Goal: Task Accomplishment & Management: Complete application form

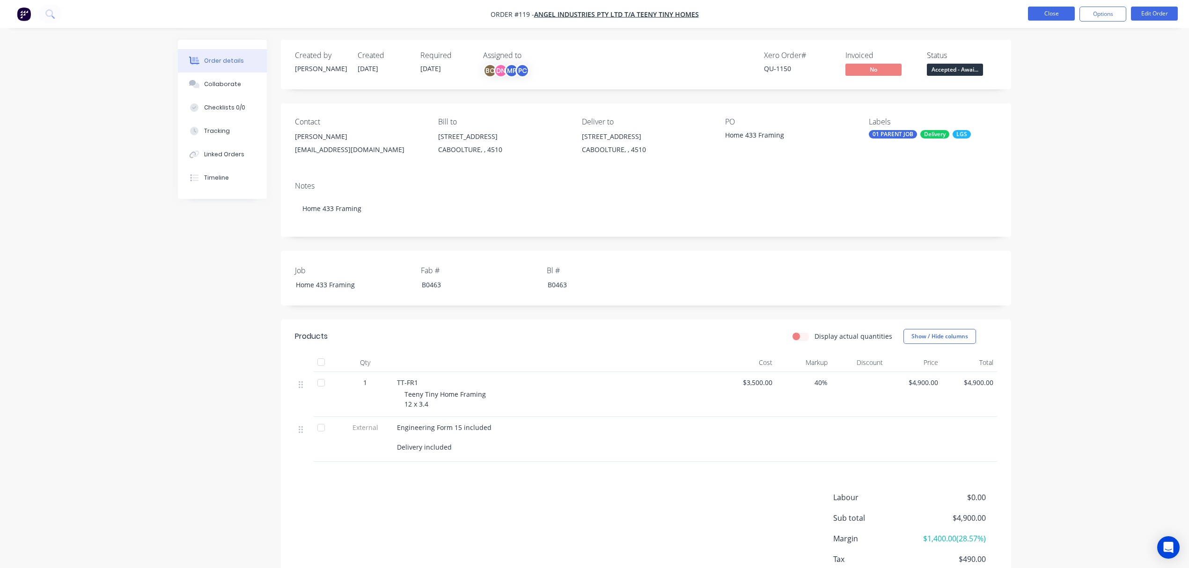
click at [1052, 12] on button "Close" at bounding box center [1051, 14] width 47 height 14
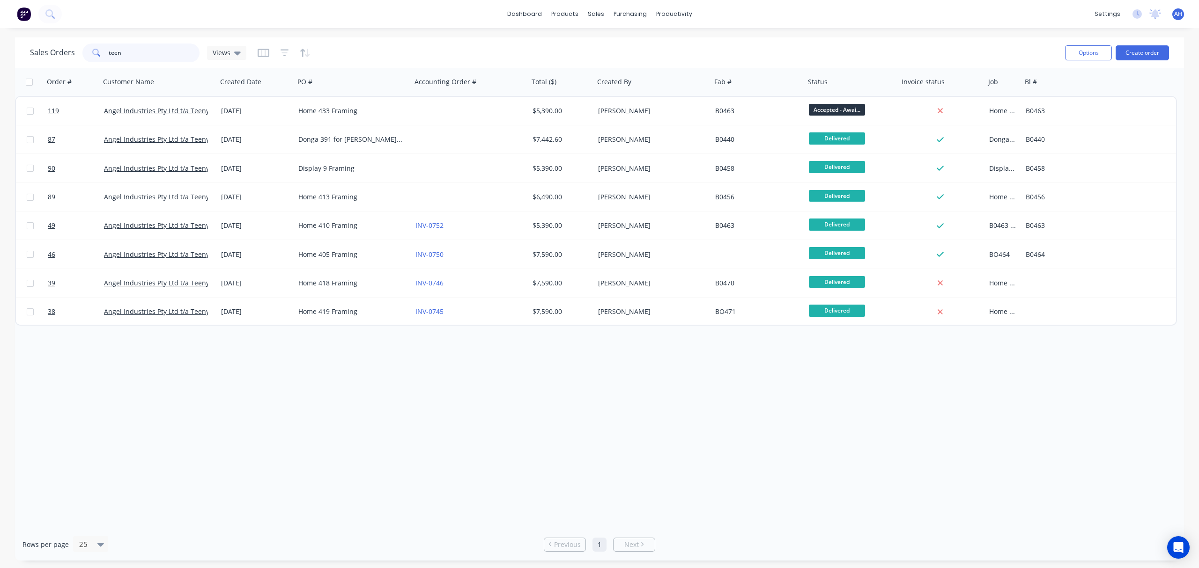
drag, startPoint x: 150, startPoint y: 53, endPoint x: 90, endPoint y: 52, distance: 59.9
click at [90, 52] on div "teen" at bounding box center [140, 53] width 117 height 19
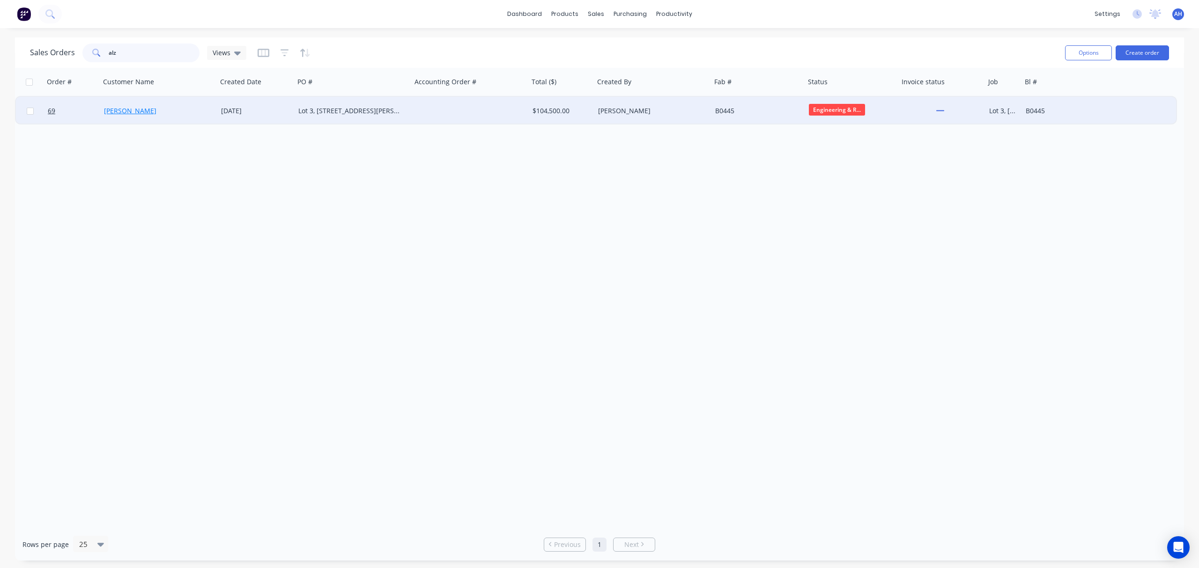
type input "alz"
click at [114, 113] on link "Ramil Azate" at bounding box center [130, 110] width 52 height 9
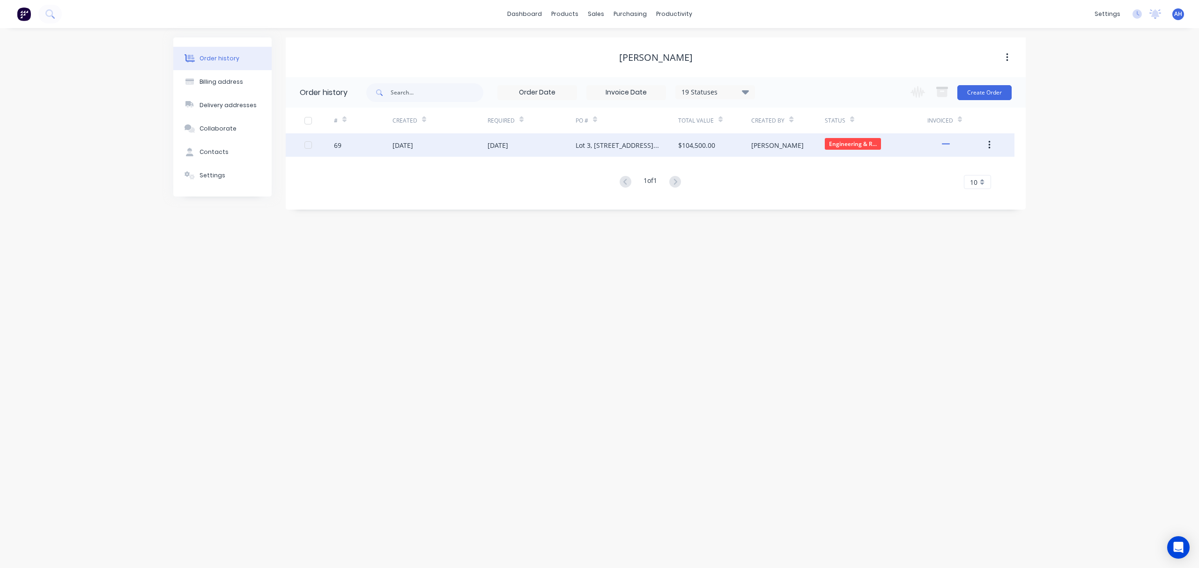
click at [993, 145] on button "button" at bounding box center [989, 145] width 22 height 17
click at [956, 186] on div "Duplicate" at bounding box center [956, 189] width 72 height 14
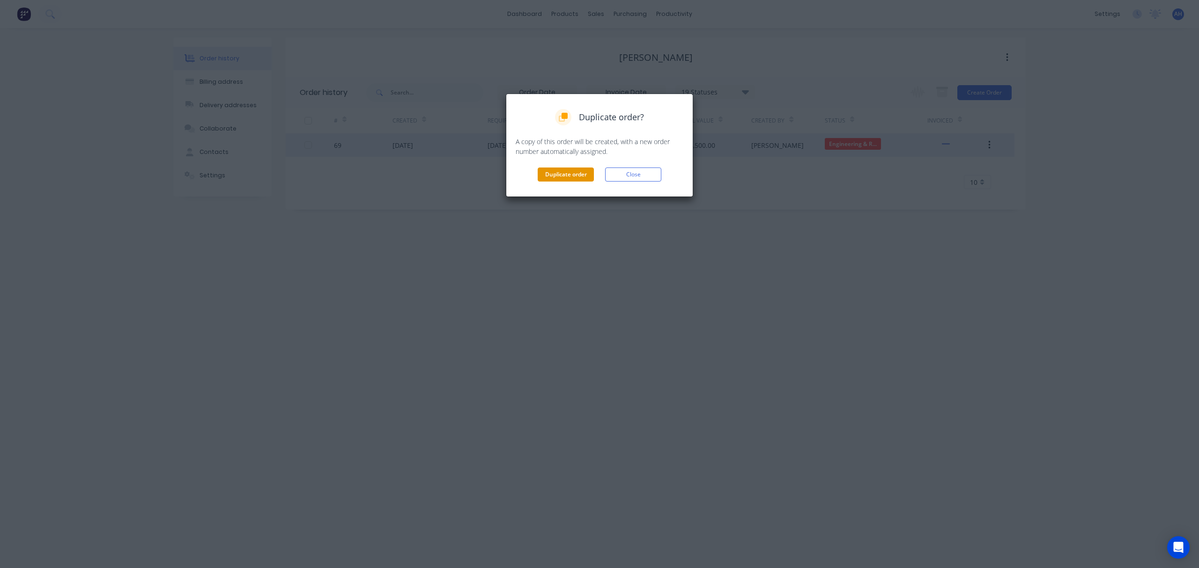
click at [571, 177] on button "Duplicate order" at bounding box center [566, 175] width 56 height 14
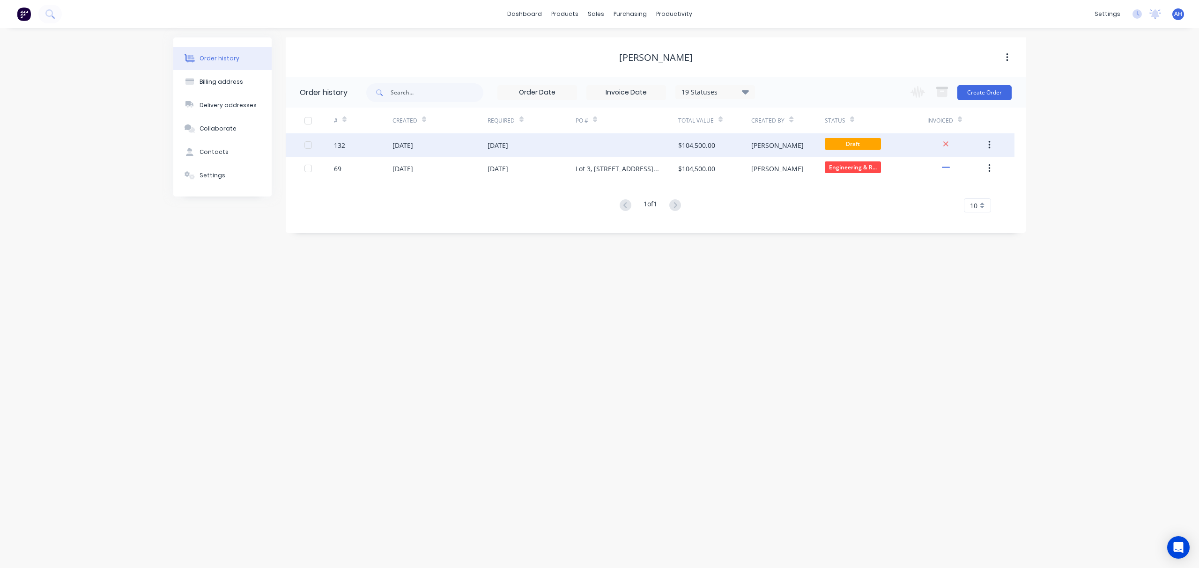
click at [499, 145] on div "[DATE]" at bounding box center [497, 145] width 21 height 10
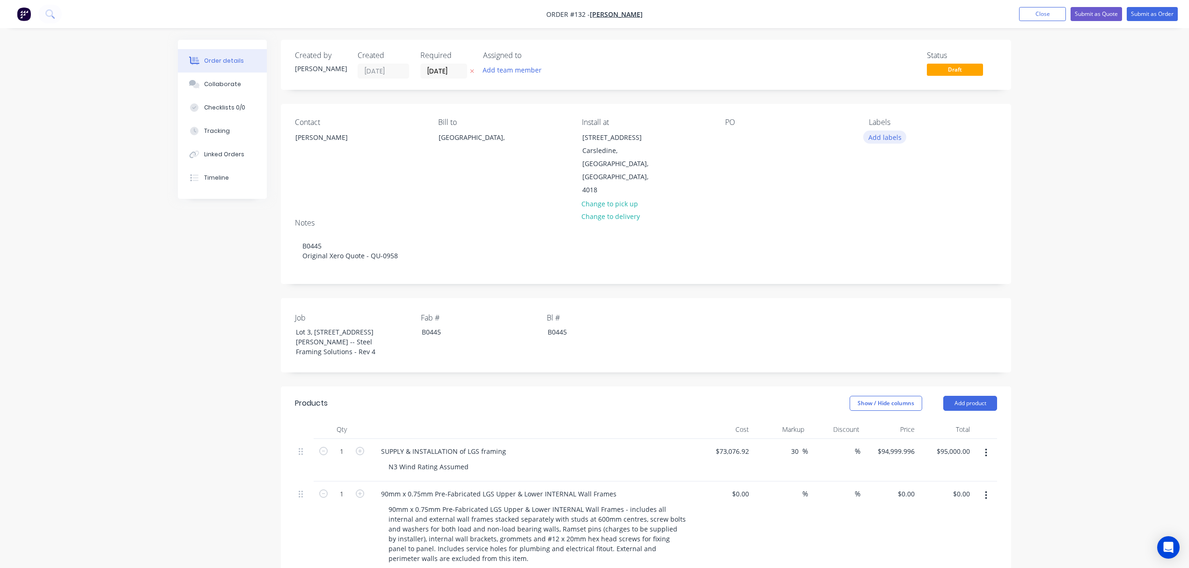
click at [875, 137] on button "Add labels" at bounding box center [884, 137] width 43 height 13
click at [886, 240] on div at bounding box center [885, 239] width 19 height 19
click at [886, 254] on div at bounding box center [885, 254] width 19 height 19
click at [884, 266] on div at bounding box center [885, 263] width 19 height 19
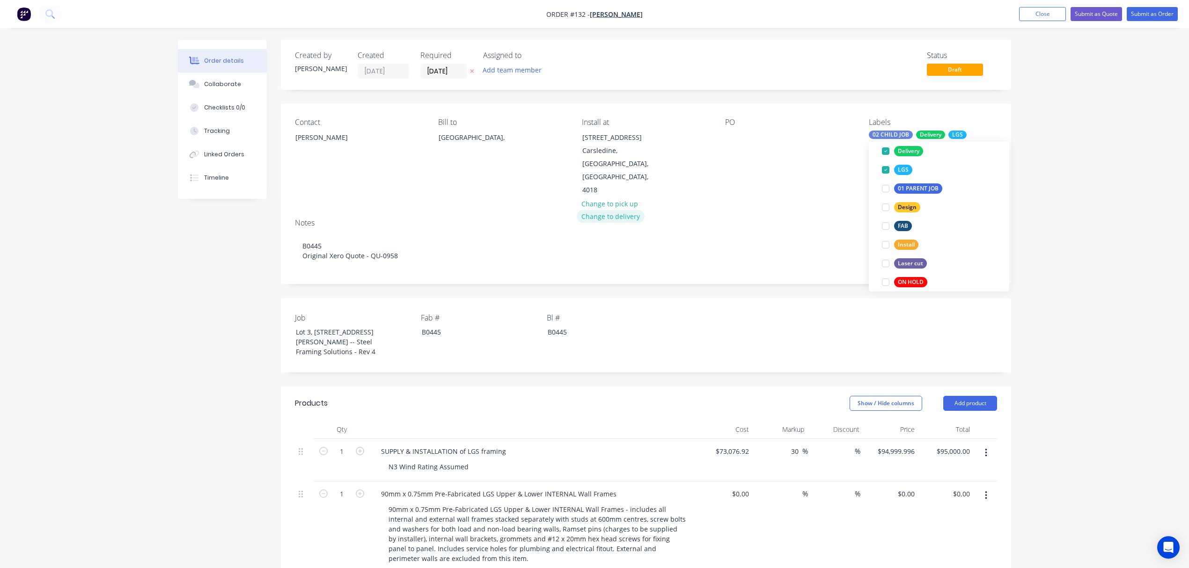
click at [628, 210] on button "Change to delivery" at bounding box center [611, 216] width 68 height 13
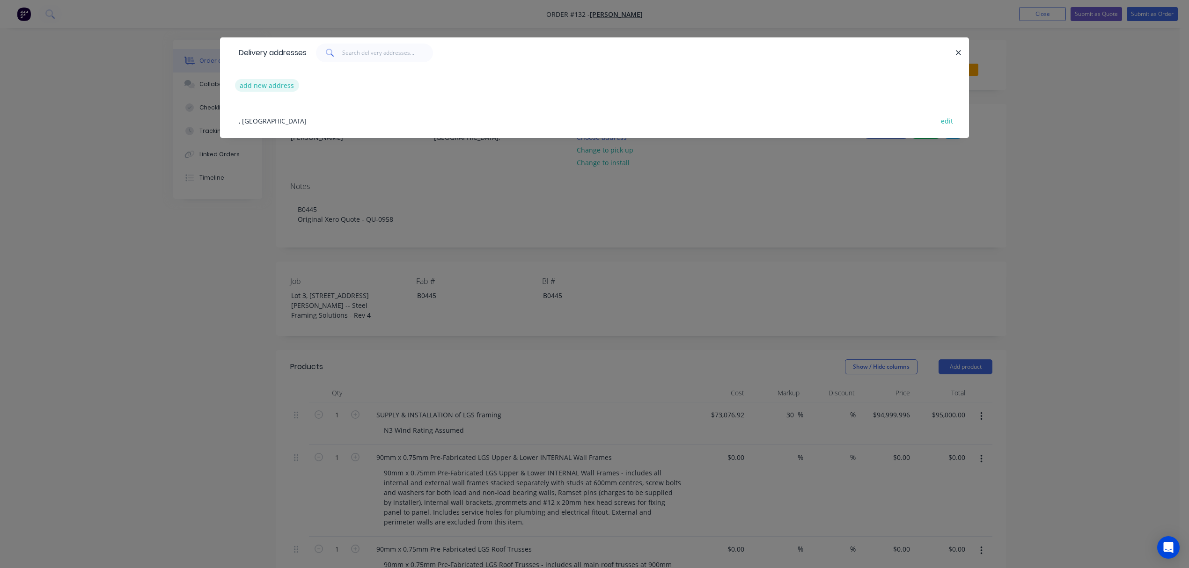
click at [260, 85] on button "add new address" at bounding box center [267, 85] width 64 height 13
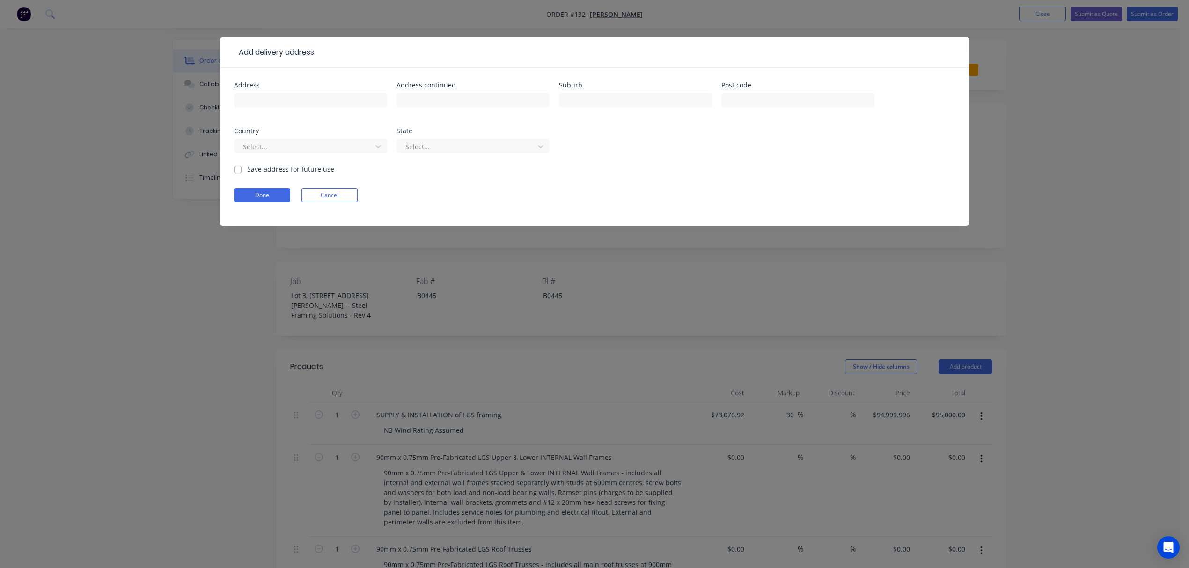
drag, startPoint x: 400, startPoint y: 47, endPoint x: 399, endPoint y: 61, distance: 13.6
click at [399, 61] on header "Add delivery address" at bounding box center [594, 52] width 749 height 30
click at [321, 195] on button "Cancel" at bounding box center [330, 195] width 56 height 14
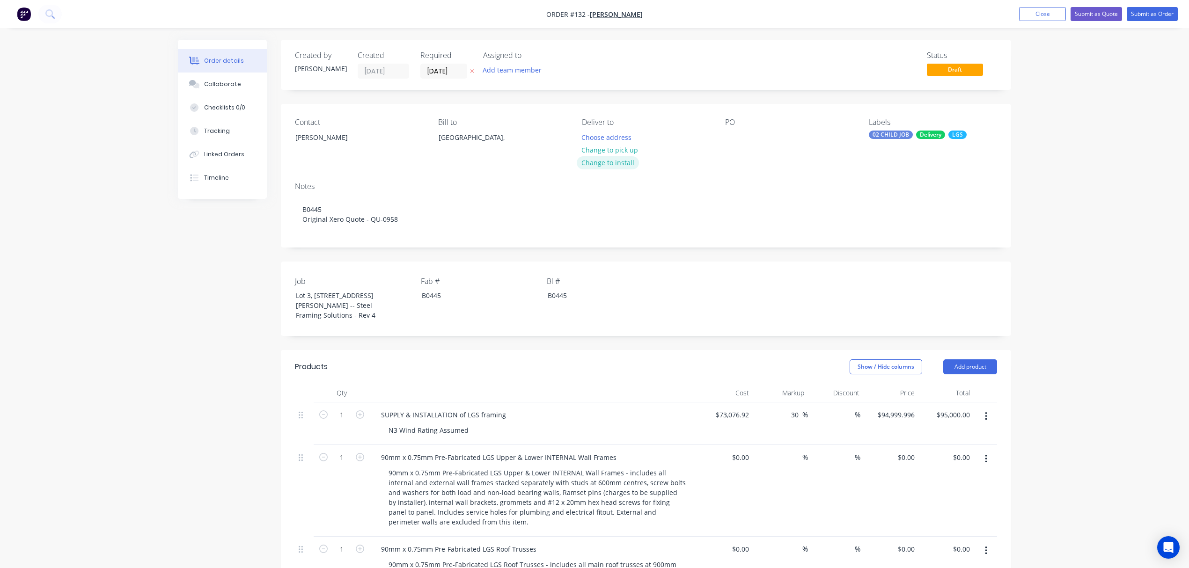
click at [610, 165] on button "Change to install" at bounding box center [608, 162] width 63 height 13
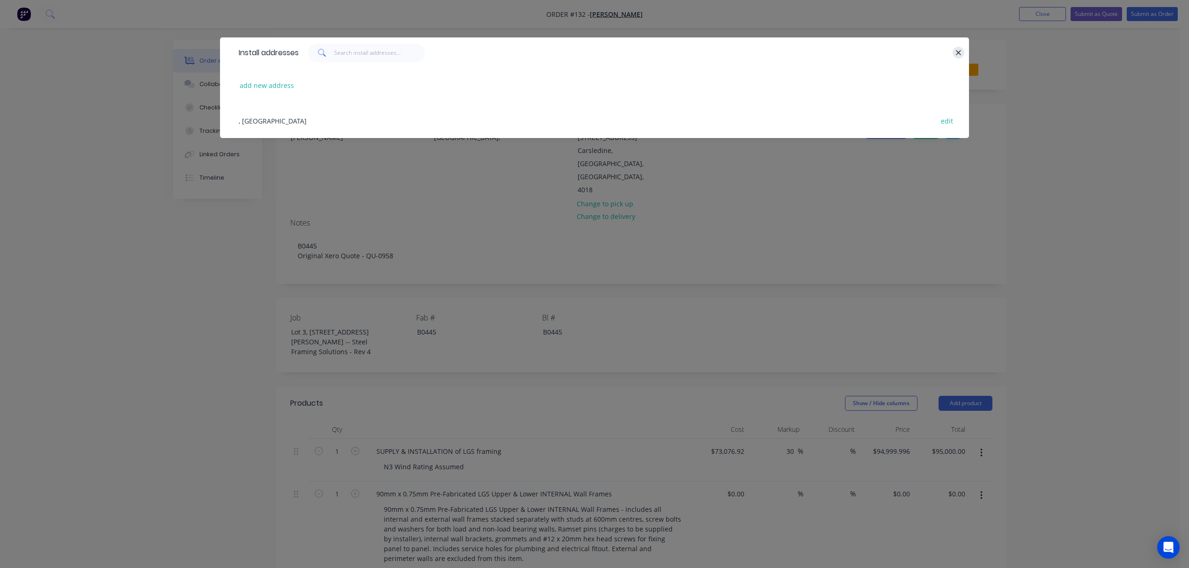
click at [956, 51] on icon "button" at bounding box center [959, 53] width 6 height 8
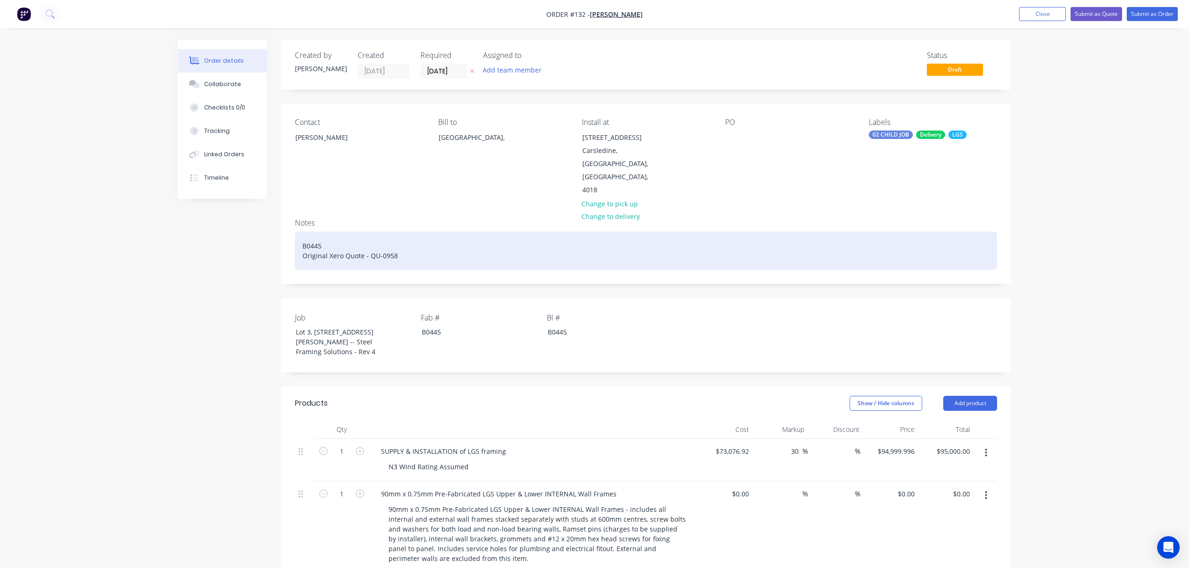
click at [301, 232] on div "B0445 Original Xero Quote - QU-0958" at bounding box center [646, 251] width 702 height 38
click at [360, 232] on div "JOB CARD 1 of 3 (#B0445 Original Xero Quote - QU-0958" at bounding box center [646, 251] width 702 height 38
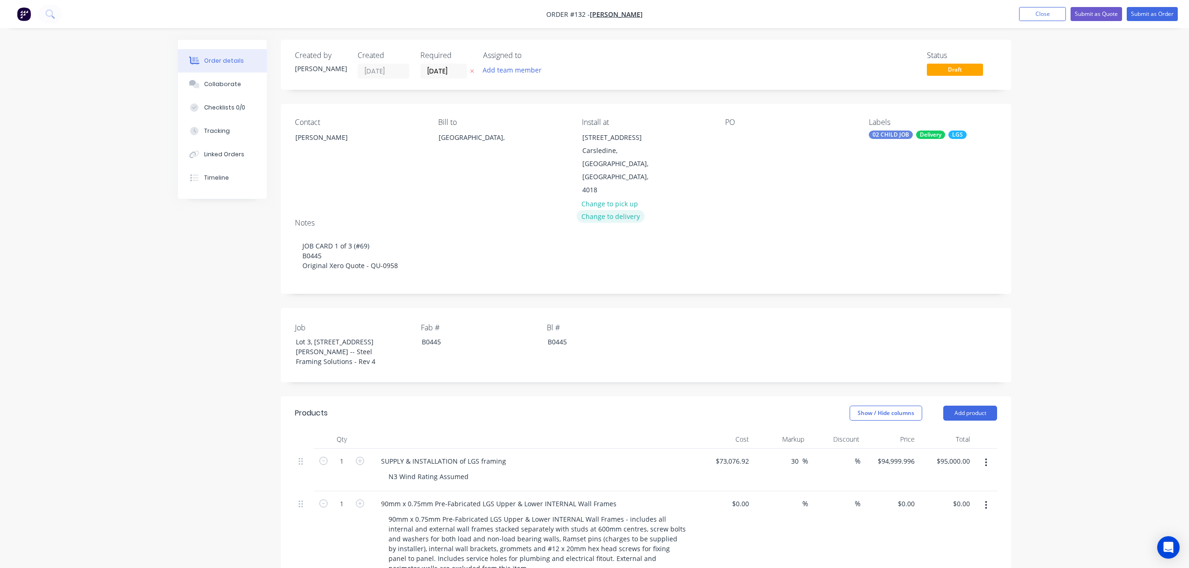
click at [602, 210] on button "Change to delivery" at bounding box center [611, 216] width 68 height 13
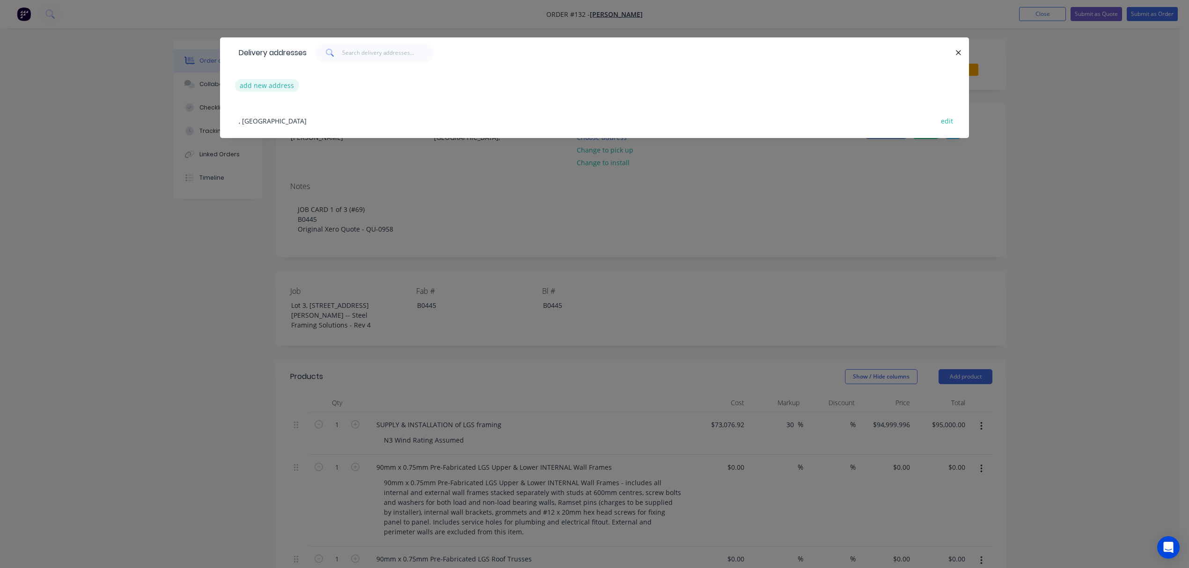
click at [285, 84] on button "add new address" at bounding box center [267, 85] width 64 height 13
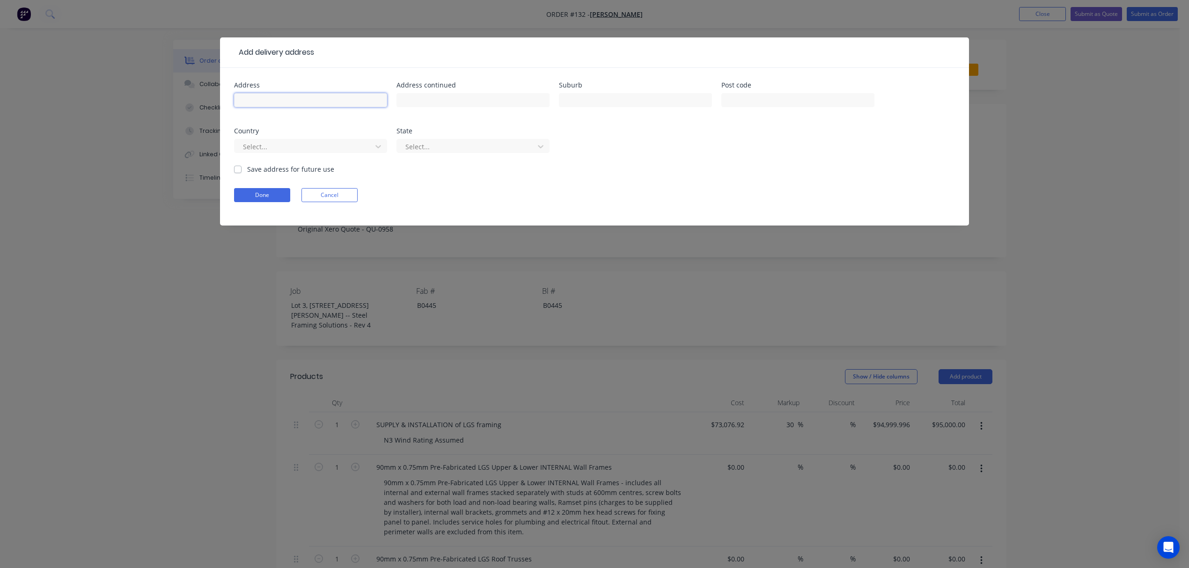
click at [283, 102] on input "text" at bounding box center [310, 100] width 153 height 14
type input "Lot 3, #6 Cowie Road"
type input "Carsledine"
type input "4018"
click at [338, 141] on div at bounding box center [304, 147] width 125 height 12
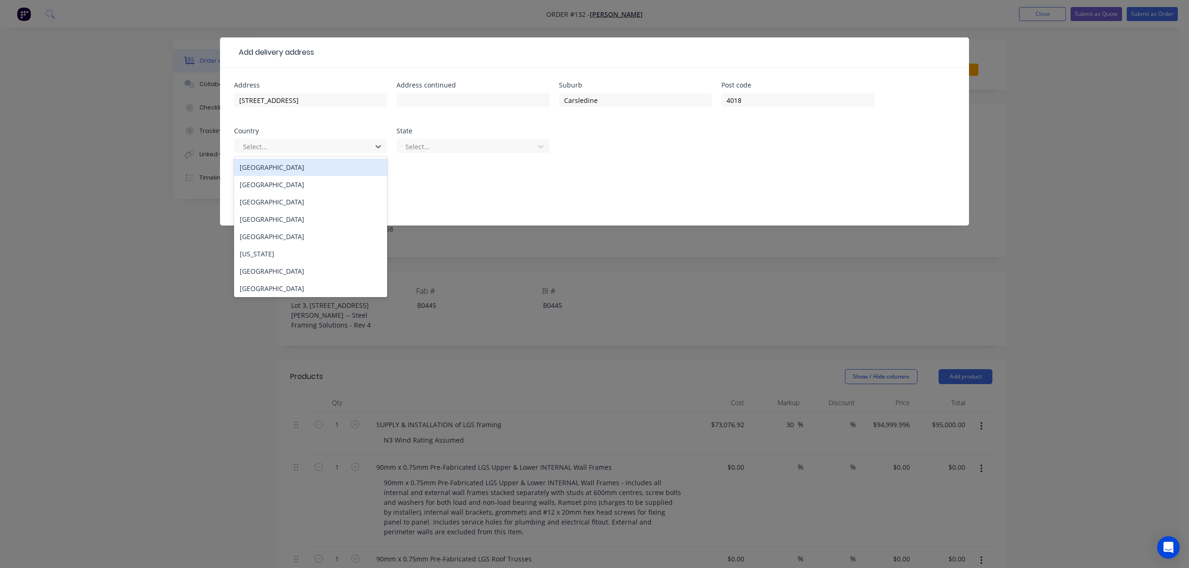
click at [285, 172] on div "Australia" at bounding box center [310, 167] width 153 height 17
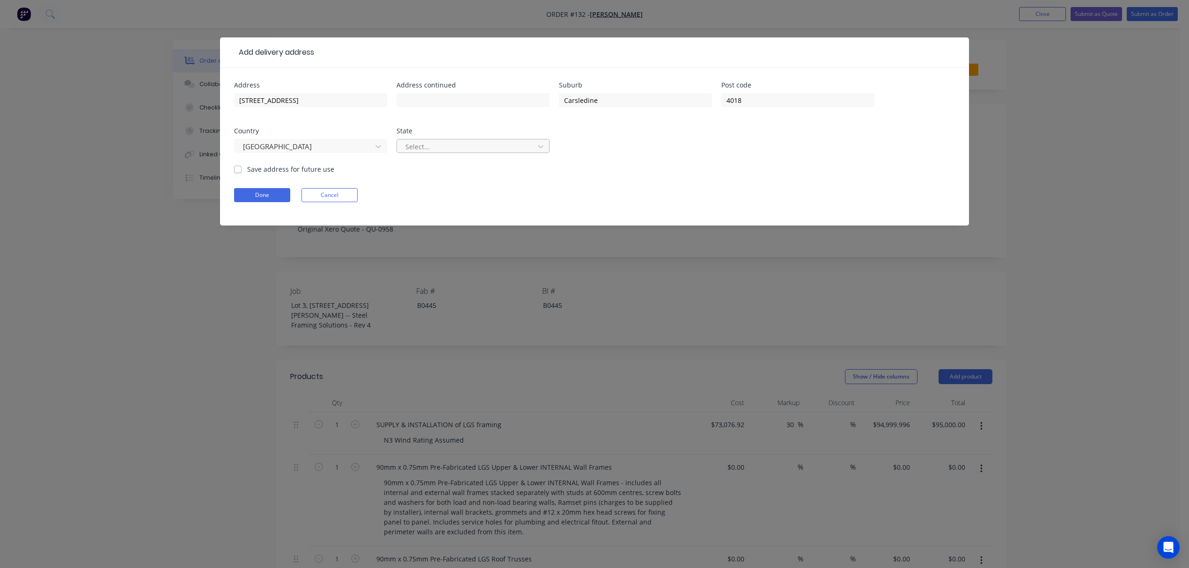
click at [449, 146] on div at bounding box center [467, 147] width 125 height 12
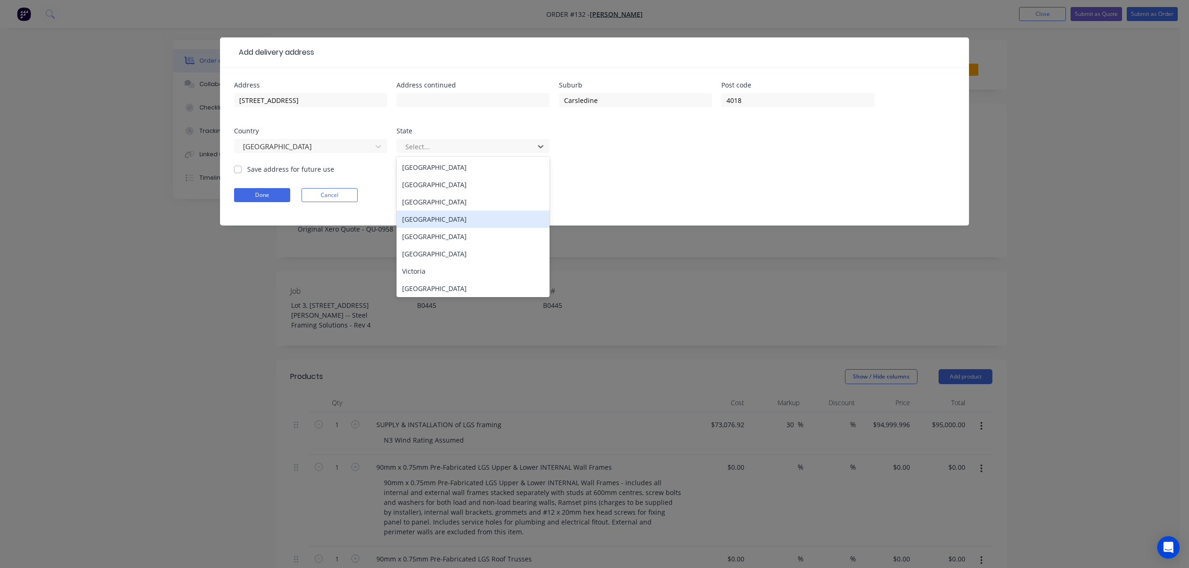
click at [426, 220] on div "Queensland" at bounding box center [473, 219] width 153 height 17
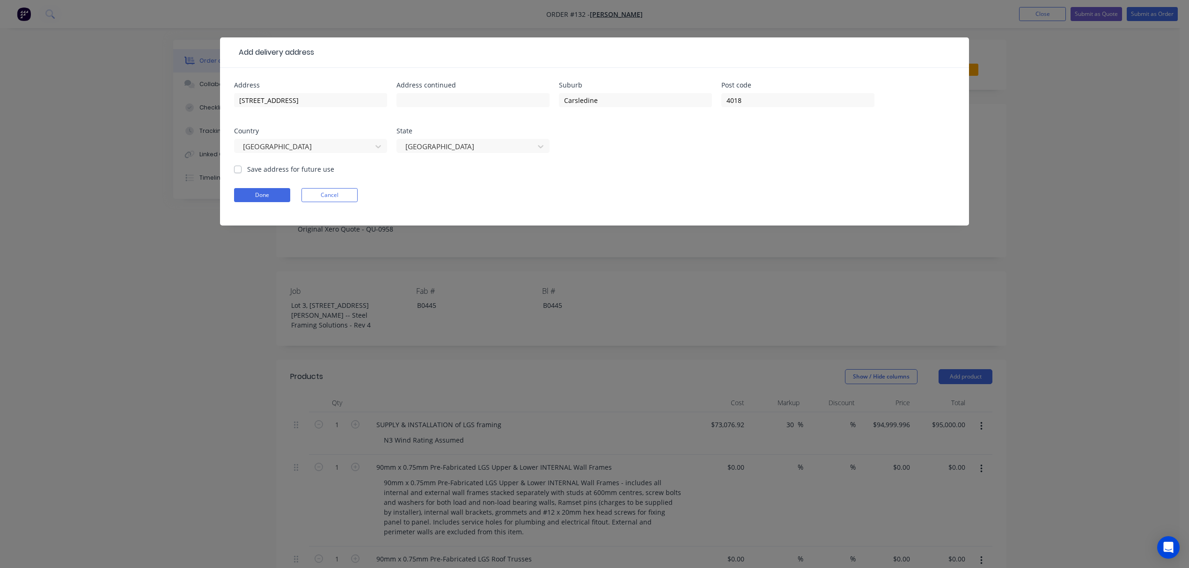
click at [247, 170] on label "Save address for future use" at bounding box center [290, 169] width 87 height 10
click at [235, 170] on input "Save address for future use" at bounding box center [237, 168] width 7 height 9
checkbox input "true"
click at [258, 201] on button "Done" at bounding box center [262, 195] width 56 height 14
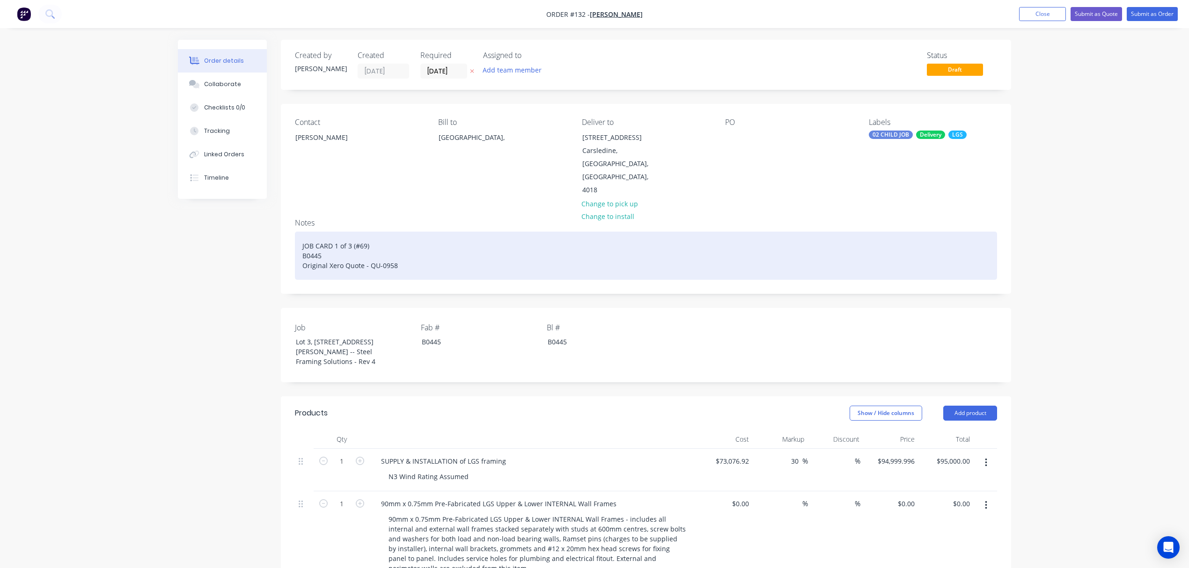
click at [384, 232] on div "JOB CARD 1 of 3 (#69) B0445 Original Xero Quote - QU-0958" at bounding box center [646, 256] width 702 height 48
drag, startPoint x: 444, startPoint y: 218, endPoint x: 301, endPoint y: 220, distance: 143.8
click at [301, 232] on div "JOB CARD 1 of 3 - LOWER WALL FRAMES B0445 Original Xero Quote - QU-0958" at bounding box center [646, 256] width 702 height 48
copy div "JOB CARD 1 of 3 - LOWER WALL FRAMES"
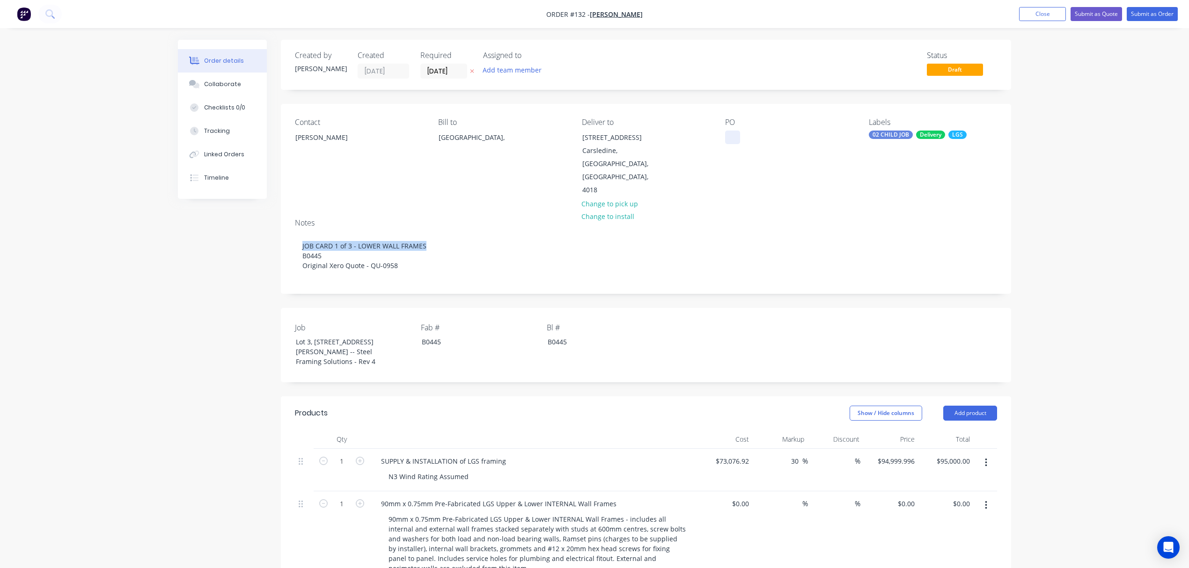
click at [731, 139] on div at bounding box center [732, 138] width 15 height 14
paste div
click at [469, 70] on button at bounding box center [472, 71] width 10 height 11
click at [459, 70] on input at bounding box center [446, 71] width 51 height 14
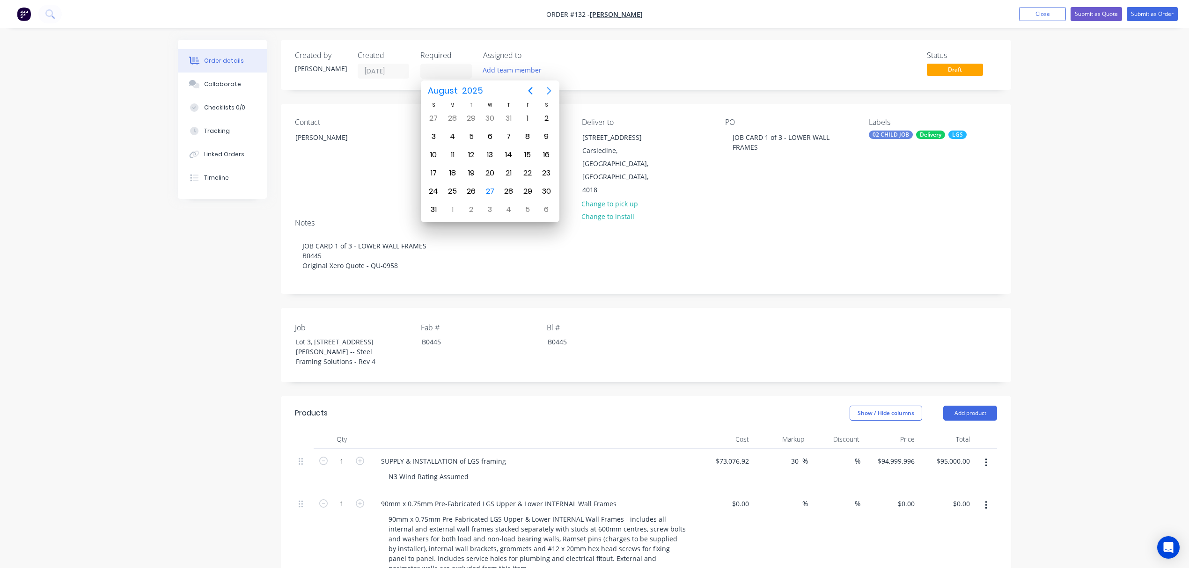
click at [547, 88] on icon "Next page" at bounding box center [549, 90] width 11 height 11
click at [443, 137] on div "6" at bounding box center [452, 137] width 19 height 18
type input "06/10/25"
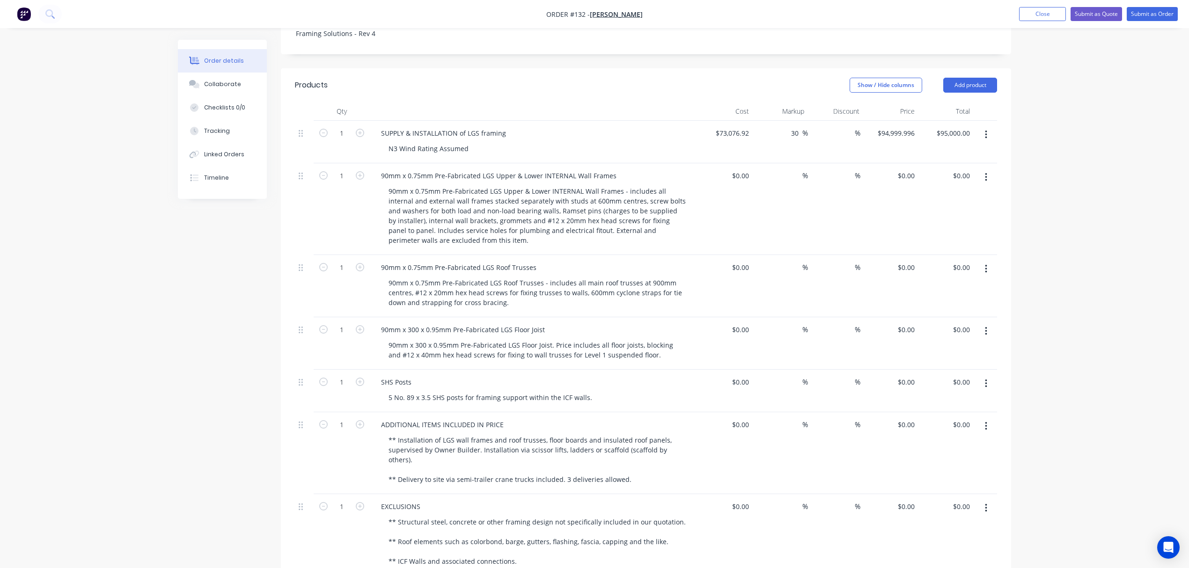
scroll to position [329, 0]
click at [987, 264] on icon "button" at bounding box center [986, 269] width 2 height 10
click at [942, 343] on div "Delete" at bounding box center [953, 350] width 72 height 14
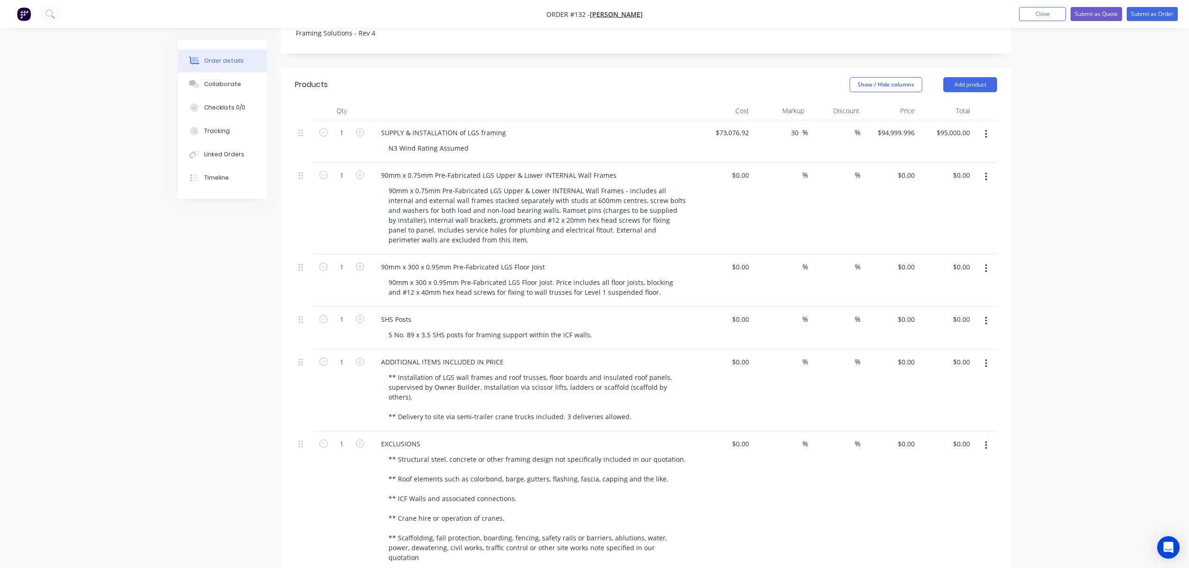
click at [986, 264] on icon "button" at bounding box center [986, 269] width 2 height 10
click at [940, 343] on div "Delete" at bounding box center [953, 350] width 72 height 14
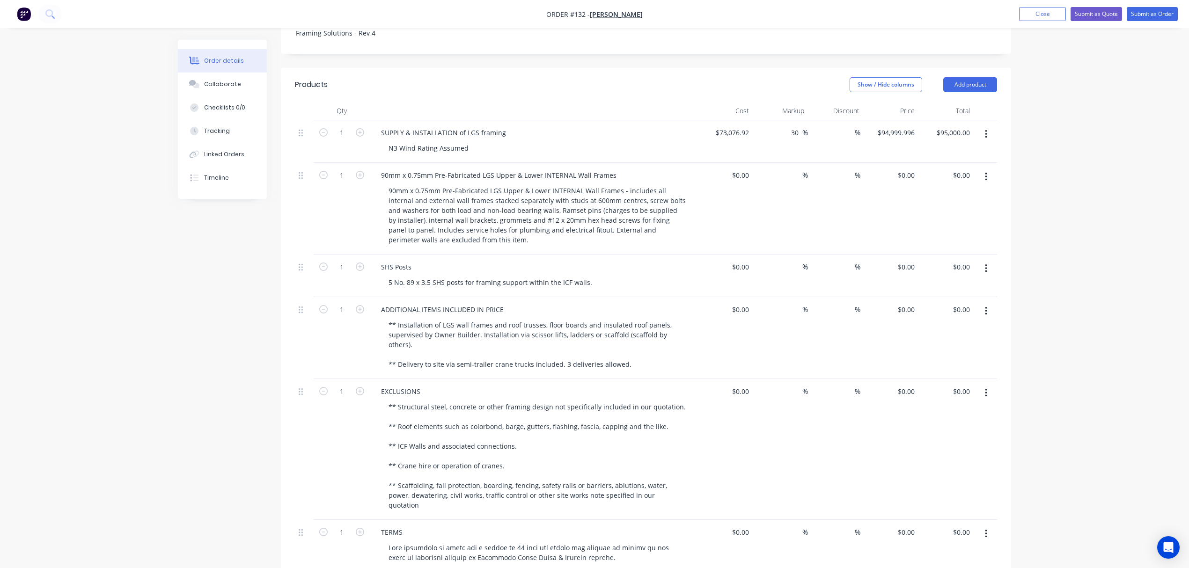
click at [985, 264] on icon "button" at bounding box center [986, 269] width 2 height 10
click at [951, 343] on div "Delete" at bounding box center [953, 350] width 72 height 14
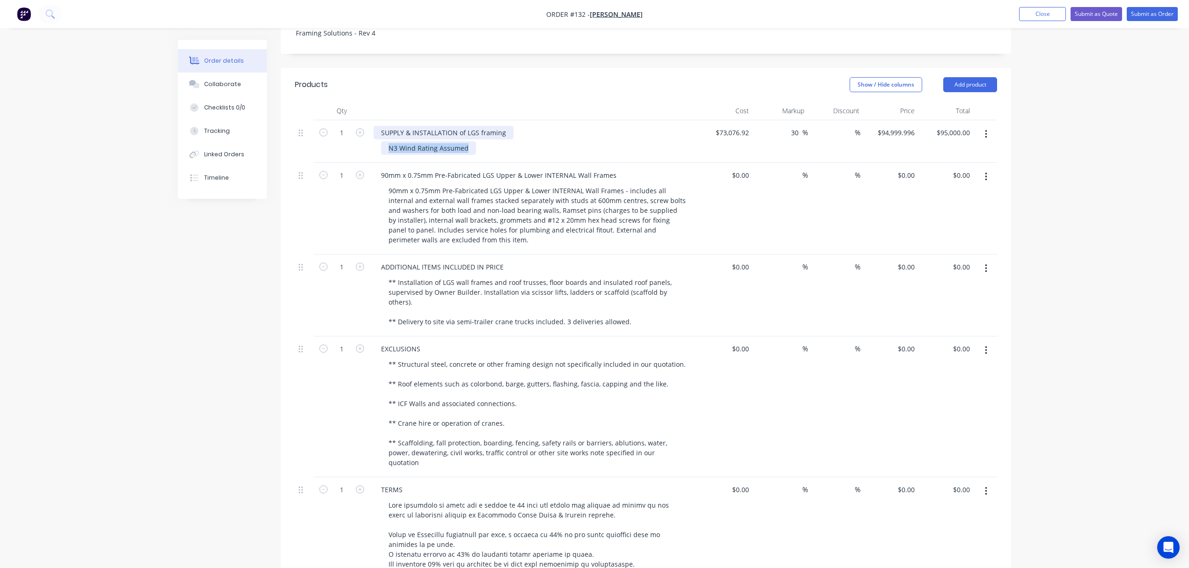
drag, startPoint x: 471, startPoint y: 112, endPoint x: 375, endPoint y: 92, distance: 98.5
click at [375, 120] on div "SUPPLY & INSTALLATION of LGS framing N3 Wind Rating Assumed" at bounding box center [534, 141] width 328 height 43
copy div "N3 Wind Rating Assumed"
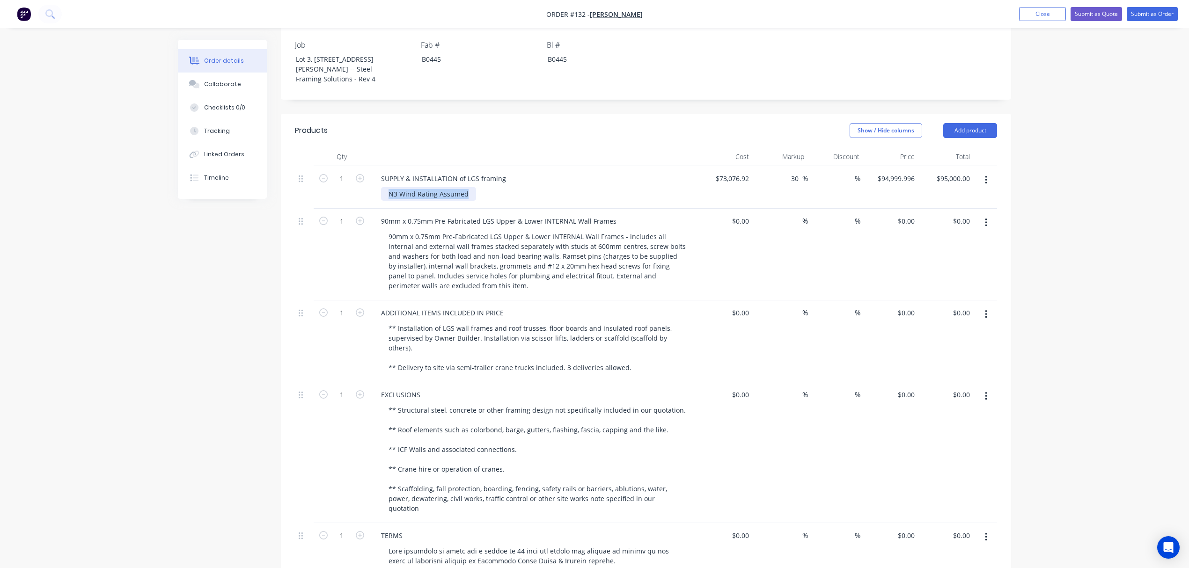
scroll to position [282, 0]
click at [970, 124] on button "Add product" at bounding box center [970, 131] width 54 height 15
click at [941, 261] on div "Notes (Internal)" at bounding box center [953, 268] width 72 height 14
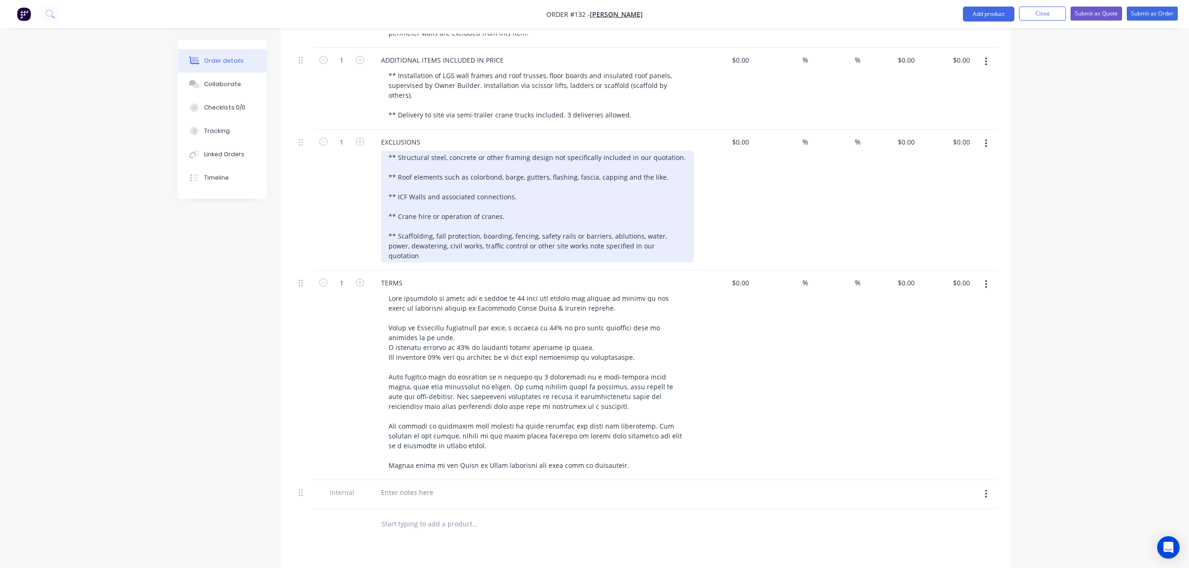
scroll to position [536, 0]
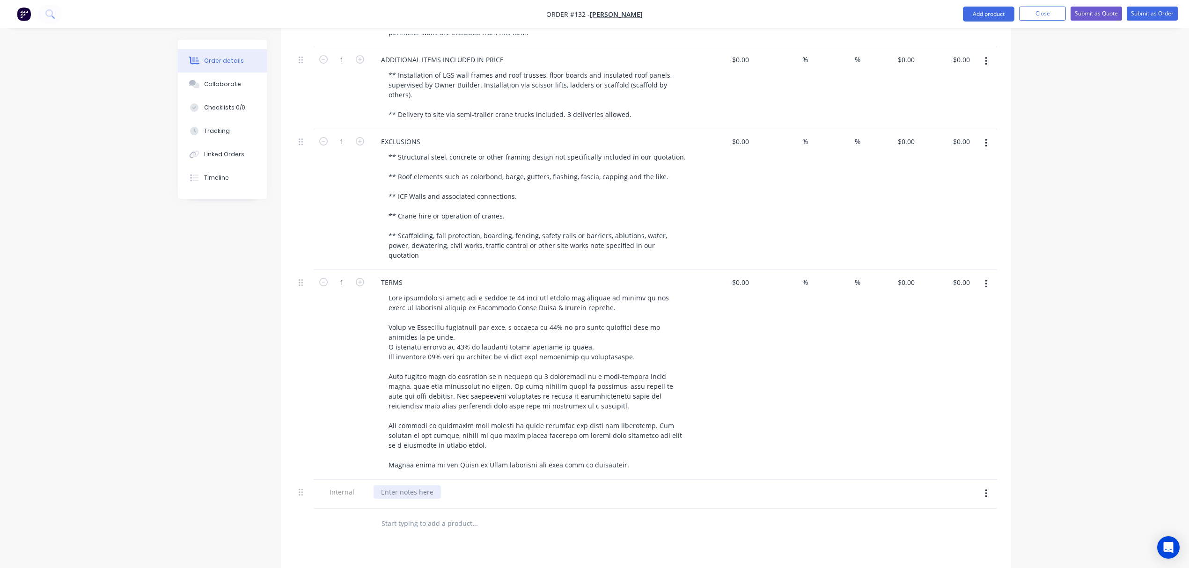
click at [433, 486] on div at bounding box center [407, 493] width 67 height 14
paste div
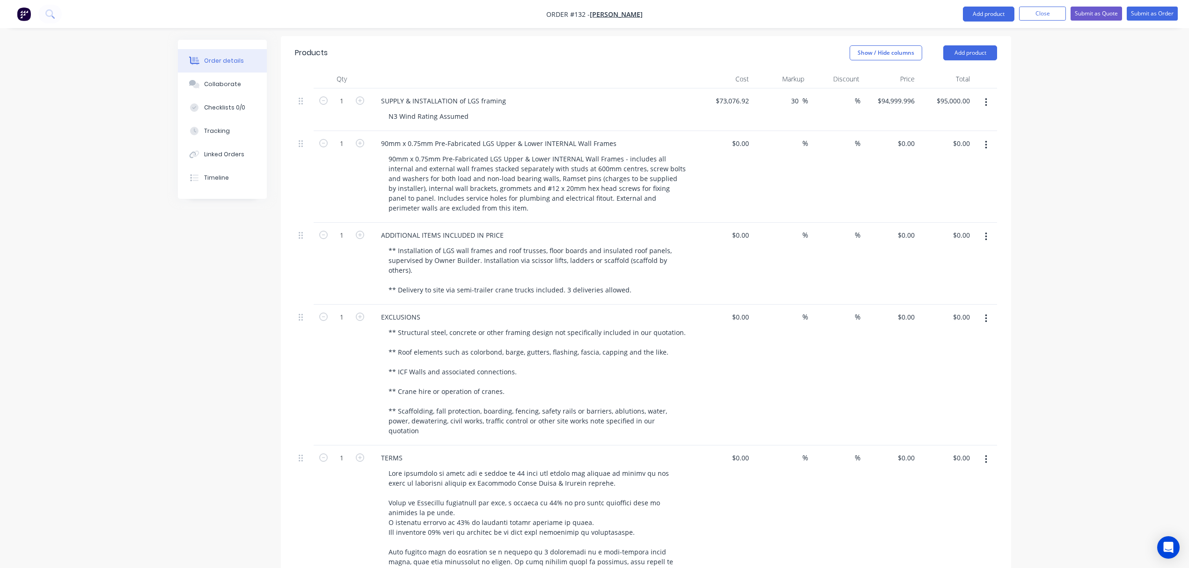
scroll to position [360, 0]
drag, startPoint x: 503, startPoint y: 70, endPoint x: 369, endPoint y: 63, distance: 133.6
click at [370, 89] on div "SUPPLY & INSTALLATION of LGS framing N3 Wind Rating Assumed" at bounding box center [534, 110] width 328 height 43
copy div "SUPPLY & INSTALLATION of LGS framing"
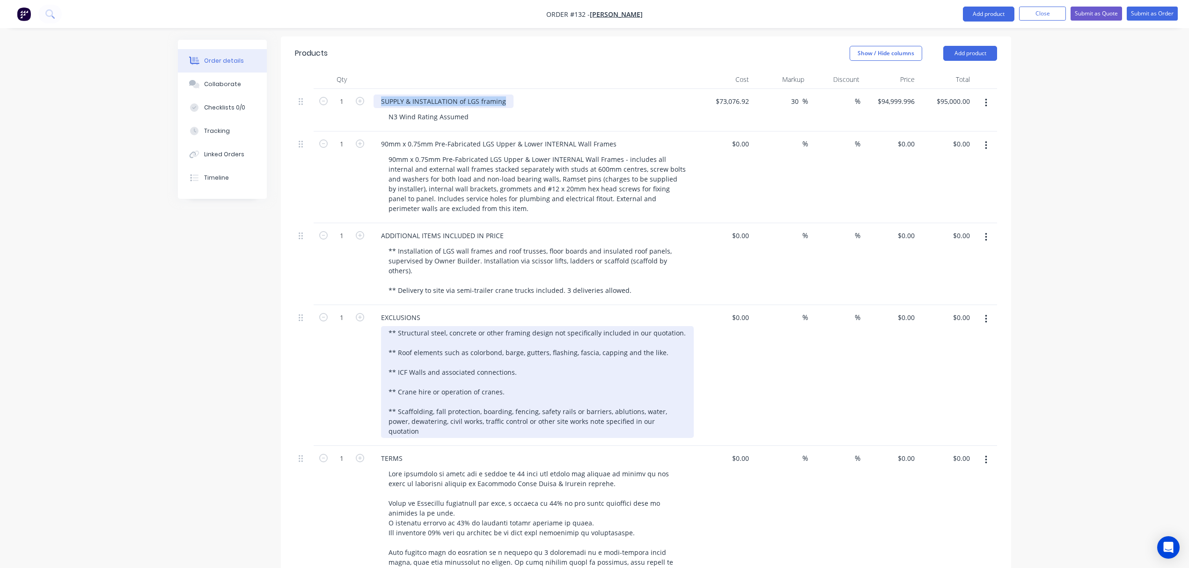
scroll to position [648, 0]
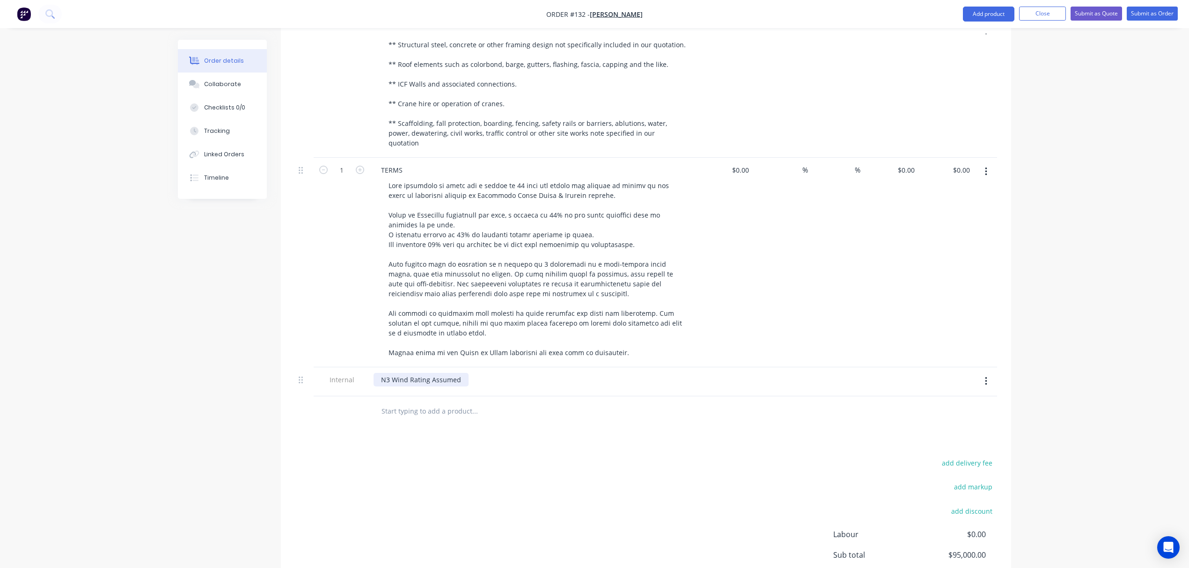
click at [381, 373] on div "N3 Wind Rating Assumed" at bounding box center [421, 380] width 95 height 14
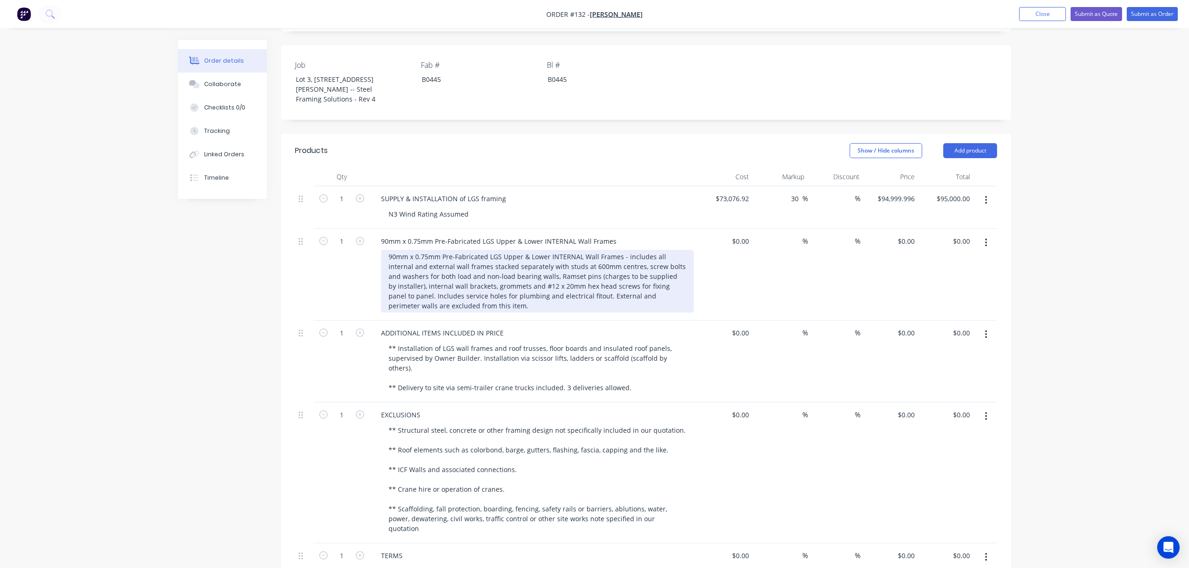
scroll to position [262, 0]
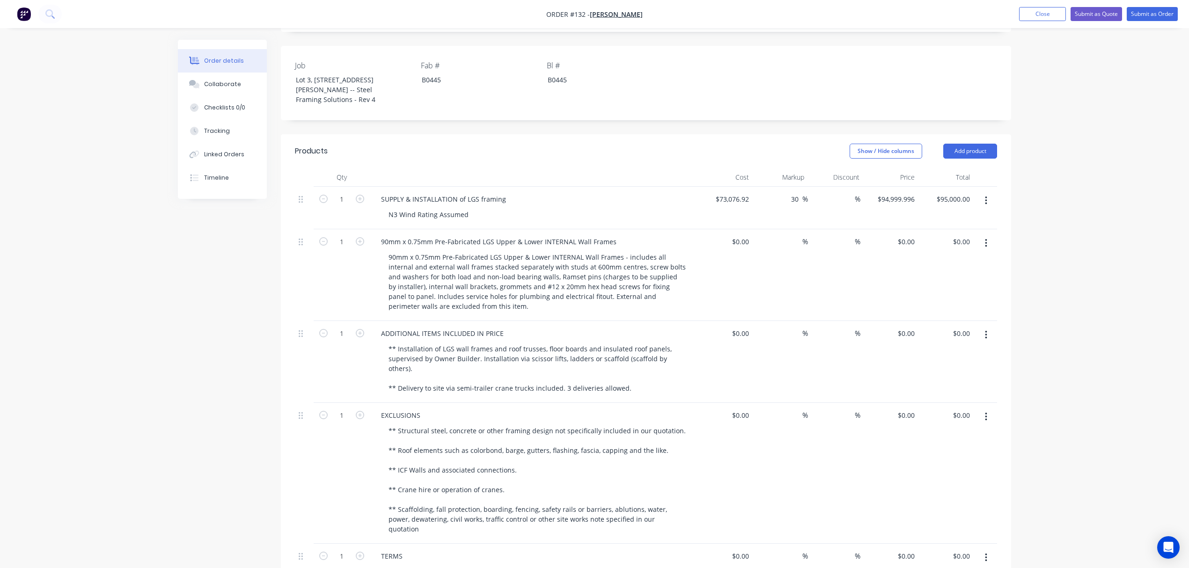
click at [985, 196] on icon "button" at bounding box center [986, 201] width 2 height 10
click at [950, 275] on div "Delete" at bounding box center [953, 282] width 72 height 14
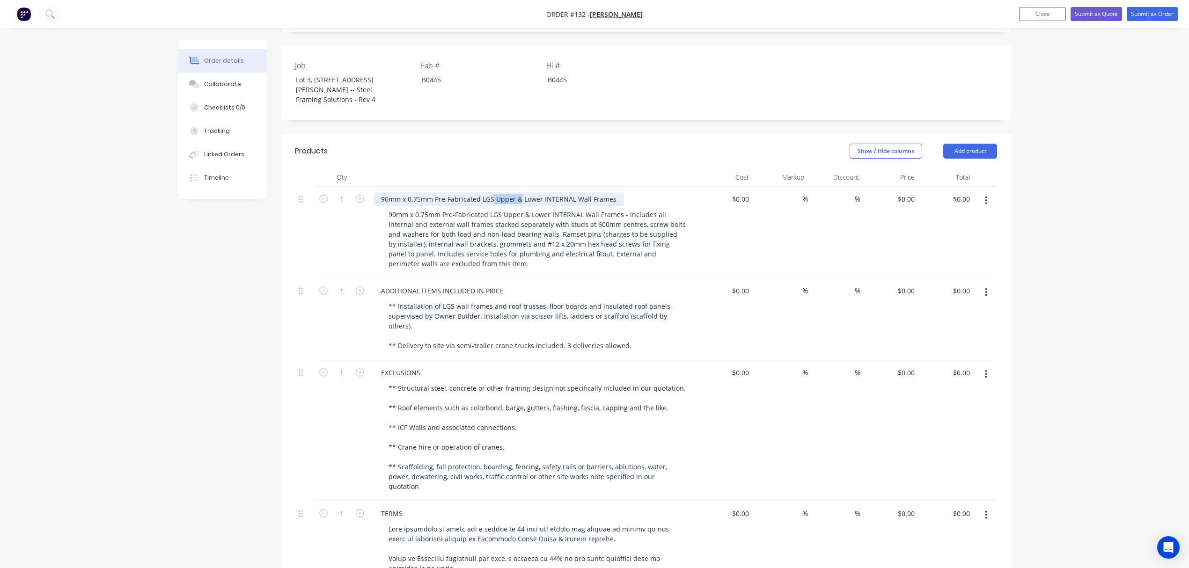
drag, startPoint x: 520, startPoint y: 165, endPoint x: 491, endPoint y: 165, distance: 28.6
click at [491, 192] on div "90mm x 0.75mm Pre-Fabricated LGS Upper & Lower INTERNAL Wall Frames" at bounding box center [499, 199] width 250 height 14
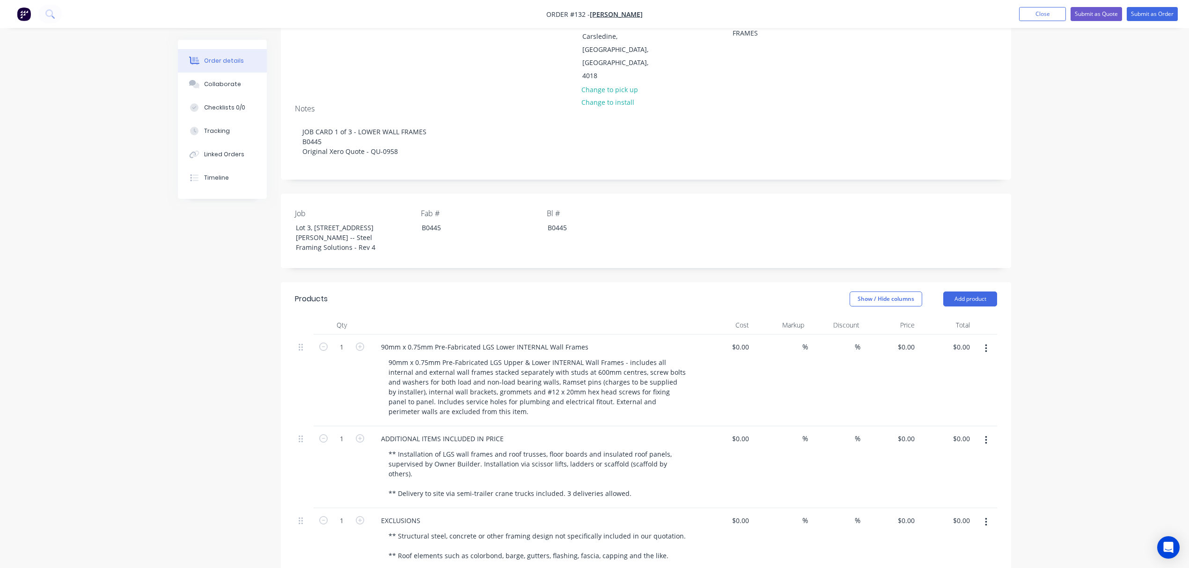
scroll to position [0, 0]
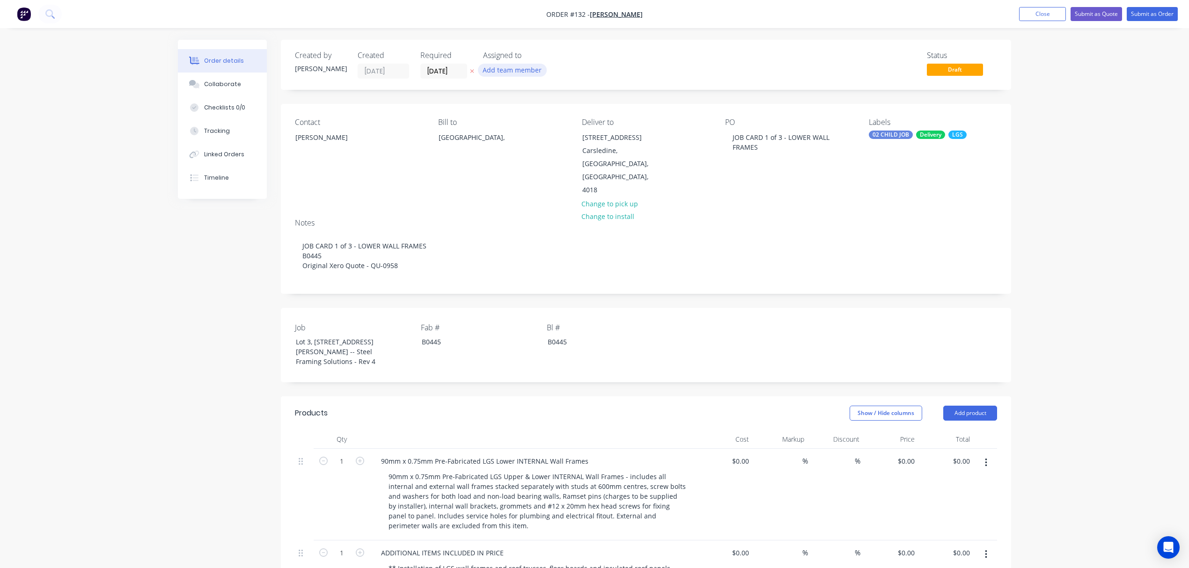
click at [507, 71] on button "Add team member" at bounding box center [512, 70] width 69 height 13
click at [530, 115] on button "[PERSON_NAME]" at bounding box center [553, 122] width 140 height 19
drag, startPoint x: 533, startPoint y: 102, endPoint x: 439, endPoint y: 119, distance: 95.2
type input "p"
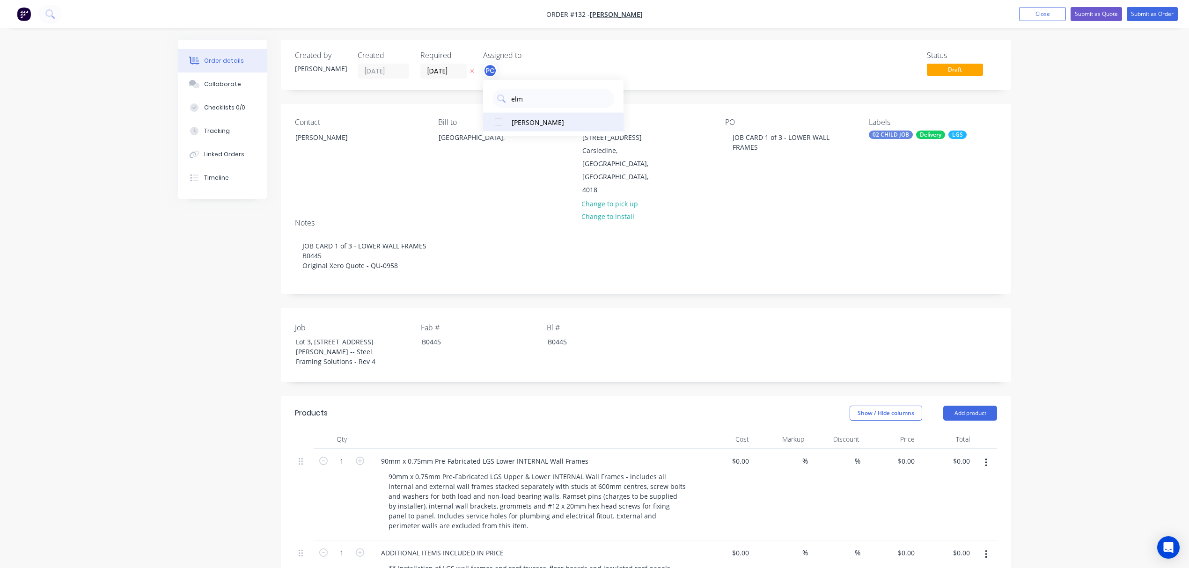
type input "elm"
click at [501, 130] on div at bounding box center [498, 122] width 19 height 19
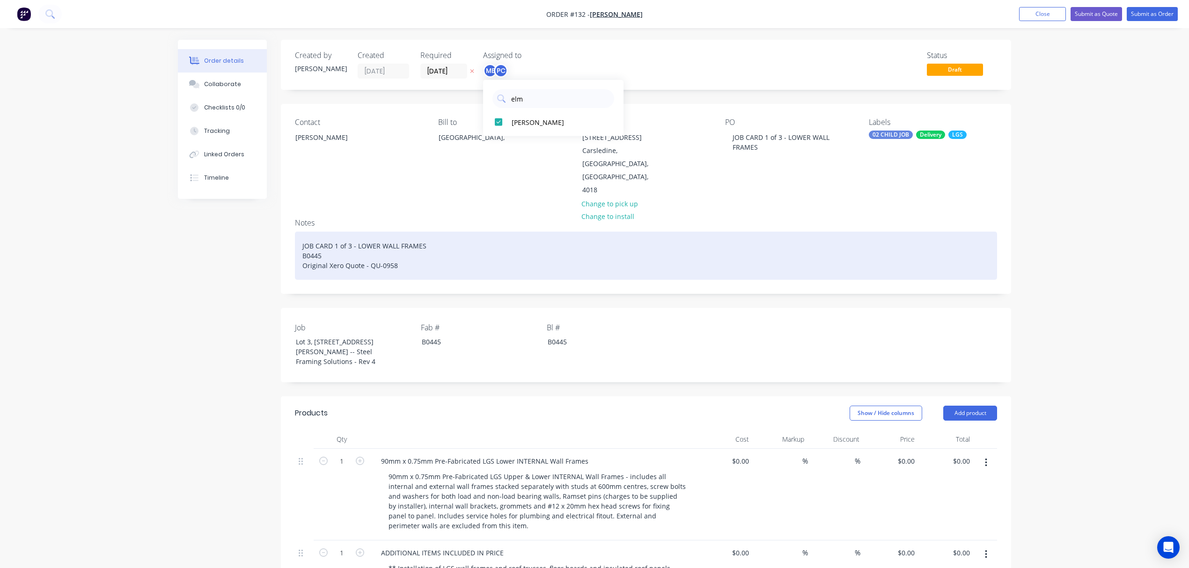
click at [789, 246] on div "JOB CARD 1 of 3 - LOWER WALL FRAMES B0445 Original Xero Quote - QU-0958" at bounding box center [646, 256] width 702 height 48
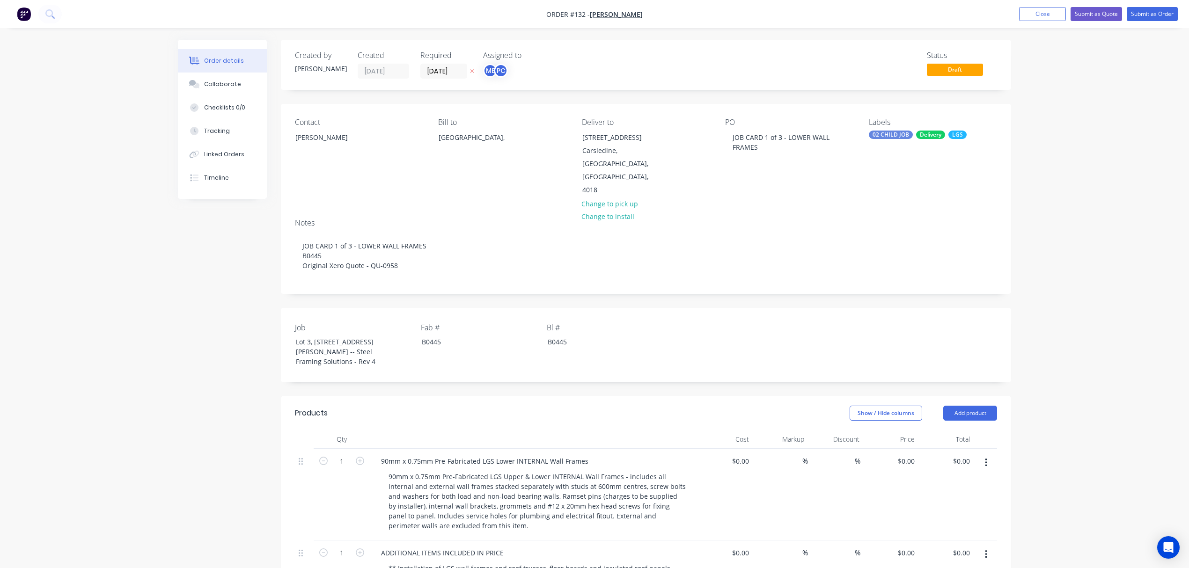
drag, startPoint x: 446, startPoint y: 313, endPoint x: 405, endPoint y: 315, distance: 40.8
click at [405, 315] on div "Job Lot 3, No 6 Cowie Rd, Carseldine -- Steel Framing Solutions - Rev 4 Fab # B…" at bounding box center [646, 345] width 730 height 74
click at [1162, 13] on button "Submit as Order" at bounding box center [1152, 14] width 51 height 14
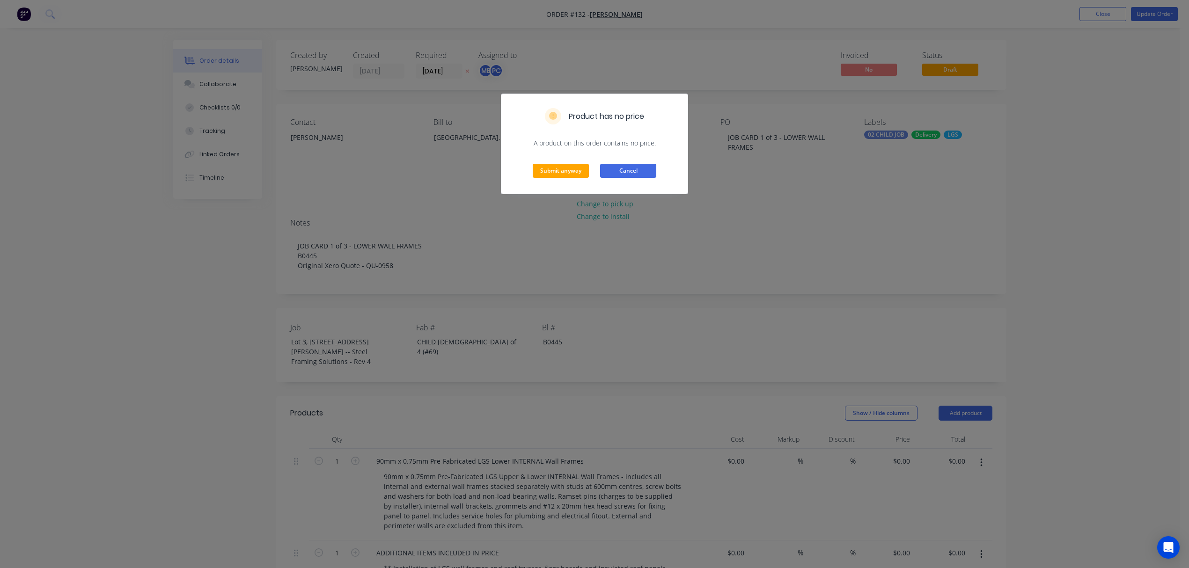
click at [632, 169] on button "Cancel" at bounding box center [628, 171] width 56 height 14
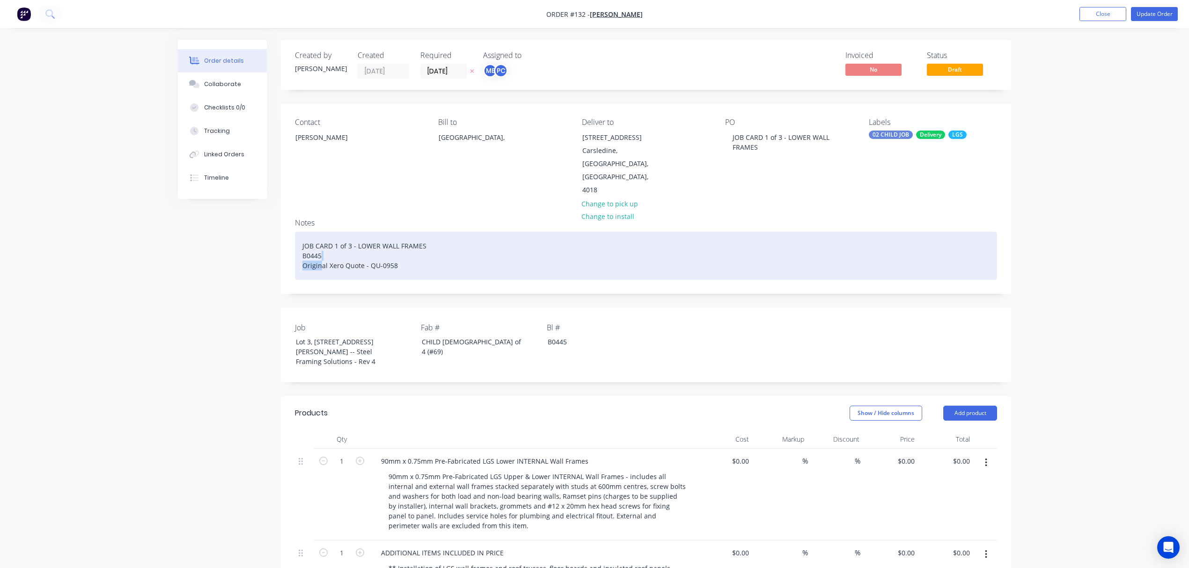
drag, startPoint x: 403, startPoint y: 235, endPoint x: 319, endPoint y: 240, distance: 84.0
click at [319, 240] on div "JOB CARD 1 of 3 - LOWER WALL FRAMES B0445 Original Xero Quote - QU-0958" at bounding box center [646, 256] width 702 height 48
click at [384, 239] on div "JOB CARD 1 of 3 - LOWER WALL FRAMES B0445 Original Xero Quote - QU-0958" at bounding box center [646, 256] width 702 height 48
drag, startPoint x: 399, startPoint y: 240, endPoint x: 302, endPoint y: 248, distance: 97.7
click at [302, 248] on div "JOB CARD 1 of 3 - LOWER WALL FRAMES B0445 Original Xero Quote - QU-0958" at bounding box center [646, 256] width 702 height 48
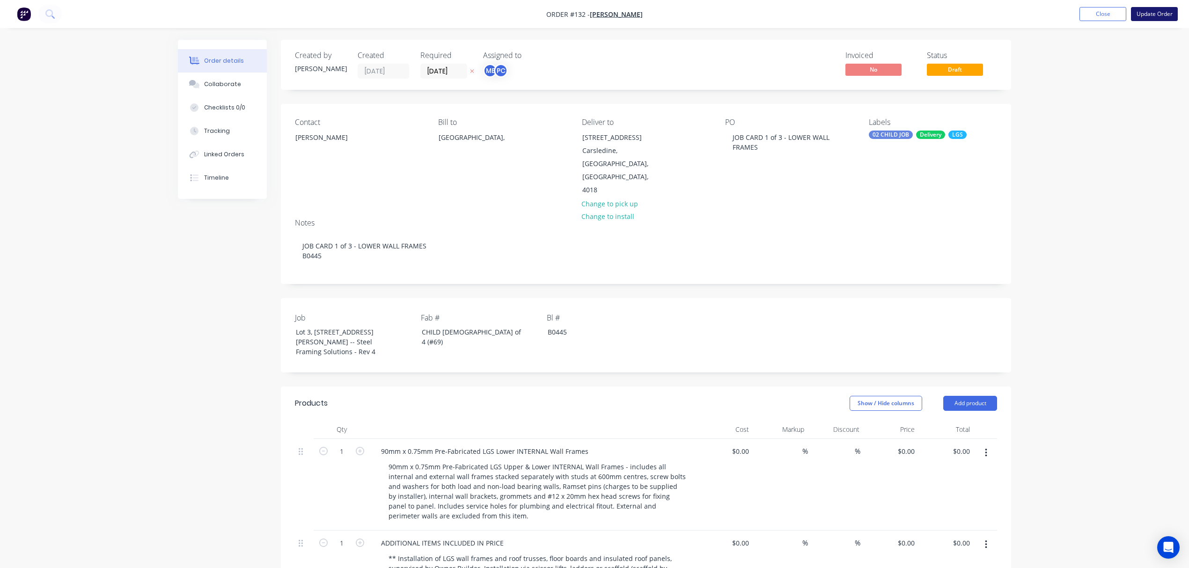
click at [1149, 15] on button "Update Order" at bounding box center [1154, 14] width 47 height 14
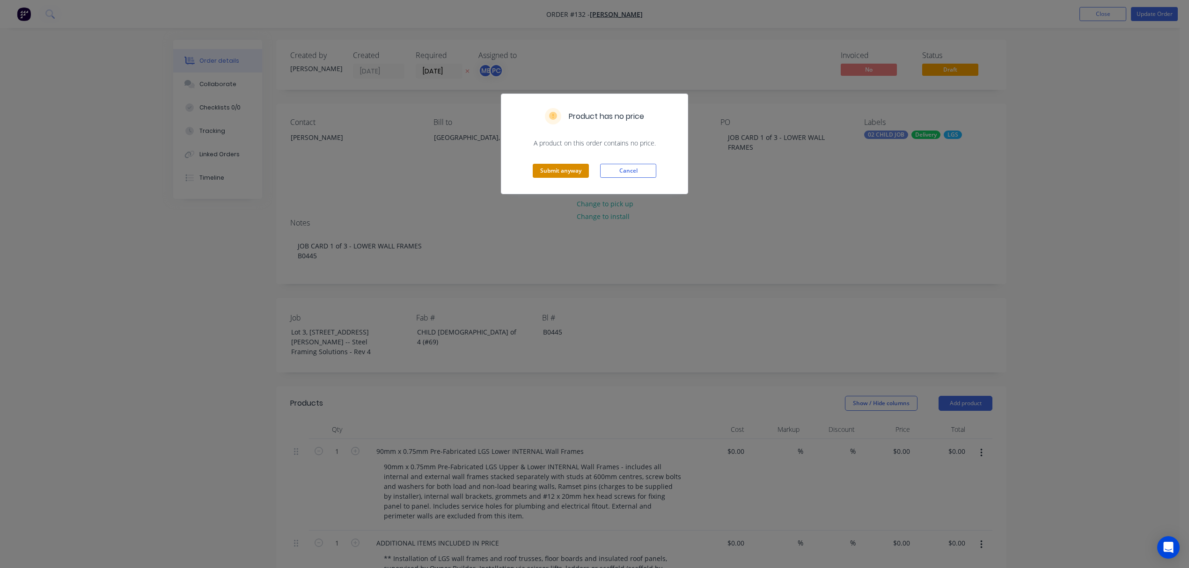
click at [567, 167] on button "Submit anyway" at bounding box center [561, 171] width 56 height 14
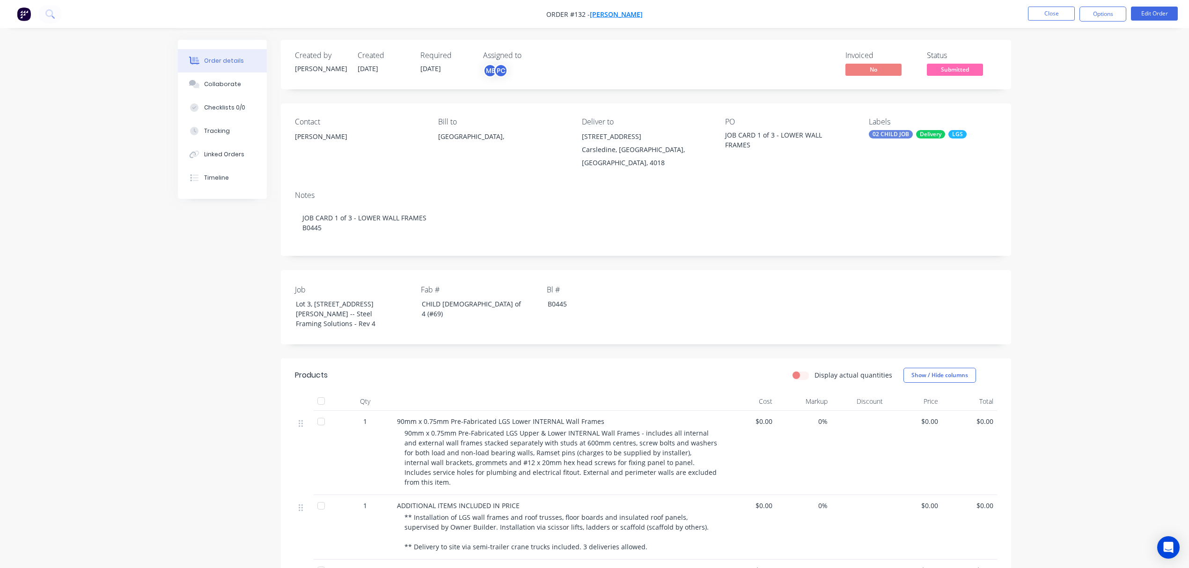
click at [606, 16] on span "Ramil Azate" at bounding box center [616, 14] width 53 height 9
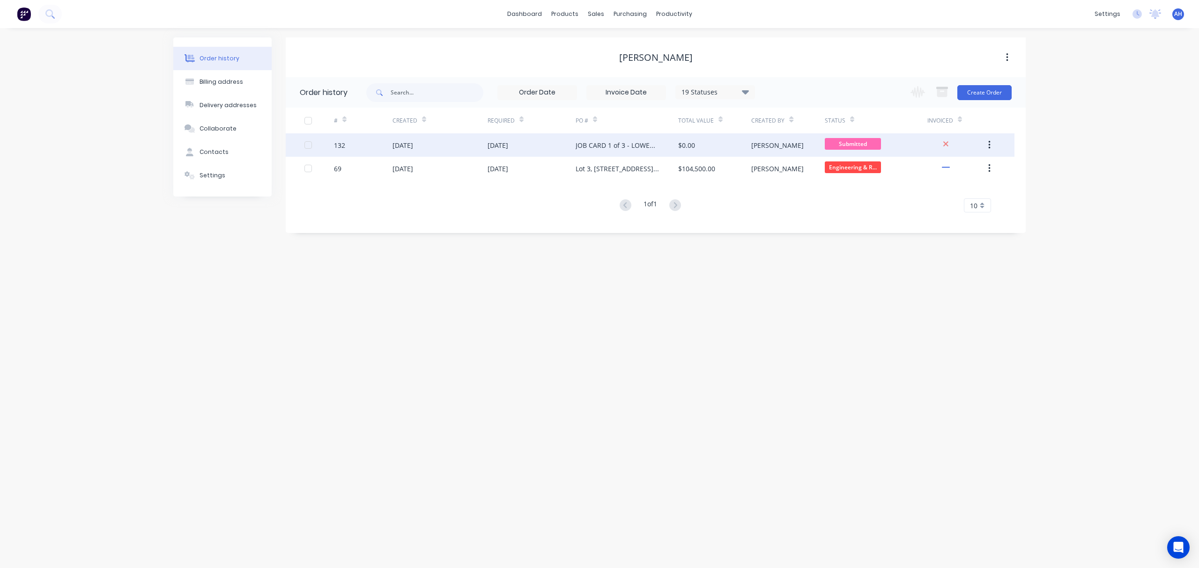
click at [989, 145] on icon "button" at bounding box center [989, 145] width 2 height 8
click at [952, 184] on div "Duplicate" at bounding box center [956, 189] width 72 height 14
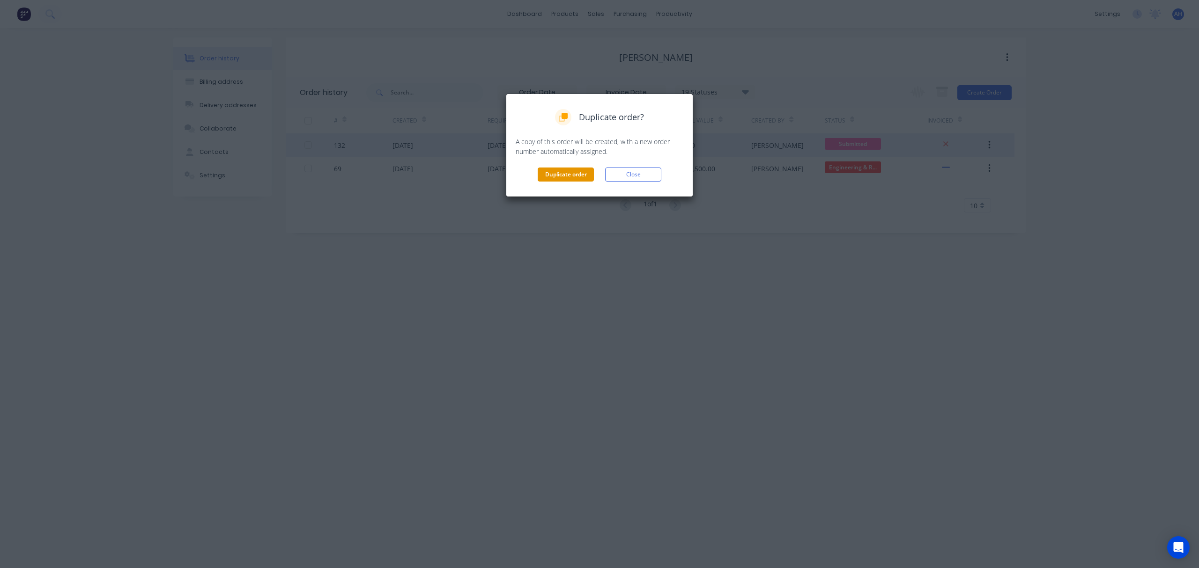
click at [559, 175] on button "Duplicate order" at bounding box center [566, 175] width 56 height 14
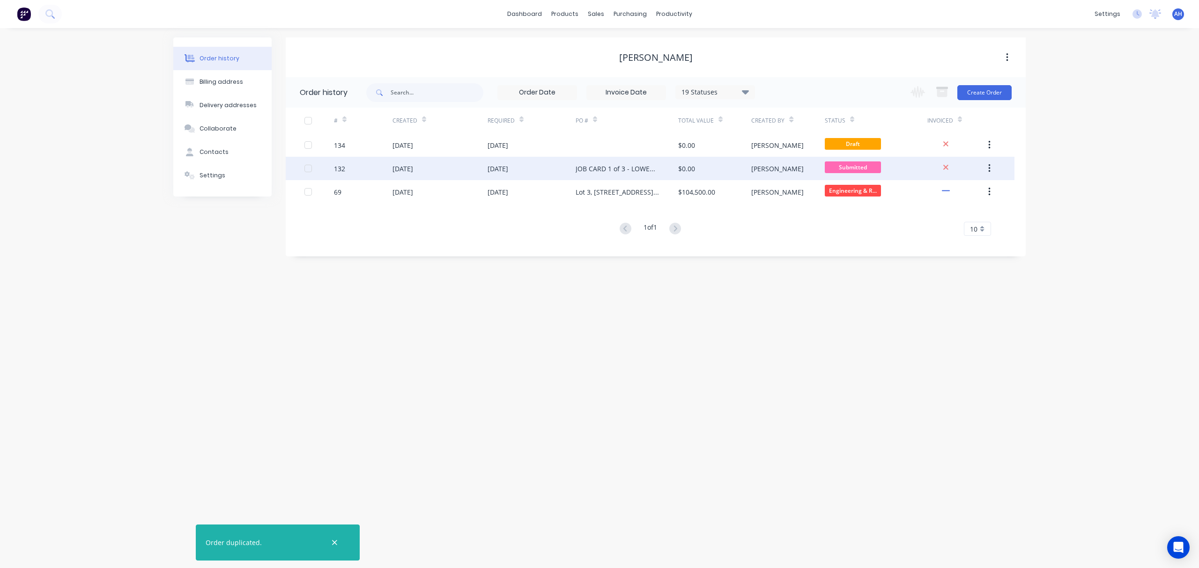
click at [989, 167] on icon "button" at bounding box center [989, 168] width 2 height 10
click at [936, 212] on div "# Created Required PO # Total Value Created By Status Invoiced 134 27 Aug 2025 …" at bounding box center [650, 172] width 729 height 128
click at [989, 172] on icon "button" at bounding box center [989, 168] width 2 height 8
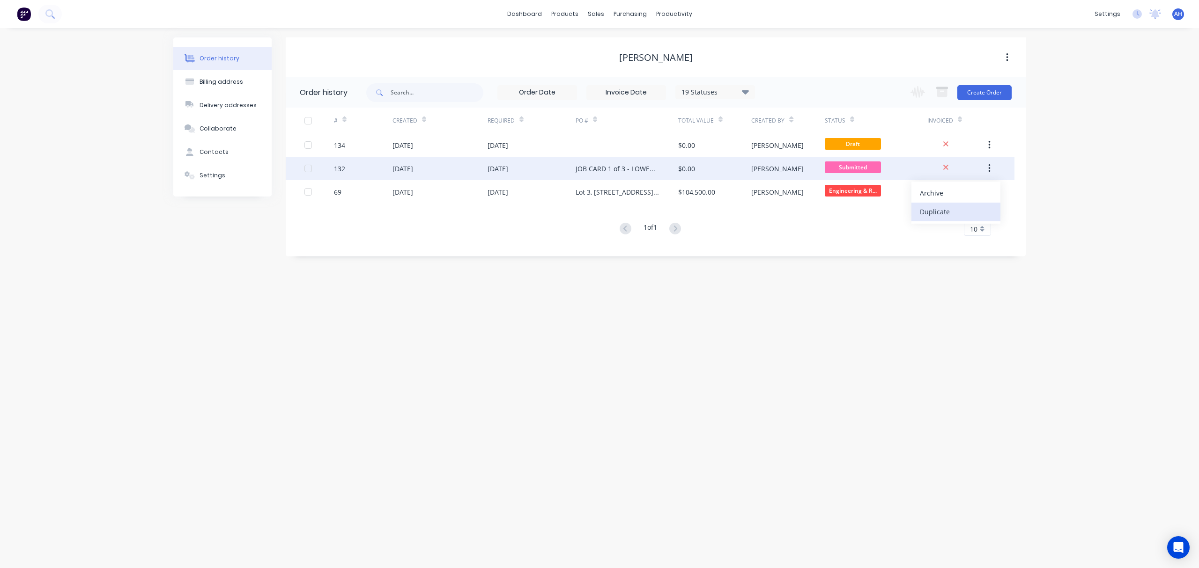
click at [941, 213] on div "Duplicate" at bounding box center [956, 212] width 72 height 14
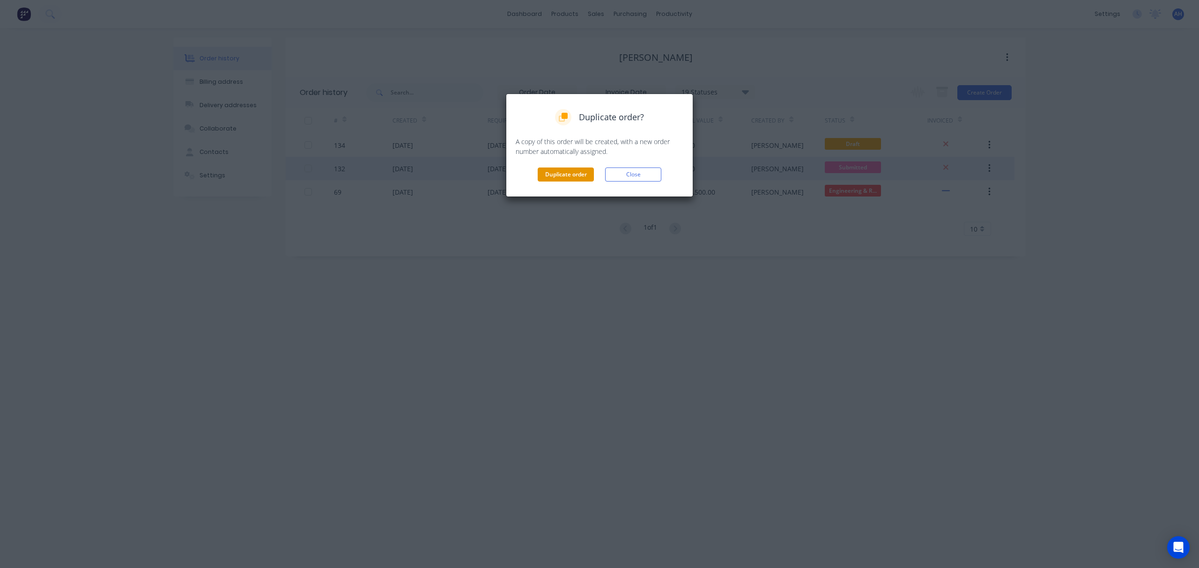
click at [547, 173] on button "Duplicate order" at bounding box center [566, 175] width 56 height 14
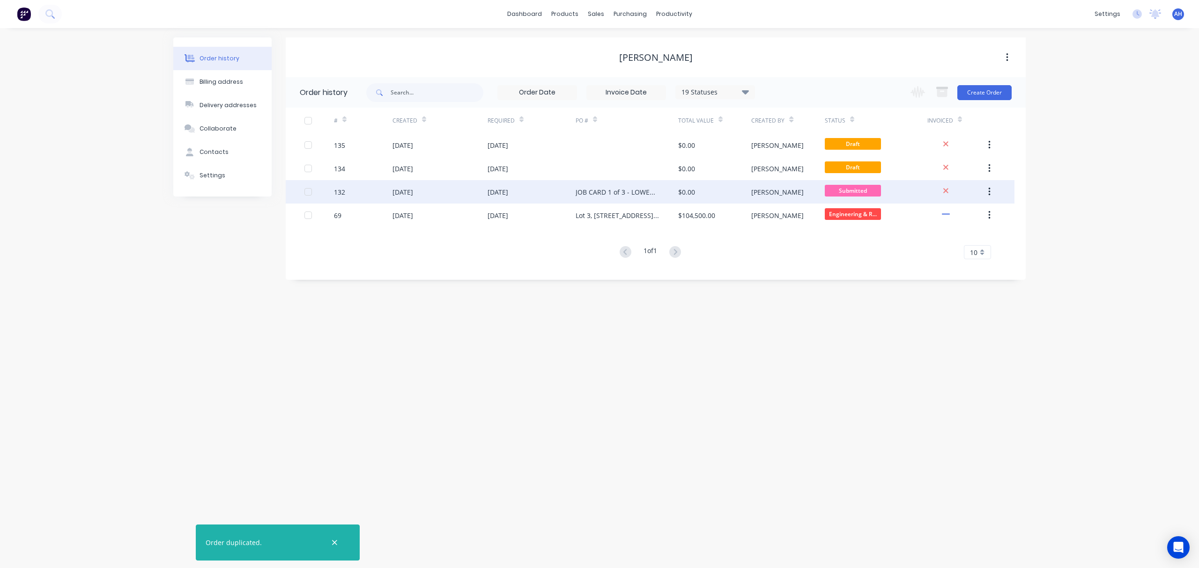
click at [988, 191] on icon "button" at bounding box center [989, 192] width 2 height 10
click at [931, 231] on div "Duplicate" at bounding box center [956, 235] width 72 height 14
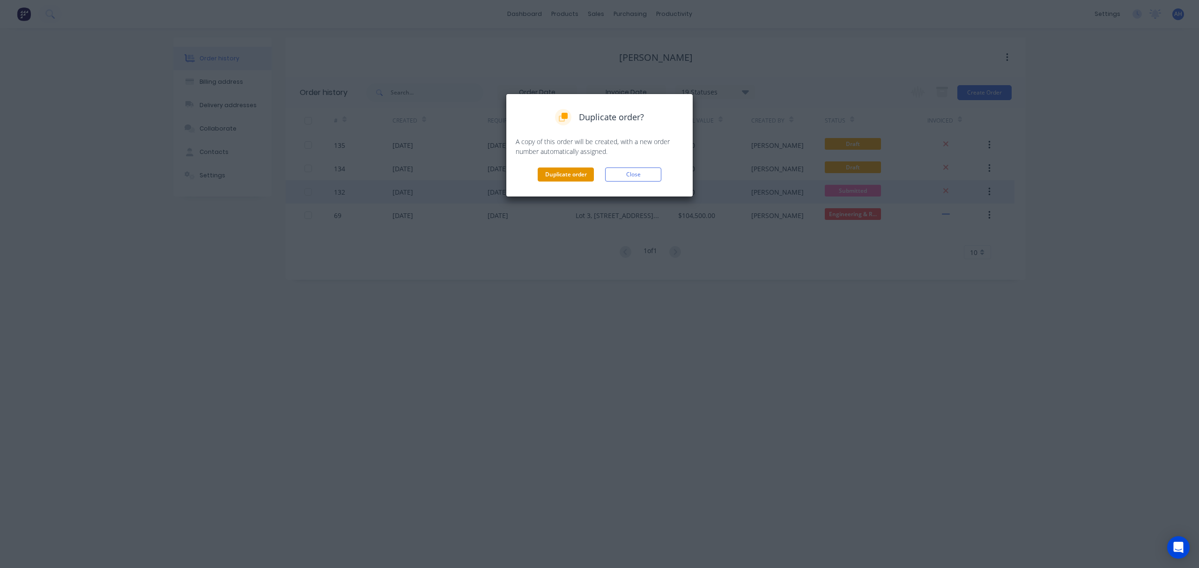
click at [579, 171] on button "Duplicate order" at bounding box center [566, 175] width 56 height 14
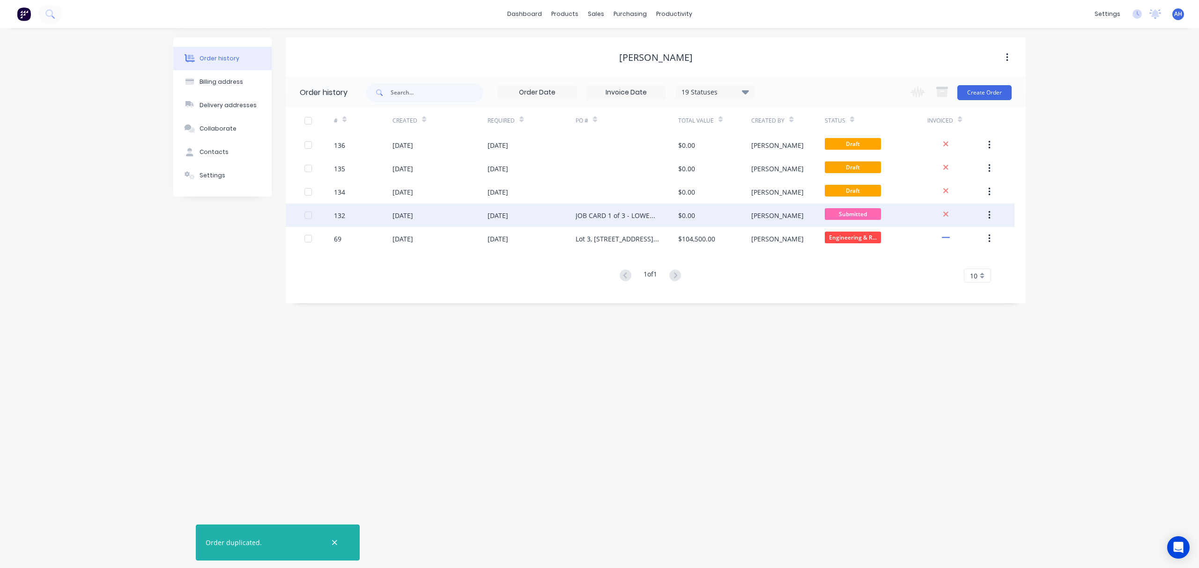
click at [988, 216] on icon "button" at bounding box center [989, 215] width 2 height 10
click at [935, 258] on div "# Created Required PO # Total Value Created By Status Invoiced 136 27 Aug 2025 …" at bounding box center [650, 195] width 729 height 175
click at [995, 216] on button "button" at bounding box center [989, 215] width 22 height 17
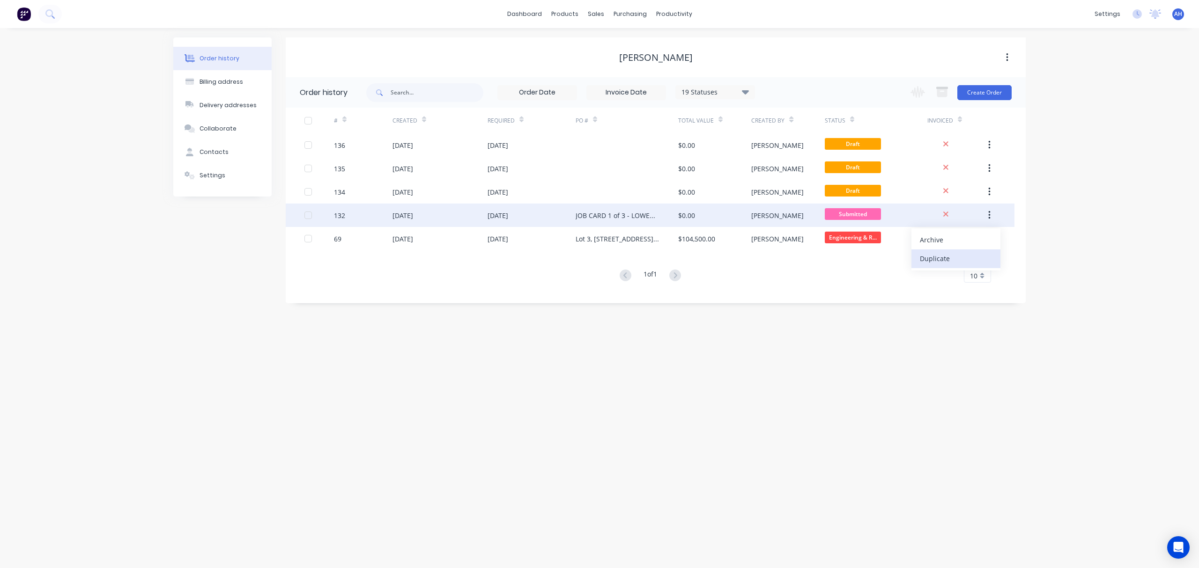
click at [944, 260] on div "Duplicate" at bounding box center [956, 259] width 72 height 14
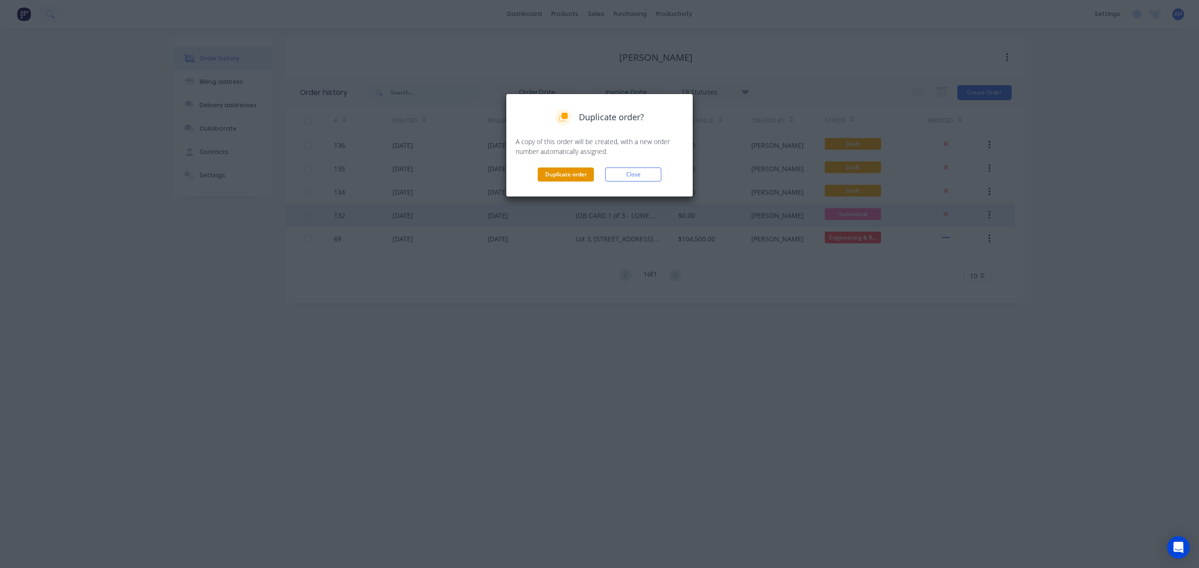
click at [575, 180] on button "Duplicate order" at bounding box center [566, 175] width 56 height 14
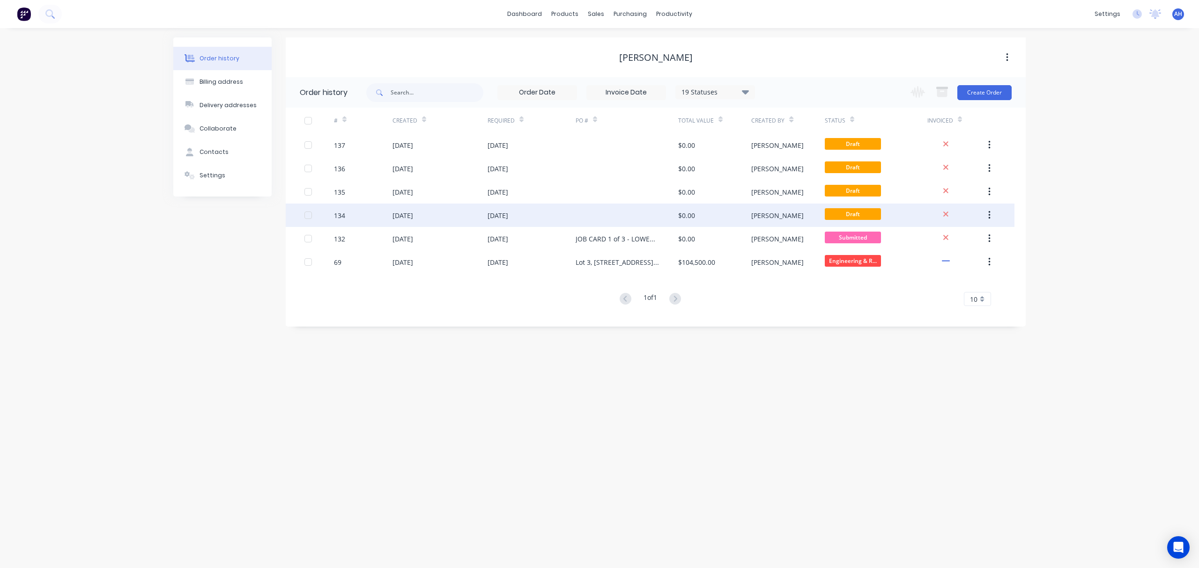
click at [623, 213] on div at bounding box center [626, 215] width 103 height 23
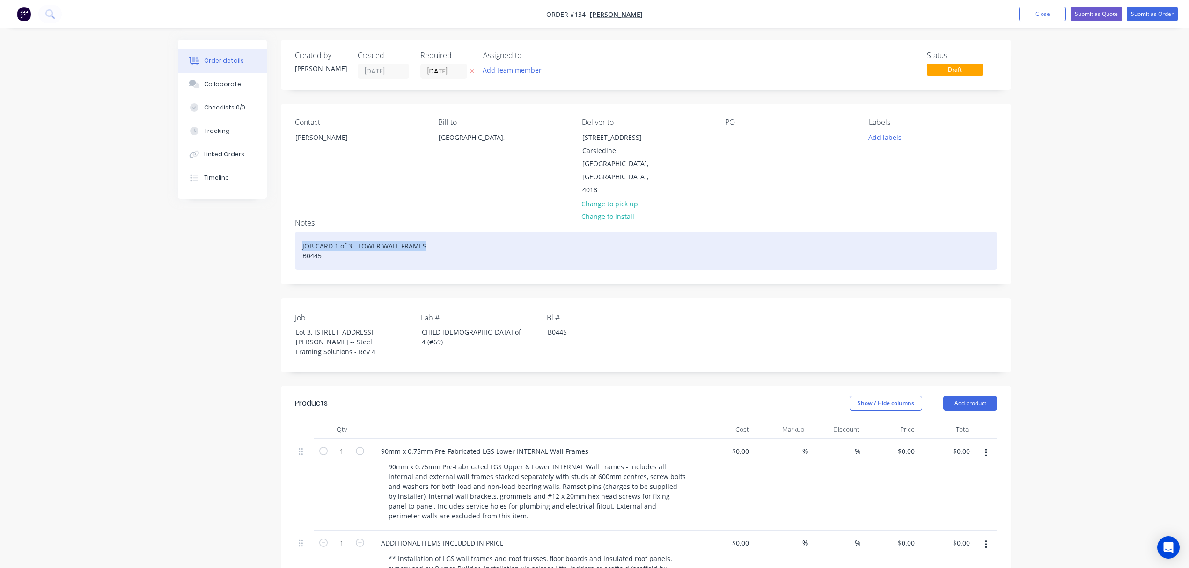
drag, startPoint x: 426, startPoint y: 220, endPoint x: 296, endPoint y: 223, distance: 129.3
click at [296, 232] on div "JOB CARD 1 of 3 - LOWER WALL FRAMES B0445" at bounding box center [646, 251] width 702 height 38
click at [336, 232] on div "JOB CARD 1 of 3 - LOWER WALL FRAMES B0445" at bounding box center [646, 251] width 702 height 38
drag, startPoint x: 414, startPoint y: 220, endPoint x: 287, endPoint y: 223, distance: 126.5
click at [287, 223] on div "Notes JOB CARD 2 of 3 - FLOOR JOISTS B0445" at bounding box center [646, 247] width 730 height 73
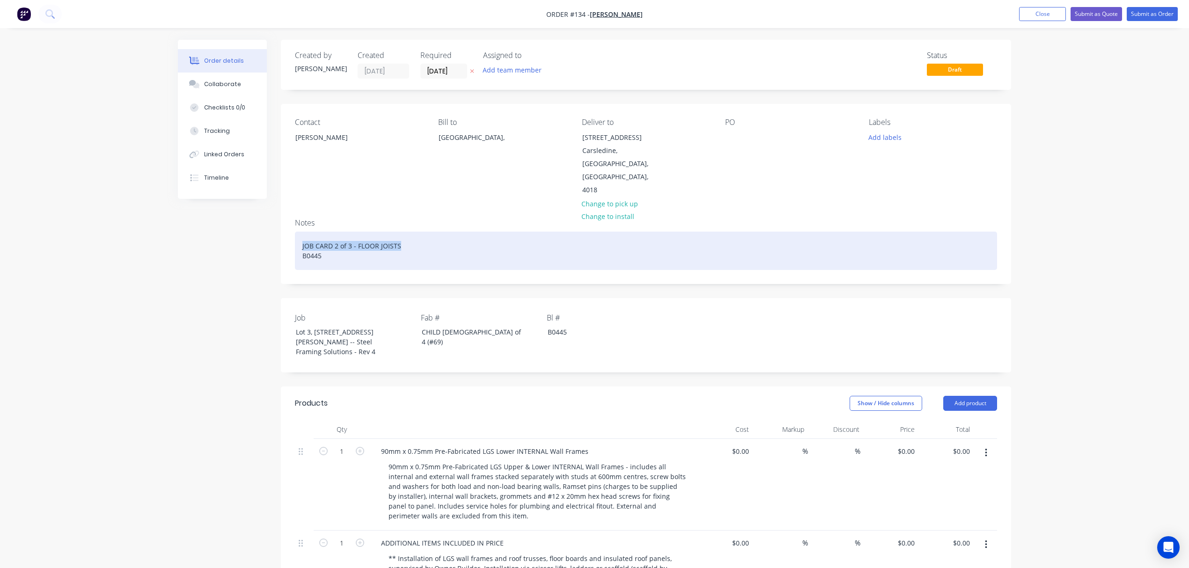
copy div "JOB CARD 2 of 3 - FLOOR JOISTS"
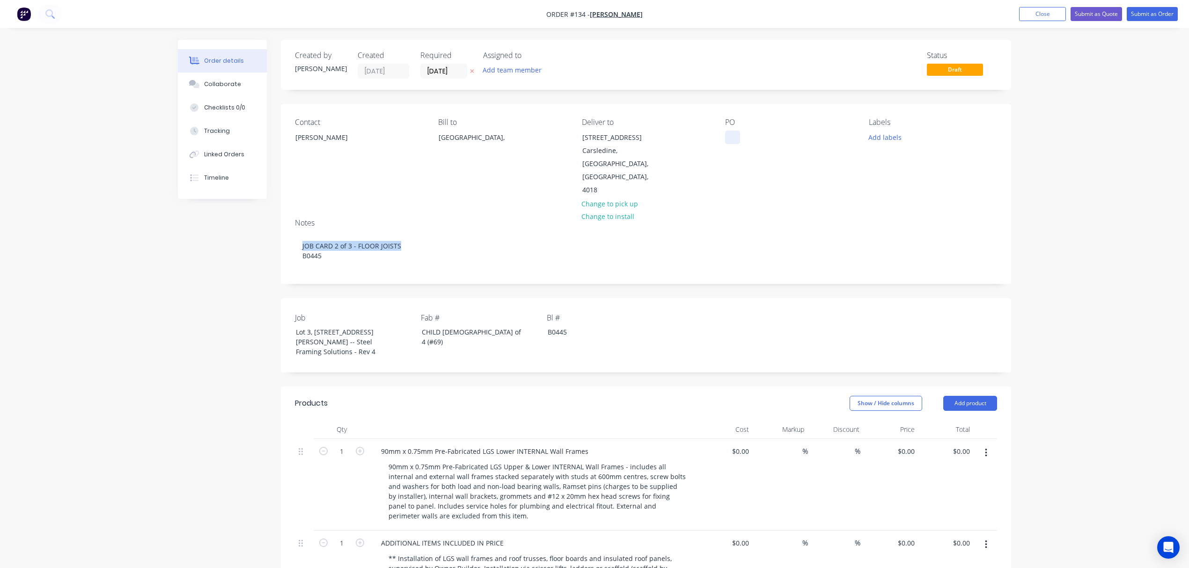
click at [735, 139] on div at bounding box center [732, 138] width 15 height 14
paste div
click at [890, 134] on button "Add labels" at bounding box center [884, 137] width 43 height 13
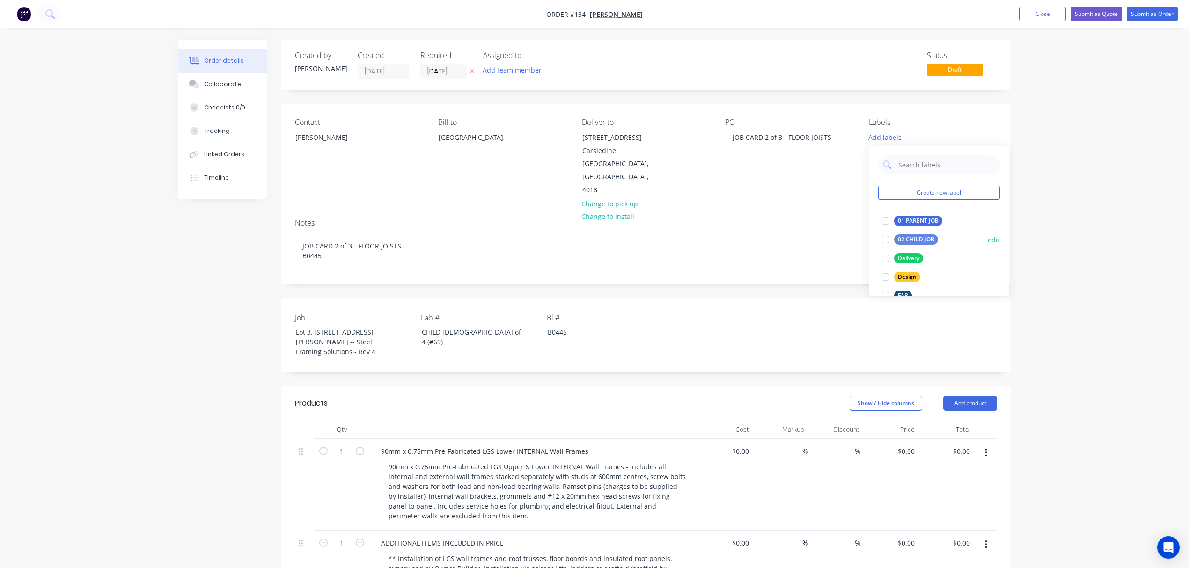
click at [887, 242] on div at bounding box center [885, 239] width 19 height 19
click at [887, 250] on div at bounding box center [885, 254] width 19 height 19
click at [886, 243] on div at bounding box center [885, 244] width 19 height 19
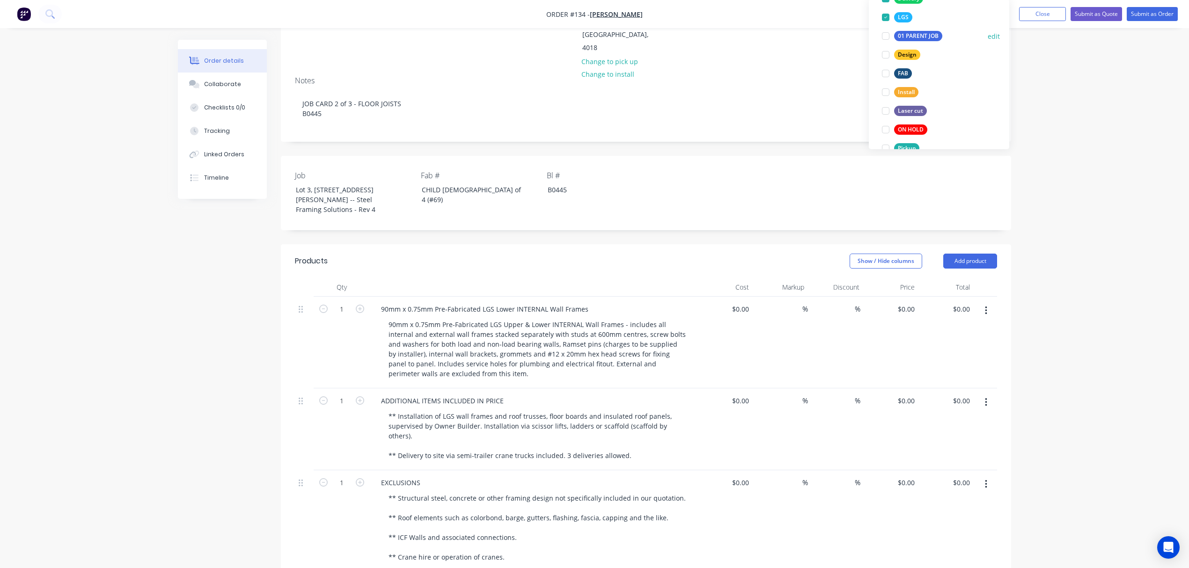
scroll to position [95, 0]
click at [886, 94] on div at bounding box center [885, 92] width 19 height 19
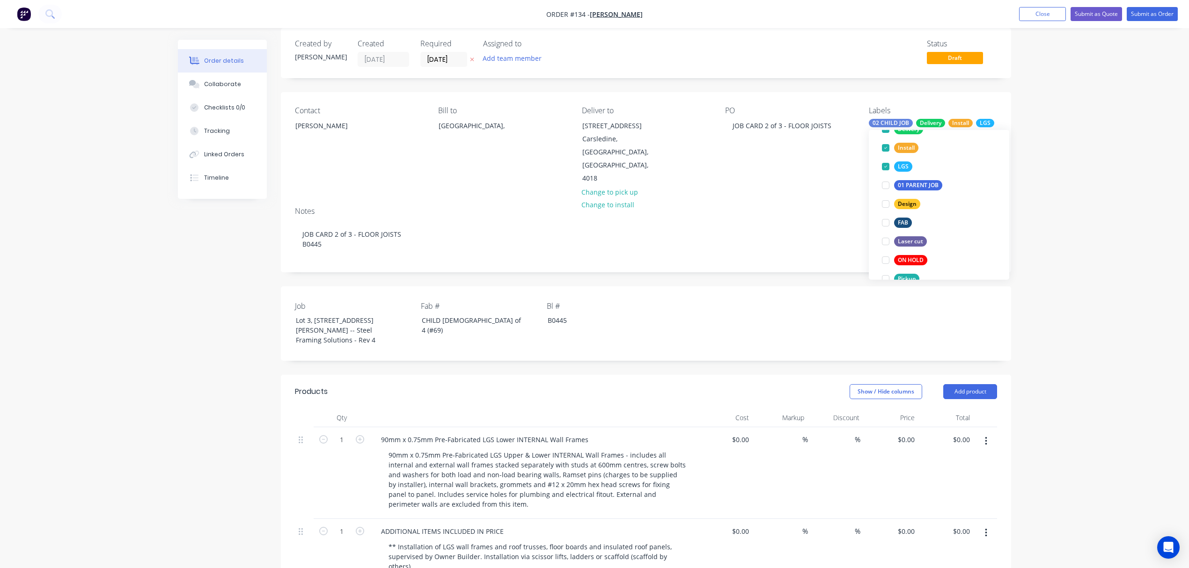
scroll to position [0, 0]
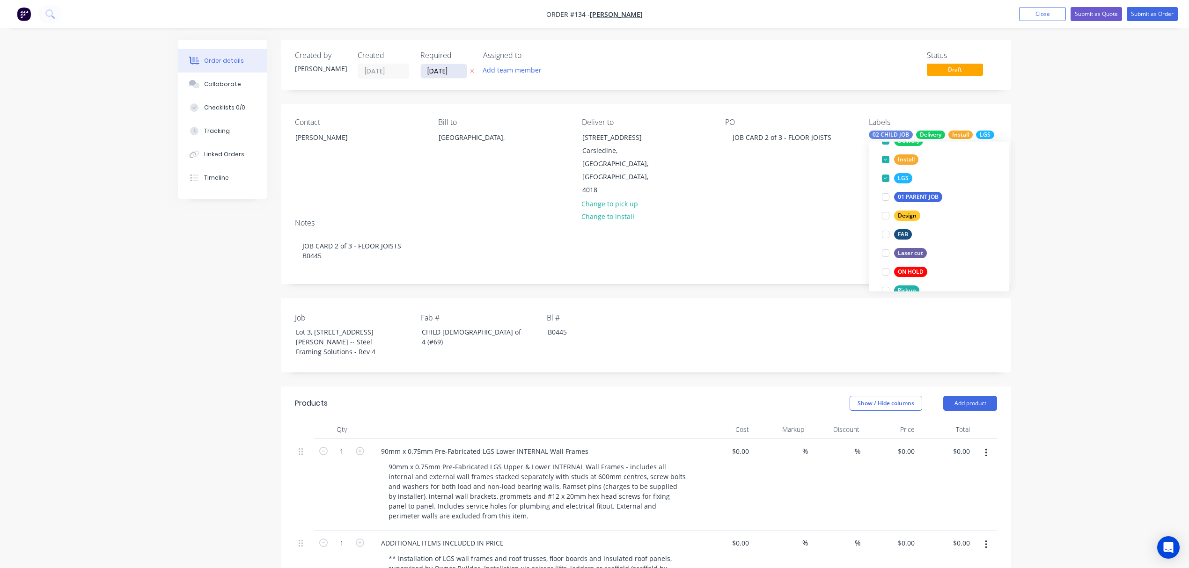
click at [456, 70] on input "[DATE]" at bounding box center [444, 71] width 46 height 14
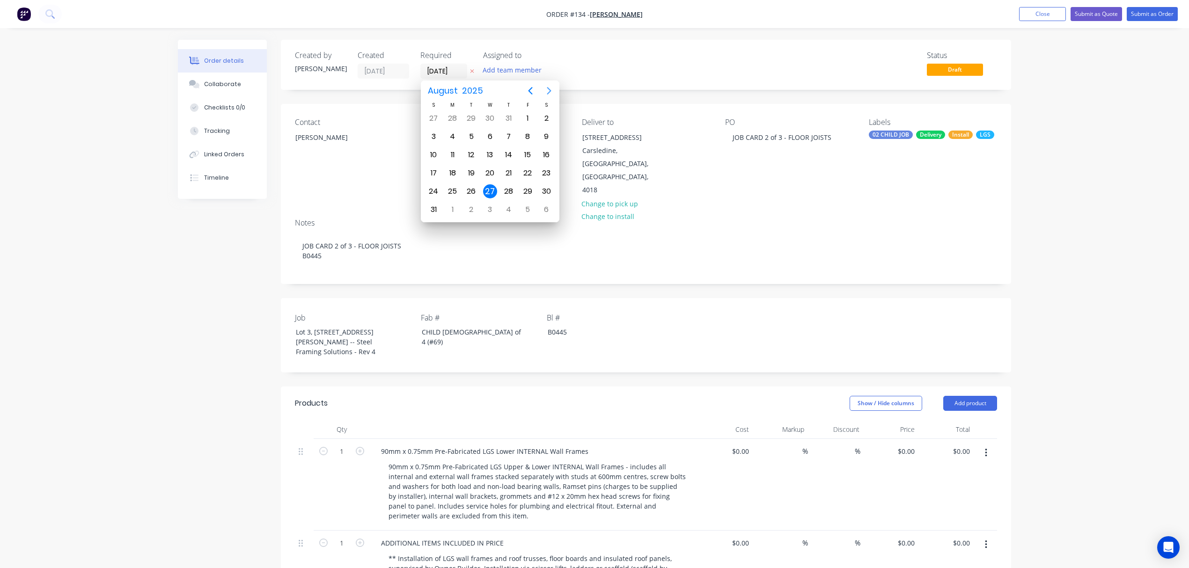
click at [547, 87] on icon "Next page" at bounding box center [549, 90] width 11 height 11
click at [450, 136] on div "6" at bounding box center [453, 137] width 14 height 14
type input "06/10/25"
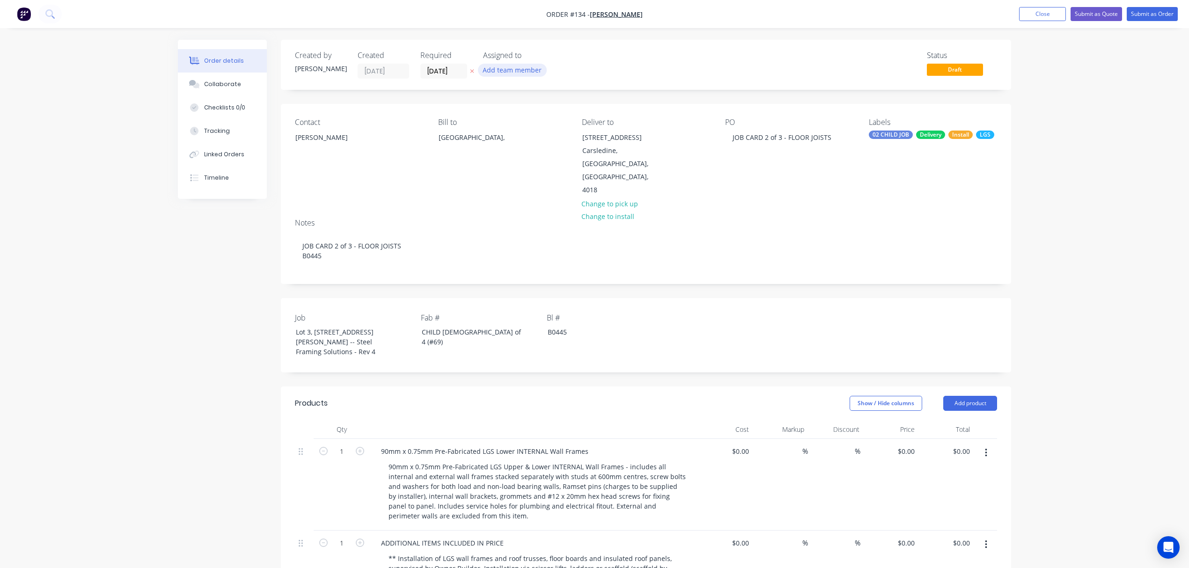
click at [520, 68] on button "Add team member" at bounding box center [512, 70] width 69 height 13
click at [530, 122] on div "[PERSON_NAME]" at bounding box center [559, 122] width 94 height 10
drag, startPoint x: 527, startPoint y: 98, endPoint x: 478, endPoint y: 105, distance: 50.2
drag, startPoint x: 527, startPoint y: 103, endPoint x: 508, endPoint y: 103, distance: 19.2
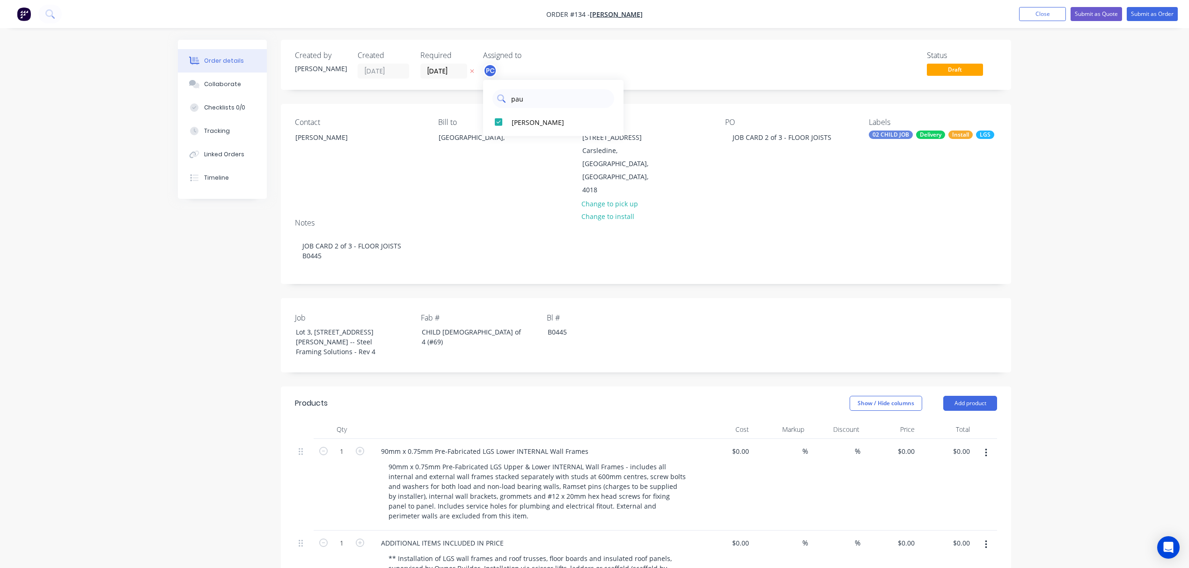
click at [508, 103] on div "pau" at bounding box center [554, 98] width 122 height 19
type input "elm"
click at [517, 117] on div "[PERSON_NAME]" at bounding box center [559, 122] width 94 height 10
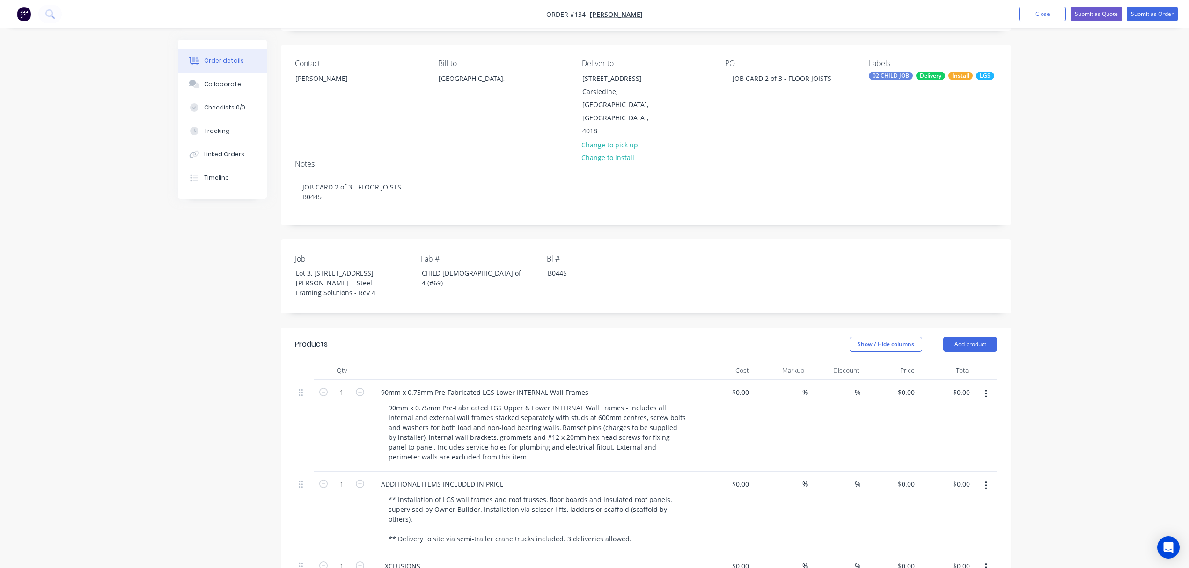
scroll to position [59, 0]
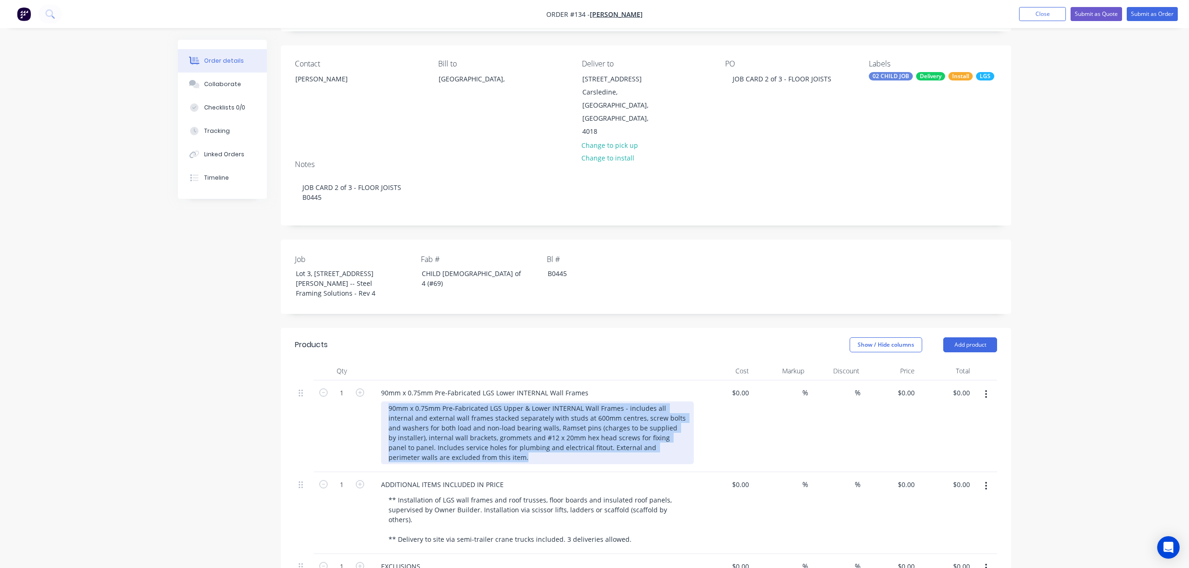
drag, startPoint x: 464, startPoint y: 431, endPoint x: 355, endPoint y: 368, distance: 126.3
click at [355, 381] on div "1 90mm x 0.75mm Pre-Fabricated LGS Lower INTERNAL Wall Frames 90mm x 0.75mm Pre…" at bounding box center [646, 427] width 702 height 92
paste div
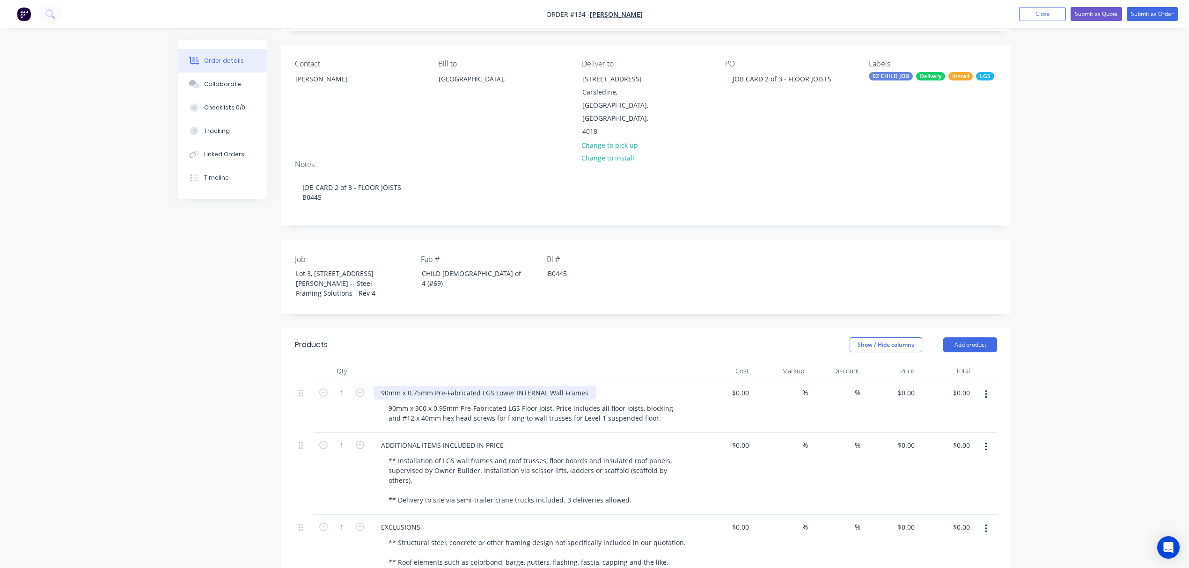
click at [537, 386] on div "90mm x 0.75mm Pre-Fabricated LGS Lower INTERNAL Wall Frames" at bounding box center [485, 393] width 222 height 14
drag, startPoint x: 585, startPoint y: 364, endPoint x: 366, endPoint y: 374, distance: 219.3
click at [366, 381] on div "1 90mm x 0.75mm Pre-Fabricated LGS Lower INTERNAL Wall Frames 90mm x 300 x 0.95…" at bounding box center [646, 407] width 702 height 52
paste div
click at [457, 267] on div "CHILD 1 of 4 (#69)" at bounding box center [472, 278] width 117 height 23
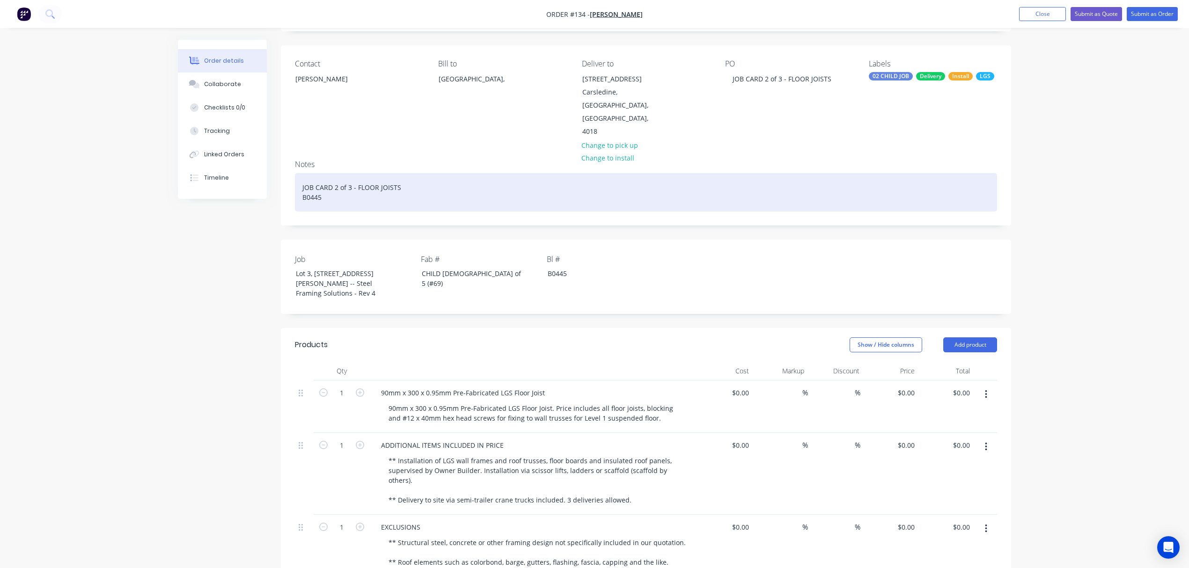
click at [347, 173] on div "JOB CARD 2 of 3 - FLOOR JOISTS B0445" at bounding box center [646, 192] width 702 height 38
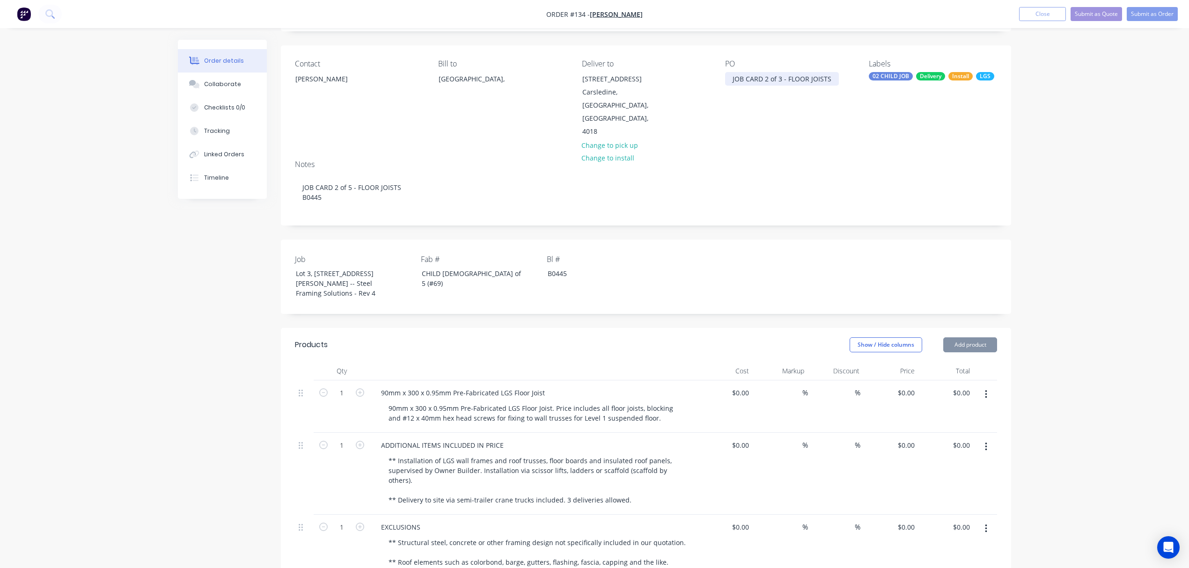
click at [780, 78] on div "JOB CARD 2 of 3 - FLOOR JOISTS" at bounding box center [782, 79] width 114 height 14
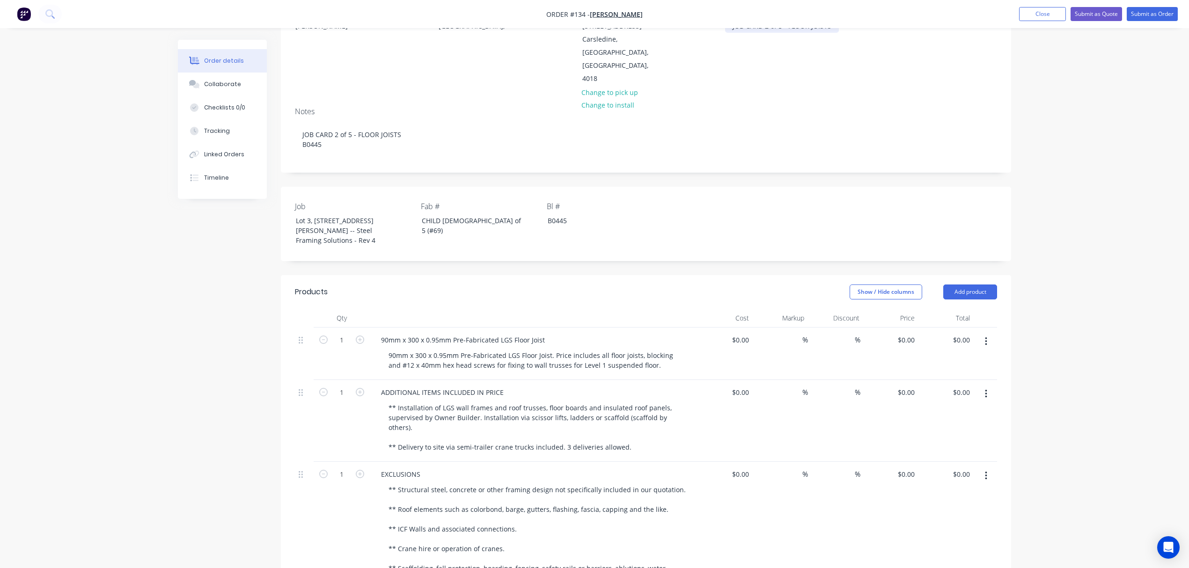
scroll to position [0, 0]
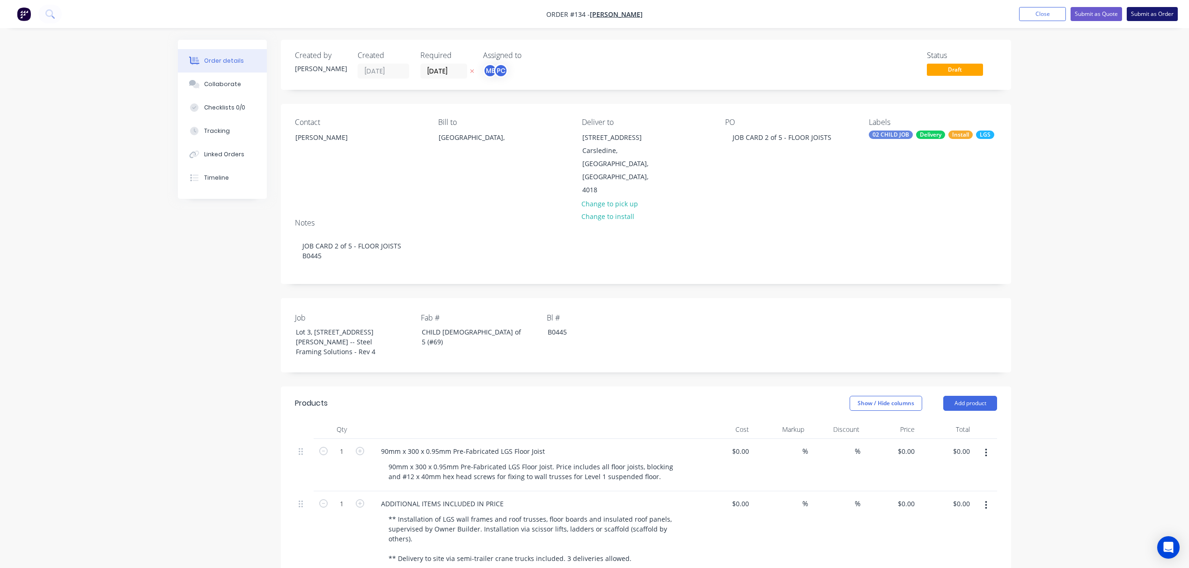
click at [1146, 15] on button "Submit as Order" at bounding box center [1152, 14] width 51 height 14
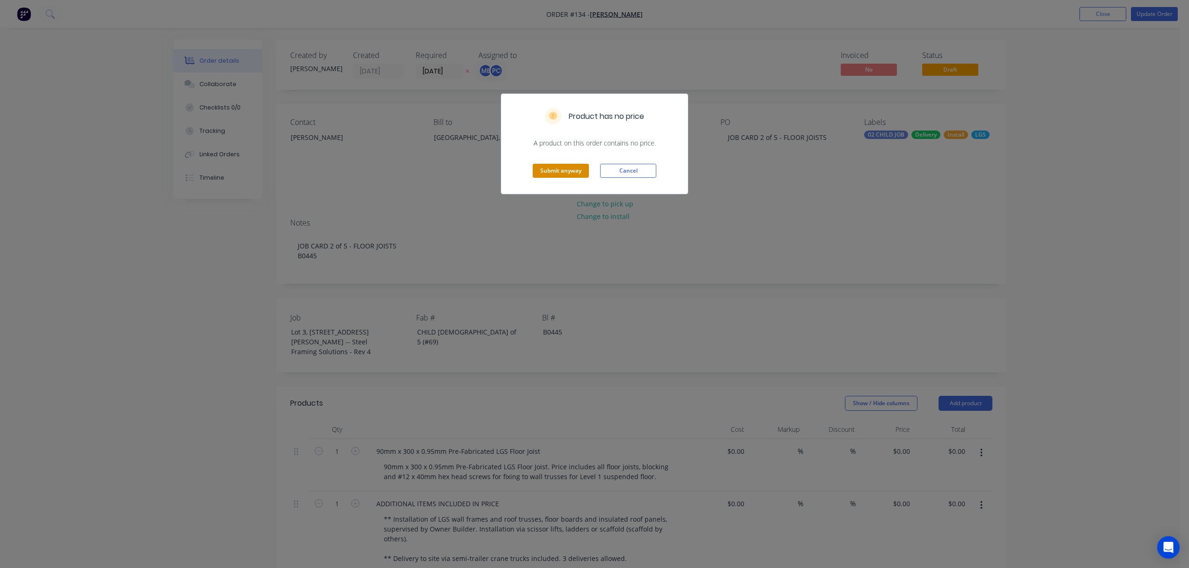
click at [562, 167] on button "Submit anyway" at bounding box center [561, 171] width 56 height 14
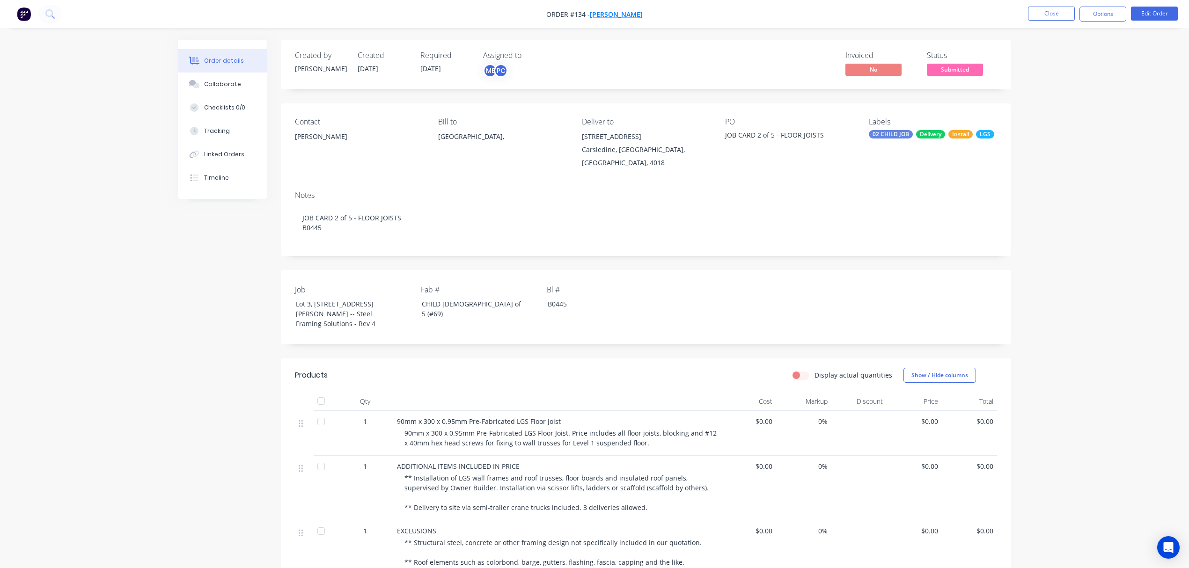
click at [620, 12] on span "Ramil Azate" at bounding box center [616, 14] width 53 height 9
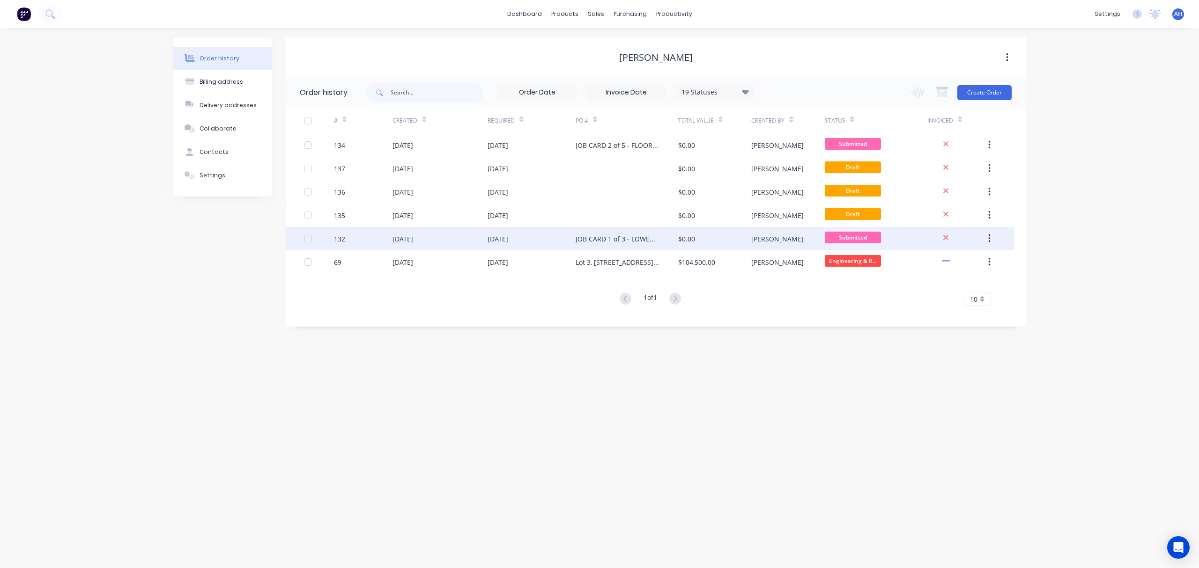
click at [508, 234] on div "06 Oct 2025" at bounding box center [497, 239] width 21 height 10
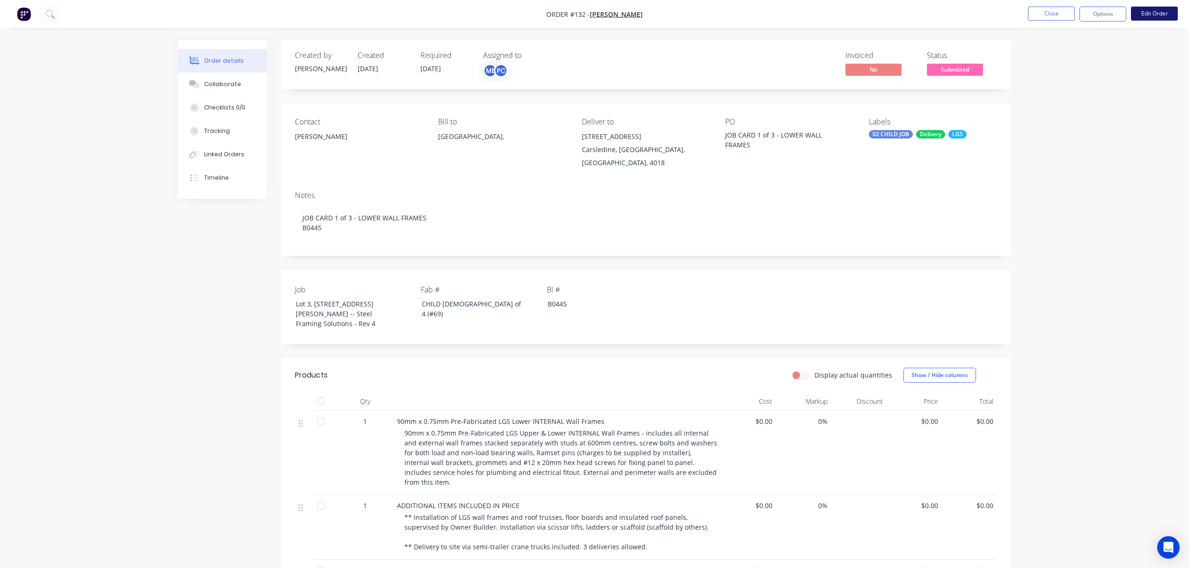
click at [1146, 15] on button "Edit Order" at bounding box center [1154, 14] width 47 height 14
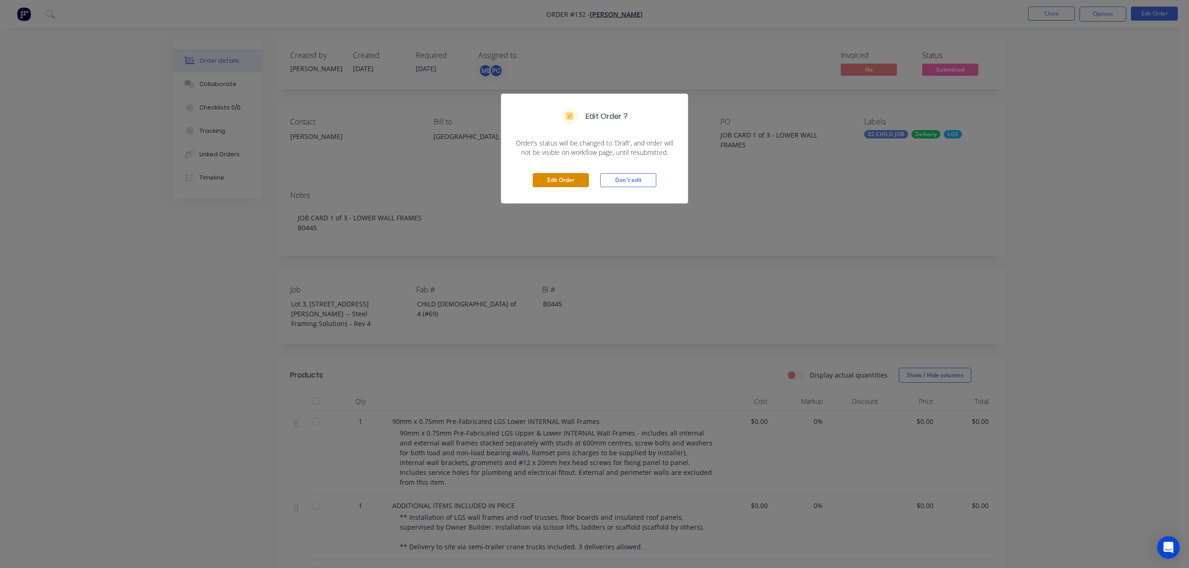
click at [562, 177] on button "Edit Order" at bounding box center [561, 180] width 56 height 14
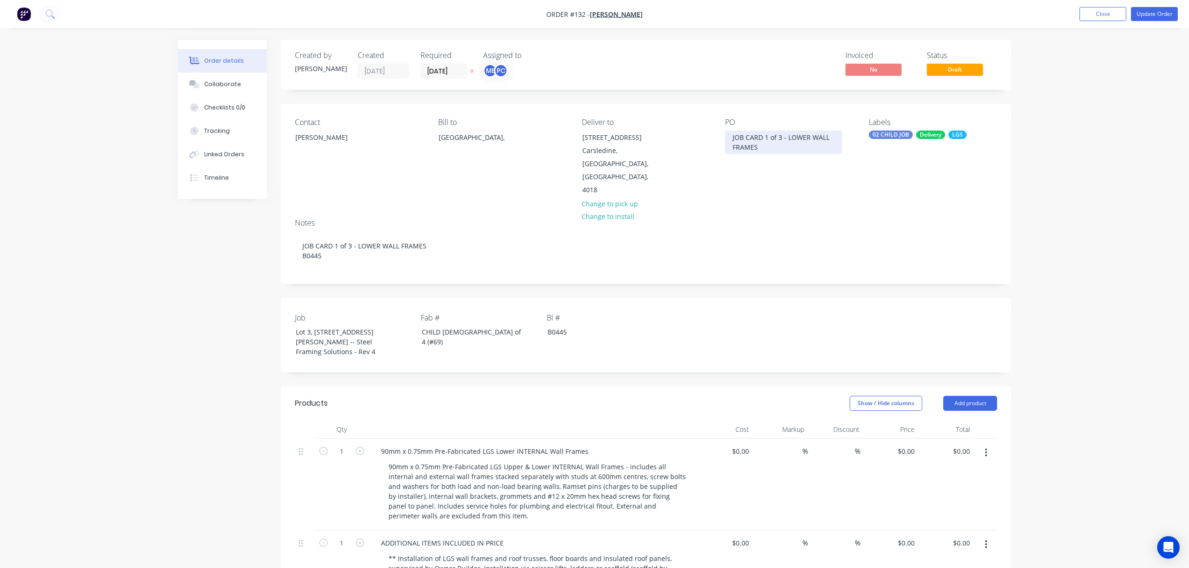
click at [777, 133] on div "JOB CARD 1 of 3 - LOWER WALL FRAMES" at bounding box center [783, 142] width 117 height 23
click at [459, 325] on div "CHILD 1 of 4 (#69)" at bounding box center [472, 336] width 117 height 23
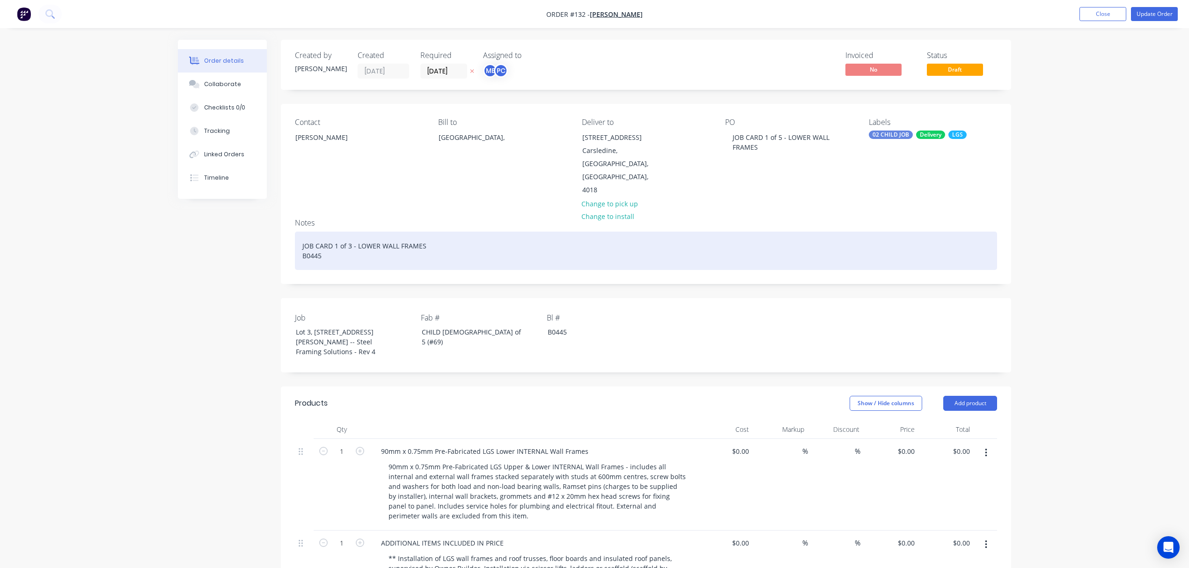
click at [351, 232] on div "JOB CARD 1 of 3 - LOWER WALL FRAMES B0445" at bounding box center [646, 251] width 702 height 38
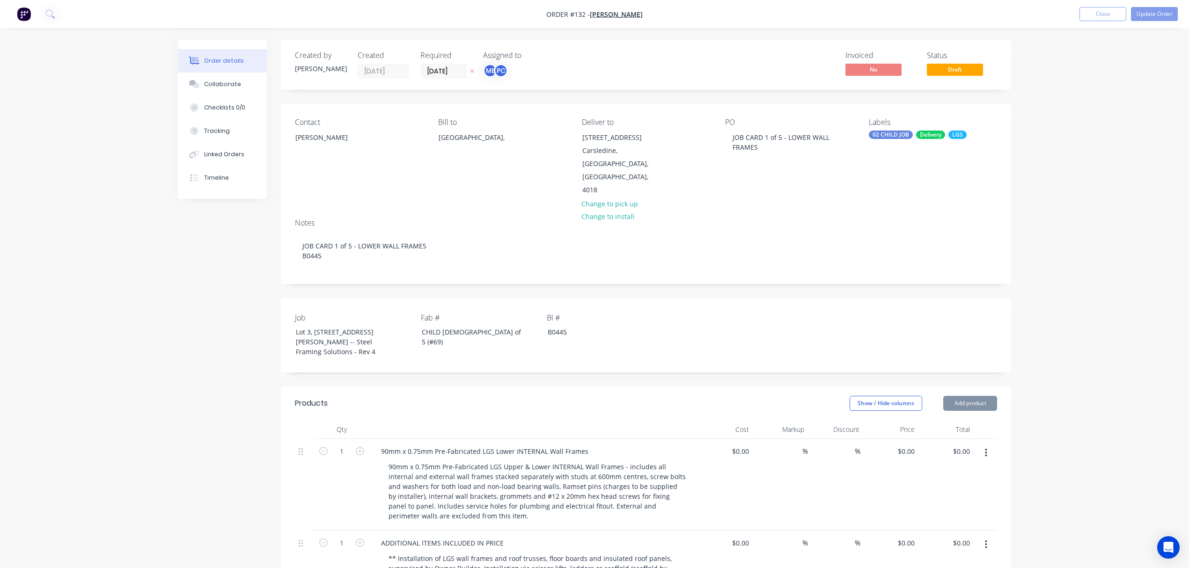
click at [952, 135] on div "LGS" at bounding box center [958, 135] width 18 height 8
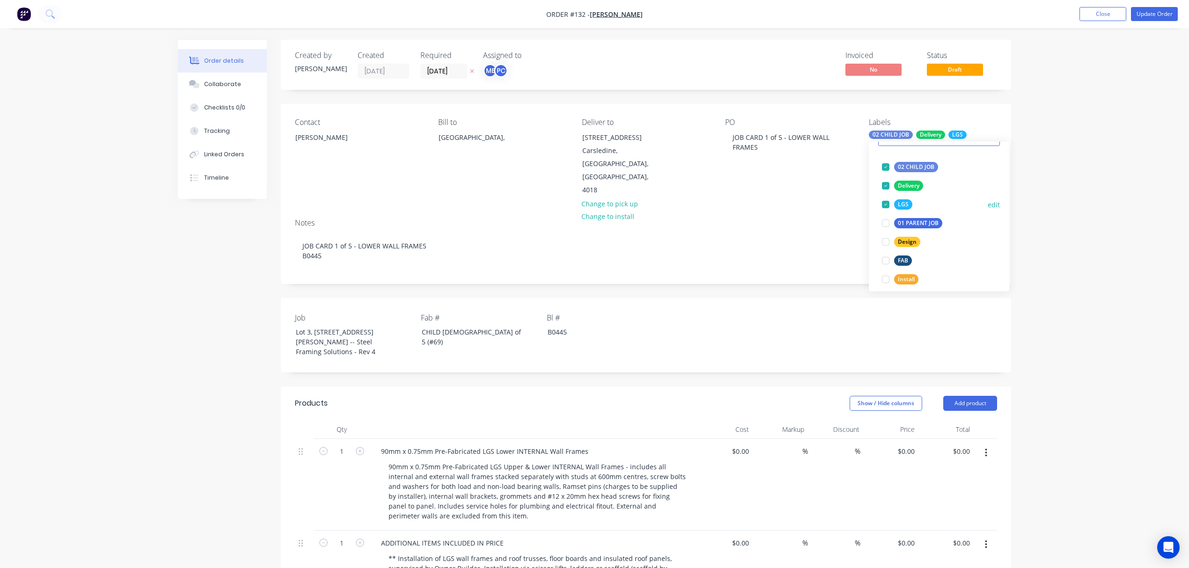
scroll to position [51, 0]
click at [898, 276] on div "Install" at bounding box center [906, 278] width 24 height 10
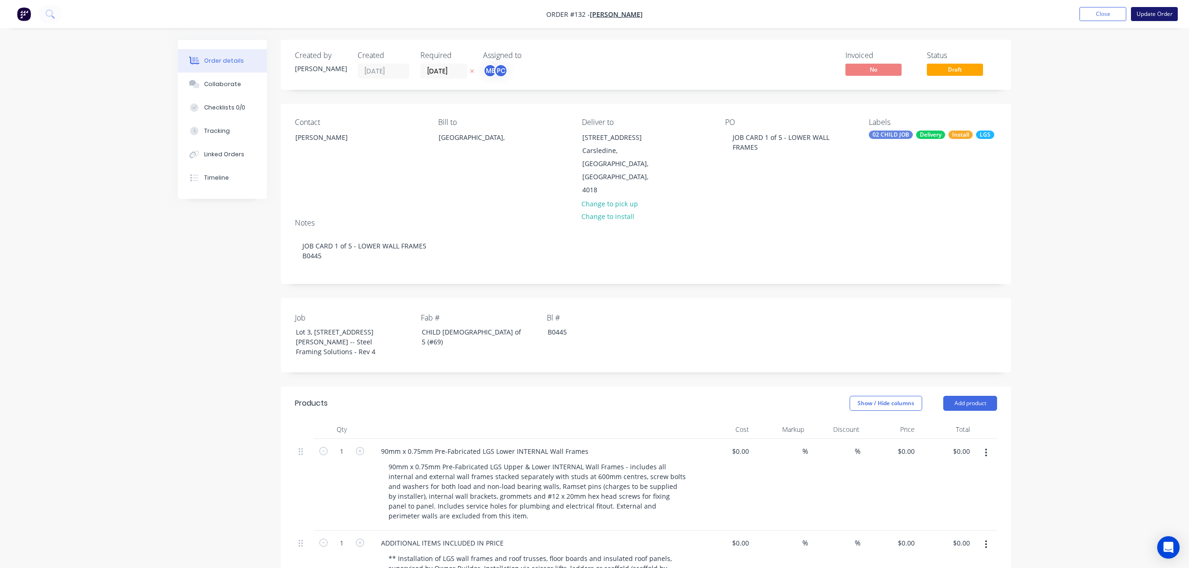
click at [1151, 17] on button "Update Order" at bounding box center [1154, 14] width 47 height 14
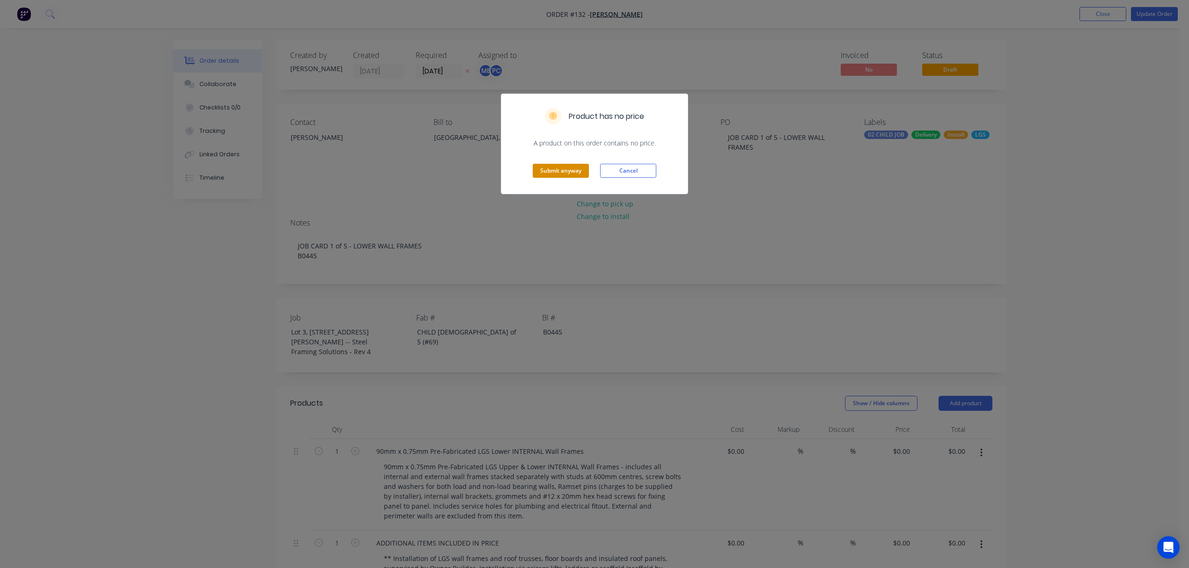
click at [564, 166] on button "Submit anyway" at bounding box center [561, 171] width 56 height 14
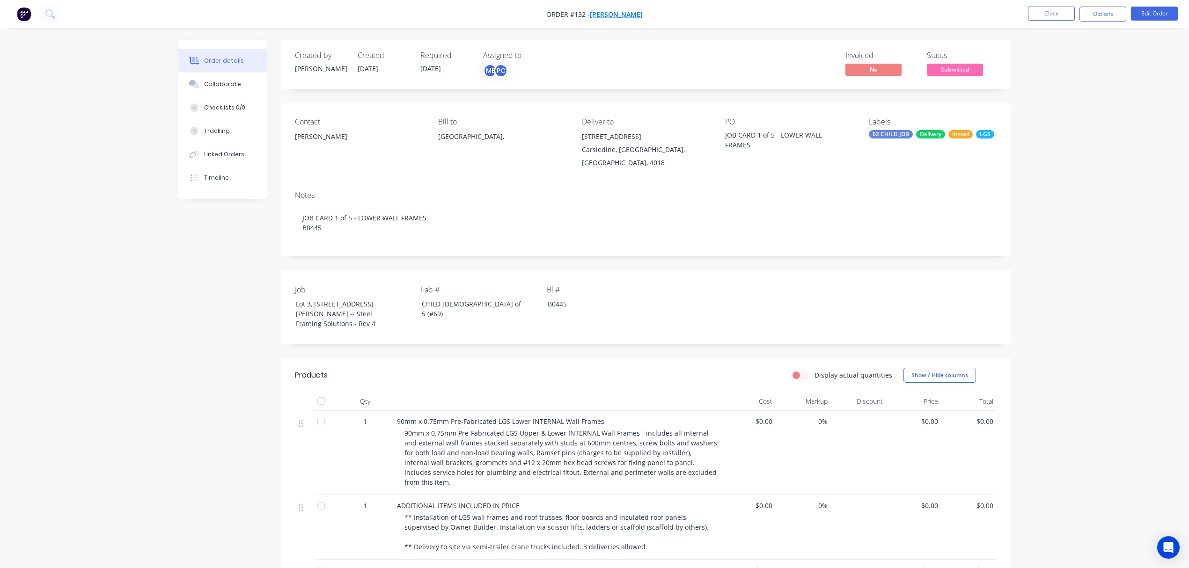
click at [616, 14] on span "Ramil Azate" at bounding box center [616, 14] width 53 height 9
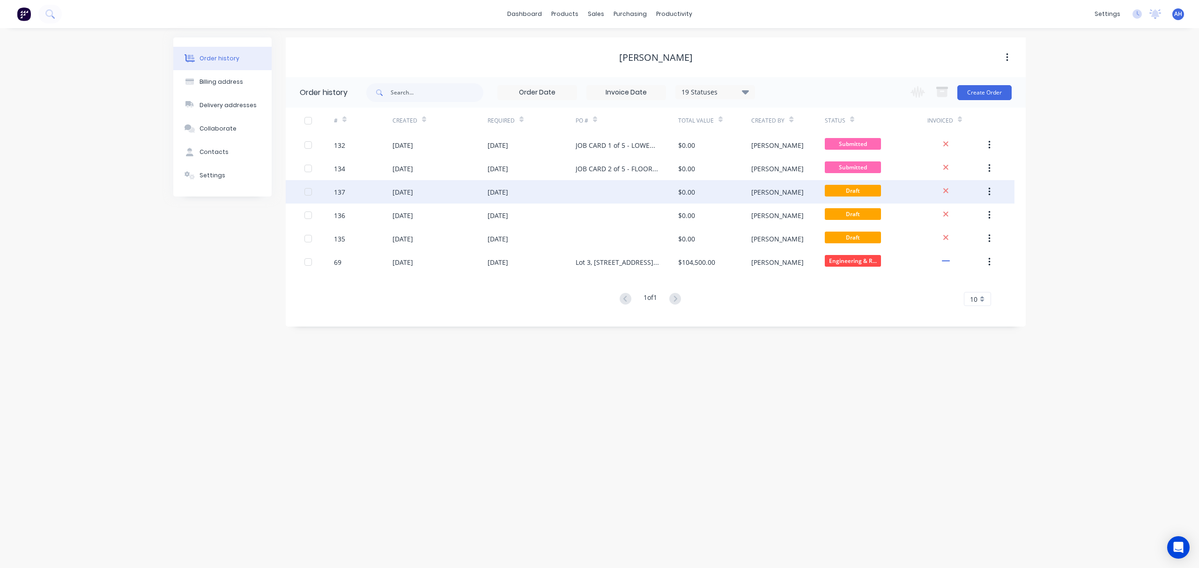
click at [497, 191] on div "[DATE]" at bounding box center [497, 192] width 21 height 10
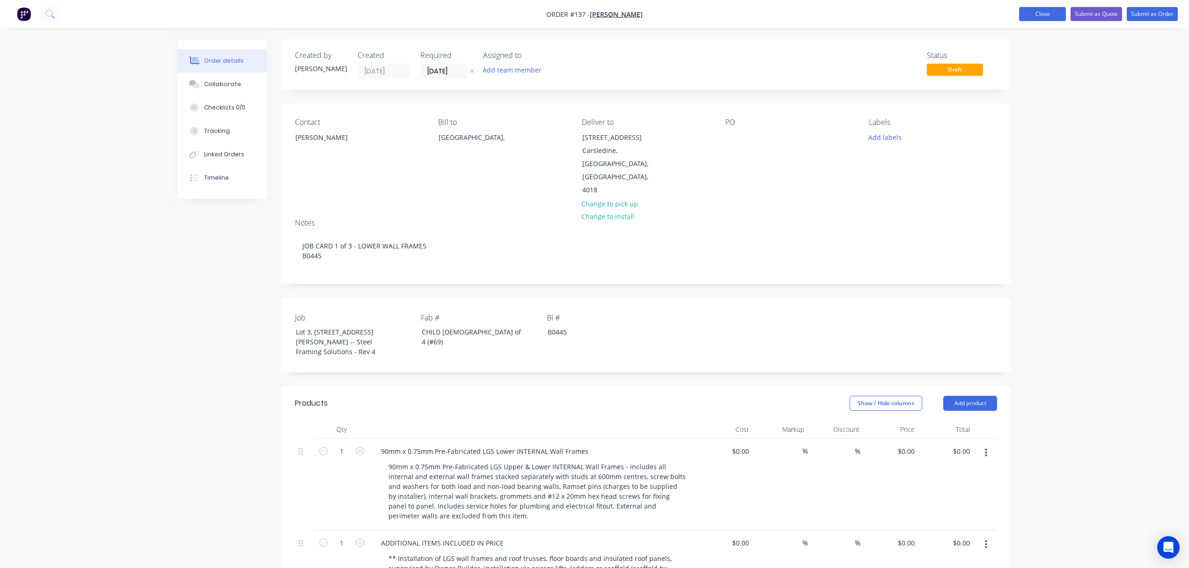
click at [1049, 16] on button "Close" at bounding box center [1042, 14] width 47 height 14
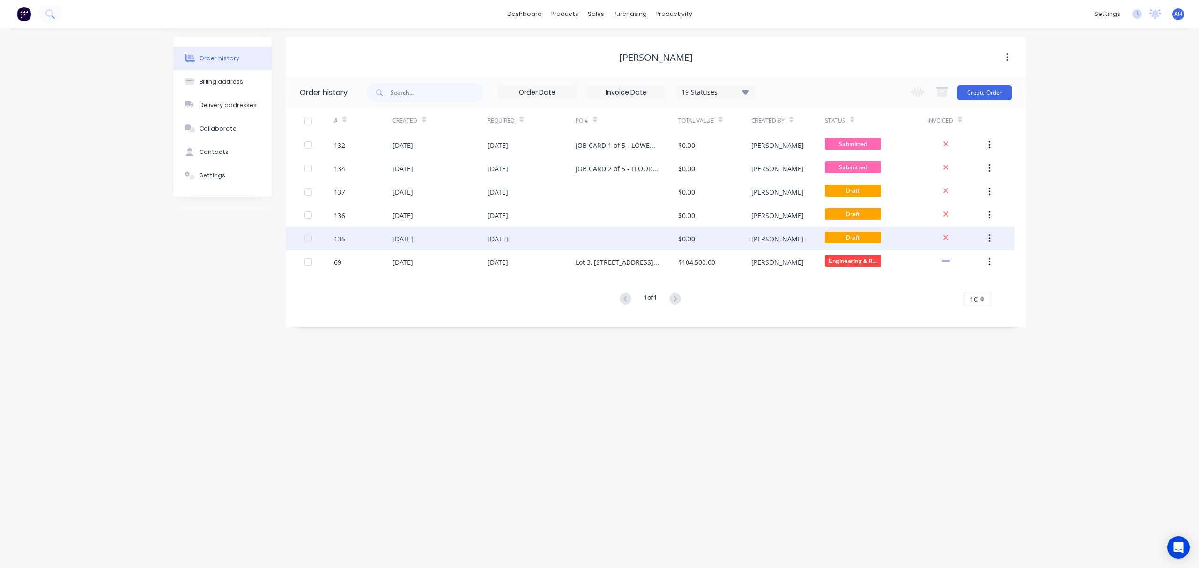
click at [409, 239] on div "[DATE]" at bounding box center [402, 239] width 21 height 10
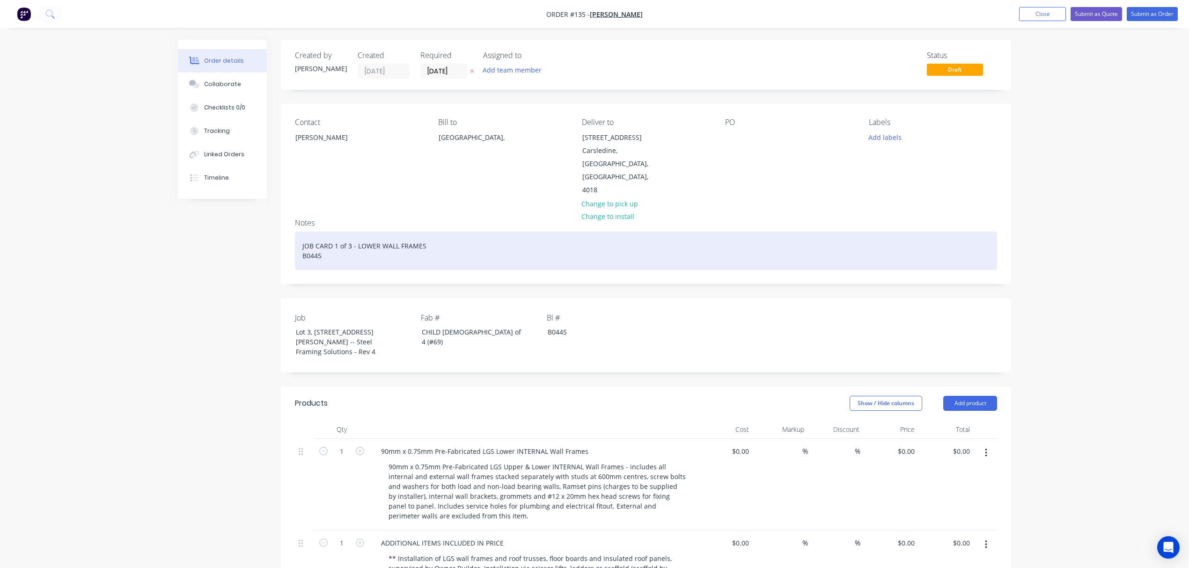
click at [349, 232] on div "JOB CARD 1 of 3 - LOWER WALL FRAMES B0445" at bounding box center [646, 251] width 702 height 38
drag, startPoint x: 426, startPoint y: 219, endPoint x: 359, endPoint y: 219, distance: 67.0
click at [359, 232] on div "JOB CARD 3 of 5 - LOWER WALL FRAMES B0445" at bounding box center [646, 251] width 702 height 38
drag, startPoint x: 435, startPoint y: 214, endPoint x: 297, endPoint y: 221, distance: 138.8
click at [297, 232] on div "JOB CARD 3 of 5 - LUPPER WALL FRAMES B0445" at bounding box center [646, 251] width 702 height 38
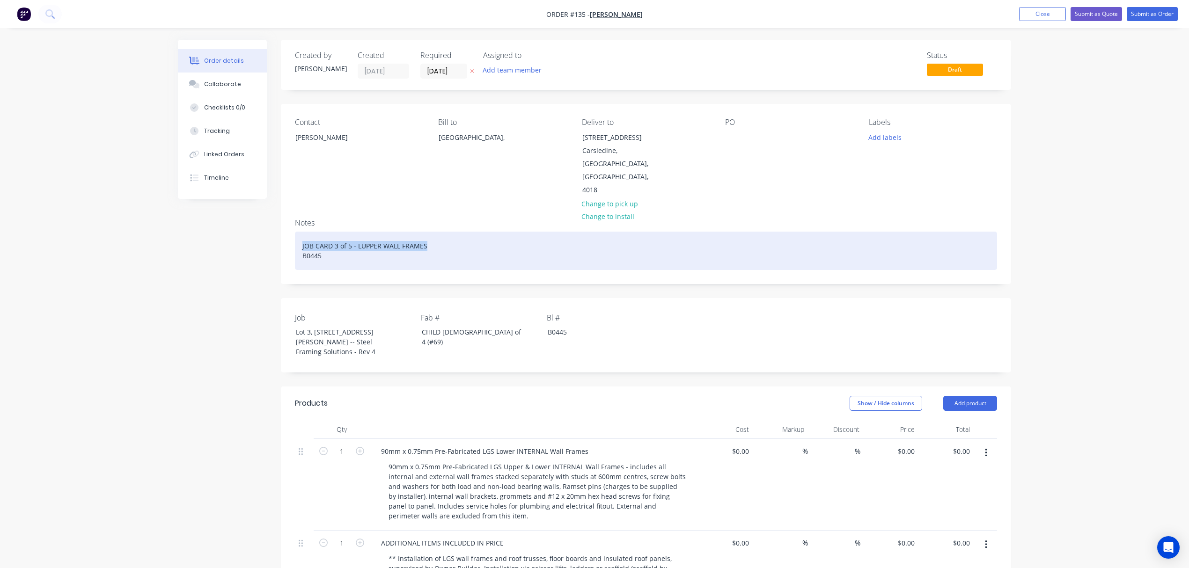
copy div "JOB CARD 3 of 5 - LUPPER WALL FRAMES"
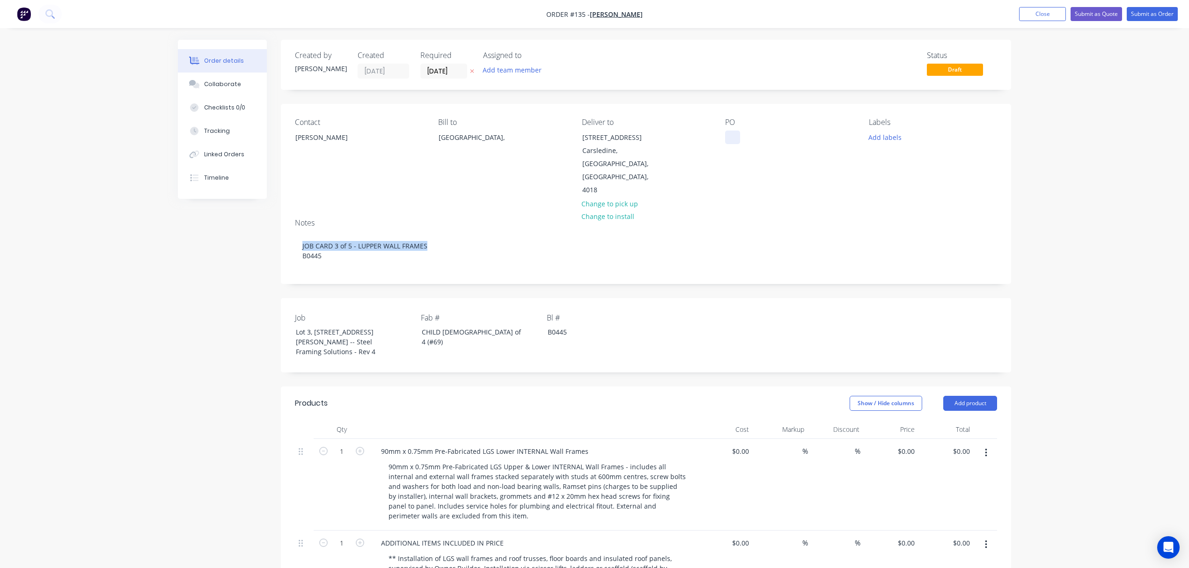
click at [731, 137] on div at bounding box center [732, 138] width 15 height 14
paste div
click at [448, 325] on div "CHILD 1 of 4 (#69)" at bounding box center [472, 336] width 117 height 23
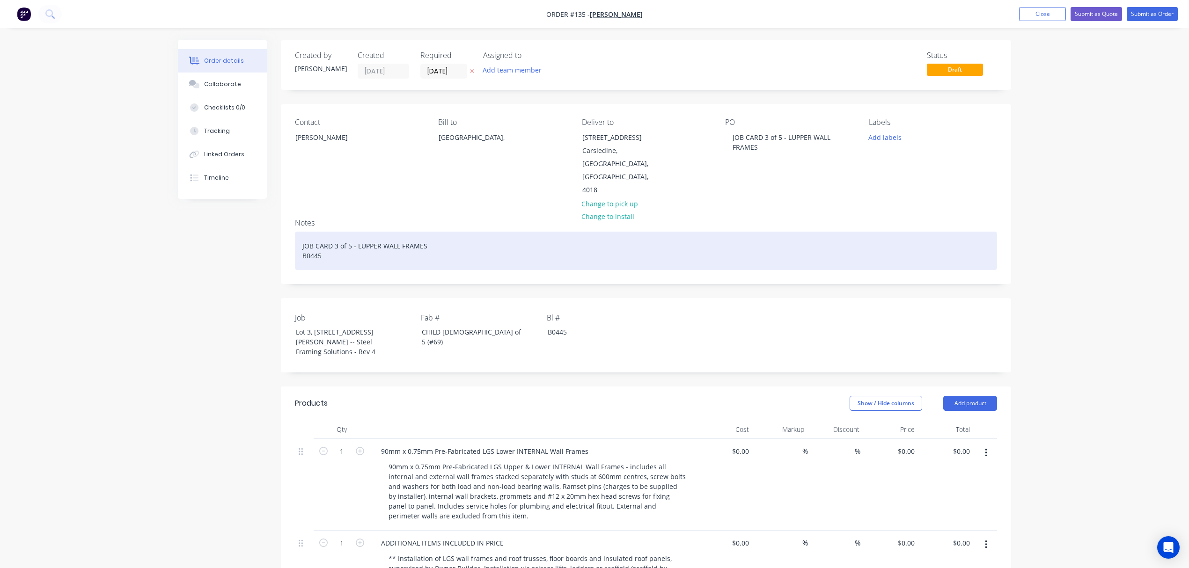
click at [357, 232] on div "JOB CARD 3 of 5 - LUPPER WALL FRAMES B0445" at bounding box center [646, 251] width 702 height 38
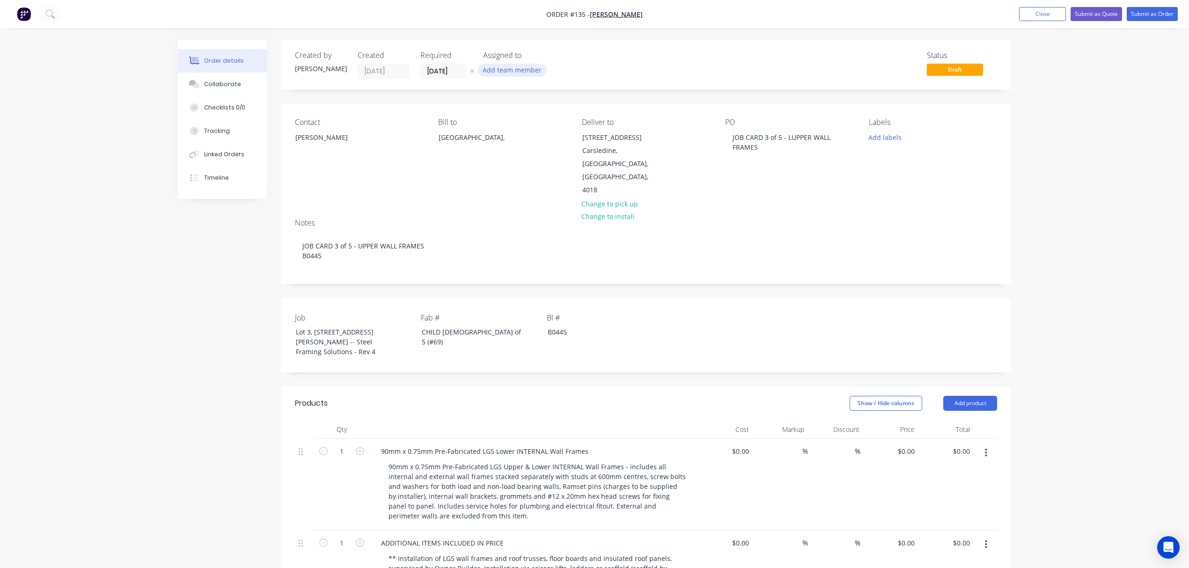
click at [511, 69] on button "Add team member" at bounding box center [512, 70] width 69 height 13
click at [512, 124] on div "[PERSON_NAME]" at bounding box center [559, 122] width 94 height 10
drag, startPoint x: 534, startPoint y: 98, endPoint x: 485, endPoint y: 98, distance: 49.2
click at [485, 98] on div "elm" at bounding box center [553, 96] width 140 height 23
type input "pau"
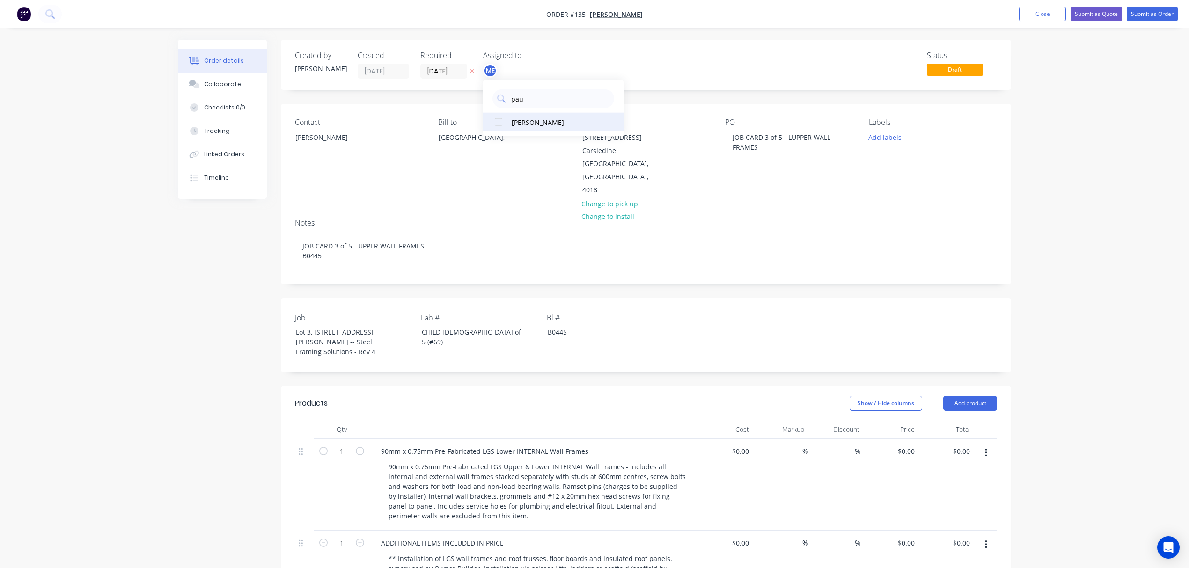
click at [526, 118] on div "[PERSON_NAME]" at bounding box center [559, 122] width 94 height 10
click at [894, 137] on button "Add labels" at bounding box center [884, 137] width 43 height 13
click at [896, 238] on div "02 CHILD JOB" at bounding box center [916, 240] width 44 height 10
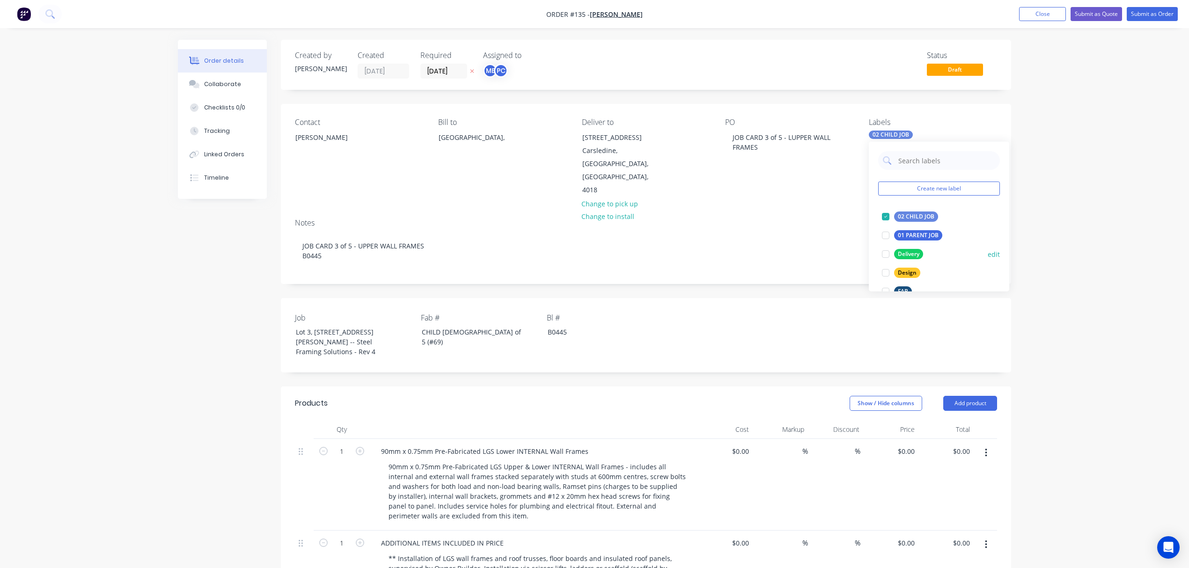
click at [898, 258] on div "Delivery" at bounding box center [908, 254] width 29 height 10
click at [898, 271] on div "Install" at bounding box center [906, 269] width 24 height 10
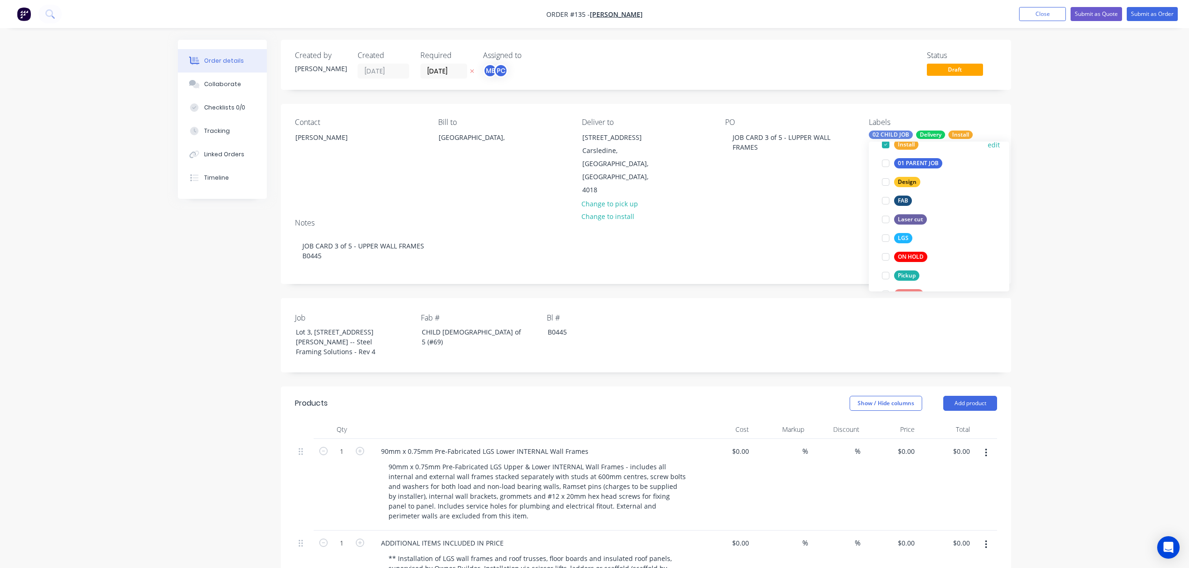
scroll to position [110, 0]
click at [896, 240] on div "LGS" at bounding box center [903, 237] width 18 height 10
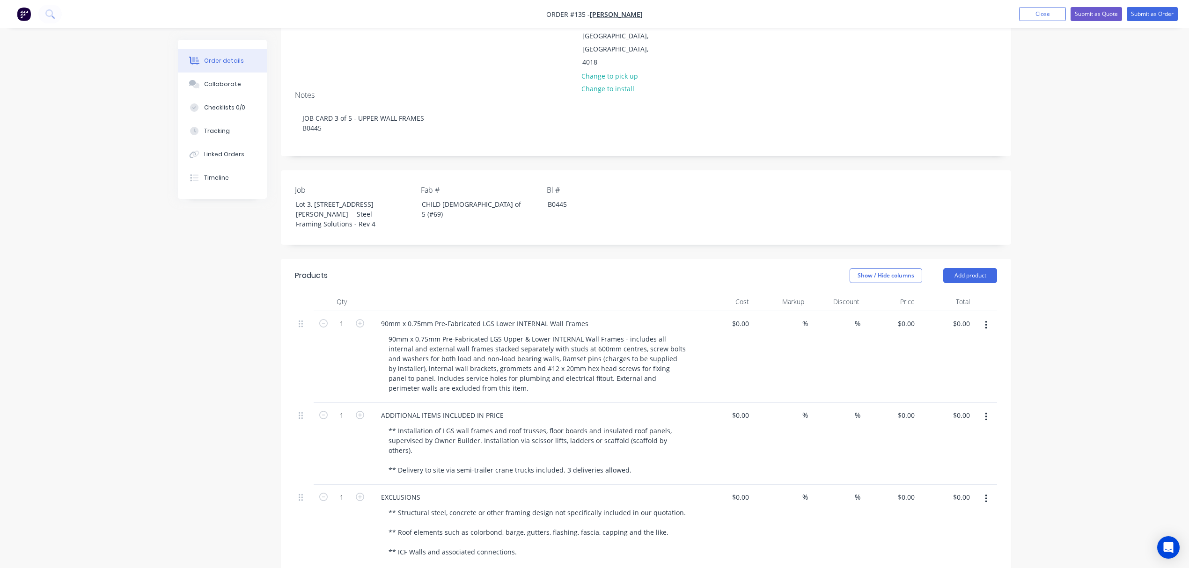
scroll to position [147, 0]
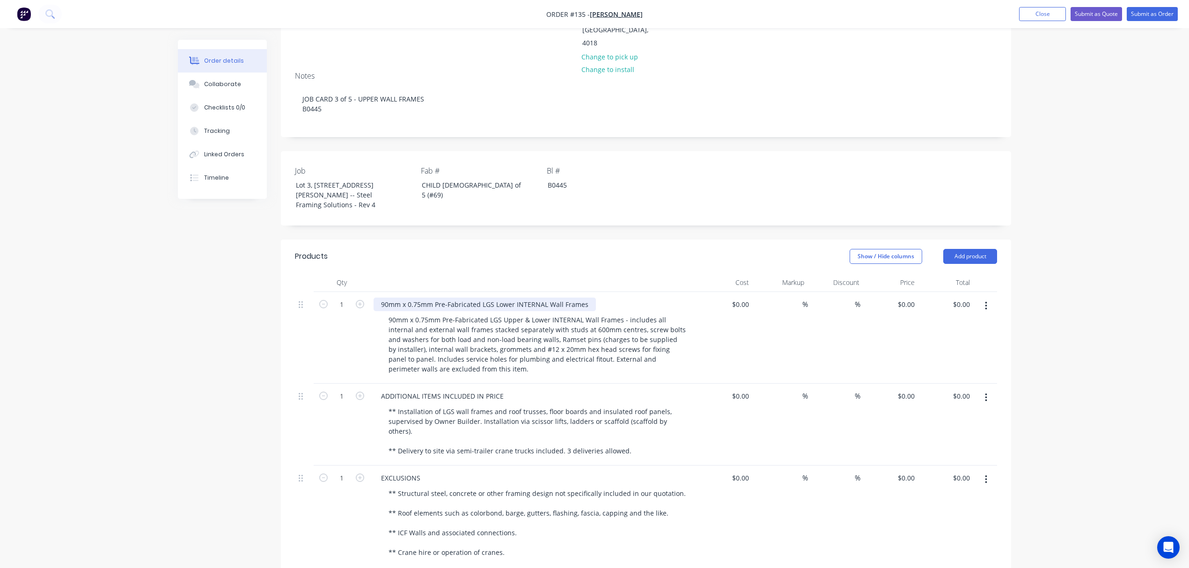
click at [497, 298] on div "90mm x 0.75mm Pre-Fabricated LGS Lower INTERNAL Wall Frames" at bounding box center [485, 305] width 222 height 14
click at [527, 298] on div "90mm x 0.75mm Pre-Fabricated LGS UPPERINTERNAL Wall Frames" at bounding box center [485, 305] width 222 height 14
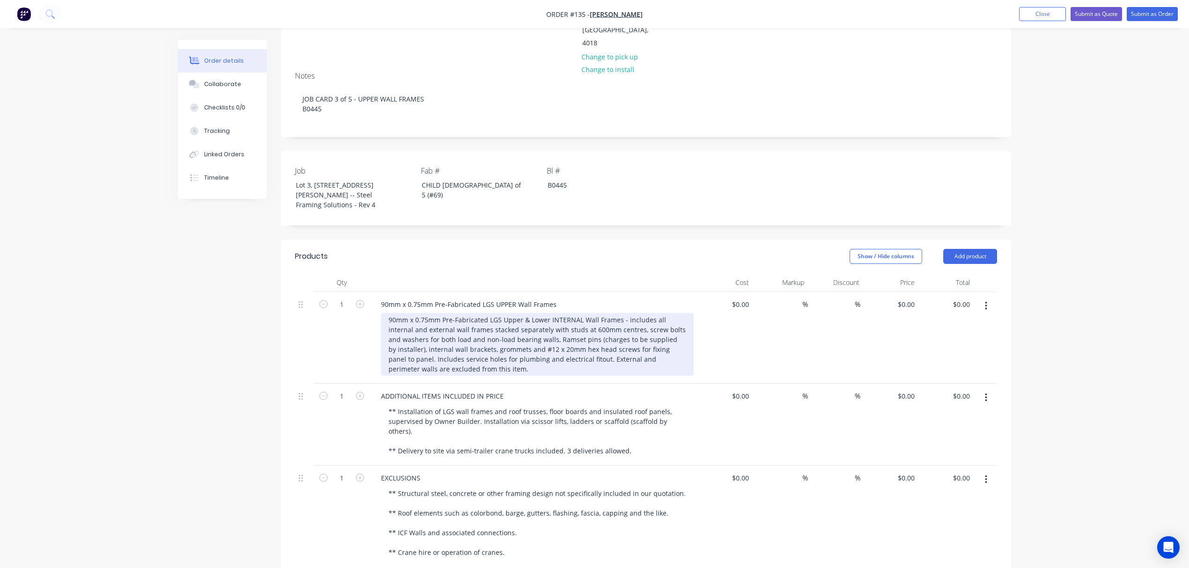
click at [542, 313] on div "90mm x 0.75mm Pre-Fabricated LGS Upper & Lower INTERNAL Wall Frames - includes …" at bounding box center [537, 344] width 313 height 63
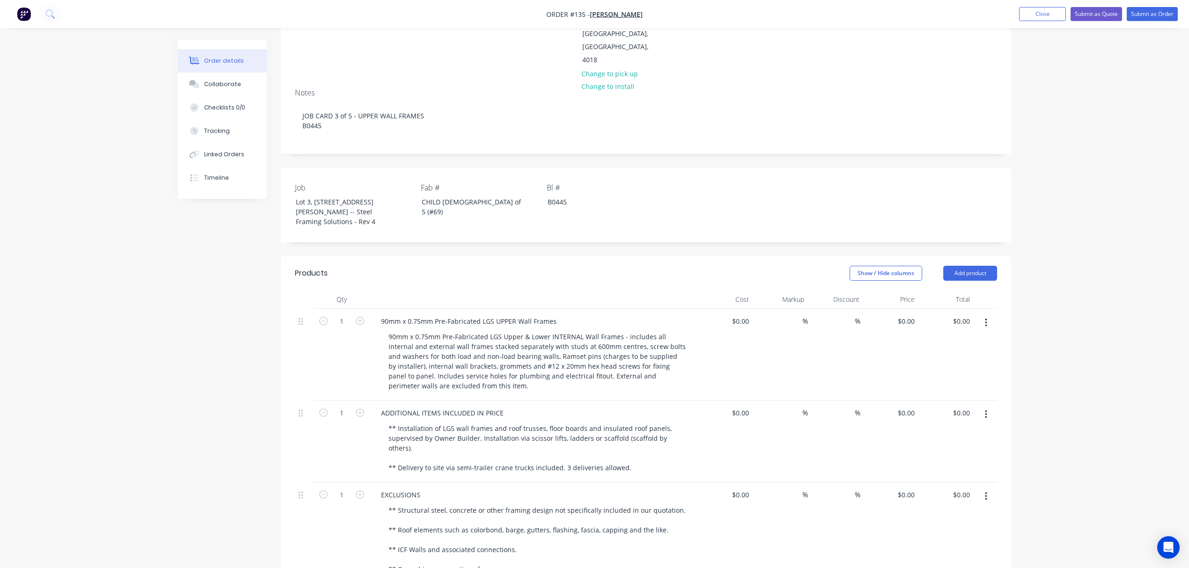
scroll to position [0, 0]
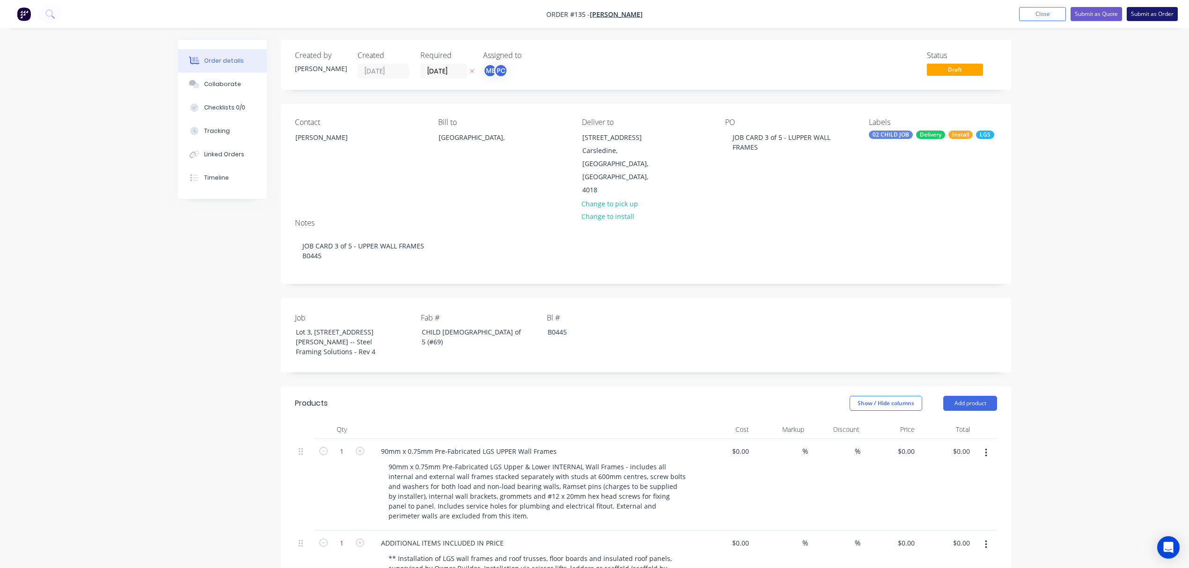
click at [1141, 14] on button "Submit as Order" at bounding box center [1152, 14] width 51 height 14
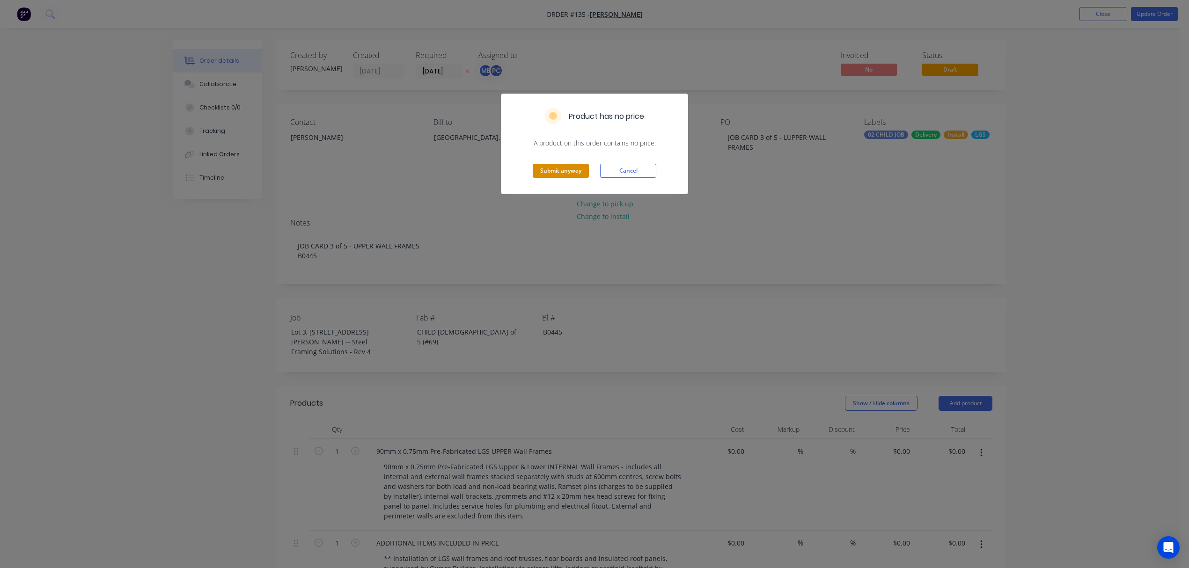
click at [566, 169] on button "Submit anyway" at bounding box center [561, 171] width 56 height 14
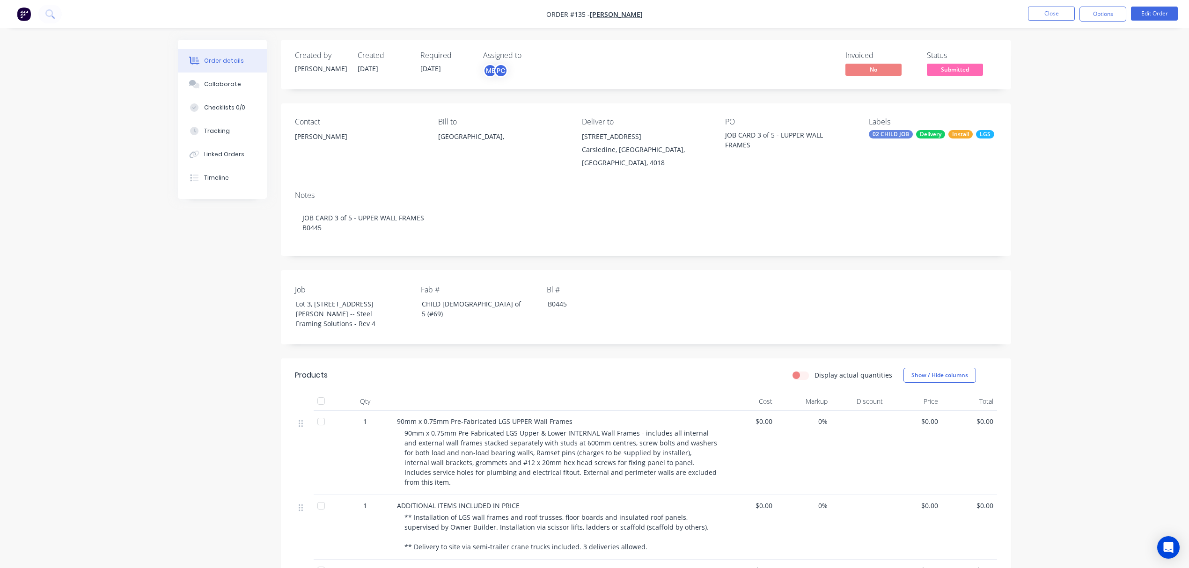
click at [610, 19] on span "Order #135 - Ramil Azate" at bounding box center [594, 14] width 96 height 10
click at [610, 14] on span "Ramil Azate" at bounding box center [616, 14] width 53 height 9
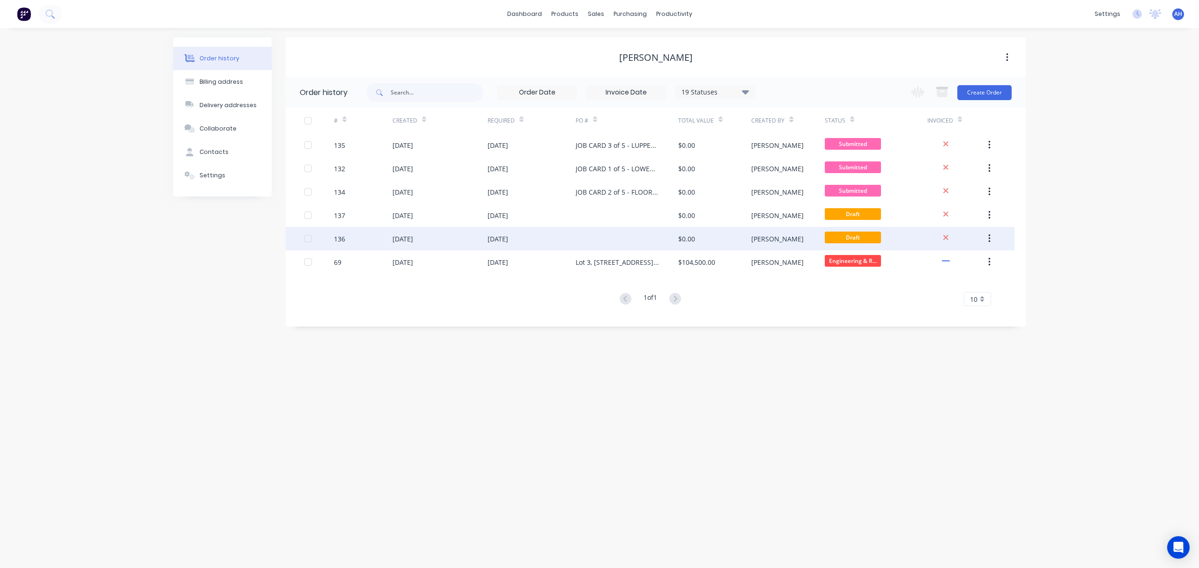
click at [381, 229] on div "136" at bounding box center [363, 238] width 59 height 23
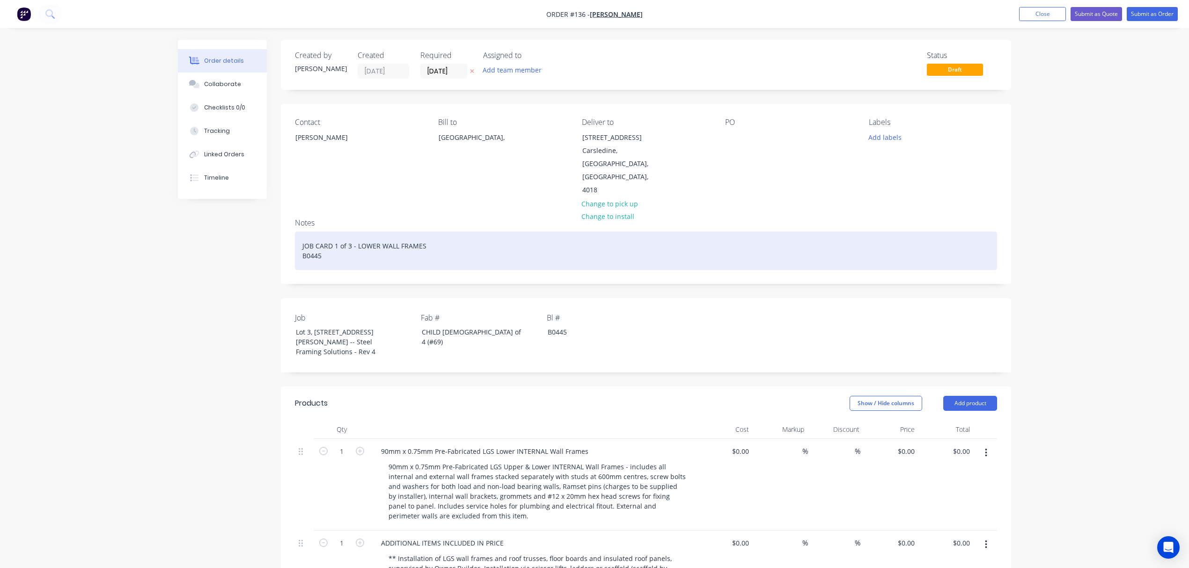
click at [335, 232] on div "JOB CARD 1 of 3 - LOWER WALL FRAMES B0445" at bounding box center [646, 251] width 702 height 38
drag, startPoint x: 427, startPoint y: 216, endPoint x: 358, endPoint y: 216, distance: 69.8
click at [358, 232] on div "JOB CARD 4 of 5 - LOWER WALL FRAMES B0445" at bounding box center [646, 251] width 702 height 38
drag, startPoint x: 407, startPoint y: 220, endPoint x: 298, endPoint y: 223, distance: 109.1
click at [298, 232] on div "JOB CARD 4 of 5 - ROOF TRUSSES B0445" at bounding box center [646, 251] width 702 height 38
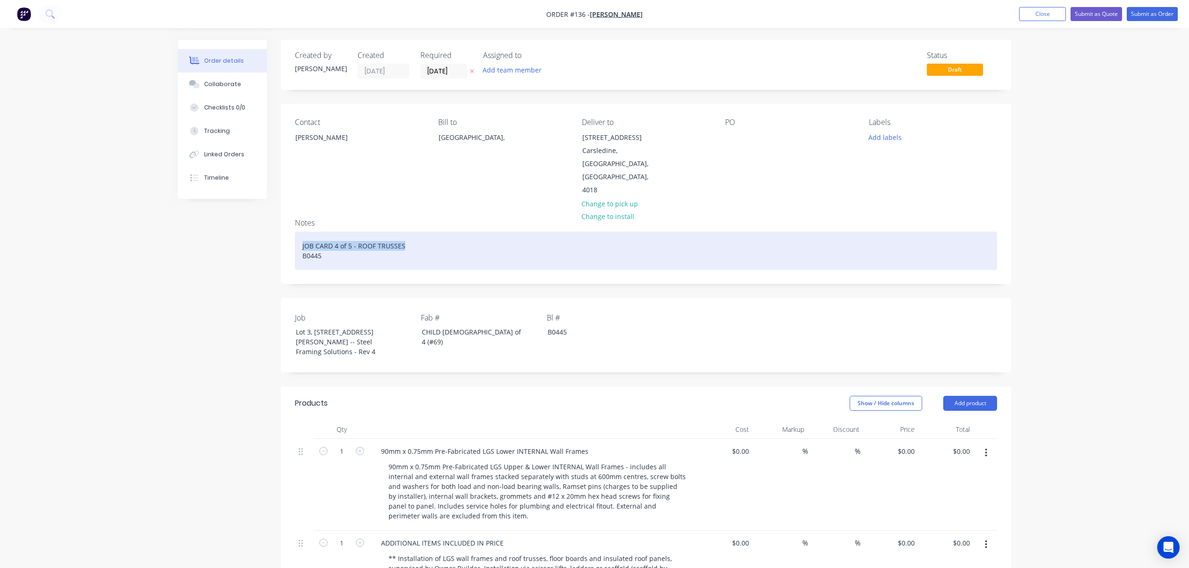
copy div "JOB CARD 4 of 5 - ROOF TRUSSES"
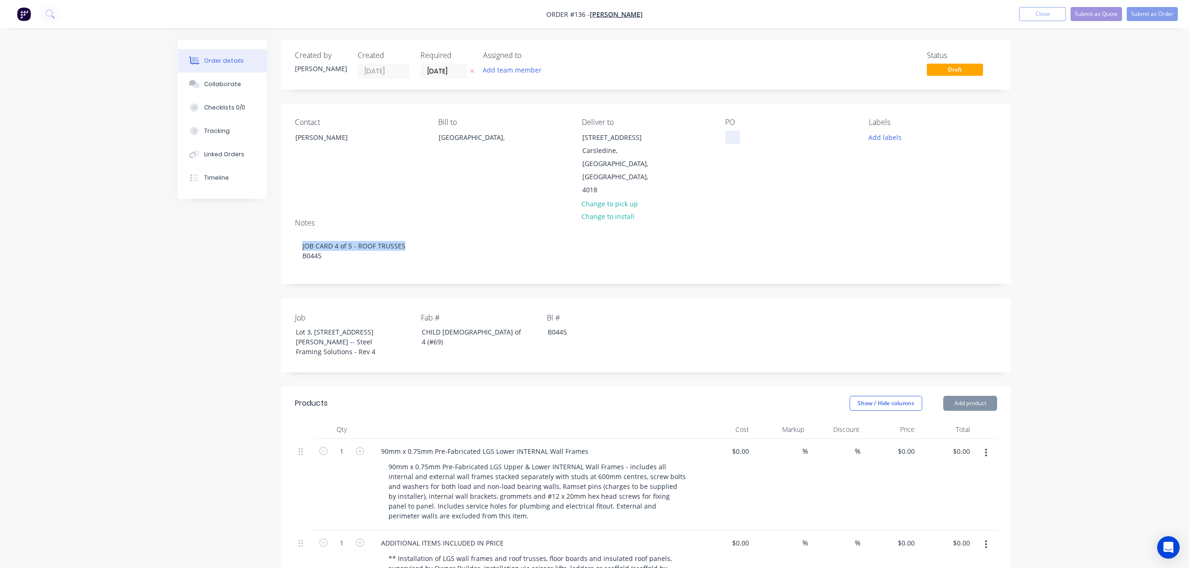
click at [735, 140] on div at bounding box center [732, 138] width 15 height 14
paste div
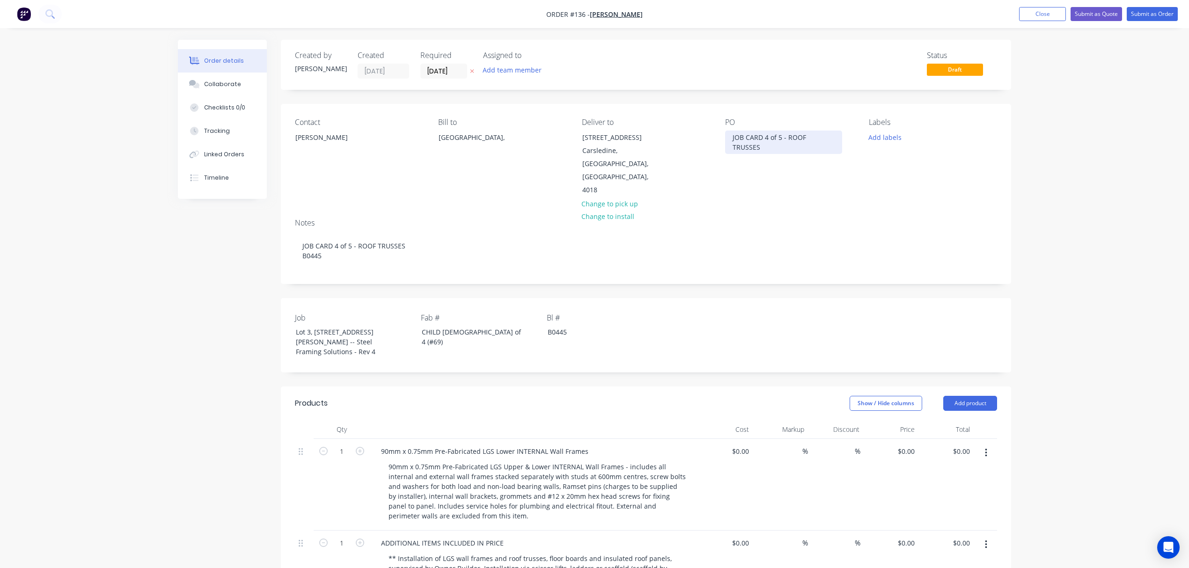
click at [735, 140] on div "JOB CARD 4 of 5 - ROOF TRUSSES" at bounding box center [783, 142] width 117 height 23
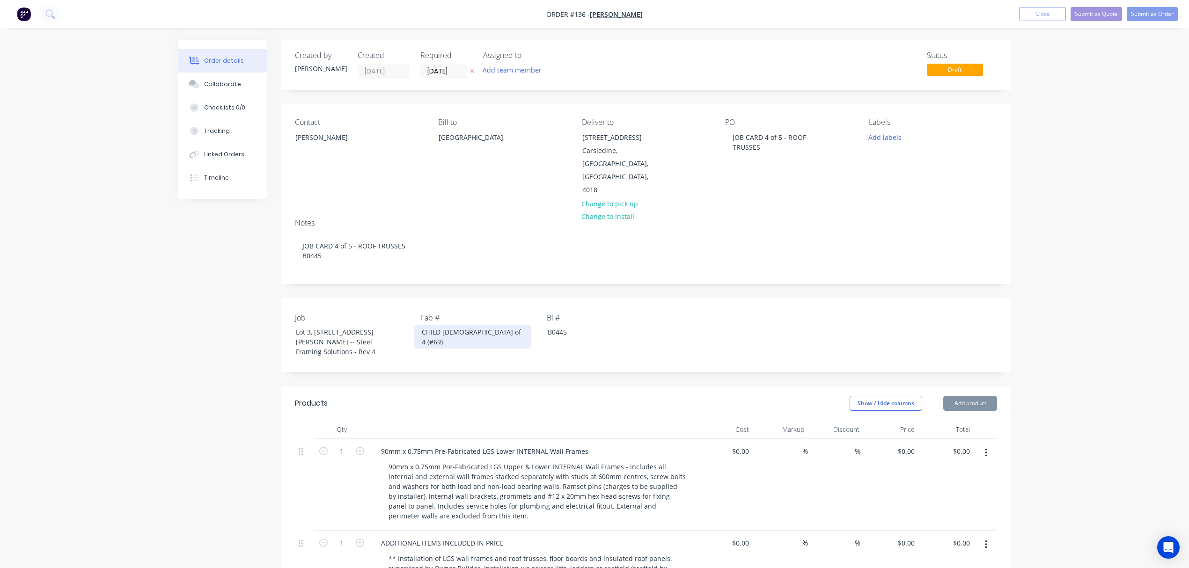
click at [446, 325] on div "CHILD 1 of 4 (#69)" at bounding box center [472, 336] width 117 height 23
click at [453, 66] on input "[DATE]" at bounding box center [444, 71] width 46 height 14
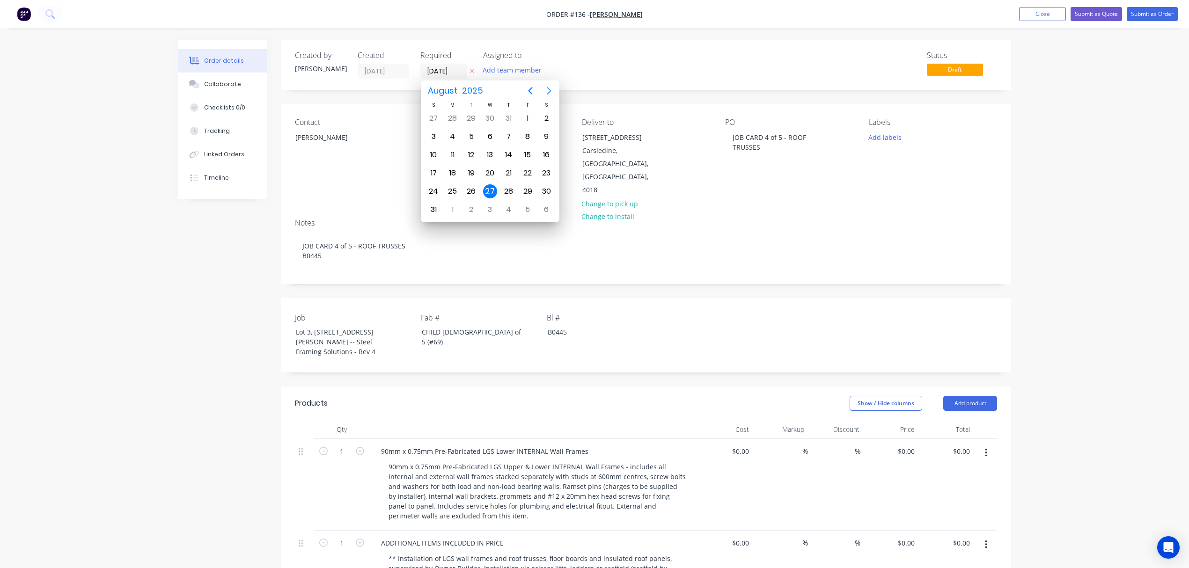
click at [547, 84] on button "Next page" at bounding box center [549, 90] width 19 height 19
click at [549, 88] on icon "Next page" at bounding box center [549, 90] width 4 height 7
click at [454, 154] on div "13" at bounding box center [453, 155] width 14 height 14
type input "[DATE]"
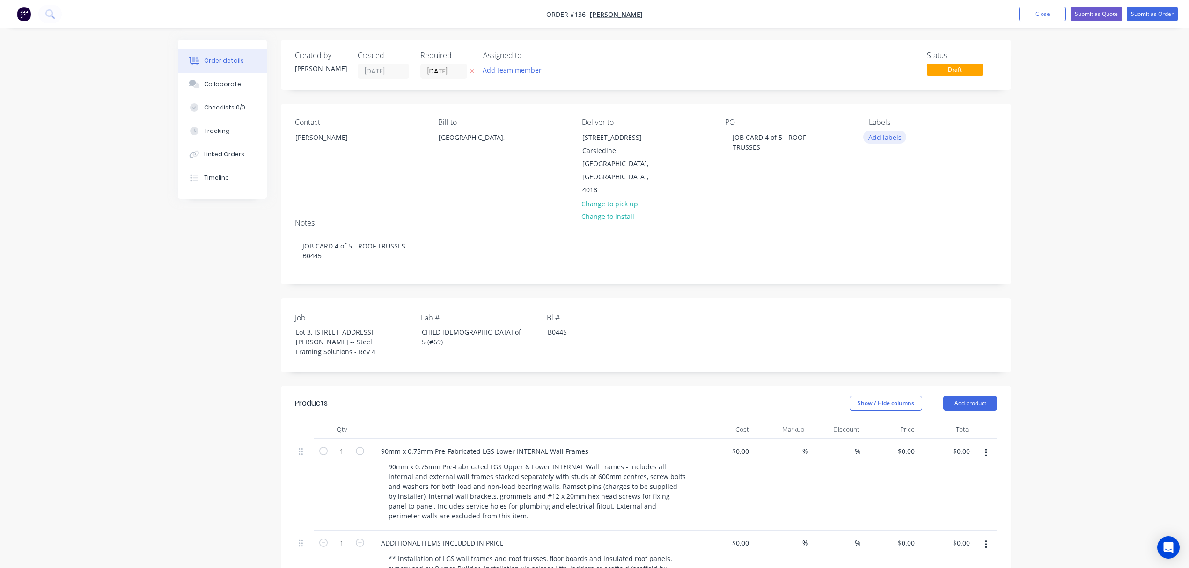
click at [881, 141] on button "Add labels" at bounding box center [884, 137] width 43 height 13
click at [884, 242] on div at bounding box center [885, 239] width 19 height 19
click at [884, 253] on div at bounding box center [885, 254] width 19 height 19
click at [884, 253] on div at bounding box center [885, 250] width 19 height 19
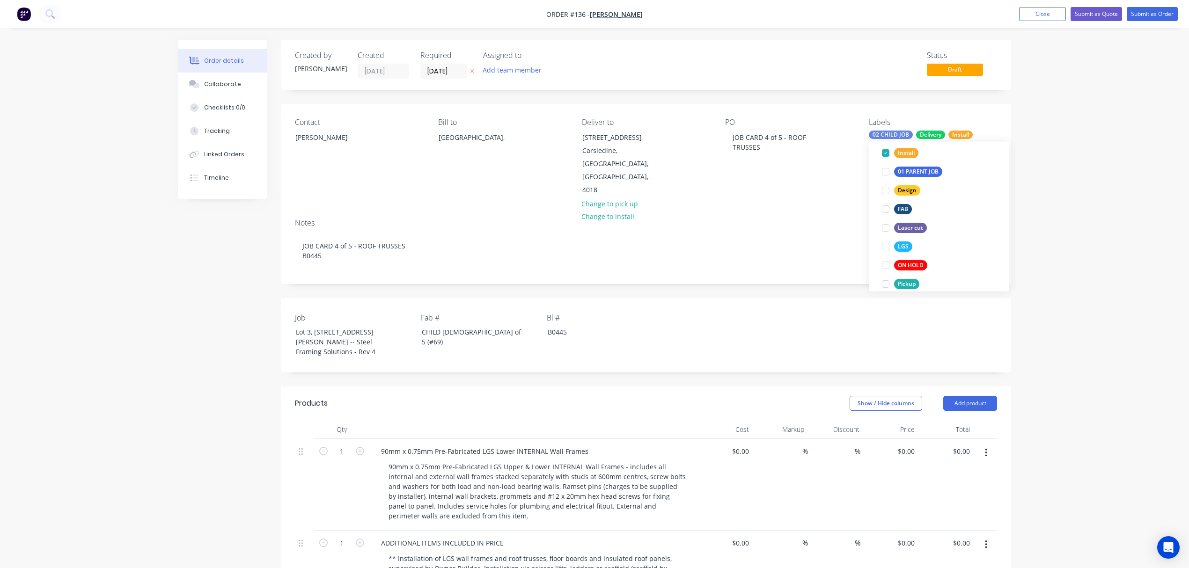
click at [884, 253] on div at bounding box center [885, 246] width 19 height 19
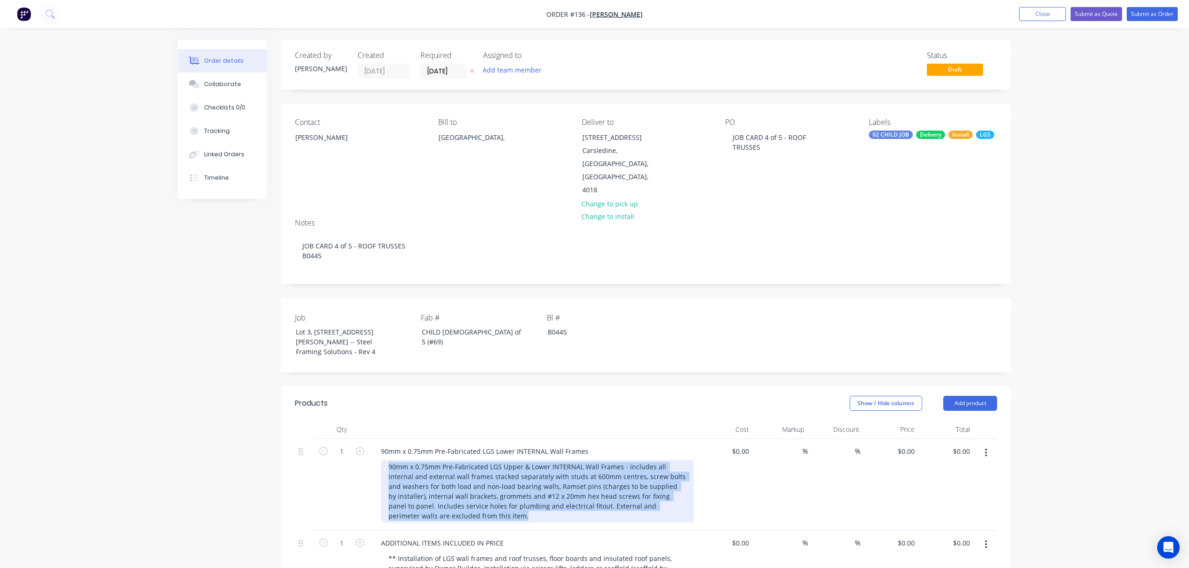
drag, startPoint x: 469, startPoint y: 490, endPoint x: 364, endPoint y: 439, distance: 116.4
click at [364, 439] on div "1 90mm x 0.75mm Pre-Fabricated LGS Lower INTERNAL Wall Frames 90mm x 0.75mm Pre…" at bounding box center [646, 485] width 702 height 92
paste div
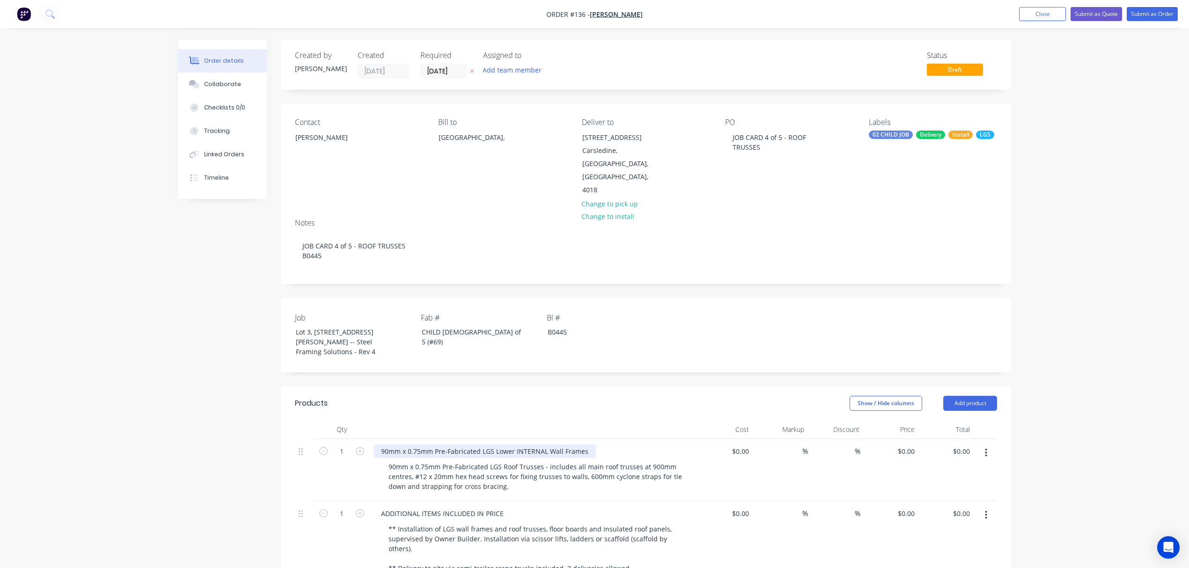
click at [587, 445] on div "90mm x 0.75mm Pre-Fabricated LGS Lower INTERNAL Wall Frames" at bounding box center [485, 452] width 222 height 14
drag, startPoint x: 587, startPoint y: 429, endPoint x: 375, endPoint y: 434, distance: 212.1
click at [375, 439] on div "90mm x 0.75mm Pre-Fabricated LGS Lower INTERNAL Wall Frames 90mm x 0.75mm Pre-F…" at bounding box center [534, 470] width 328 height 62
paste div
click at [534, 67] on button "Add team member" at bounding box center [512, 70] width 69 height 13
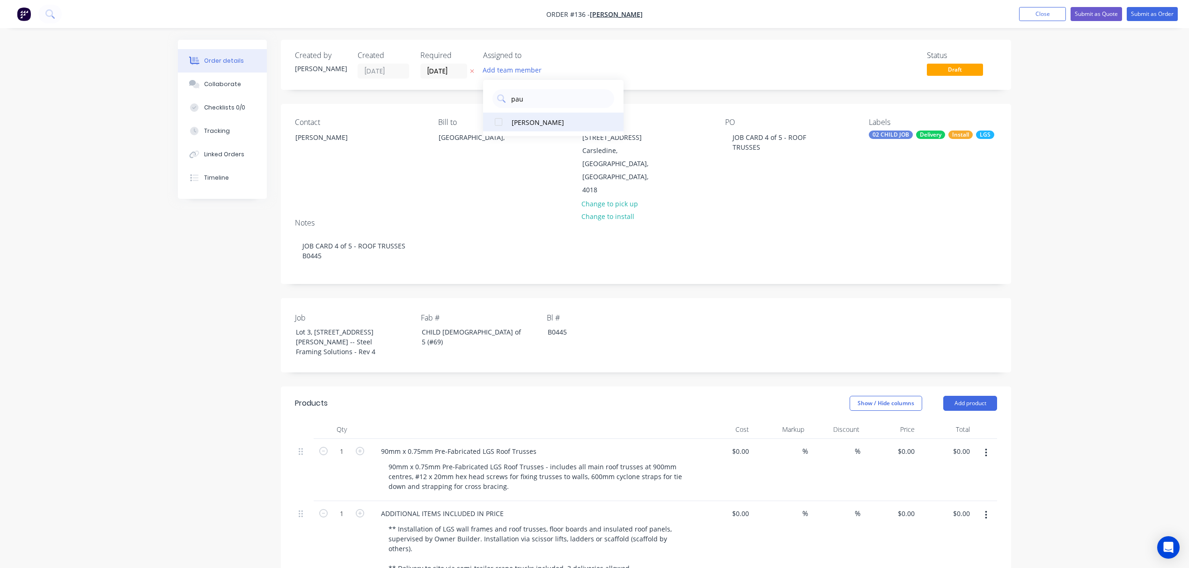
click at [523, 113] on button "[PERSON_NAME]" at bounding box center [553, 122] width 140 height 19
drag, startPoint x: 528, startPoint y: 100, endPoint x: 491, endPoint y: 98, distance: 37.0
click at [491, 98] on div "pau" at bounding box center [553, 96] width 140 height 23
type input "elm"
click at [519, 118] on div "[PERSON_NAME]" at bounding box center [559, 122] width 94 height 10
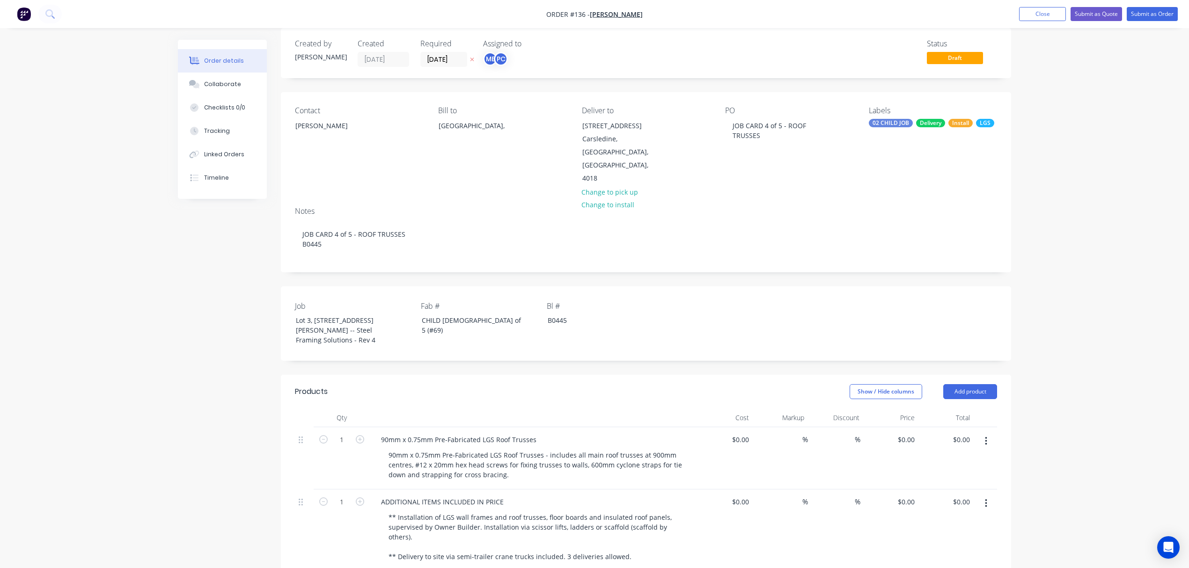
scroll to position [0, 0]
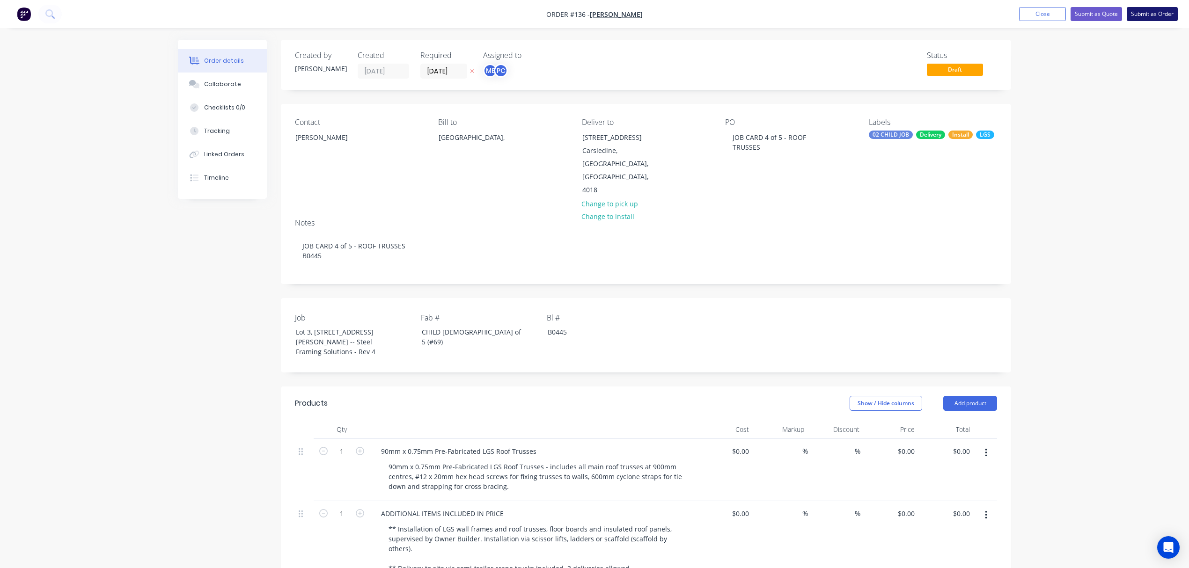
click at [1141, 17] on button "Submit as Order" at bounding box center [1152, 14] width 51 height 14
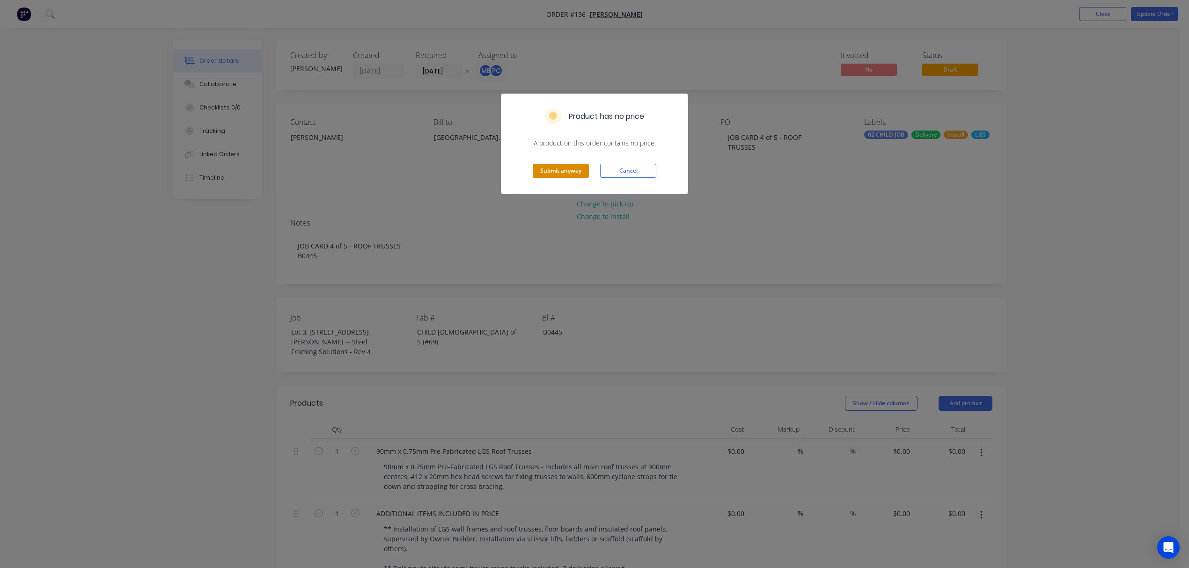
click at [550, 169] on button "Submit anyway" at bounding box center [561, 171] width 56 height 14
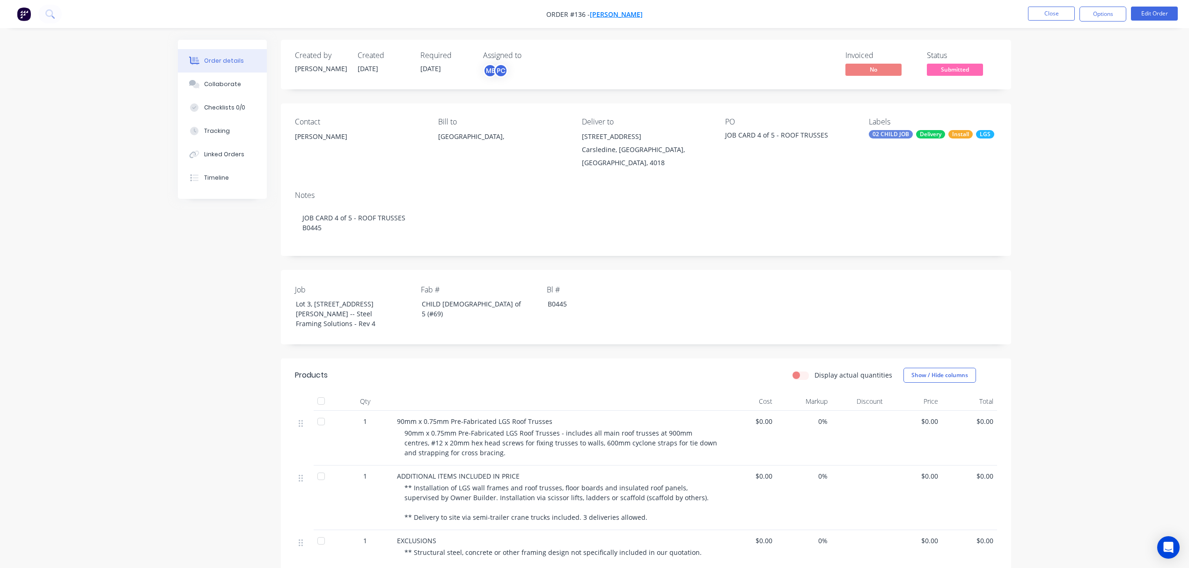
click at [615, 13] on span "Ramil Azate" at bounding box center [616, 14] width 53 height 9
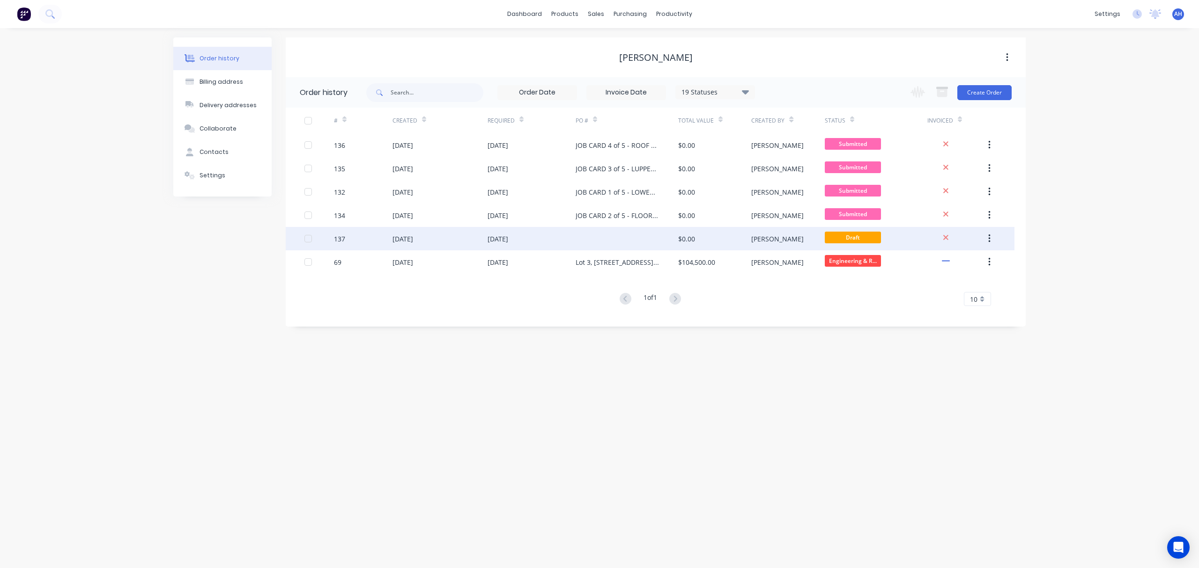
click at [599, 242] on div at bounding box center [626, 238] width 103 height 23
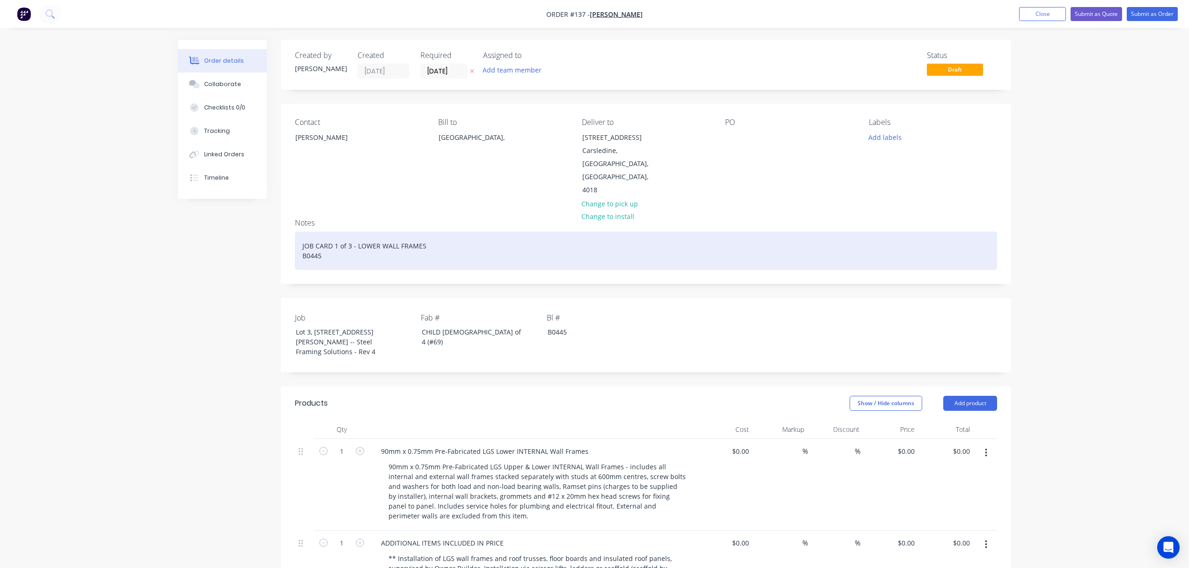
click at [337, 232] on div "JOB CARD 1 of 3 - LOWER WALL FRAMES B0445" at bounding box center [646, 251] width 702 height 38
drag, startPoint x: 440, startPoint y: 221, endPoint x: 357, endPoint y: 219, distance: 83.4
click at [357, 232] on div "JOB CARD 5 of 5 - LOWER WALL FRAMES B0445" at bounding box center [646, 251] width 702 height 38
click at [421, 232] on div "JOB CARD 5 of 5 - STRUCTURAL STEEL B0445" at bounding box center [646, 251] width 702 height 38
drag, startPoint x: 421, startPoint y: 216, endPoint x: 288, endPoint y: 215, distance: 133.0
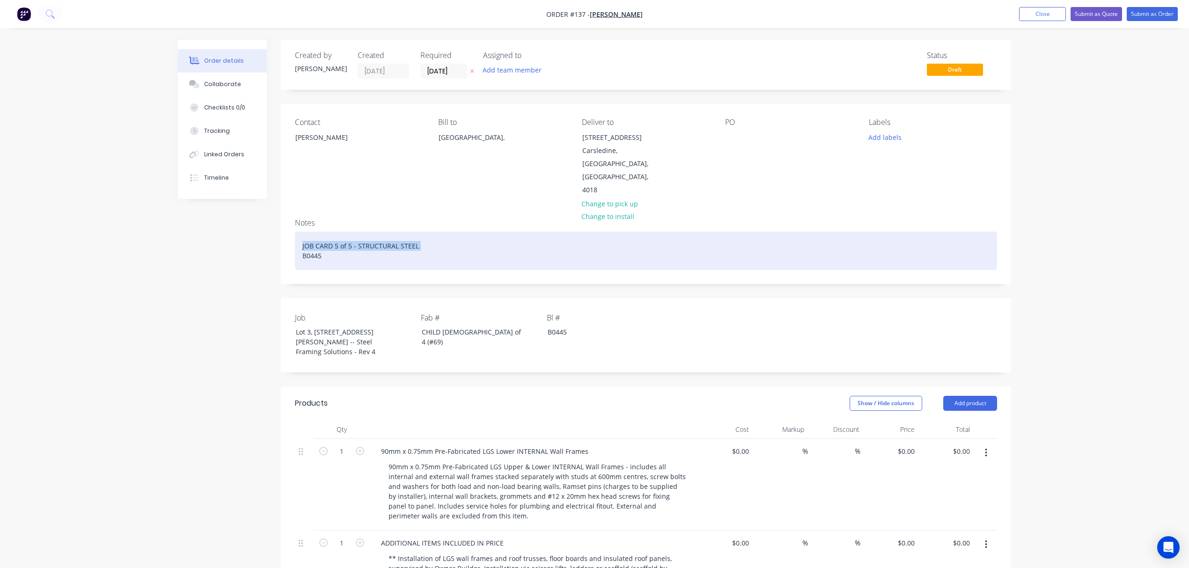
click at [288, 215] on div "Notes JOB CARD 5 of 5 - STRUCTURAL STEEL B0445" at bounding box center [646, 247] width 730 height 73
copy div "JOB CARD 5 of 5 - STRUCTURAL STEEL"
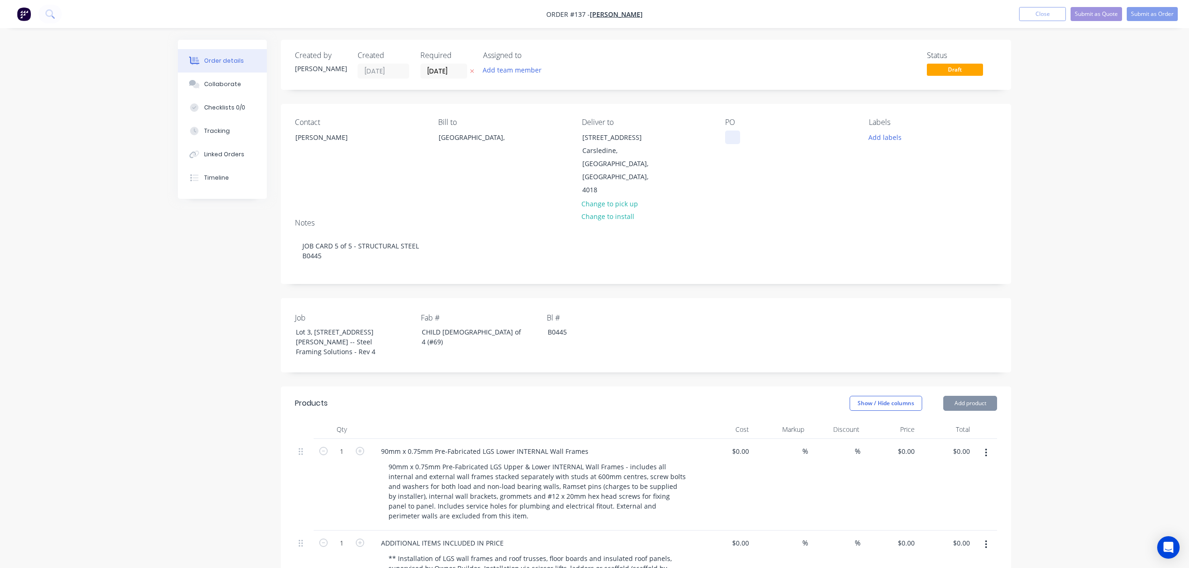
click at [734, 139] on div at bounding box center [732, 138] width 15 height 14
paste div
click at [445, 325] on div "CHILD 1 of 4 (#69)" at bounding box center [472, 336] width 117 height 23
click at [887, 135] on button "Add labels" at bounding box center [884, 137] width 43 height 13
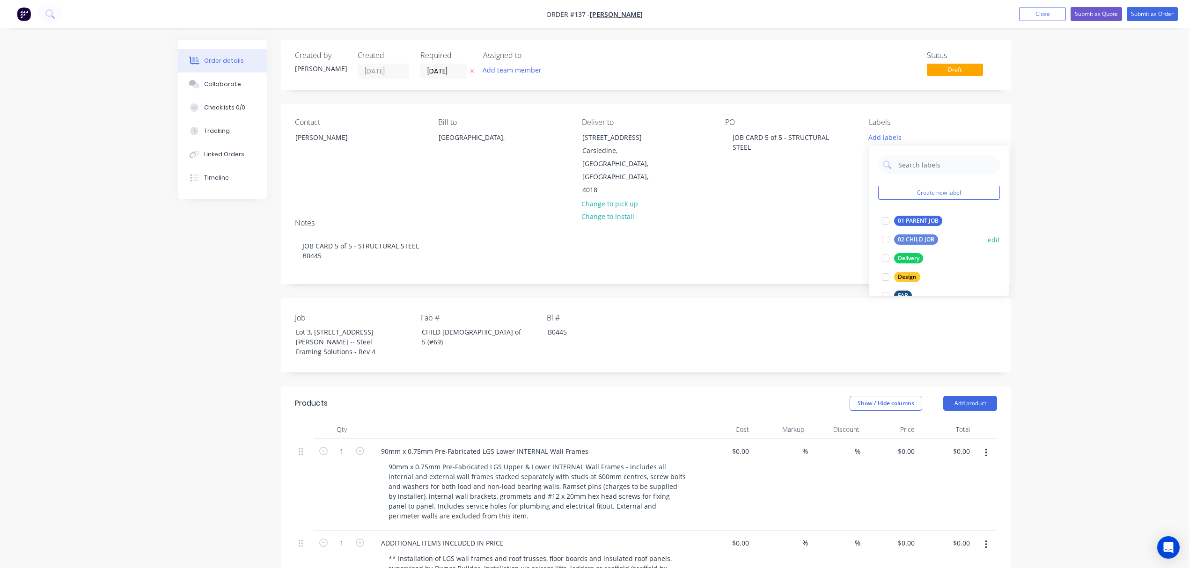
click at [898, 241] on div "02 CHILD JOB" at bounding box center [916, 240] width 44 height 10
click at [898, 252] on div "Delivery" at bounding box center [908, 254] width 29 height 10
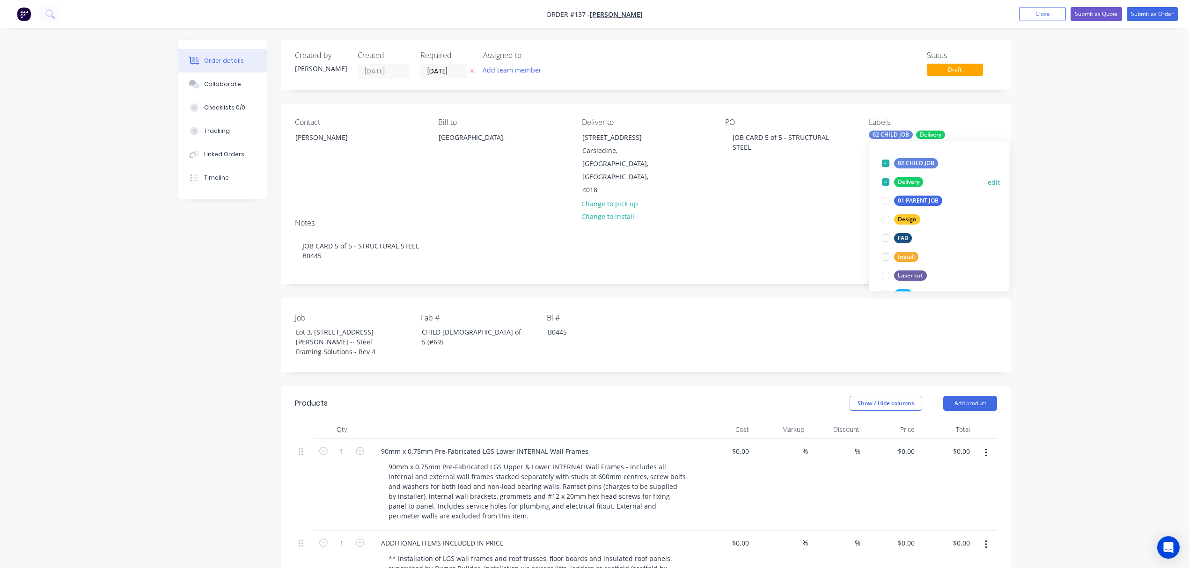
scroll to position [63, 0]
click at [898, 252] on div "Install" at bounding box center [906, 248] width 24 height 10
click at [897, 176] on div "FAB" at bounding box center [903, 177] width 18 height 10
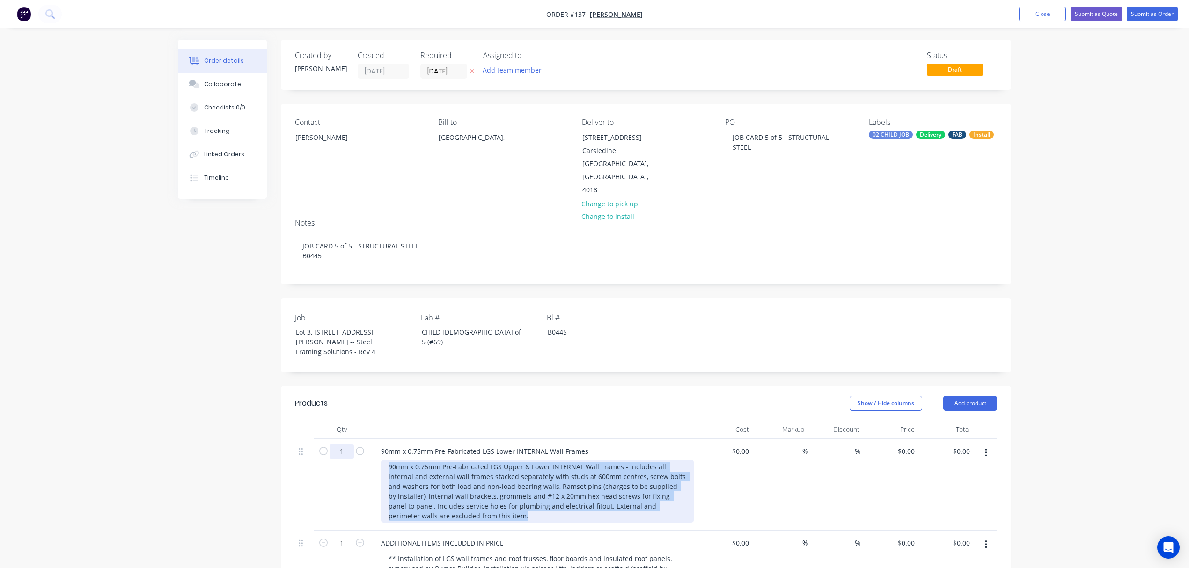
drag, startPoint x: 470, startPoint y: 496, endPoint x: 349, endPoint y: 431, distance: 137.4
click at [349, 439] on div "1 90mm x 0.75mm Pre-Fabricated LGS Lower INTERNAL Wall Frames 90mm x 0.75mm Pre…" at bounding box center [646, 485] width 702 height 92
paste div
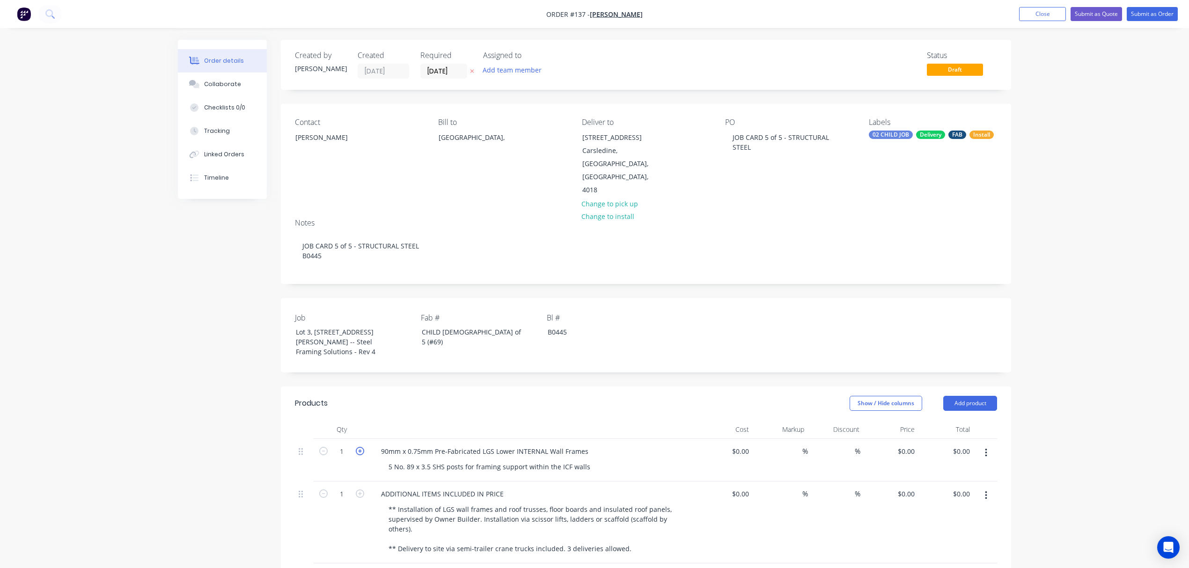
click at [361, 447] on icon "button" at bounding box center [360, 451] width 8 height 8
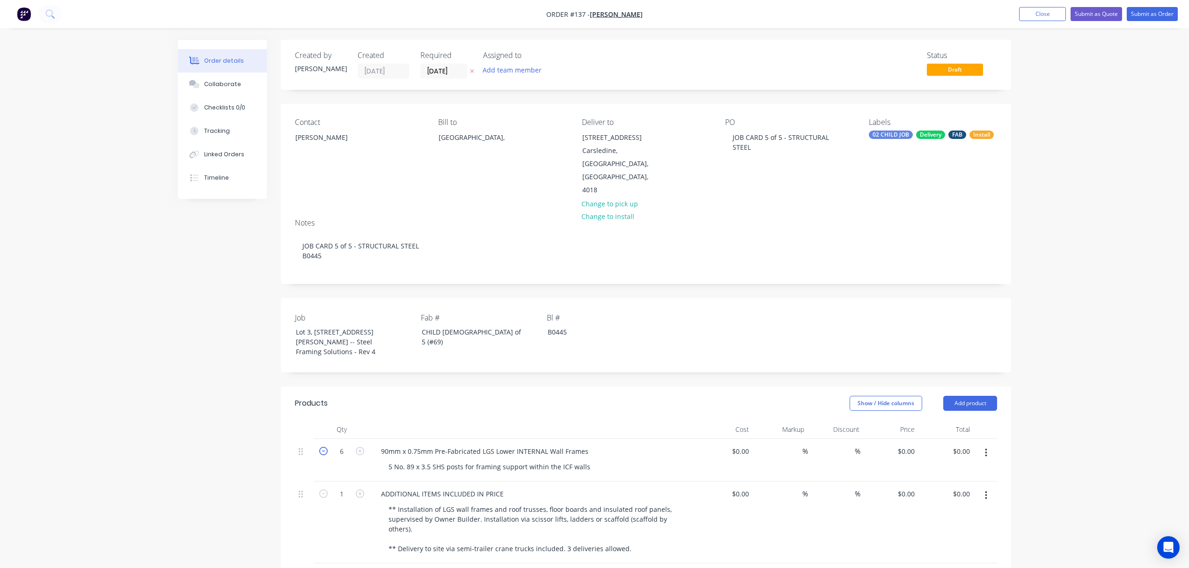
click at [325, 447] on icon "button" at bounding box center [323, 451] width 8 height 8
type input "5"
drag, startPoint x: 407, startPoint y: 444, endPoint x: 377, endPoint y: 444, distance: 29.5
click at [377, 444] on div "90mm x 0.75mm Pre-Fabricated LGS Lower INTERNAL Wall Frames 5 No. 89 x 3.5 SHS …" at bounding box center [534, 460] width 328 height 43
drag, startPoint x: 585, startPoint y: 422, endPoint x: 368, endPoint y: 415, distance: 216.9
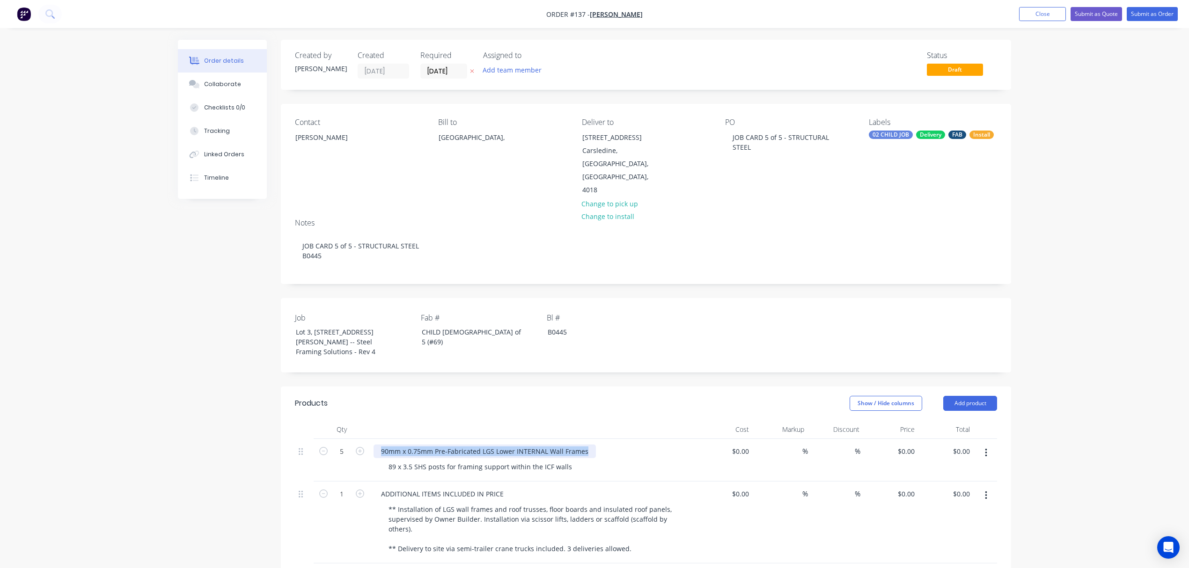
click at [368, 439] on div "5 90mm x 0.75mm Pre-Fabricated LGS Lower INTERNAL Wall Frames 89 x 3.5 SHS post…" at bounding box center [646, 460] width 702 height 43
click at [515, 75] on button "Add team member" at bounding box center [512, 70] width 69 height 13
click at [523, 122] on div "[PERSON_NAME]" at bounding box center [559, 122] width 94 height 10
drag, startPoint x: 536, startPoint y: 96, endPoint x: 495, endPoint y: 99, distance: 40.9
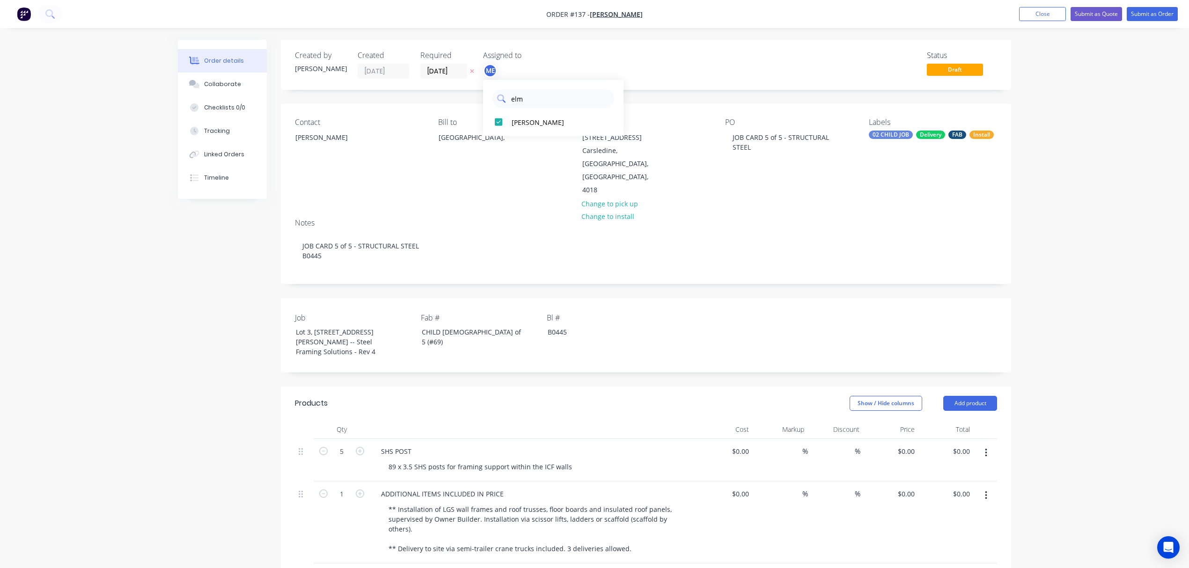
click at [495, 99] on div "elm" at bounding box center [554, 98] width 122 height 19
type input "cou"
click at [515, 117] on div "[PERSON_NAME]" at bounding box center [559, 122] width 94 height 10
click at [1145, 17] on button "Submit as Order" at bounding box center [1152, 14] width 51 height 14
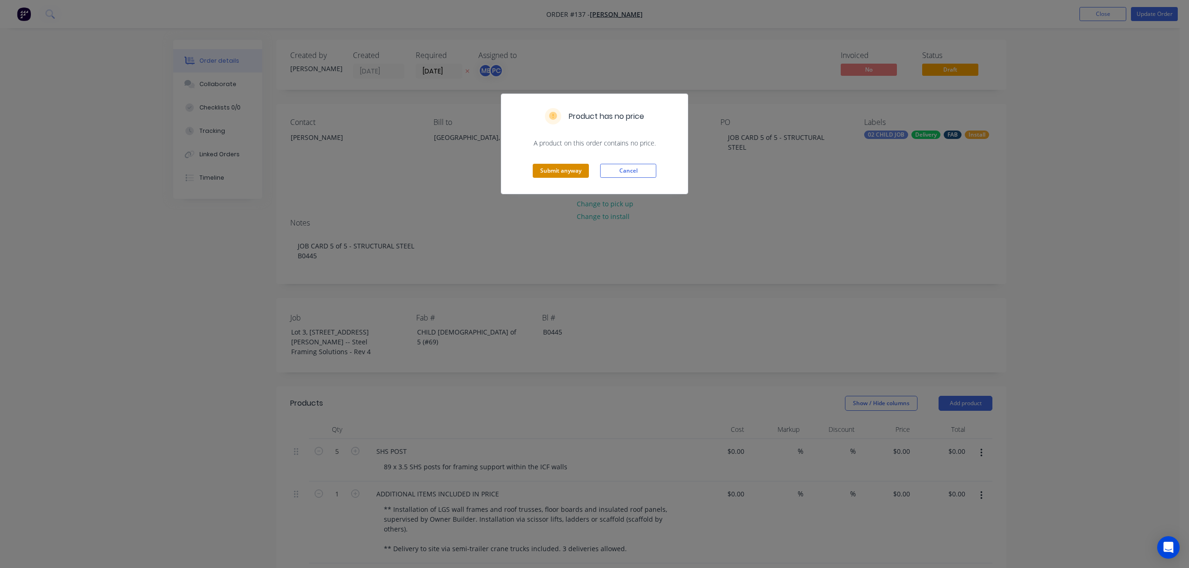
click at [560, 174] on button "Submit anyway" at bounding box center [561, 171] width 56 height 14
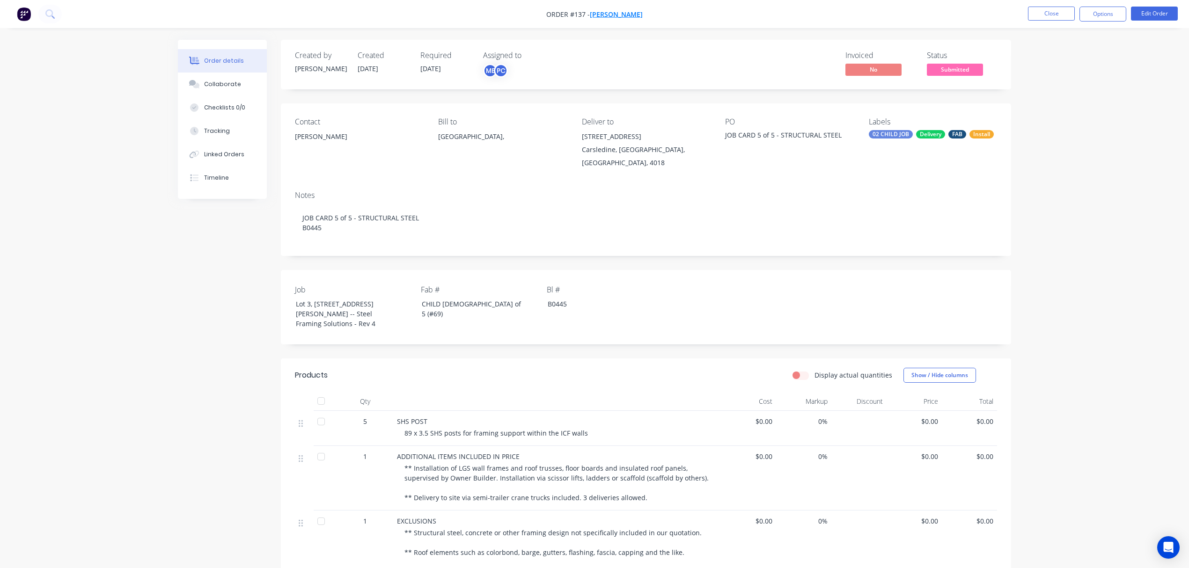
click at [611, 15] on span "Ramil Azate" at bounding box center [616, 14] width 53 height 9
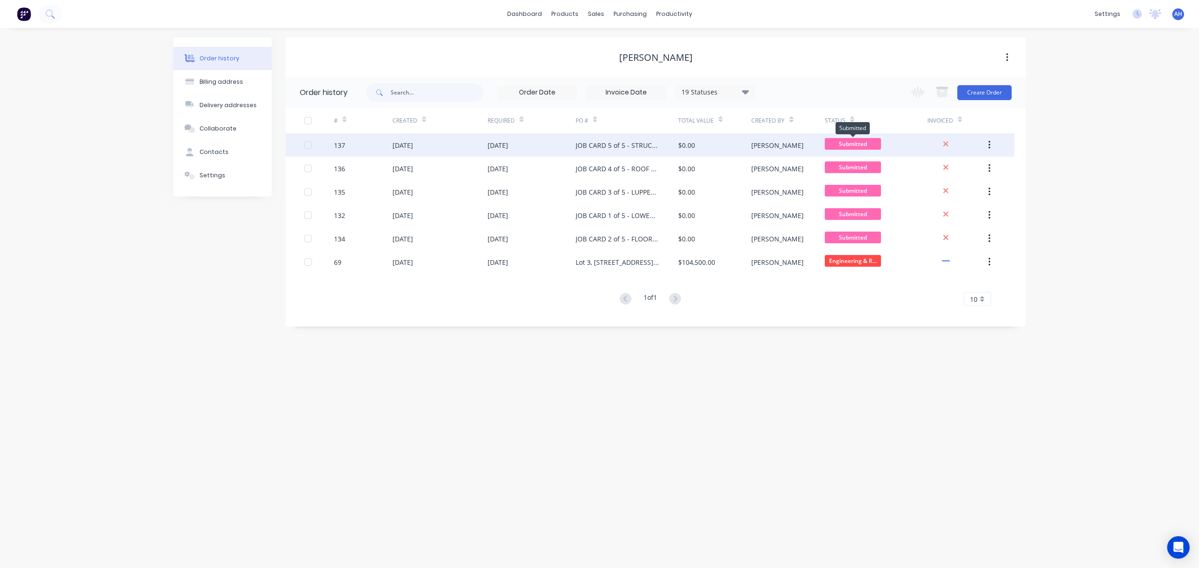
drag, startPoint x: 849, startPoint y: 142, endPoint x: 843, endPoint y: 142, distance: 6.1
click at [843, 142] on span "Submitted" at bounding box center [853, 144] width 56 height 12
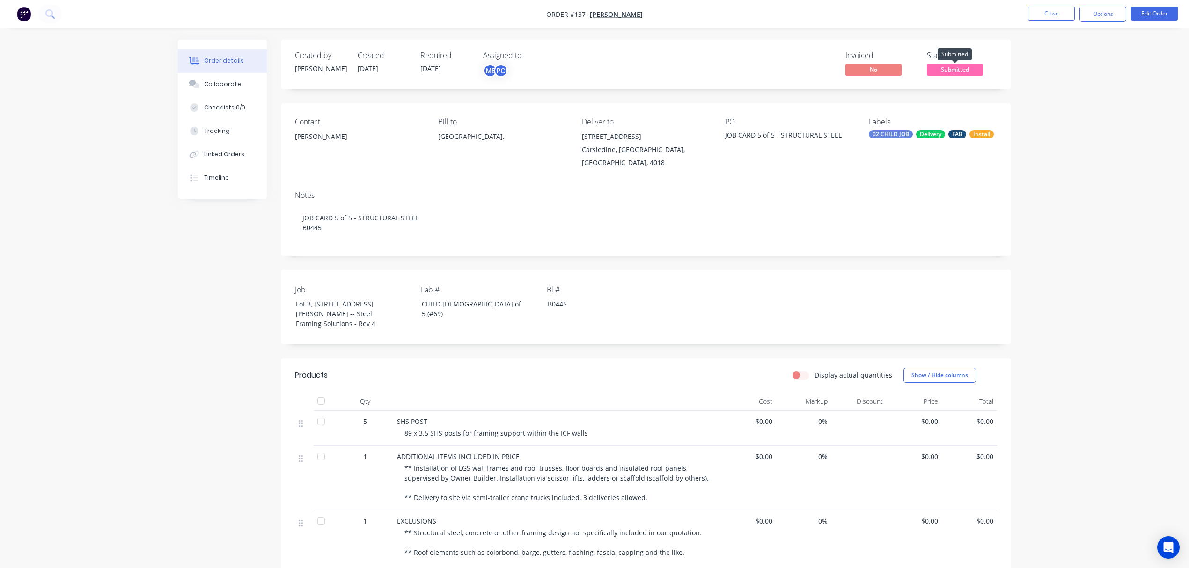
click at [955, 68] on span "Submitted" at bounding box center [955, 70] width 56 height 12
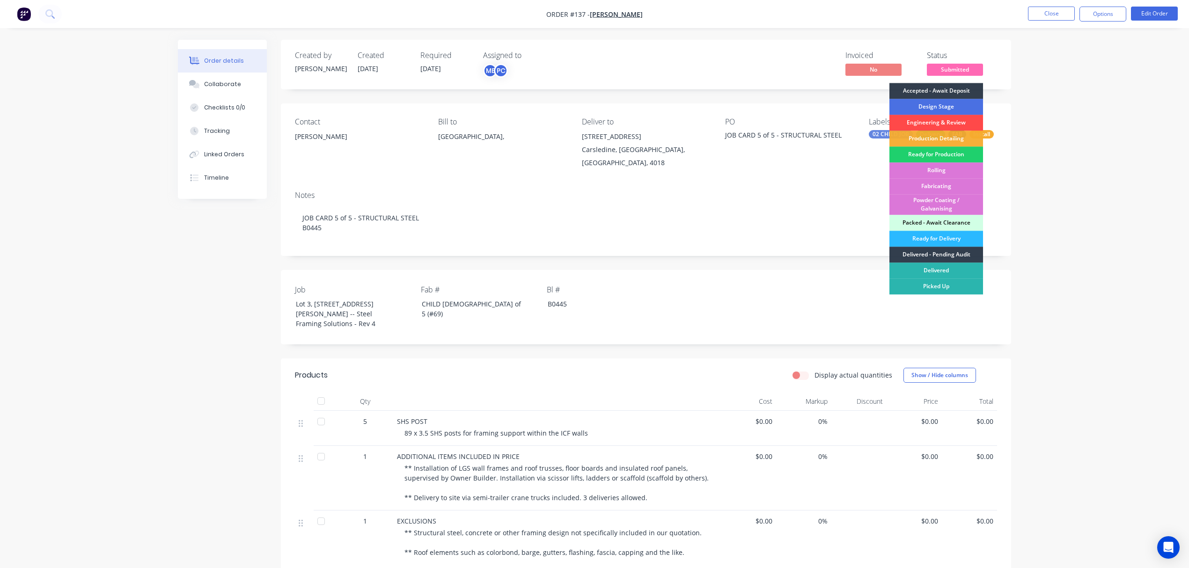
click at [926, 121] on div "Engineering & Review" at bounding box center [937, 123] width 94 height 16
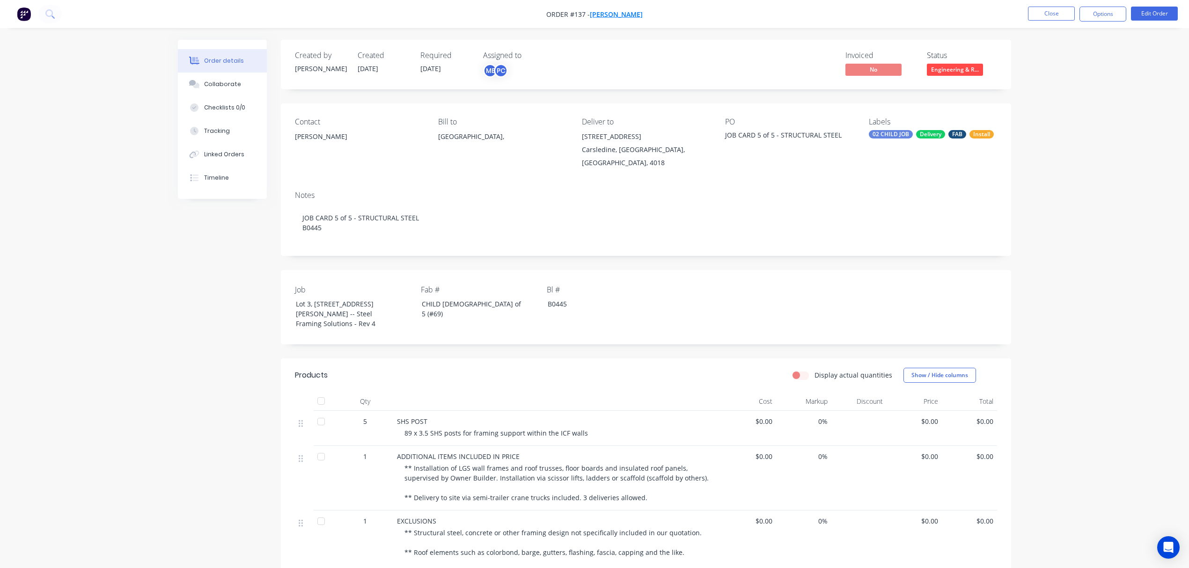
click at [609, 15] on span "Ramil Azate" at bounding box center [616, 14] width 53 height 9
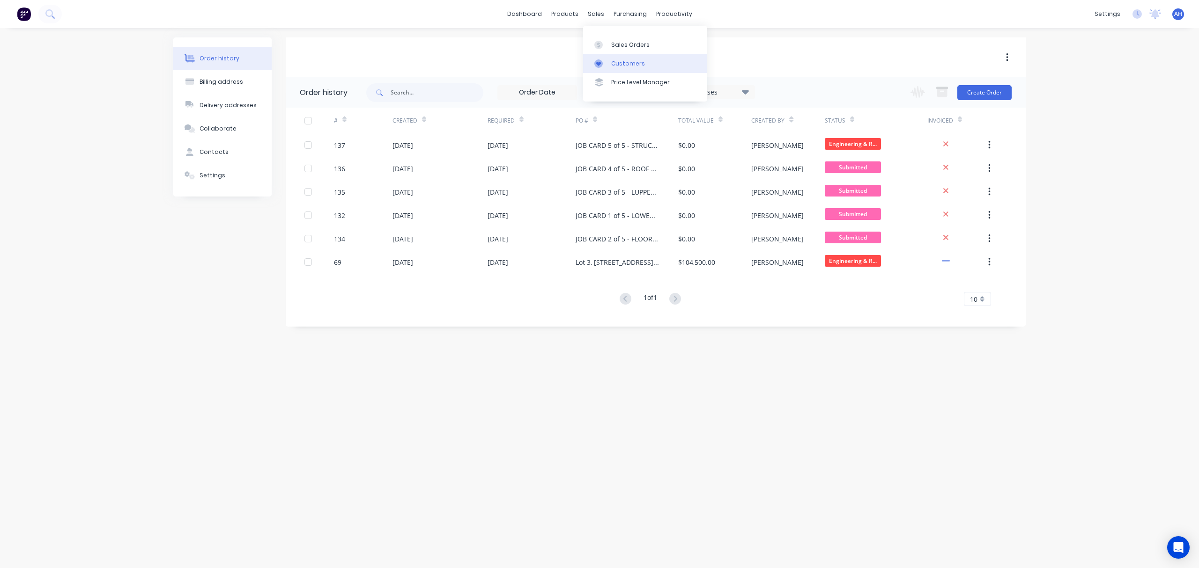
click at [626, 60] on div "Customers" at bounding box center [628, 63] width 34 height 8
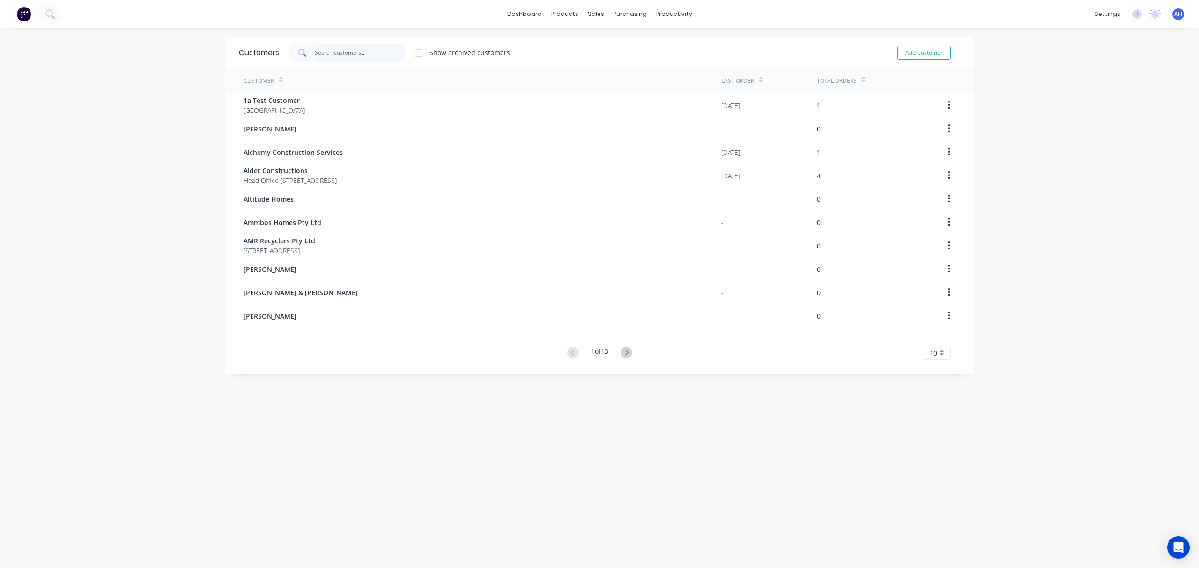
click at [334, 51] on input "text" at bounding box center [360, 53] width 91 height 19
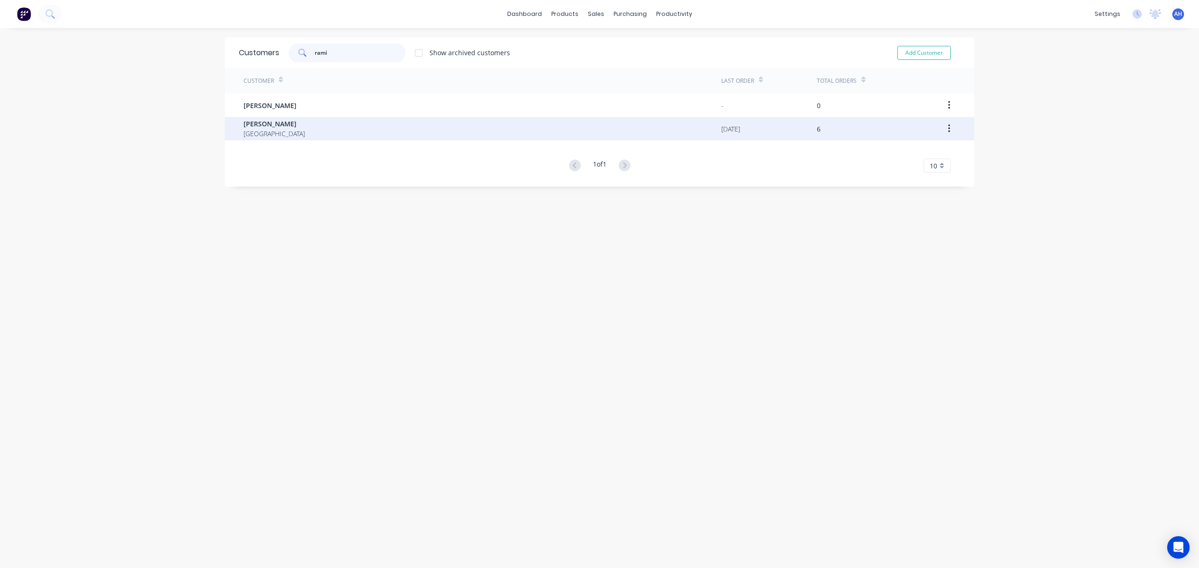
type input "rami"
click at [272, 125] on span "Ramil Azate" at bounding box center [273, 124] width 61 height 10
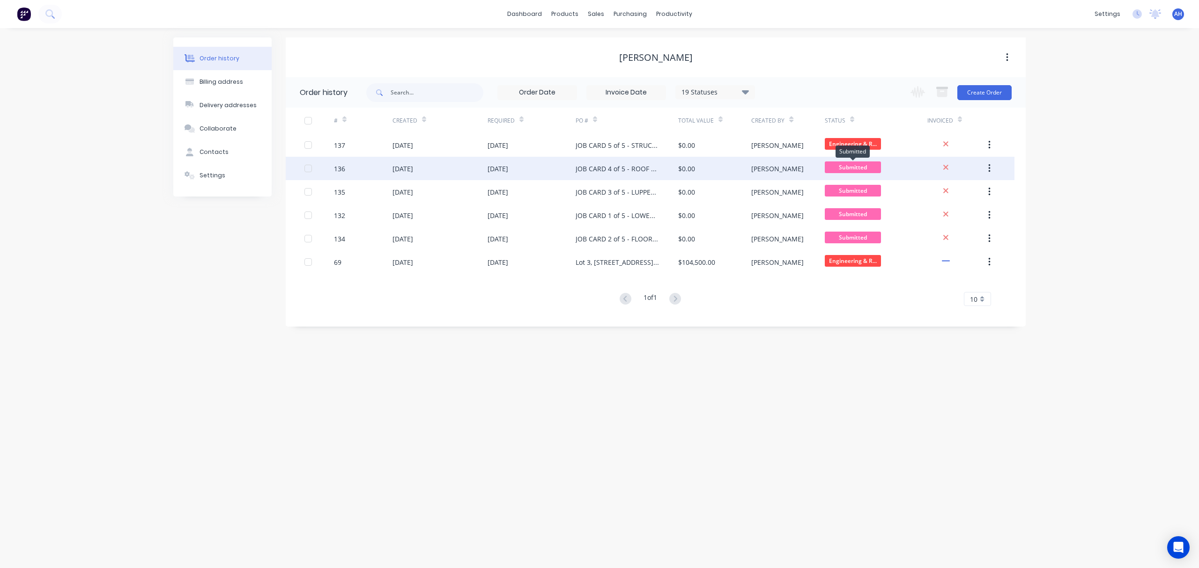
click at [869, 164] on span "Submitted" at bounding box center [853, 168] width 56 height 12
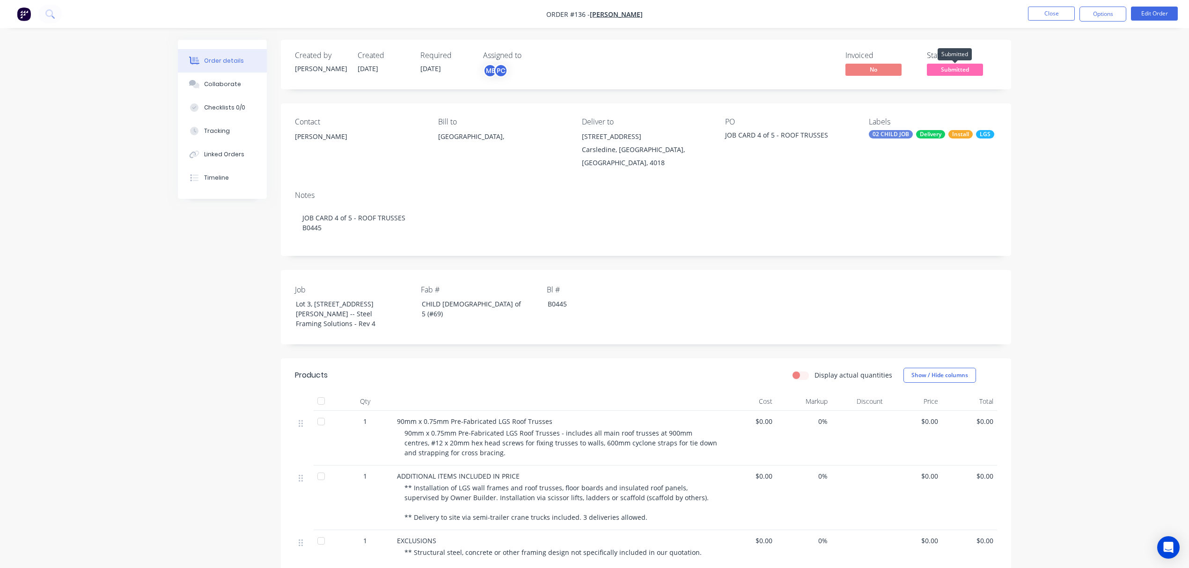
click at [958, 68] on span "Submitted" at bounding box center [955, 70] width 56 height 12
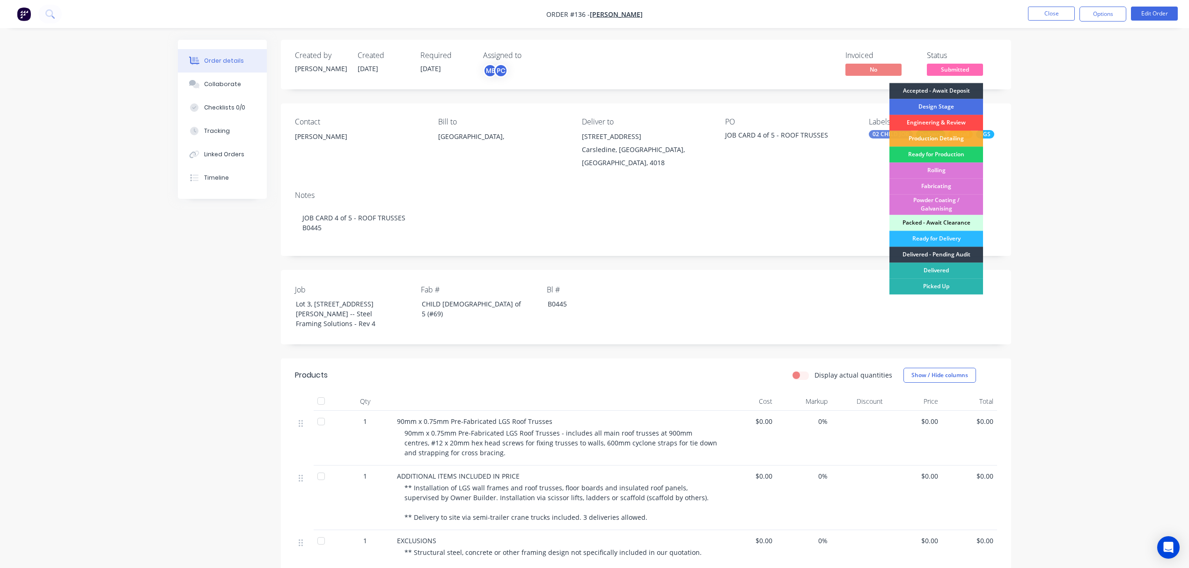
click at [954, 125] on div "Engineering & Review" at bounding box center [937, 123] width 94 height 16
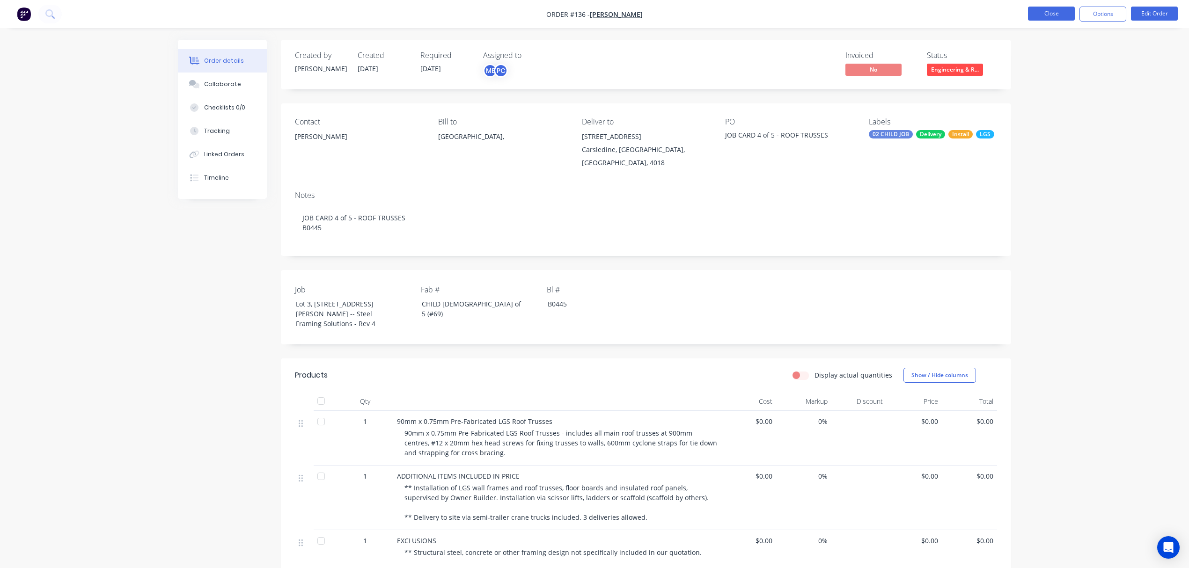
click at [1052, 13] on button "Close" at bounding box center [1051, 14] width 47 height 14
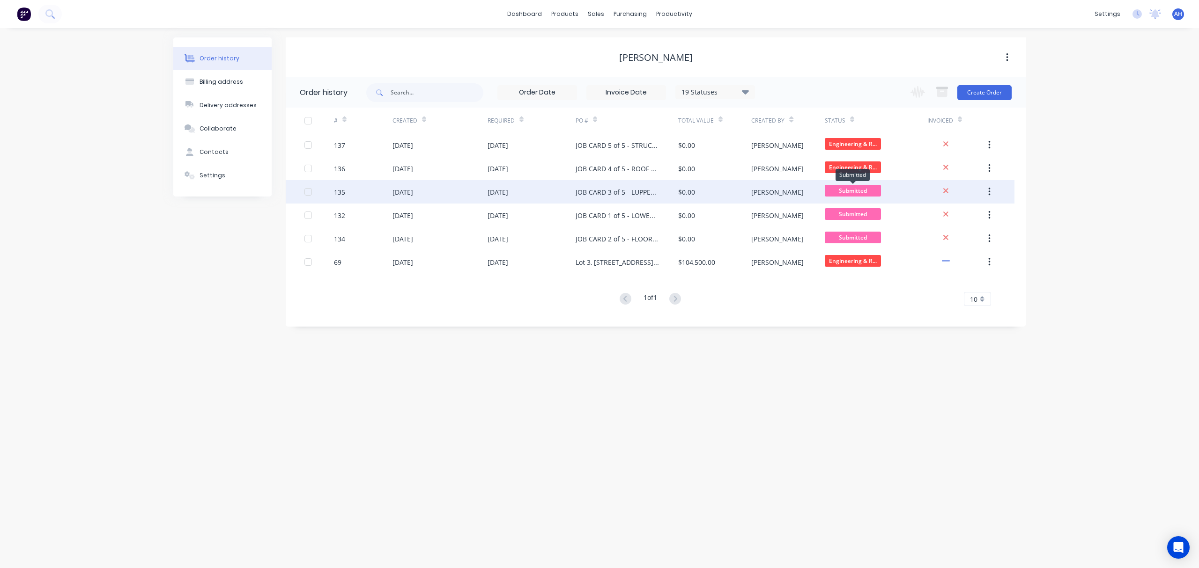
click at [846, 189] on span "Submitted" at bounding box center [853, 191] width 56 height 12
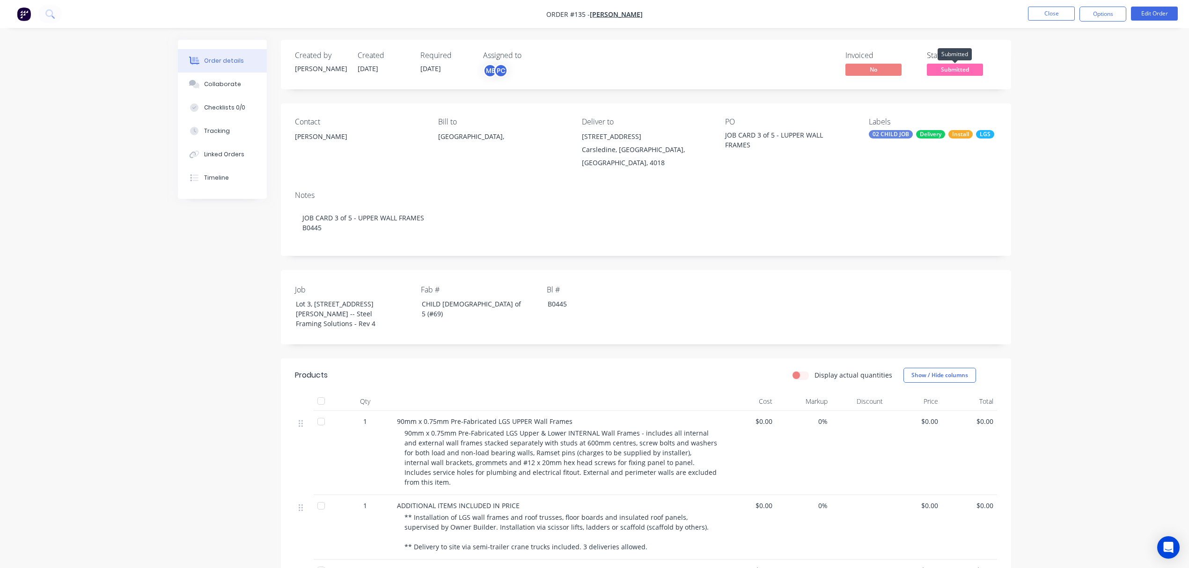
click at [933, 66] on span "Submitted" at bounding box center [955, 70] width 56 height 12
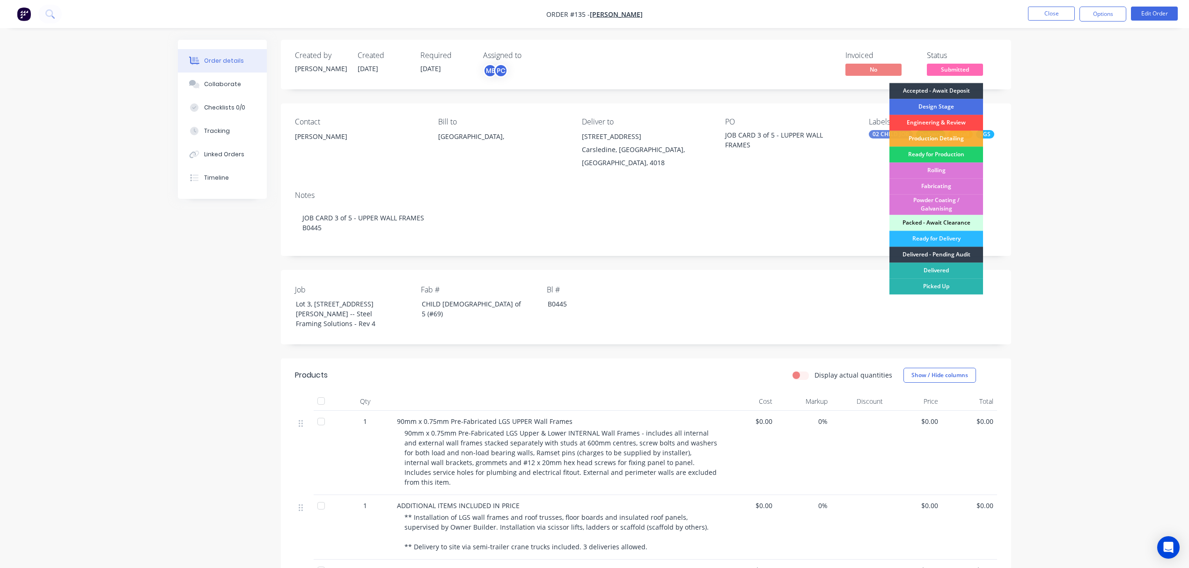
click at [929, 125] on div "Engineering & Review" at bounding box center [937, 123] width 94 height 16
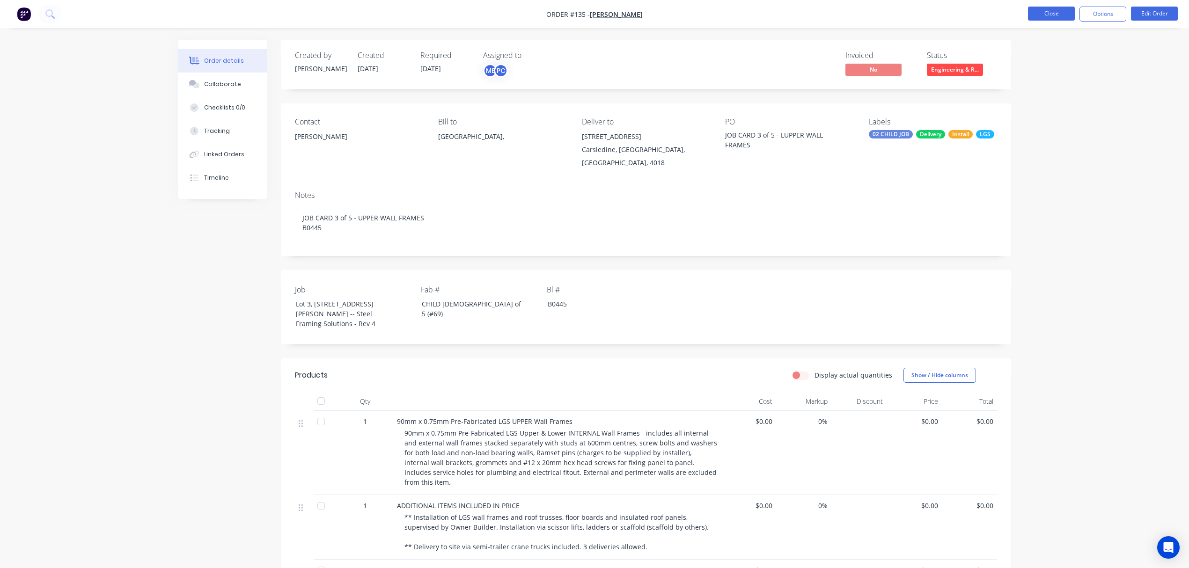
click at [1046, 14] on button "Close" at bounding box center [1051, 14] width 47 height 14
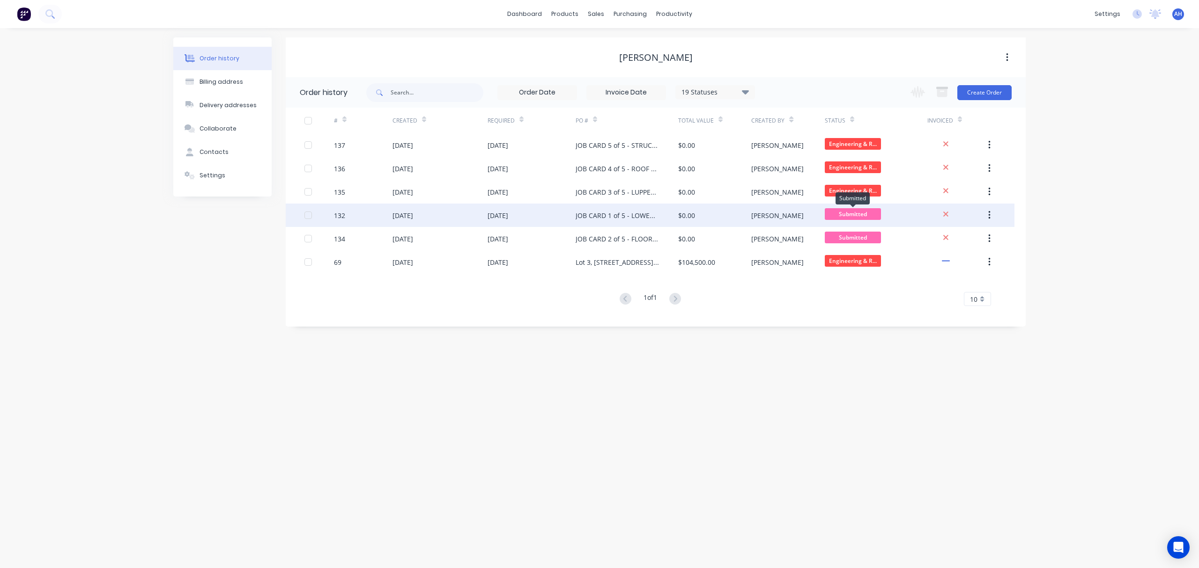
click at [858, 211] on span "Submitted" at bounding box center [853, 214] width 56 height 12
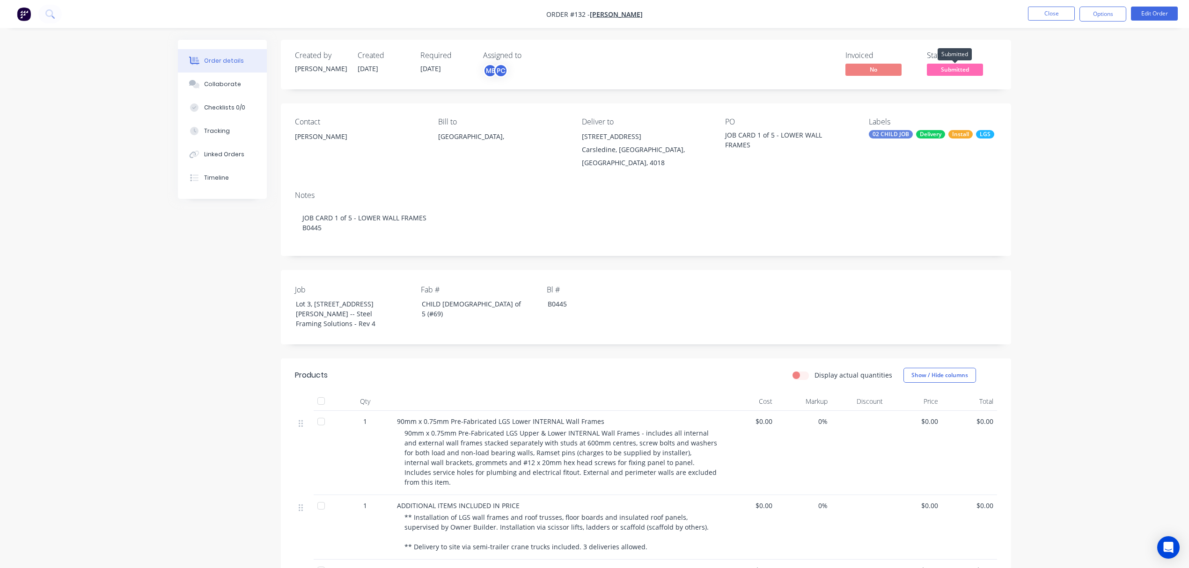
click at [961, 67] on span "Submitted" at bounding box center [955, 70] width 56 height 12
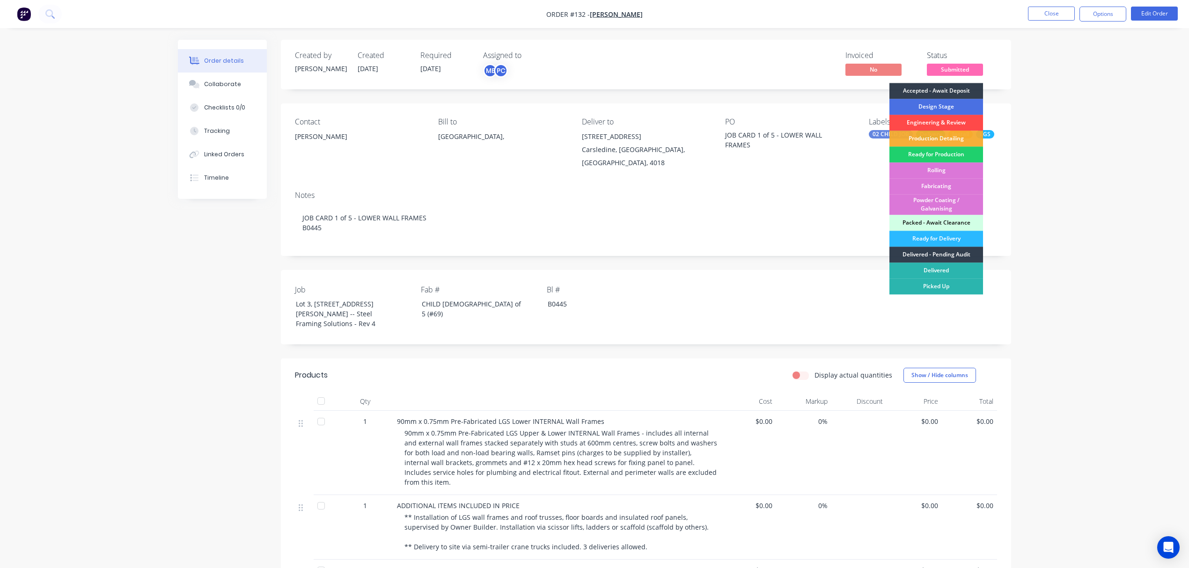
click at [928, 123] on div "Engineering & Review" at bounding box center [937, 123] width 94 height 16
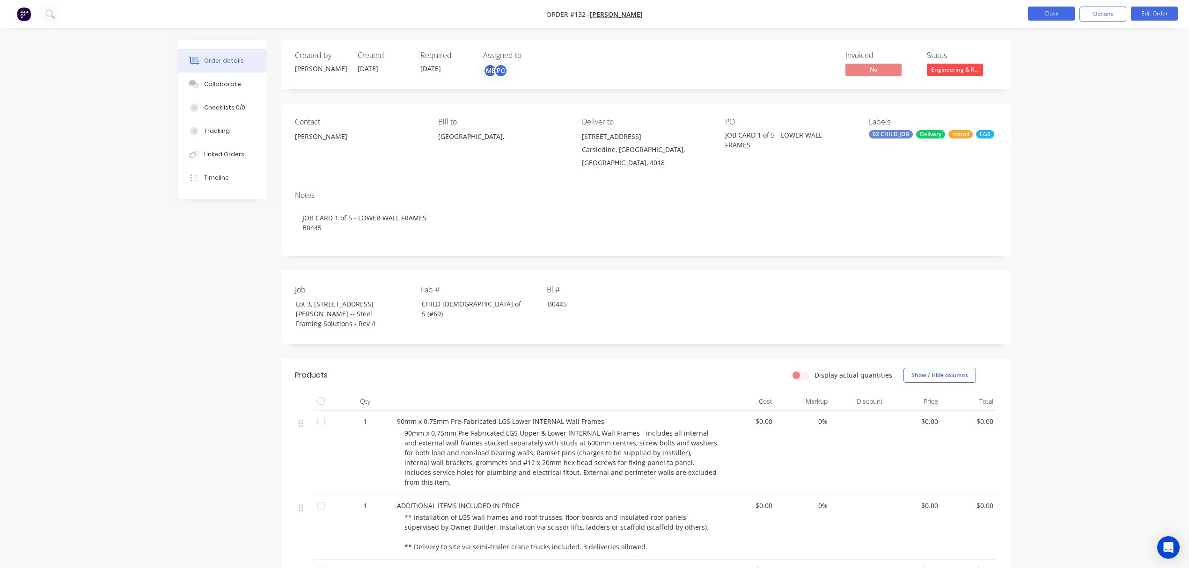
click at [1039, 17] on button "Close" at bounding box center [1051, 14] width 47 height 14
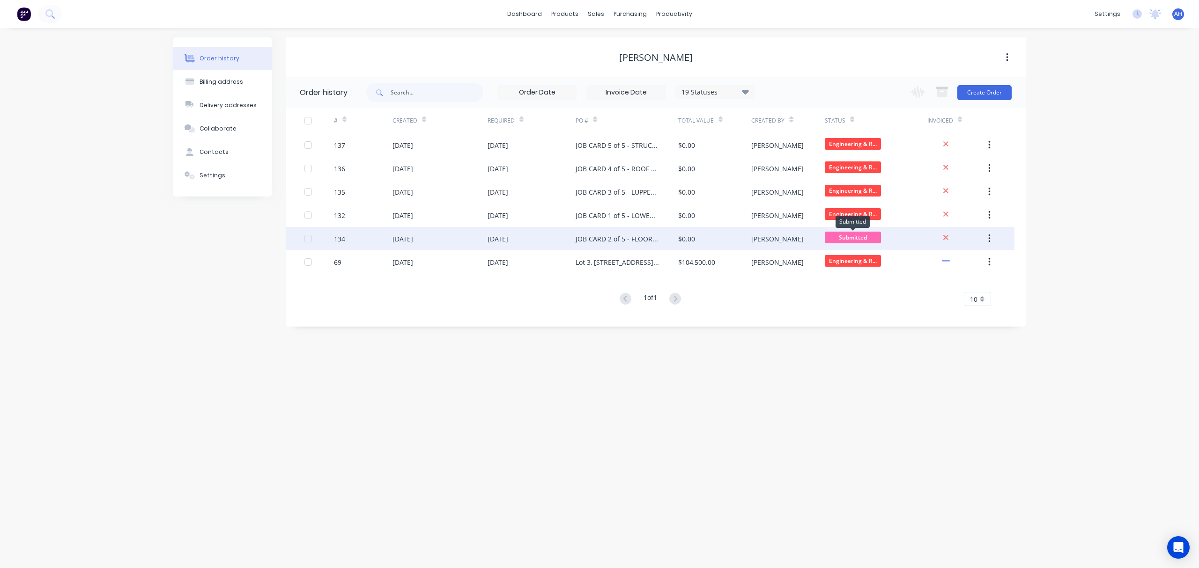
click at [840, 236] on span "Submitted" at bounding box center [853, 238] width 56 height 12
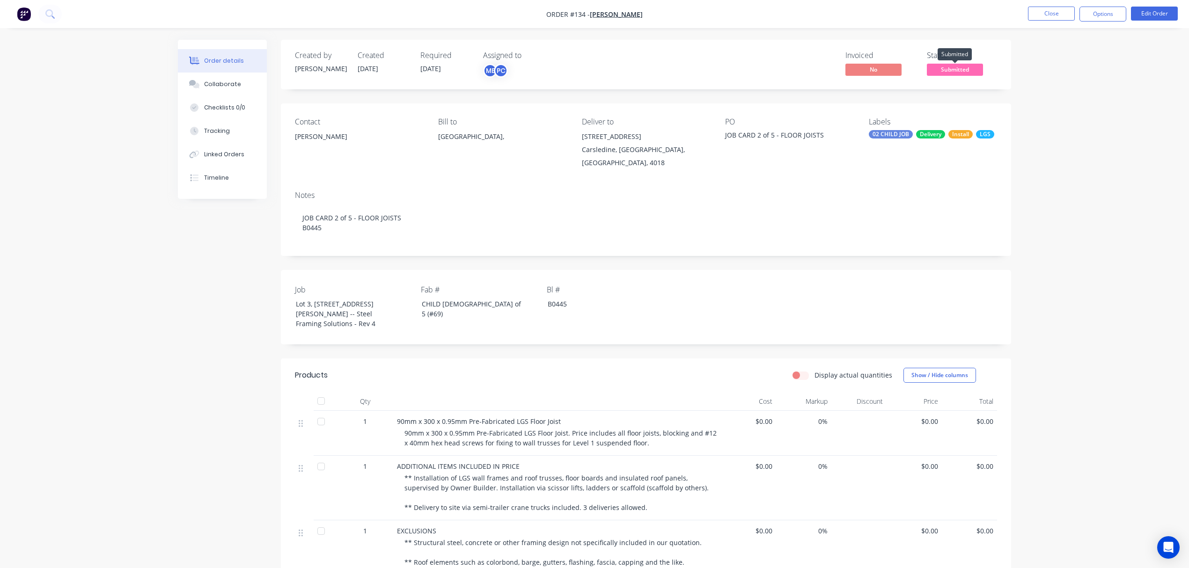
click at [949, 64] on span "Submitted" at bounding box center [955, 70] width 56 height 12
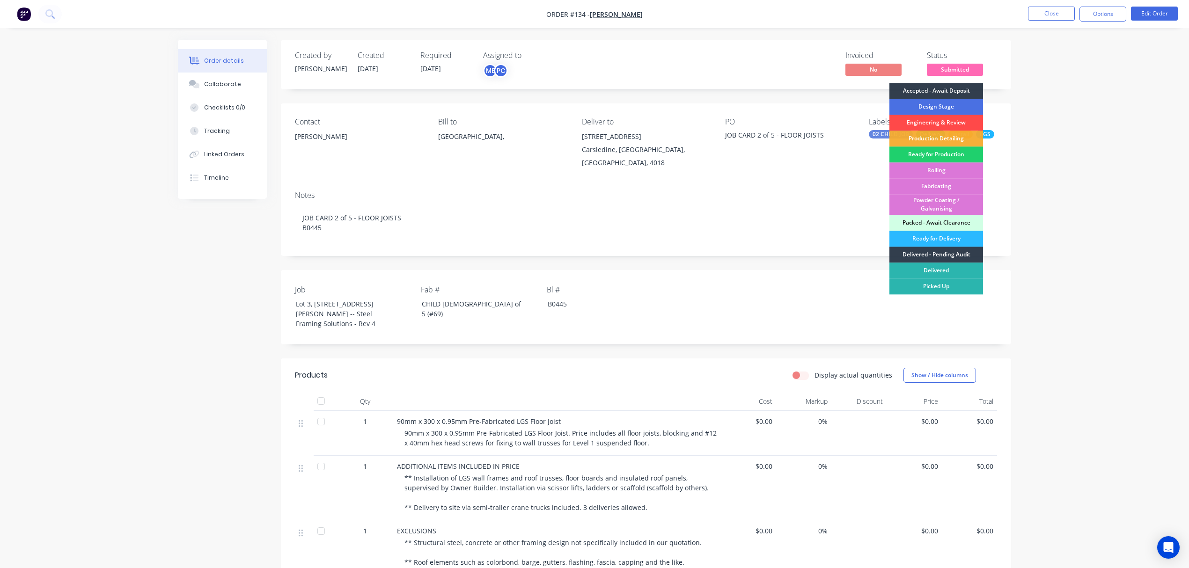
click at [929, 120] on div "Engineering & Review" at bounding box center [937, 123] width 94 height 16
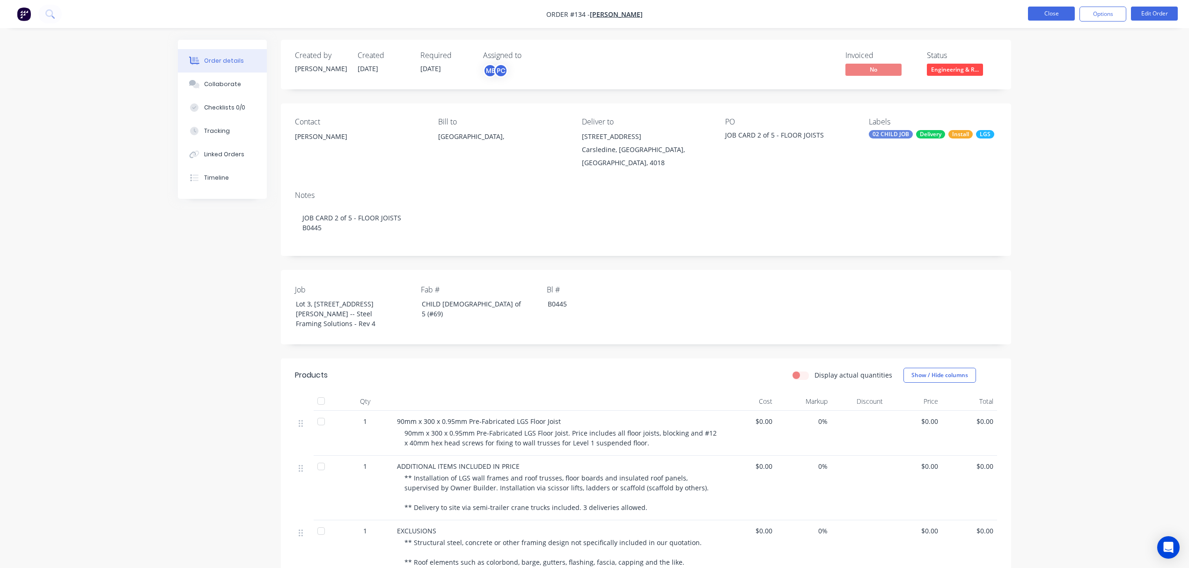
click at [1046, 12] on button "Close" at bounding box center [1051, 14] width 47 height 14
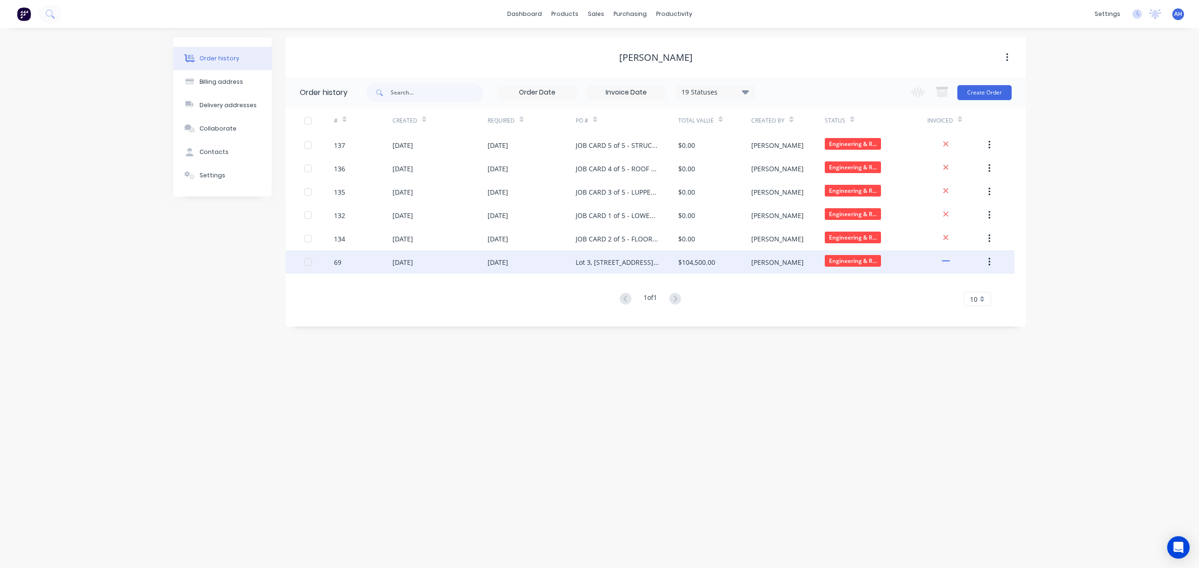
click at [564, 265] on div "13 Aug 2025" at bounding box center [531, 261] width 88 height 23
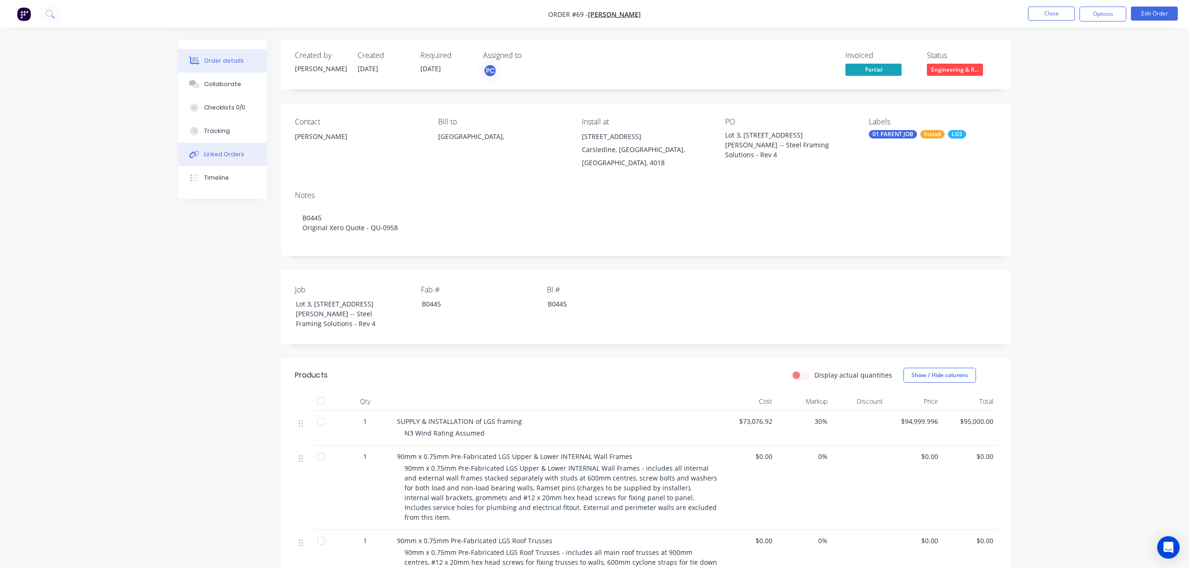
click at [211, 158] on div "Linked Orders" at bounding box center [224, 154] width 40 height 8
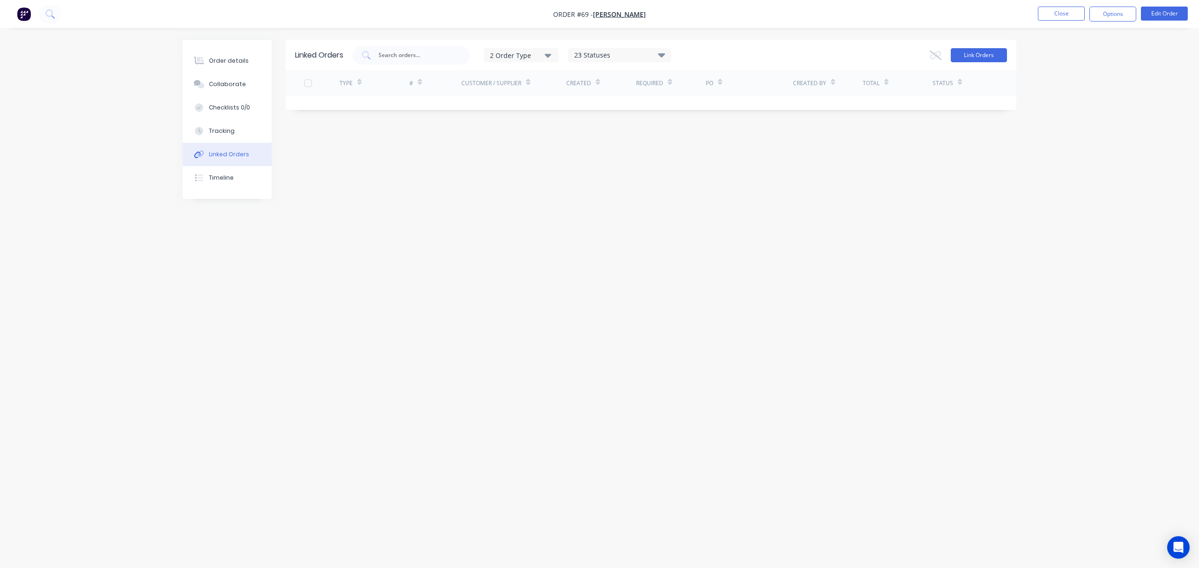
click at [978, 49] on button "Link Orders" at bounding box center [978, 55] width 56 height 14
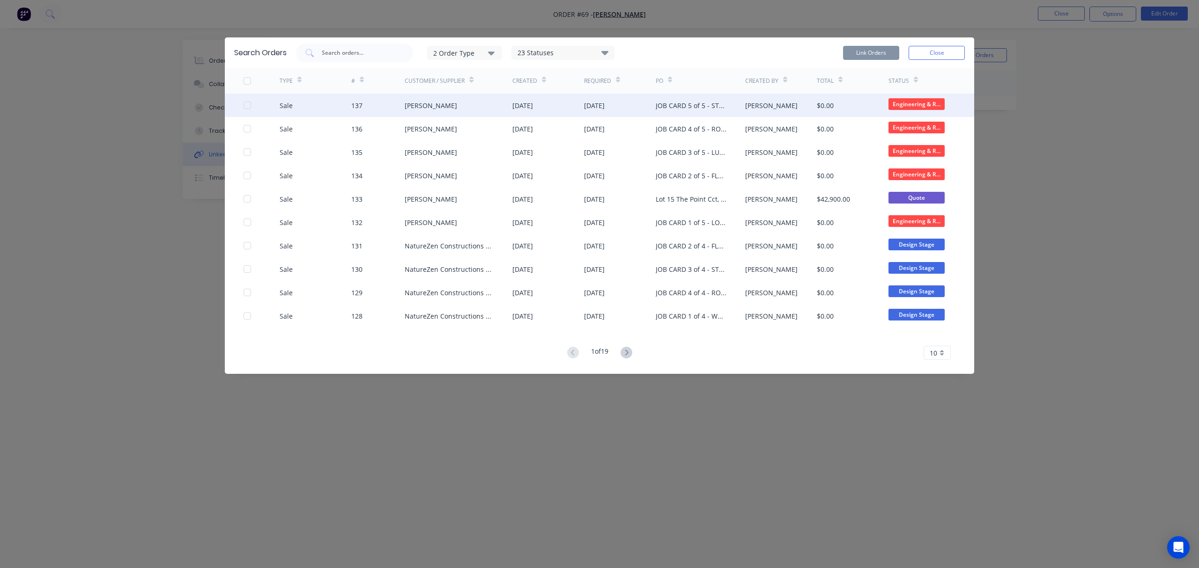
click at [244, 109] on div at bounding box center [247, 105] width 19 height 19
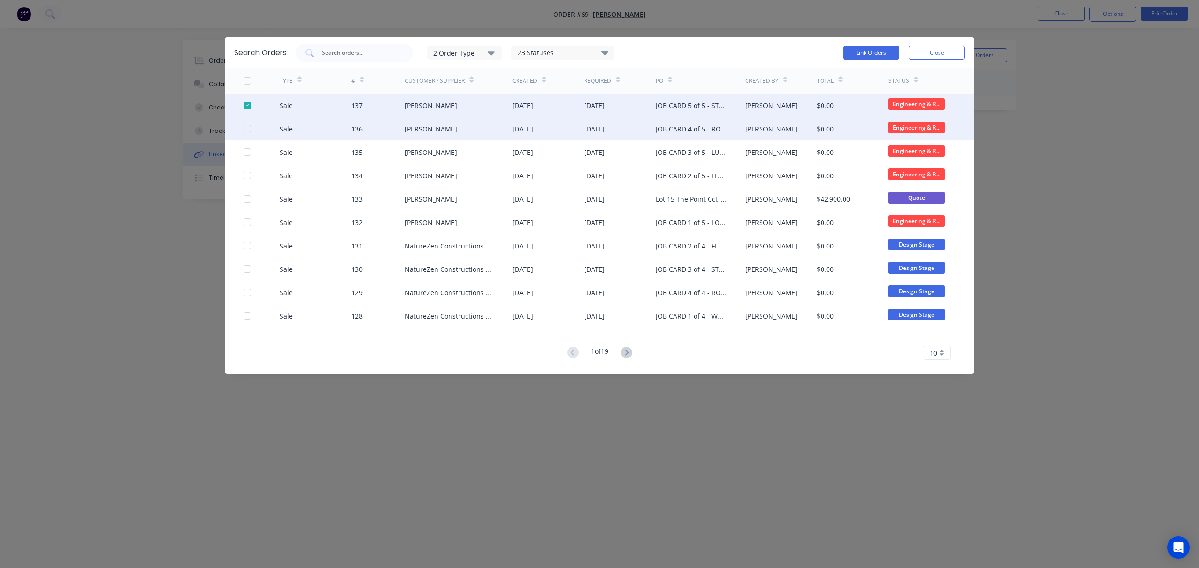
click at [245, 122] on div at bounding box center [261, 128] width 36 height 23
click at [245, 127] on div at bounding box center [247, 128] width 19 height 19
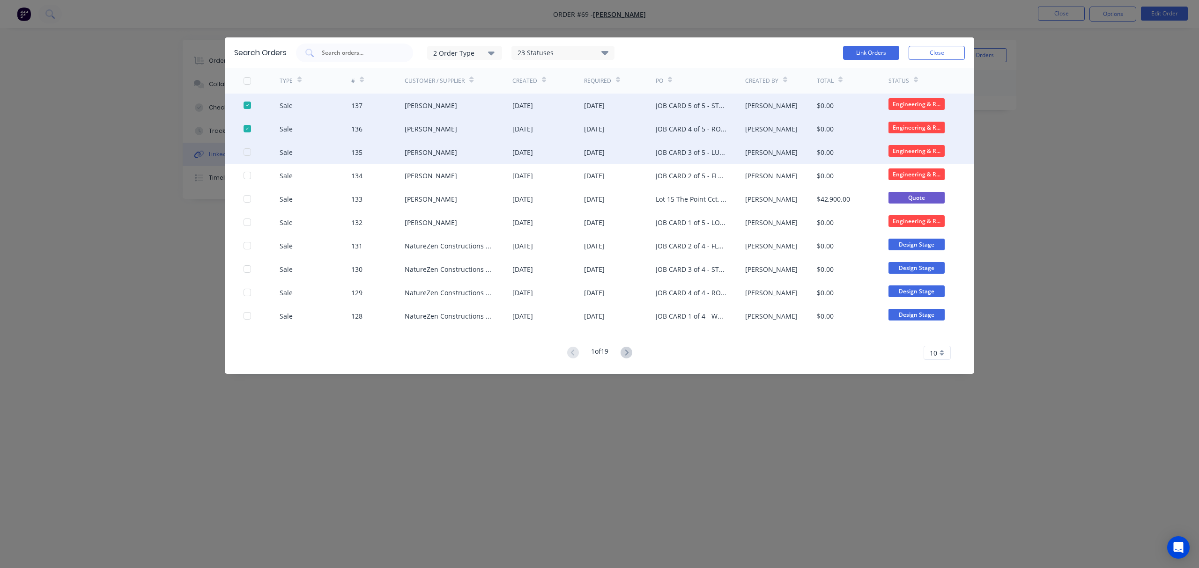
click at [248, 154] on div at bounding box center [247, 152] width 19 height 19
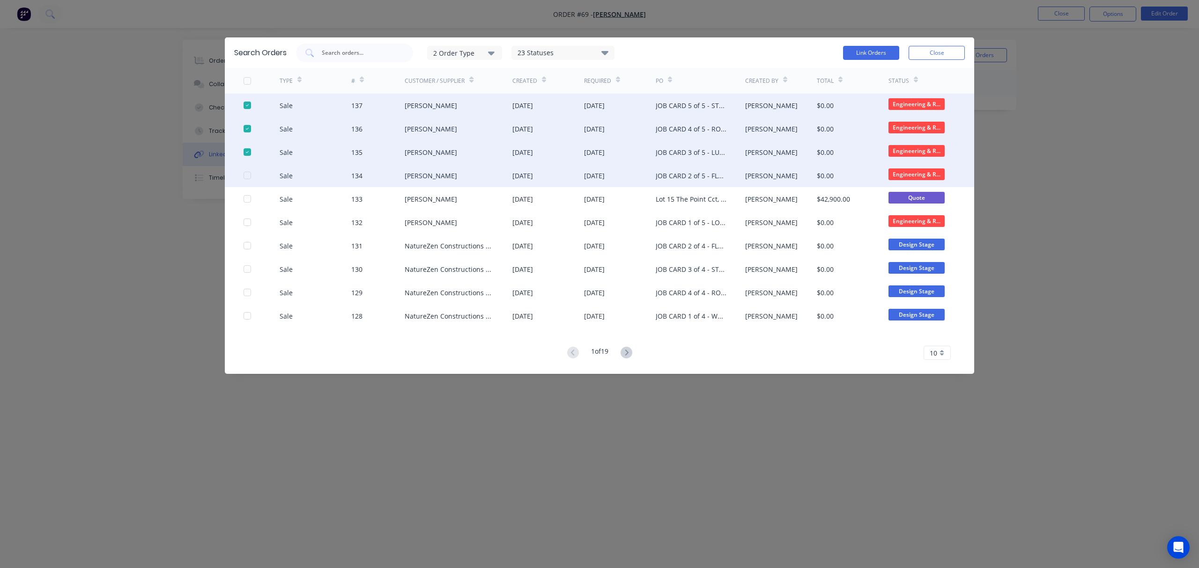
click at [248, 181] on div at bounding box center [261, 175] width 36 height 23
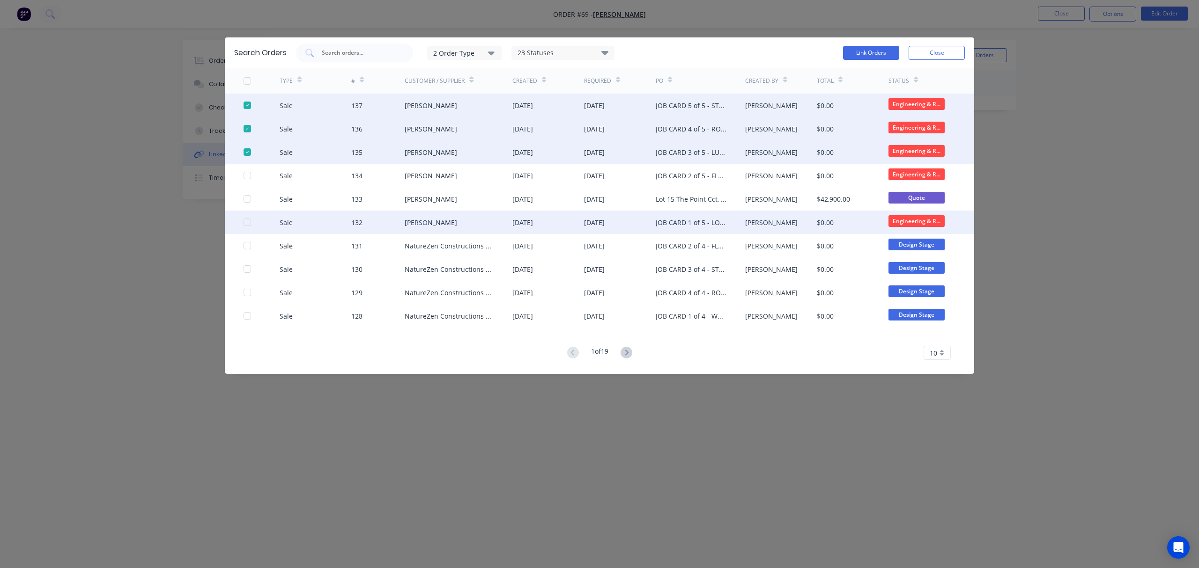
click at [246, 224] on div at bounding box center [247, 222] width 19 height 19
click at [872, 49] on button "Link Orders" at bounding box center [871, 53] width 56 height 14
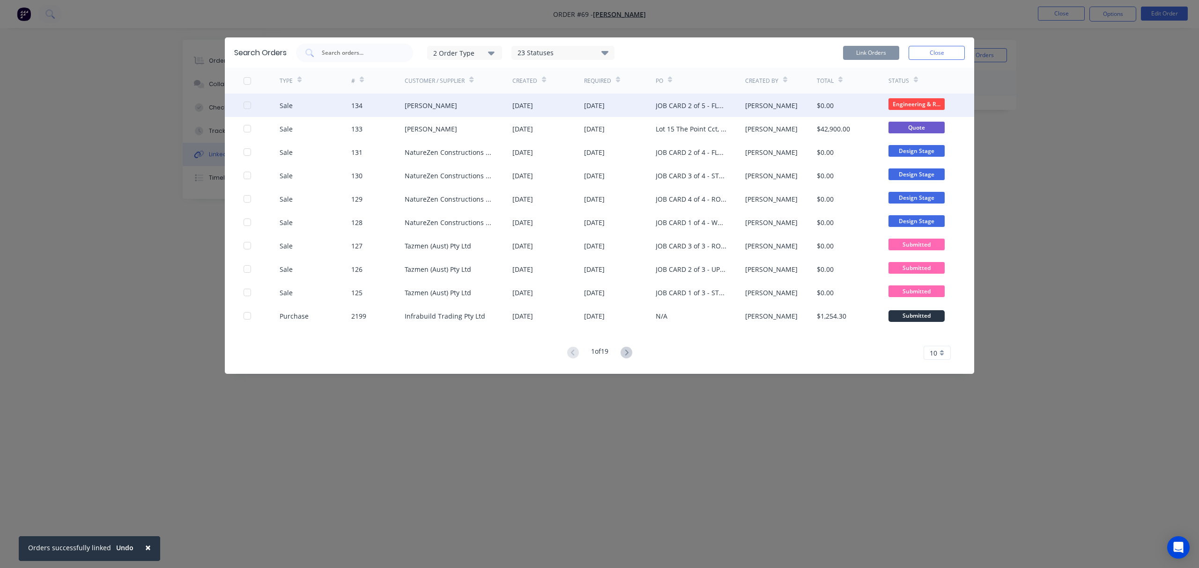
click at [249, 105] on div at bounding box center [247, 105] width 19 height 19
click at [866, 52] on button "Link Orders" at bounding box center [871, 53] width 56 height 14
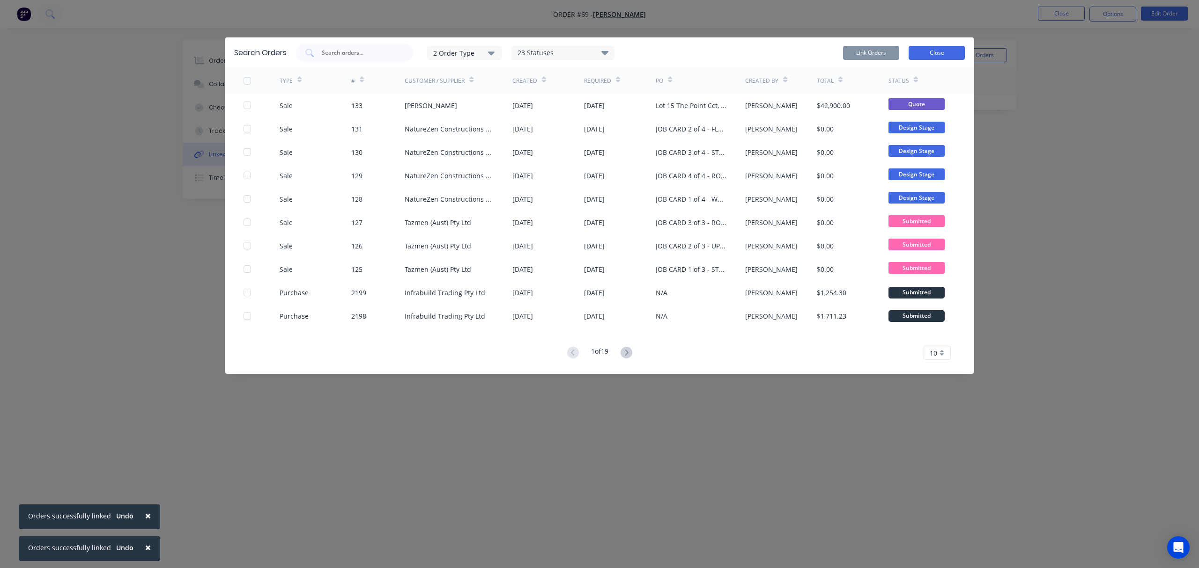
click at [939, 54] on button "Close" at bounding box center [936, 53] width 56 height 14
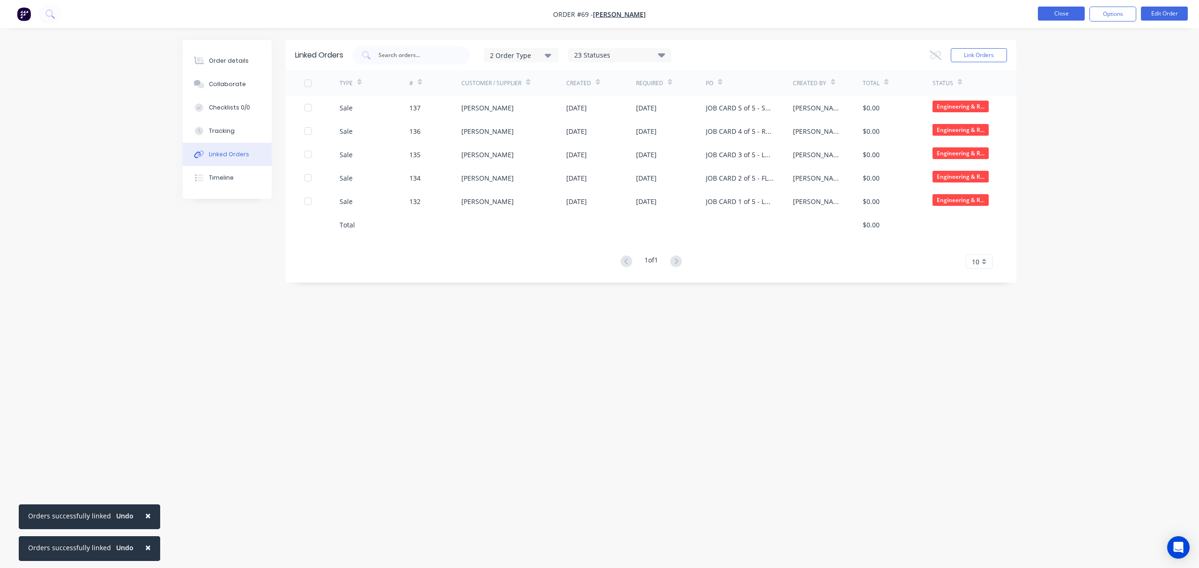
click at [1068, 19] on button "Close" at bounding box center [1061, 14] width 47 height 14
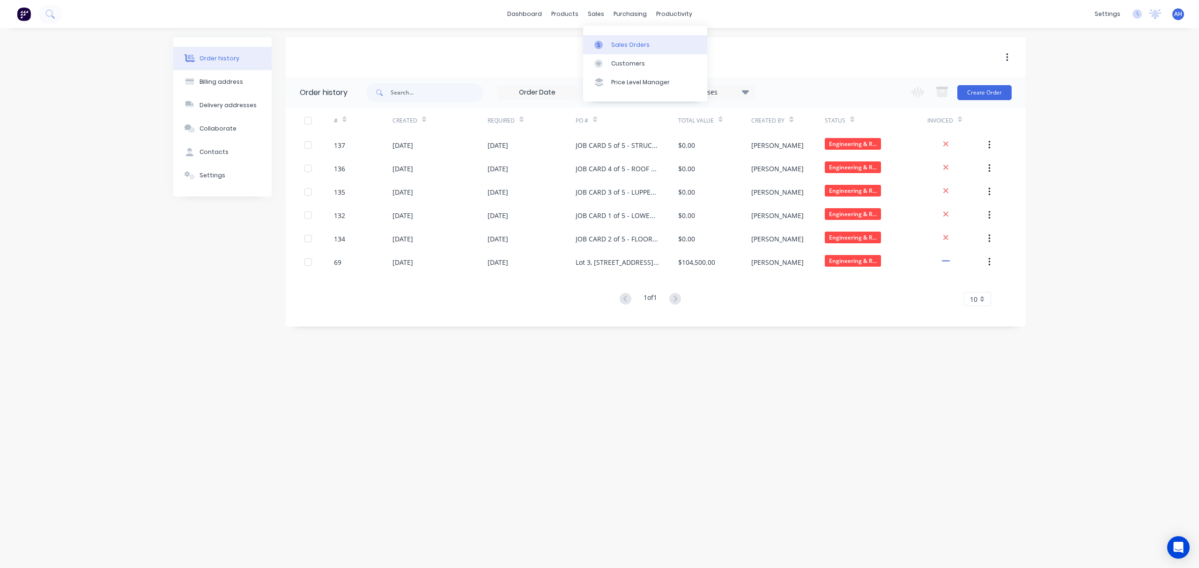
click at [611, 38] on link "Sales Orders" at bounding box center [645, 44] width 124 height 19
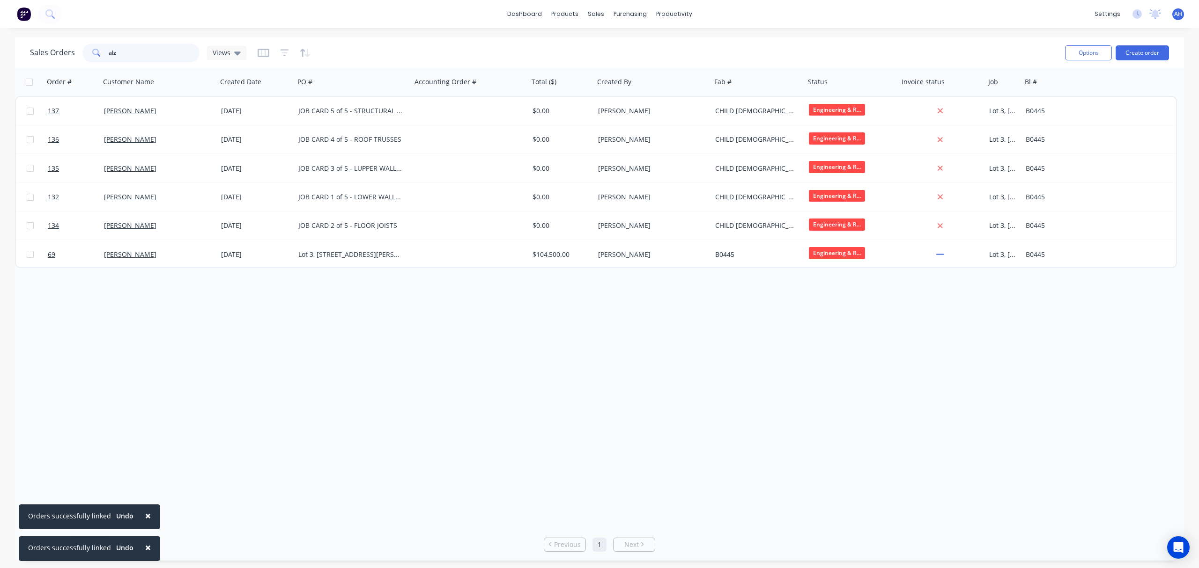
drag, startPoint x: 153, startPoint y: 48, endPoint x: 64, endPoint y: 51, distance: 88.5
click at [64, 51] on div "Sales Orders alz Views" at bounding box center [138, 53] width 216 height 19
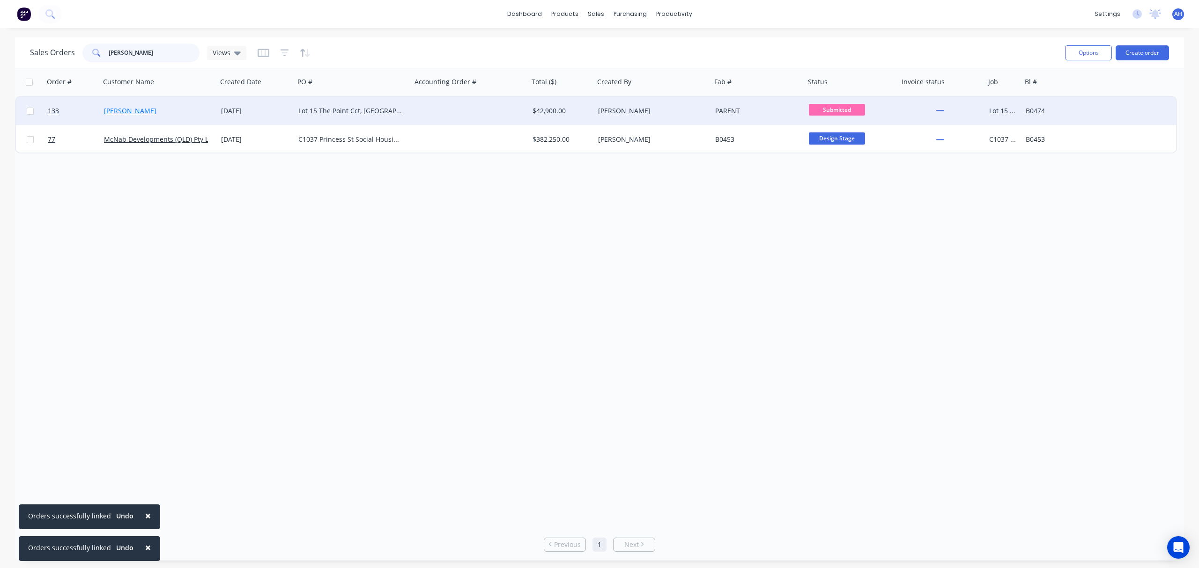
type input "wes"
click at [131, 111] on link "[PERSON_NAME]" at bounding box center [130, 110] width 52 height 9
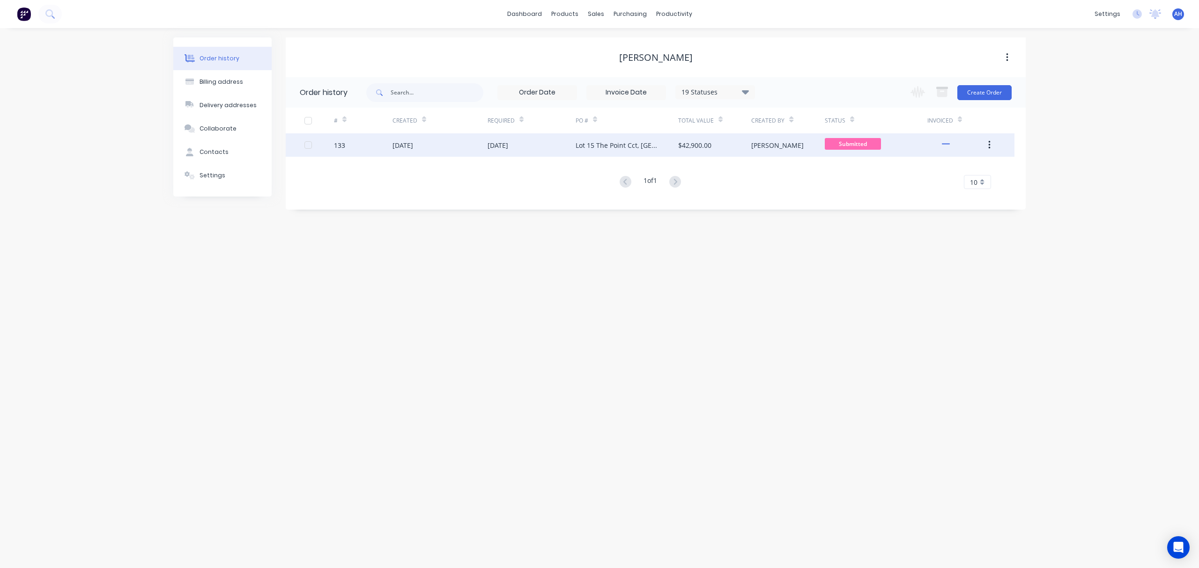
click at [990, 147] on button "button" at bounding box center [989, 145] width 22 height 17
click at [956, 185] on div "Duplicate" at bounding box center [956, 189] width 72 height 14
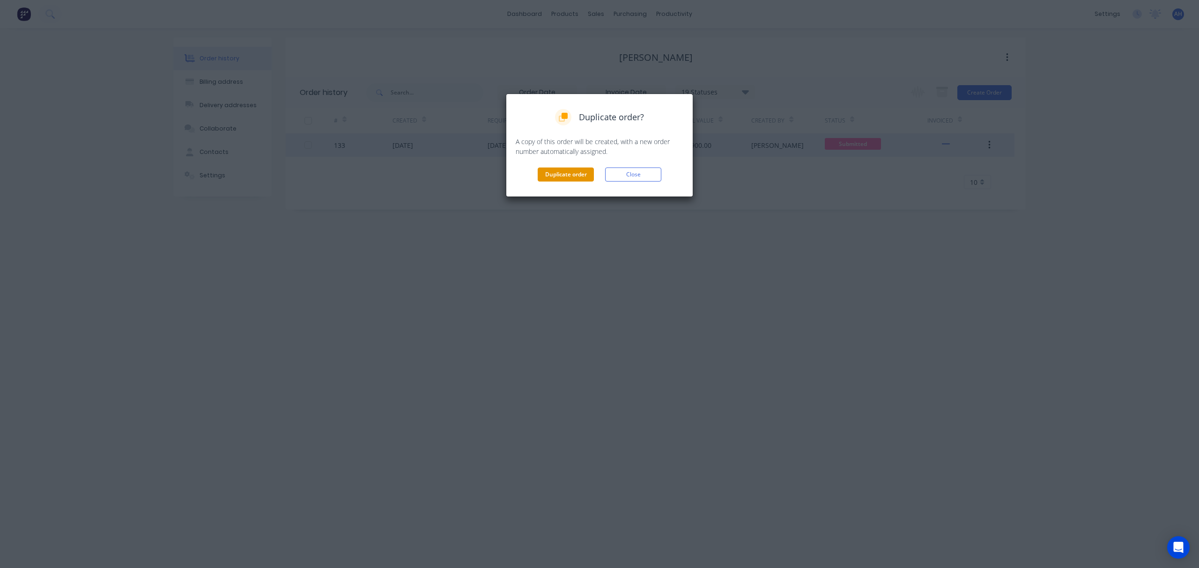
click at [566, 175] on button "Duplicate order" at bounding box center [566, 175] width 56 height 14
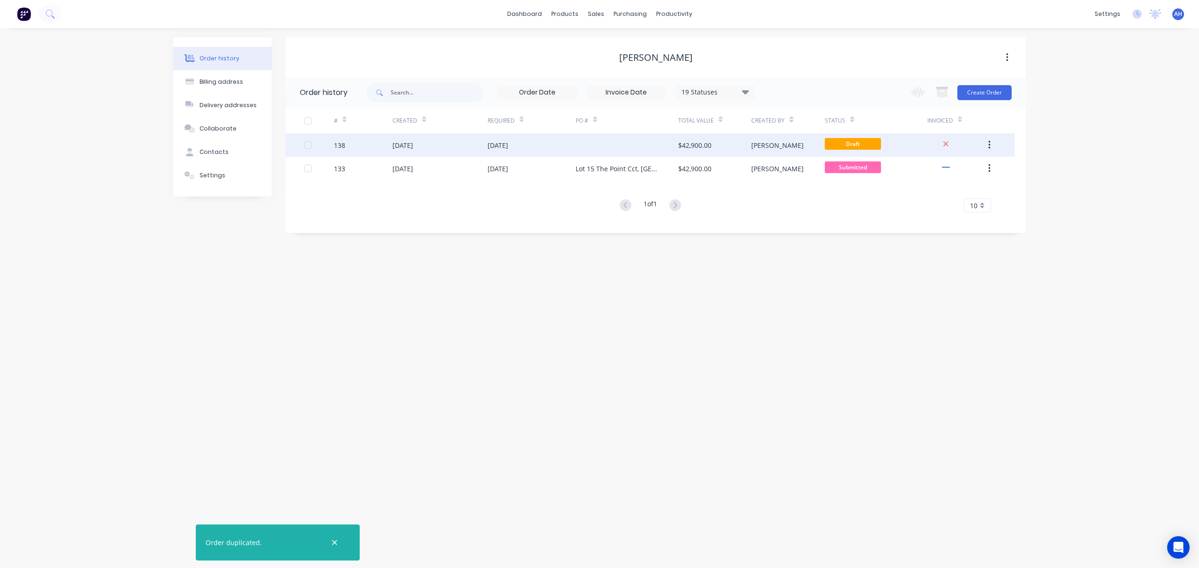
click at [471, 149] on div "[DATE]" at bounding box center [439, 144] width 95 height 23
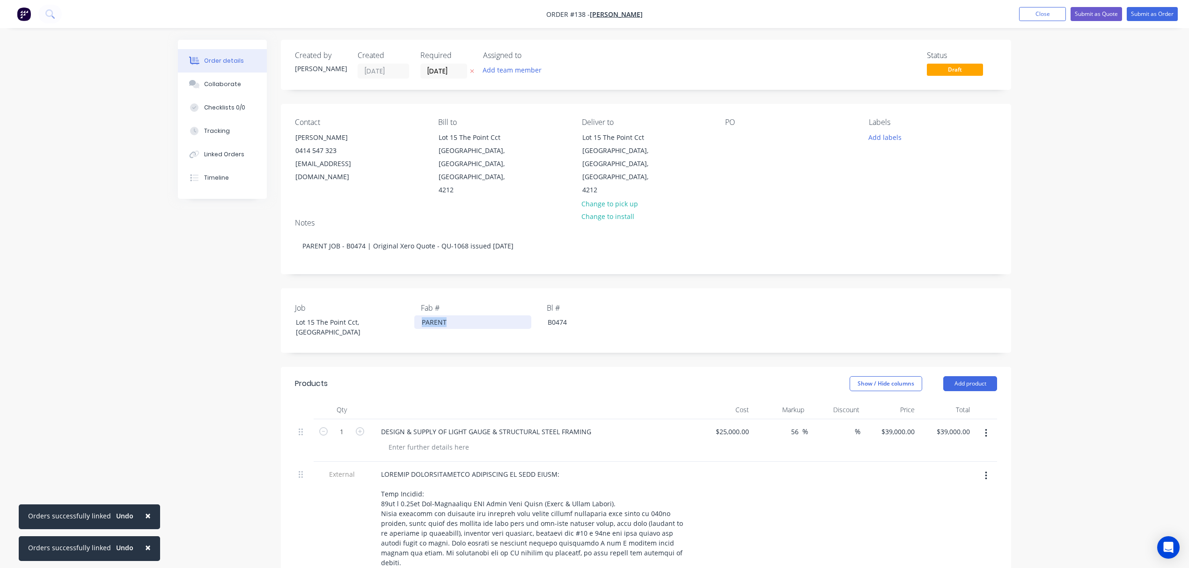
drag, startPoint x: 448, startPoint y: 309, endPoint x: 408, endPoint y: 311, distance: 39.8
click at [408, 311] on div "Job Lot 15 The Point Cct, Hope Island Fab # PARENT Bl # B0474" at bounding box center [646, 320] width 730 height 65
click at [471, 316] on div "CHILD 1 of 2 (#" at bounding box center [472, 327] width 117 height 23
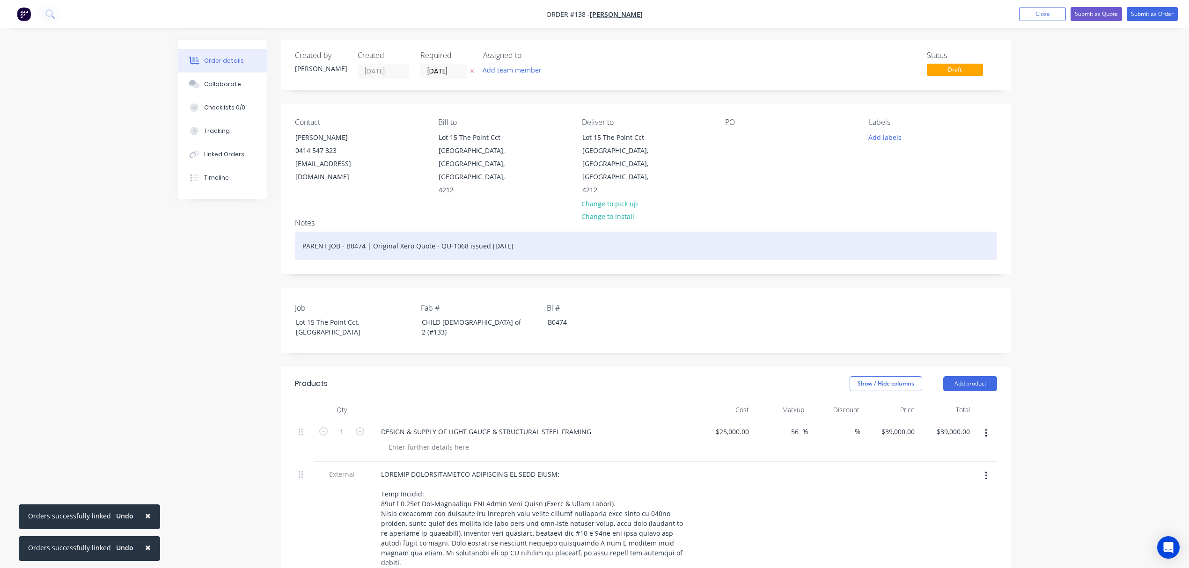
drag, startPoint x: 534, startPoint y: 230, endPoint x: 365, endPoint y: 231, distance: 169.0
click at [365, 232] on div "PARENT JOB - B0474 | Original Xero Quote - QU-1068 issued 04/08/2025" at bounding box center [646, 246] width 702 height 29
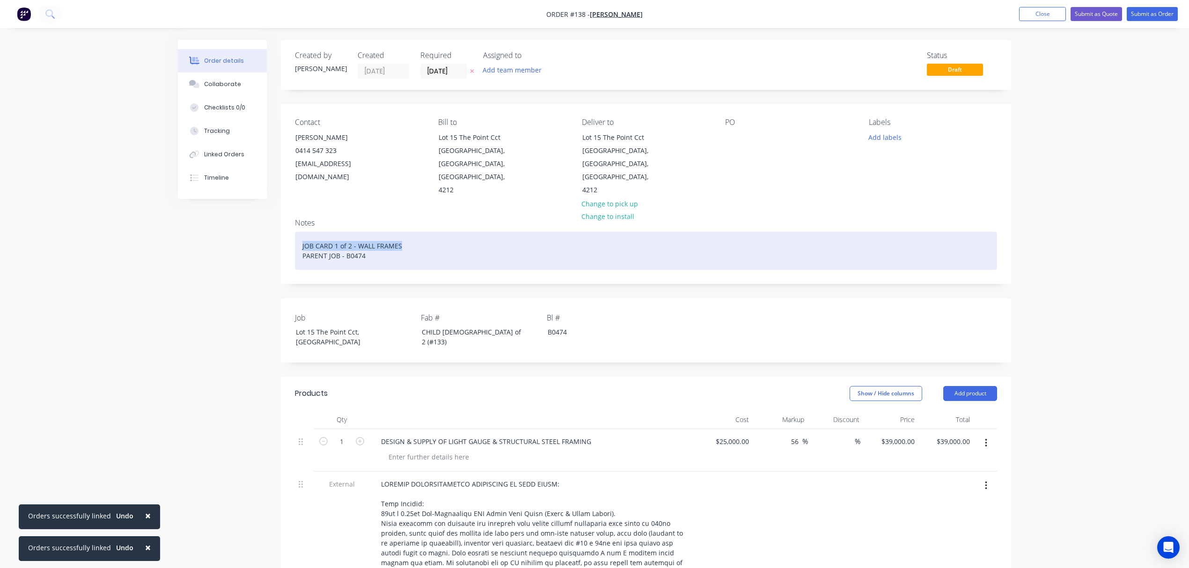
drag, startPoint x: 405, startPoint y: 232, endPoint x: 300, endPoint y: 234, distance: 104.4
click at [300, 234] on div "JOB CARD 1 of 2 - WALL FRAMES PARENT JOB - B0474" at bounding box center [646, 251] width 702 height 38
copy div "JOB CARD 1 of 2 - WALL FRAMES"
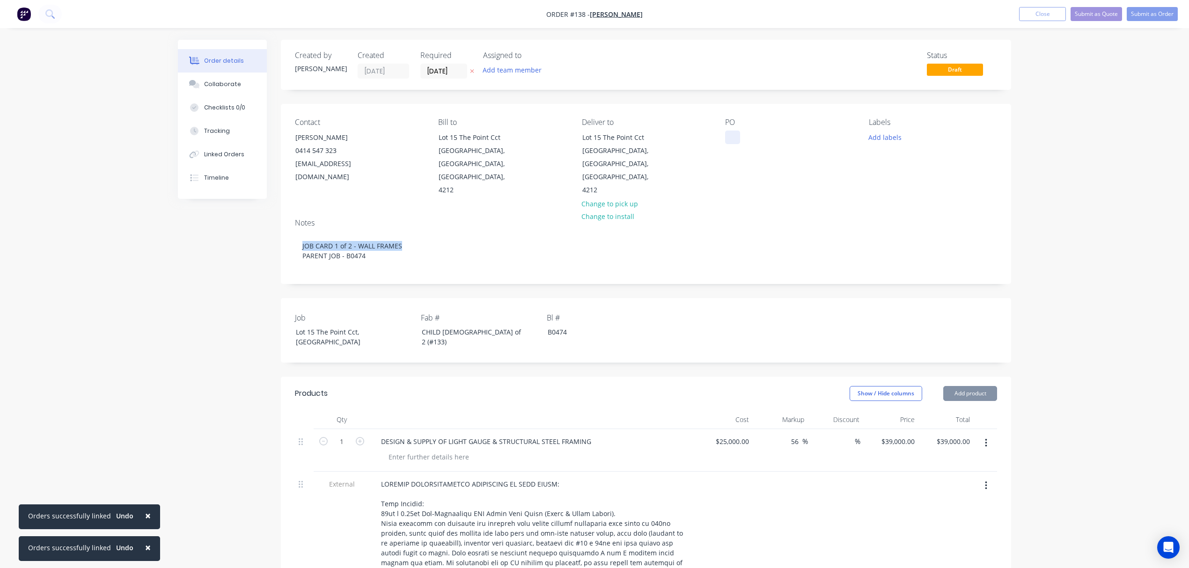
click at [733, 140] on div at bounding box center [732, 138] width 15 height 14
paste div
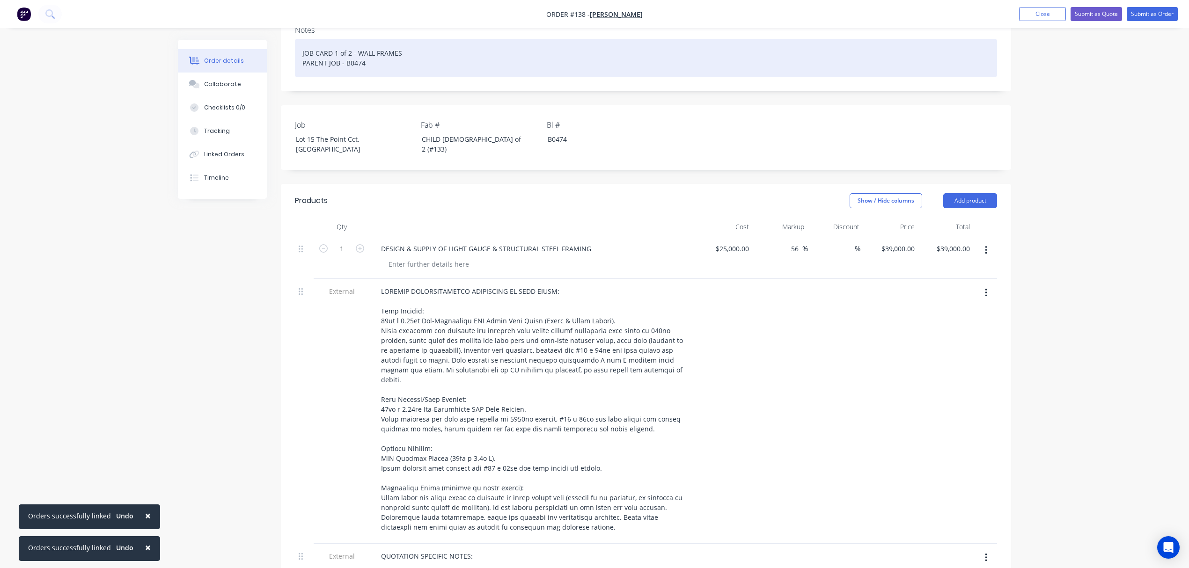
scroll to position [198, 0]
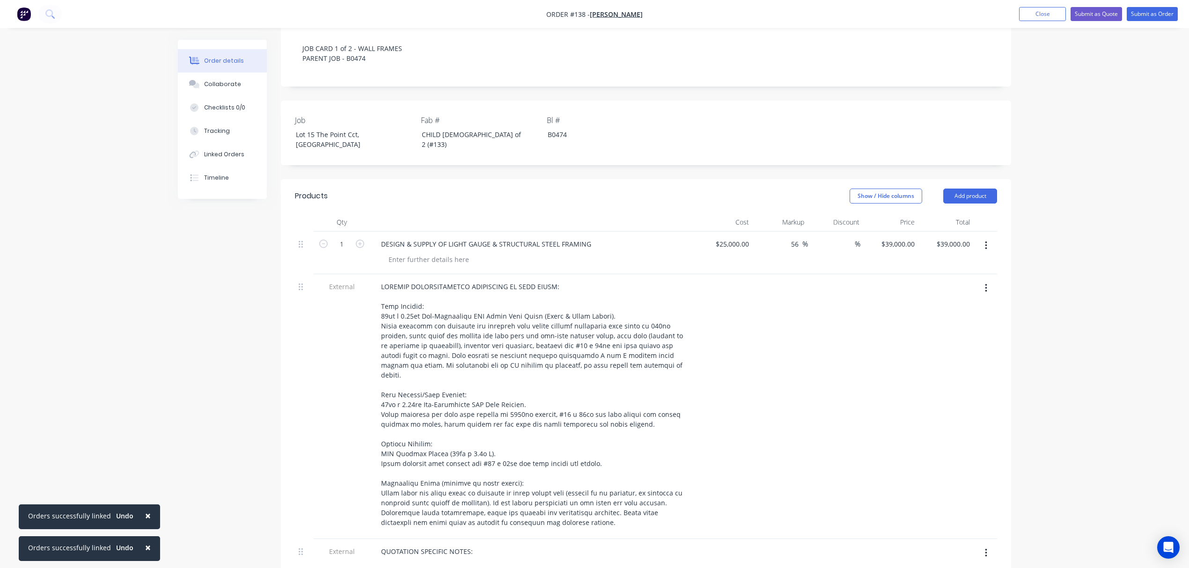
click at [983, 237] on button "button" at bounding box center [986, 245] width 22 height 17
click at [928, 320] on div "Delete" at bounding box center [953, 327] width 72 height 14
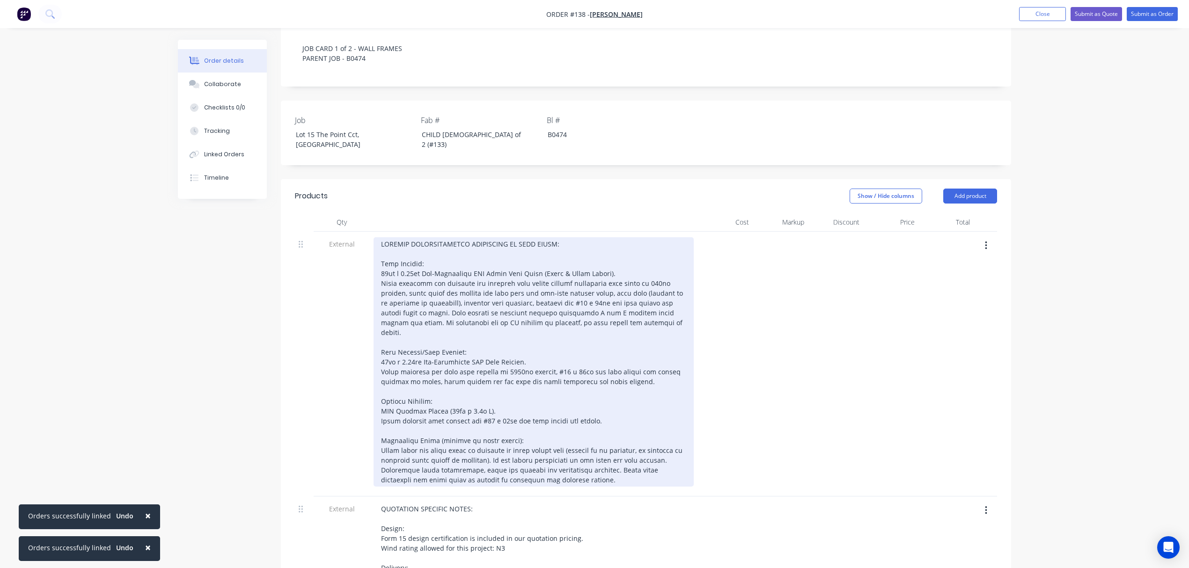
click at [514, 346] on div at bounding box center [534, 362] width 320 height 250
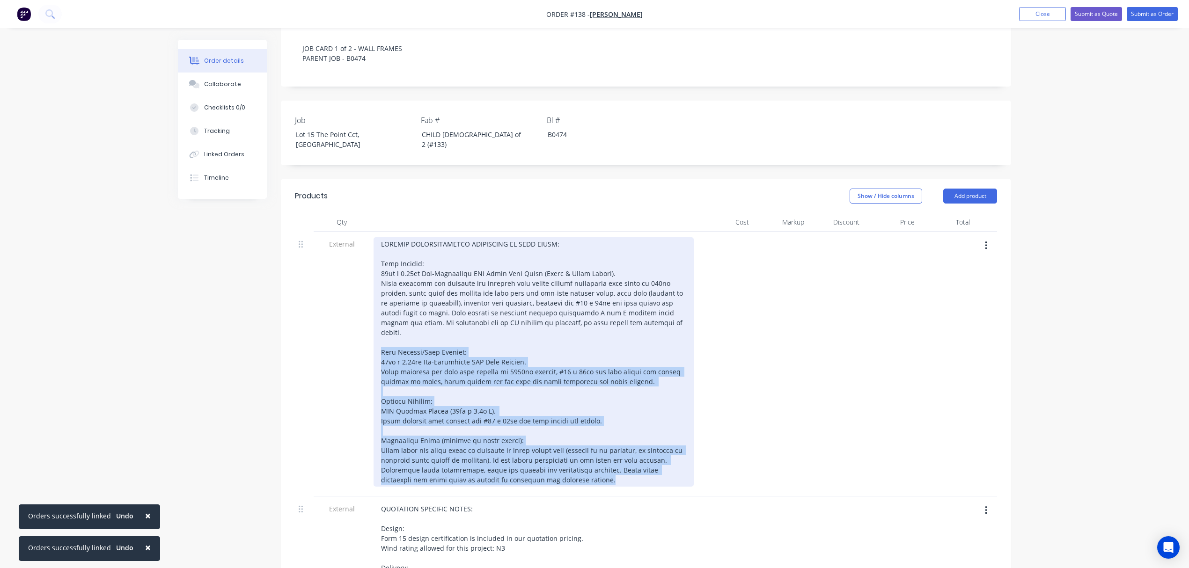
drag, startPoint x: 571, startPoint y: 451, endPoint x: 357, endPoint y: 321, distance: 250.9
click at [357, 321] on div "External" at bounding box center [646, 364] width 702 height 265
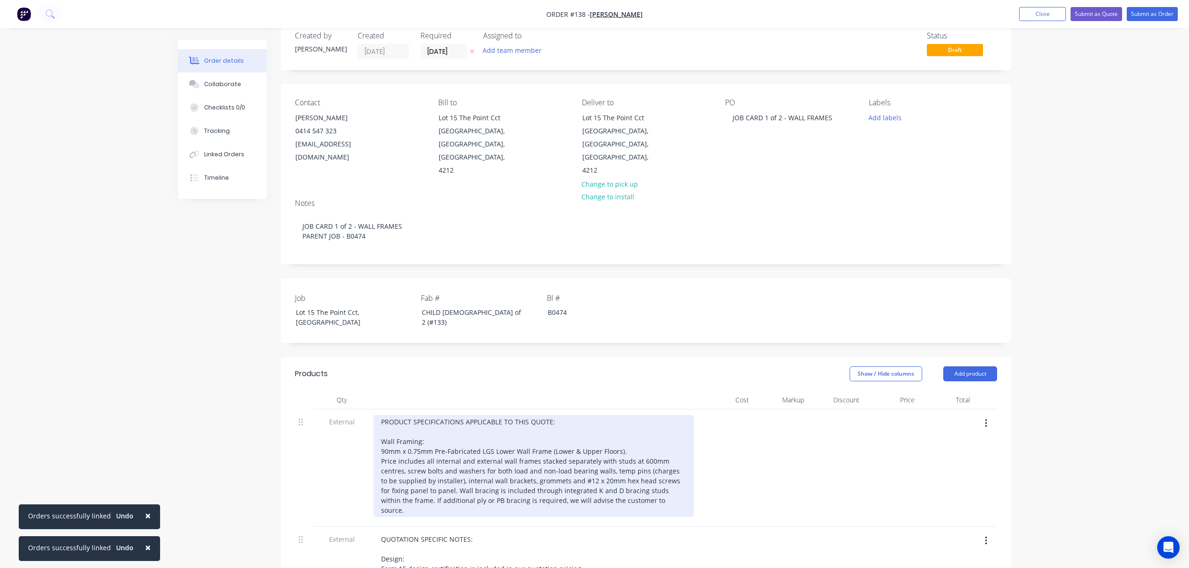
scroll to position [10, 0]
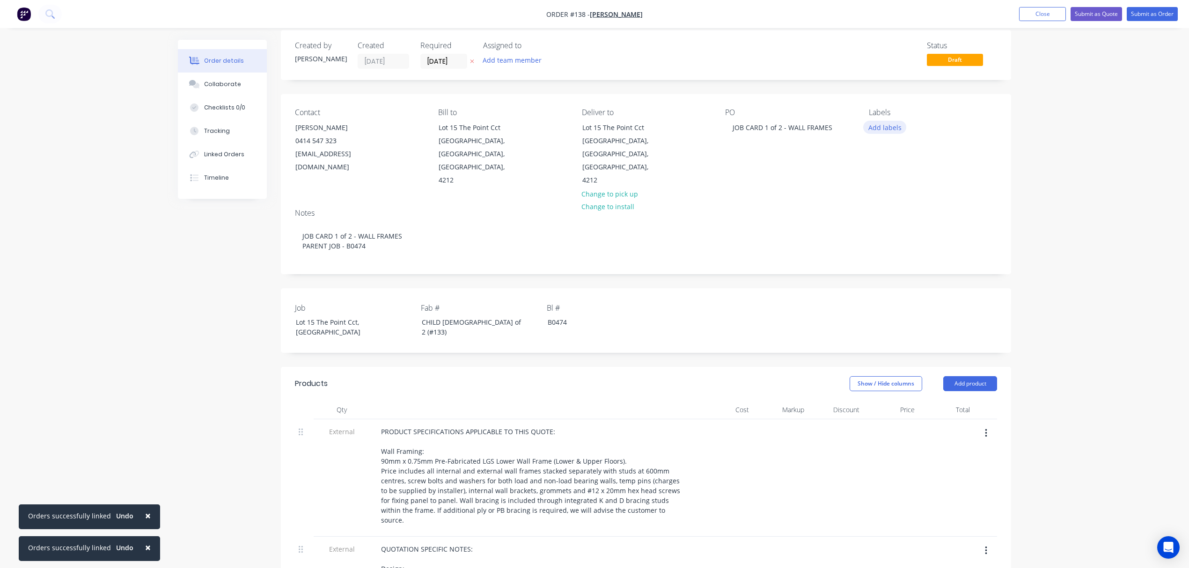
click at [890, 128] on button "Add labels" at bounding box center [884, 127] width 43 height 13
click at [894, 231] on div at bounding box center [885, 230] width 19 height 19
click at [895, 240] on button "Delivery" at bounding box center [902, 244] width 49 height 13
click at [897, 254] on div "LGS" at bounding box center [903, 253] width 18 height 10
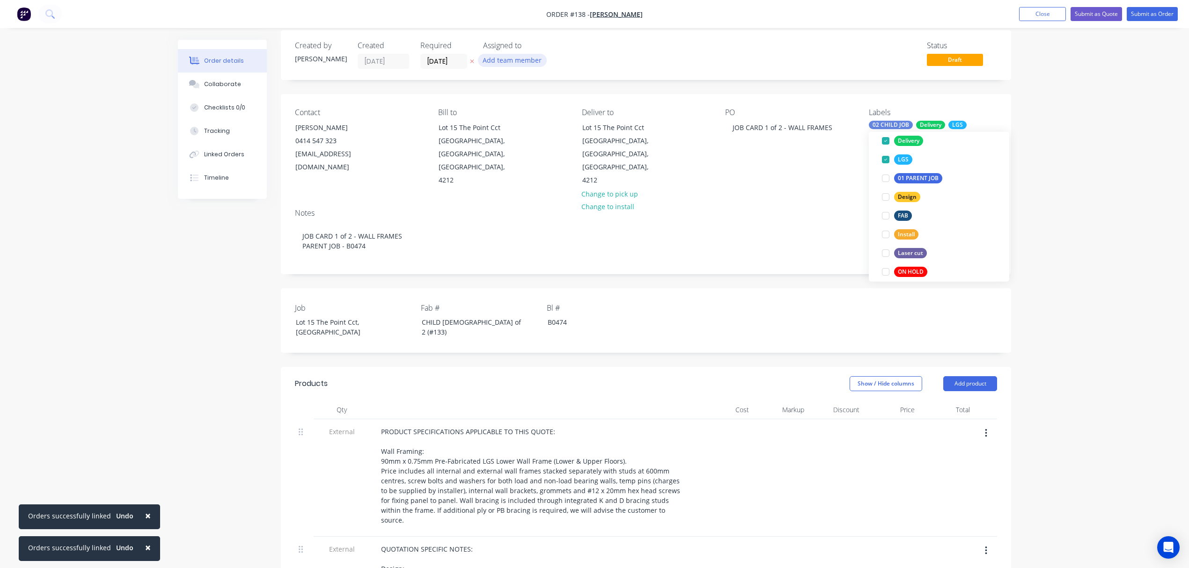
click at [502, 55] on button "Add team member" at bounding box center [512, 60] width 69 height 13
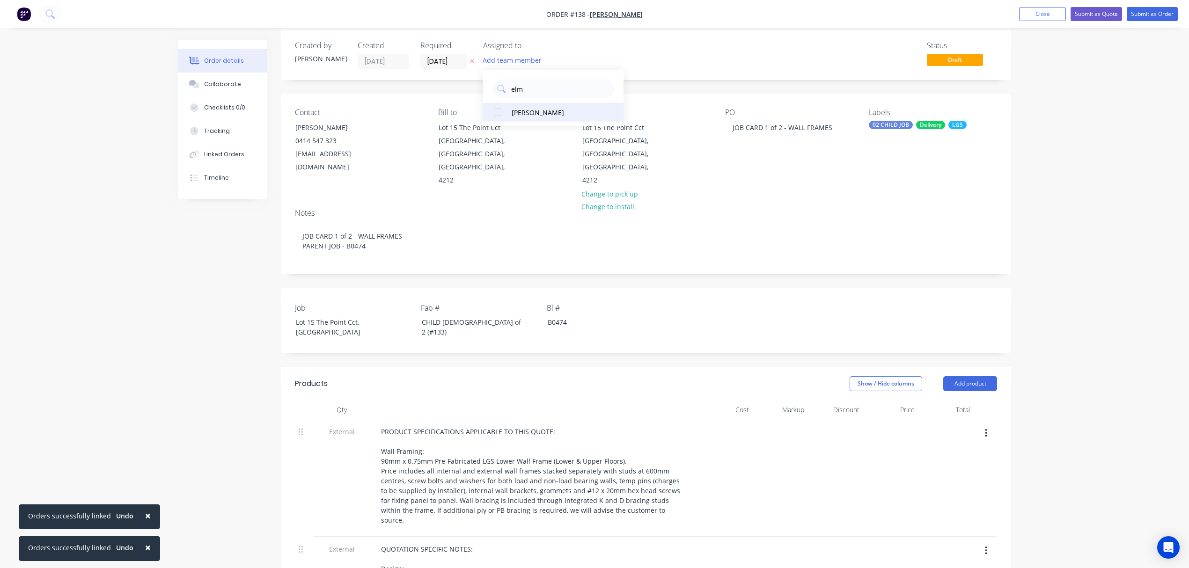
click at [517, 108] on div "[PERSON_NAME]" at bounding box center [559, 112] width 94 height 10
drag, startPoint x: 524, startPoint y: 89, endPoint x: 500, endPoint y: 89, distance: 24.3
click at [500, 89] on div "elm" at bounding box center [554, 89] width 122 height 19
type input "cou"
click at [525, 109] on div "[PERSON_NAME]" at bounding box center [559, 112] width 94 height 10
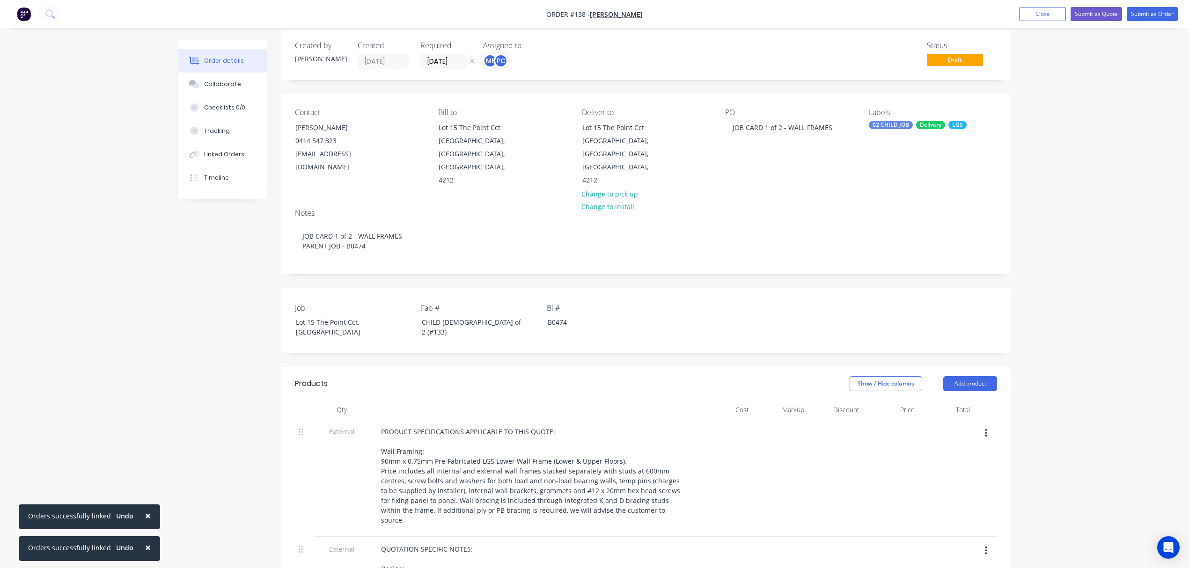
click at [1082, 167] on div "Order details Collaborate Checklists 0/0 Tracking Linked Orders Timeline Order …" at bounding box center [594, 511] width 1189 height 1042
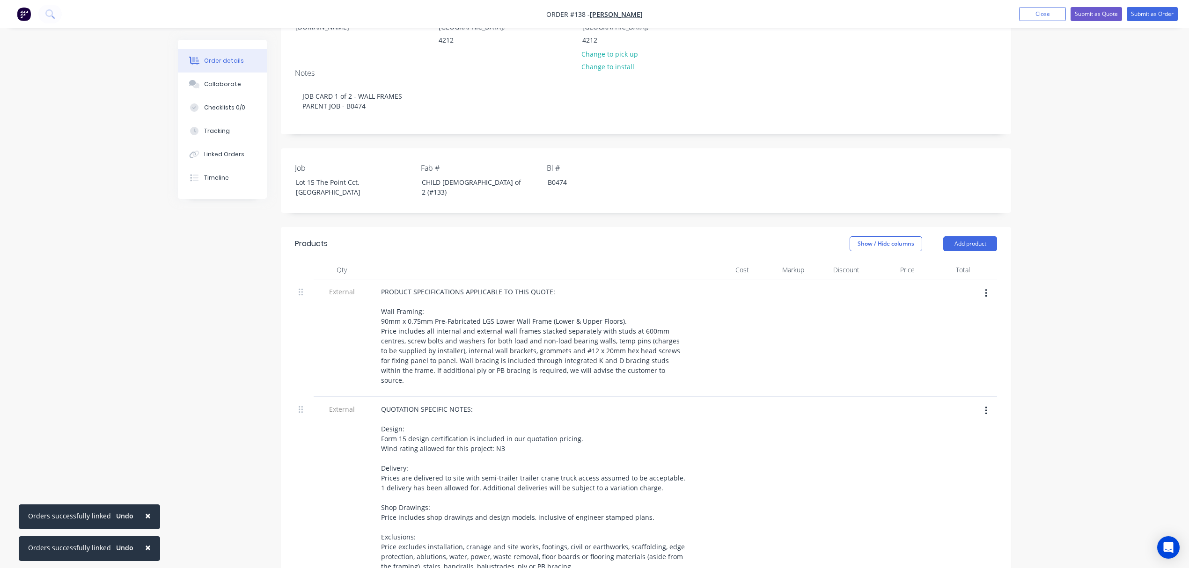
scroll to position [156, 0]
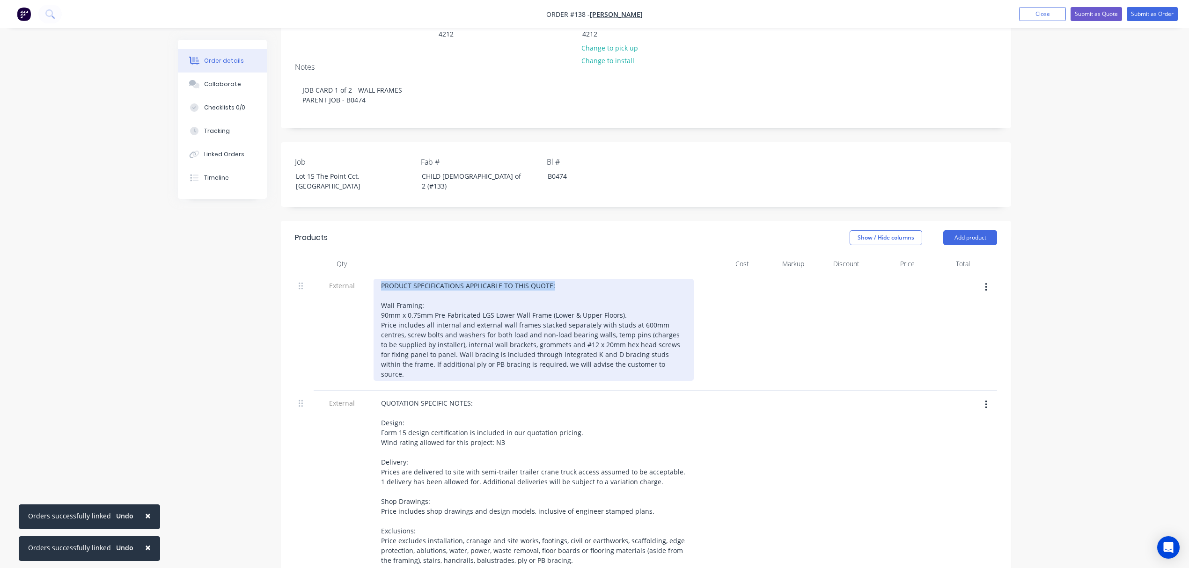
drag, startPoint x: 555, startPoint y: 261, endPoint x: 347, endPoint y: 258, distance: 207.9
click at [347, 273] on div "External PRODUCT SPECIFICATIONS APPLICABLE TO THIS QUOTE: Wall Framing: 90mm x …" at bounding box center [646, 332] width 702 height 118
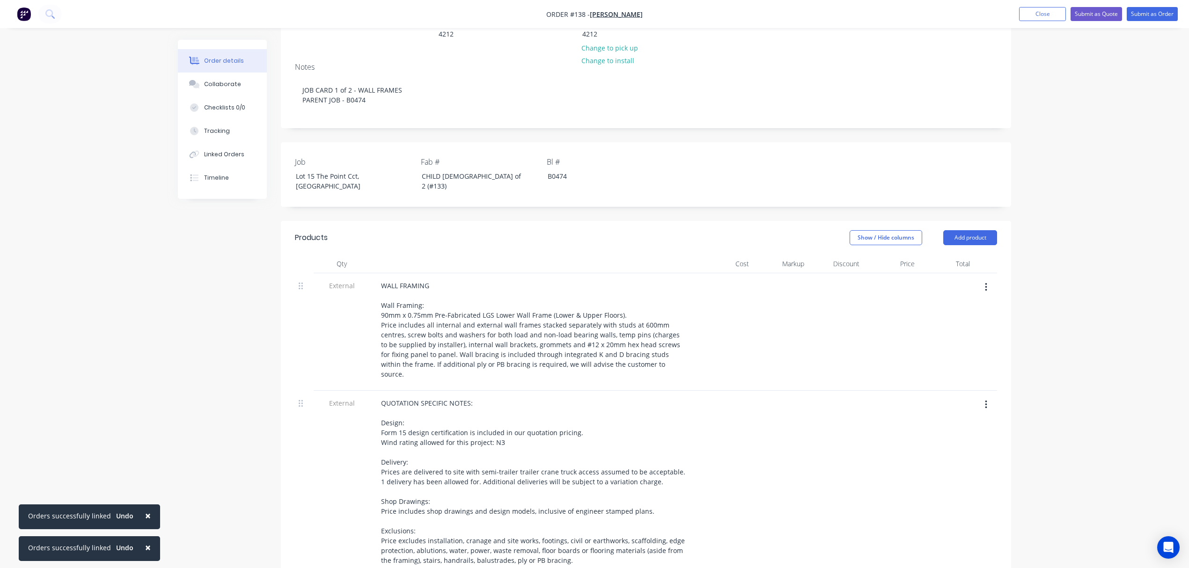
click at [755, 414] on div at bounding box center [780, 504] width 55 height 226
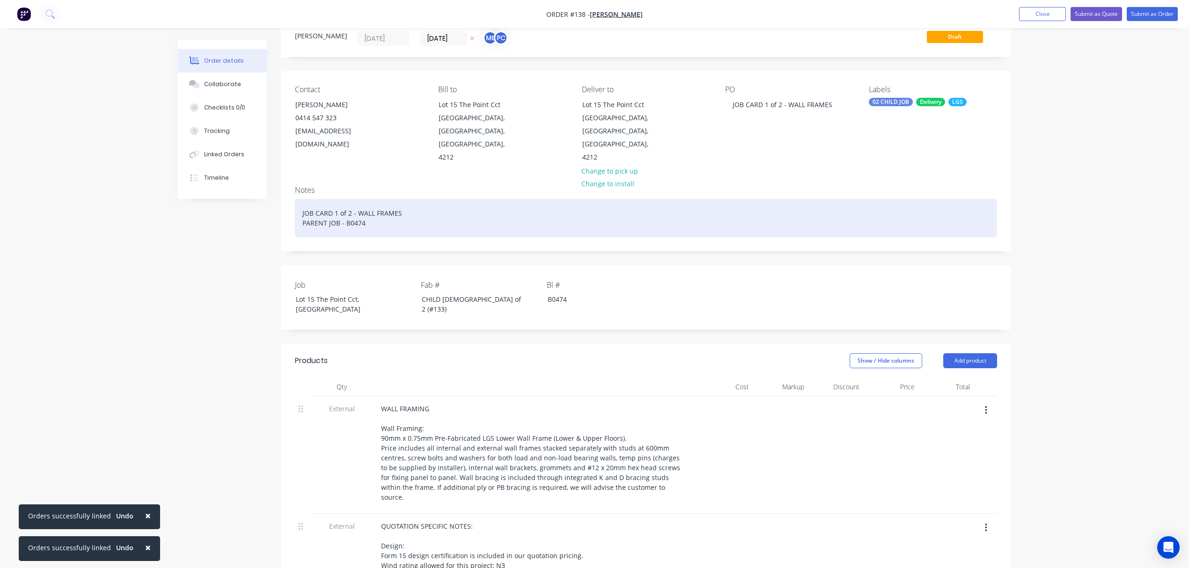
scroll to position [0, 0]
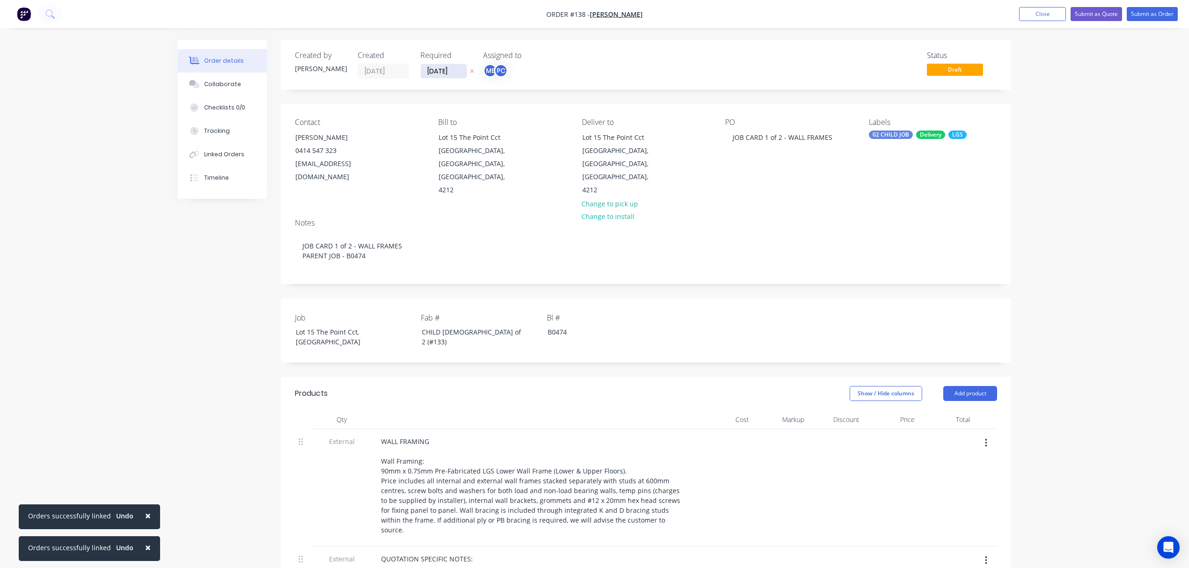
click at [459, 70] on input "[DATE]" at bounding box center [444, 71] width 46 height 14
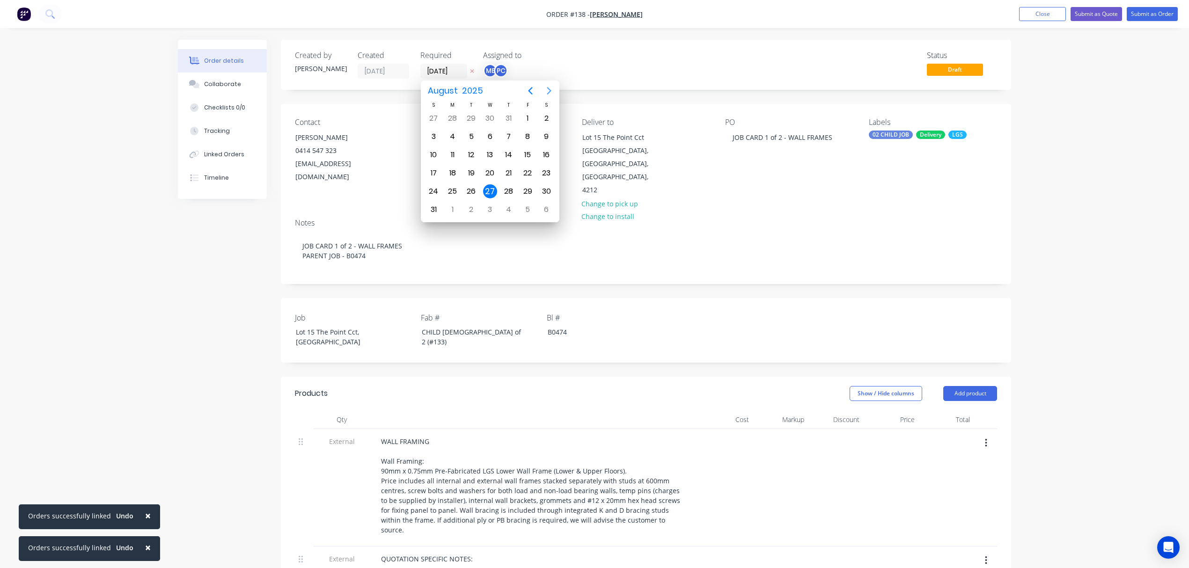
click at [546, 85] on icon "Next page" at bounding box center [549, 90] width 11 height 11
click at [457, 155] on div "13" at bounding box center [453, 155] width 14 height 14
type input "[DATE]"
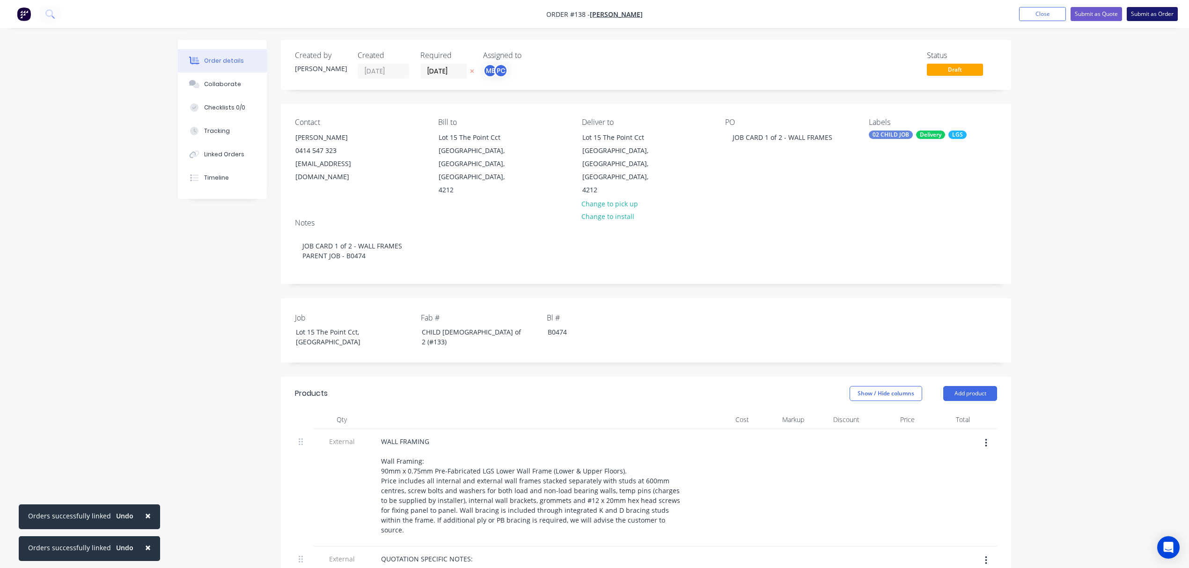
click at [1141, 10] on button "Submit as Order" at bounding box center [1152, 14] width 51 height 14
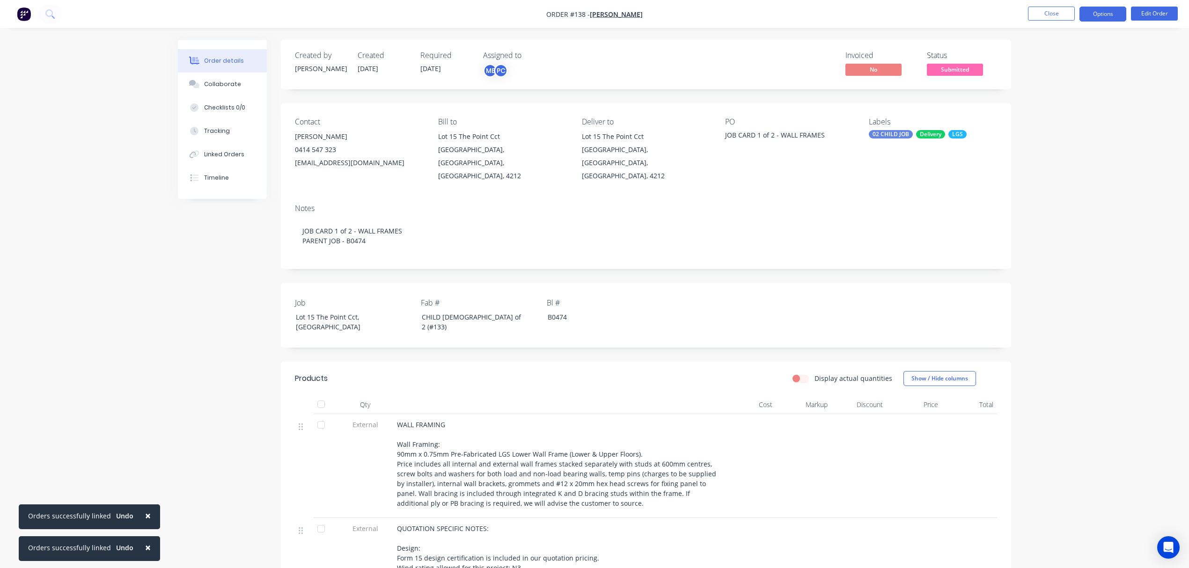
click at [1101, 15] on button "Options" at bounding box center [1103, 14] width 47 height 15
click at [1052, 223] on div "Duplicate" at bounding box center [1075, 226] width 86 height 14
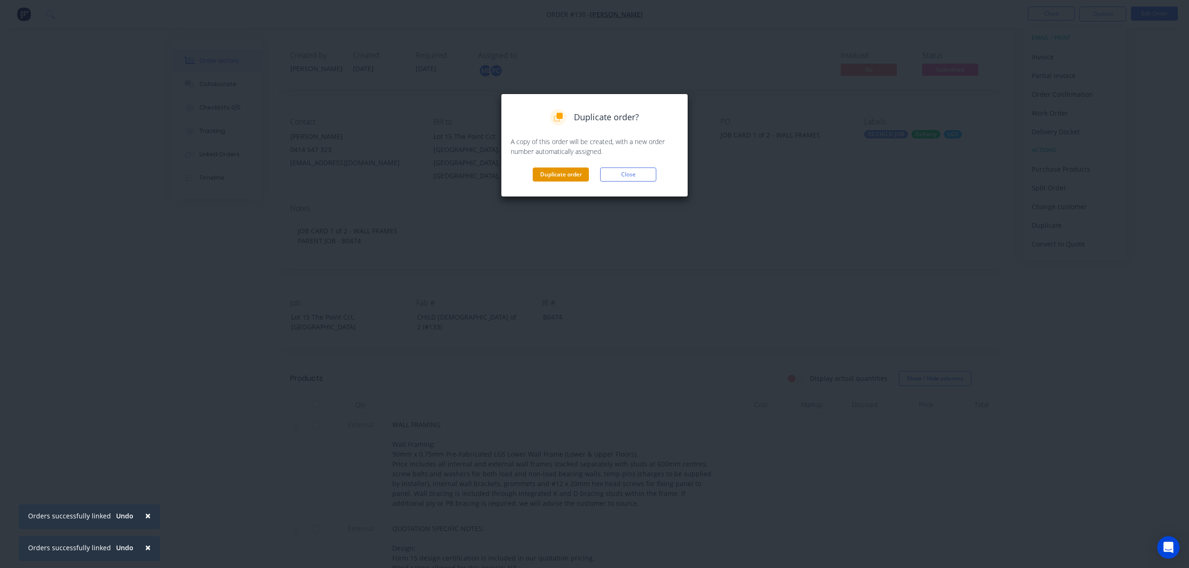
click at [560, 178] on button "Duplicate order" at bounding box center [561, 175] width 56 height 14
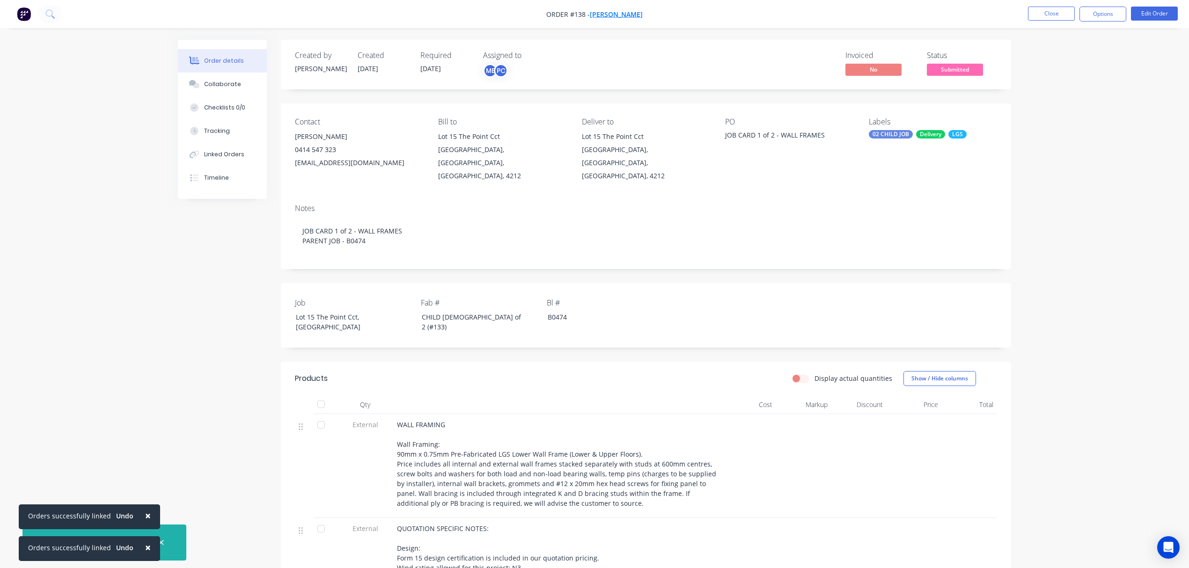
click at [607, 12] on span "[PERSON_NAME]" at bounding box center [616, 14] width 53 height 9
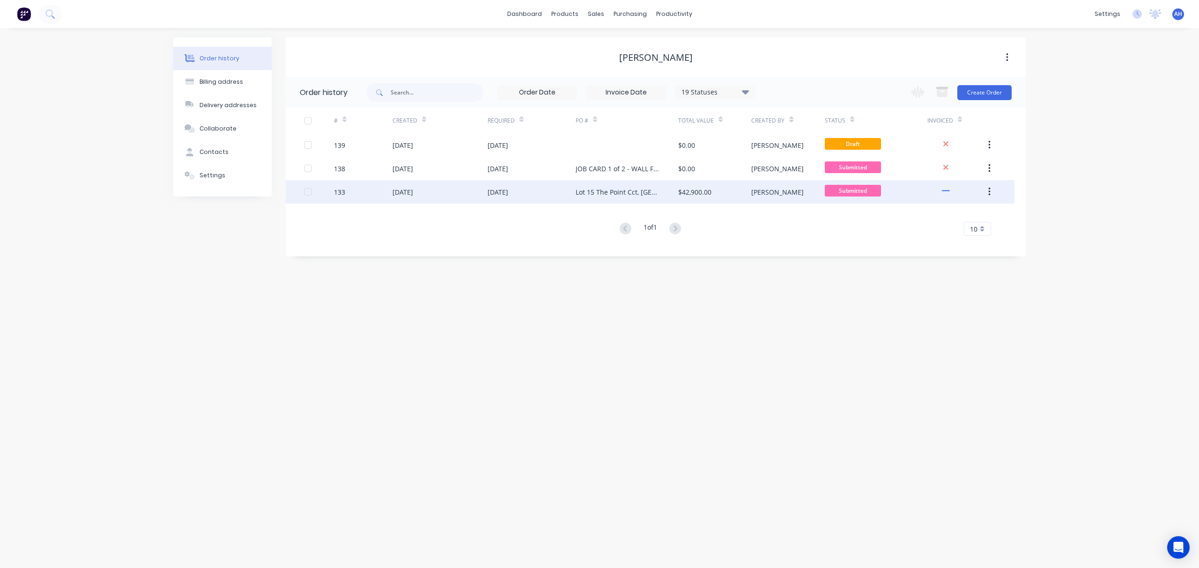
click at [508, 188] on div "[DATE]" at bounding box center [497, 192] width 21 height 10
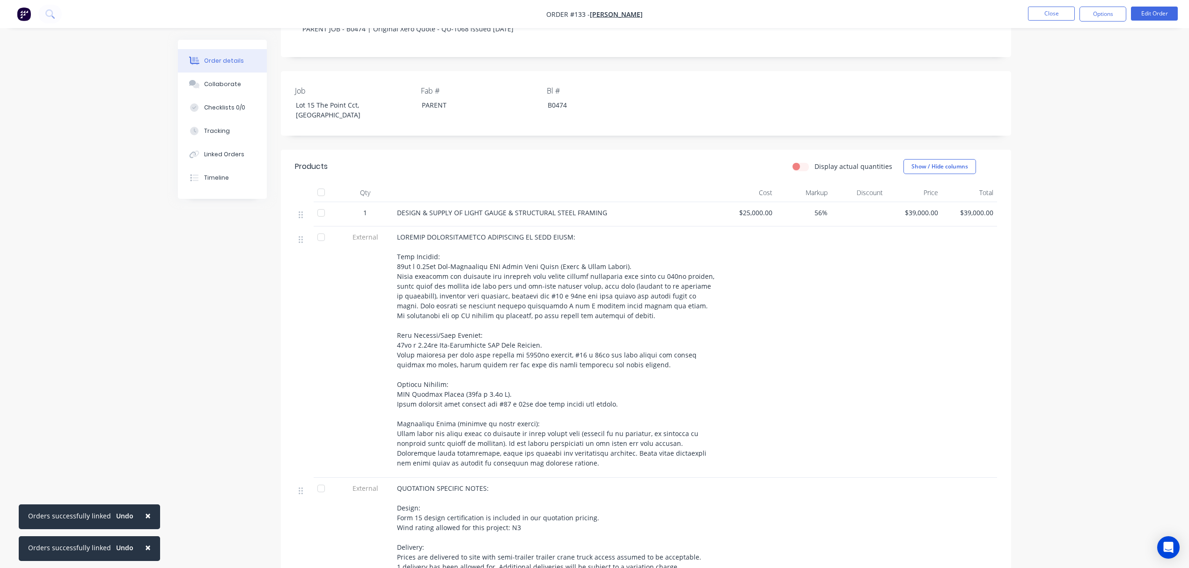
scroll to position [248, 0]
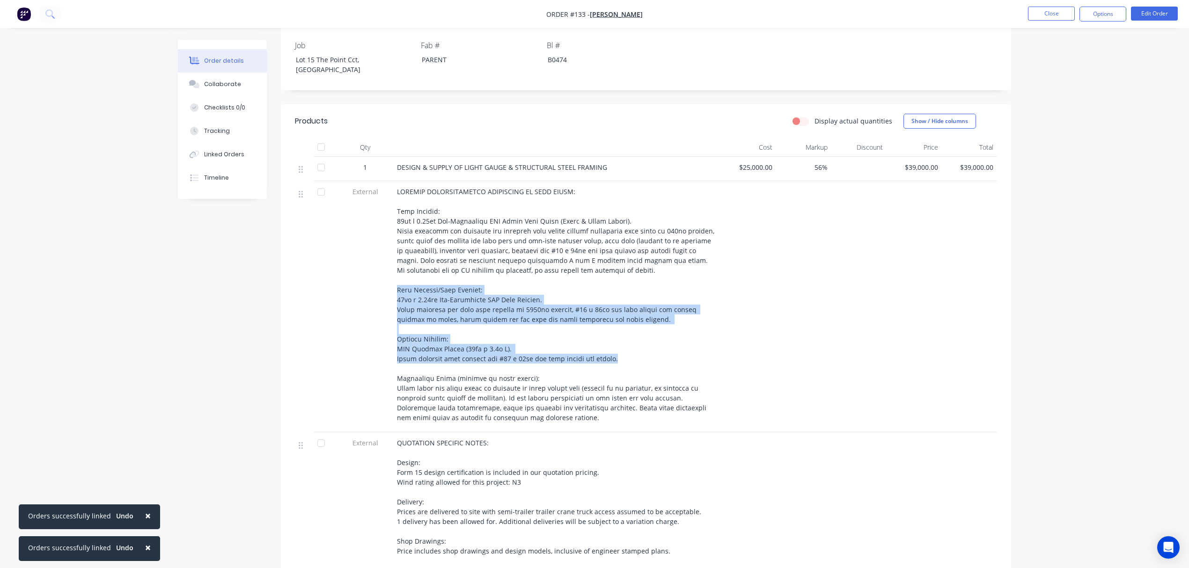
drag, startPoint x: 630, startPoint y: 341, endPoint x: 393, endPoint y: 268, distance: 247.9
click at [393, 268] on div at bounding box center [557, 306] width 328 height 251
copy span "Roof Trusses/Roof Framing: 90mm x 0.75mm Pre-Fabricated LGS Roof Trusses. Price…"
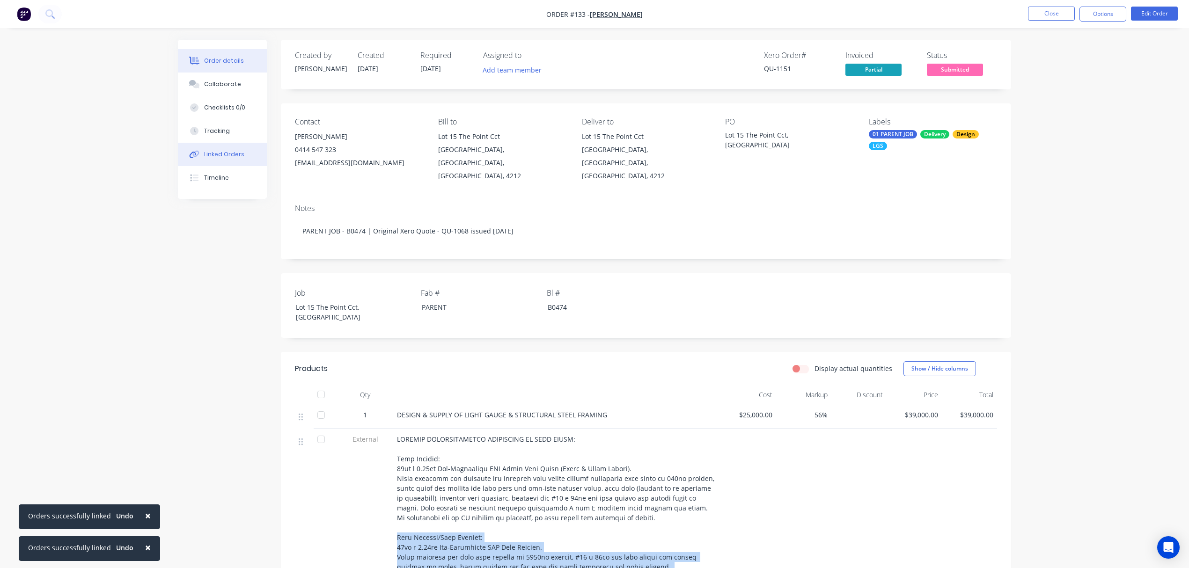
click at [246, 154] on button "Linked Orders" at bounding box center [222, 154] width 89 height 23
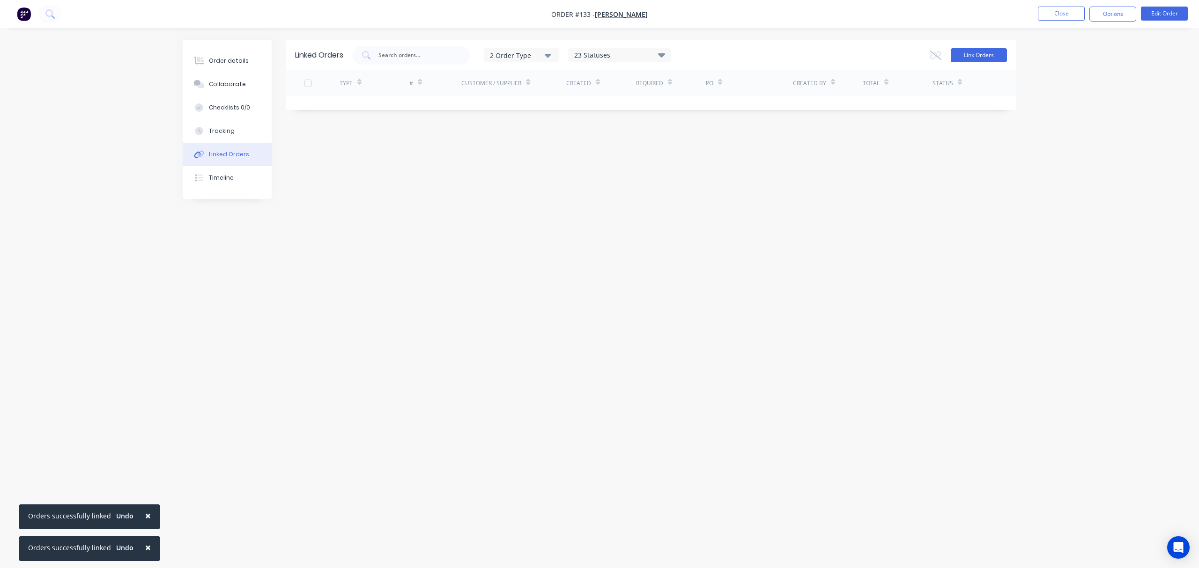
click at [975, 59] on button "Link Orders" at bounding box center [978, 55] width 56 height 14
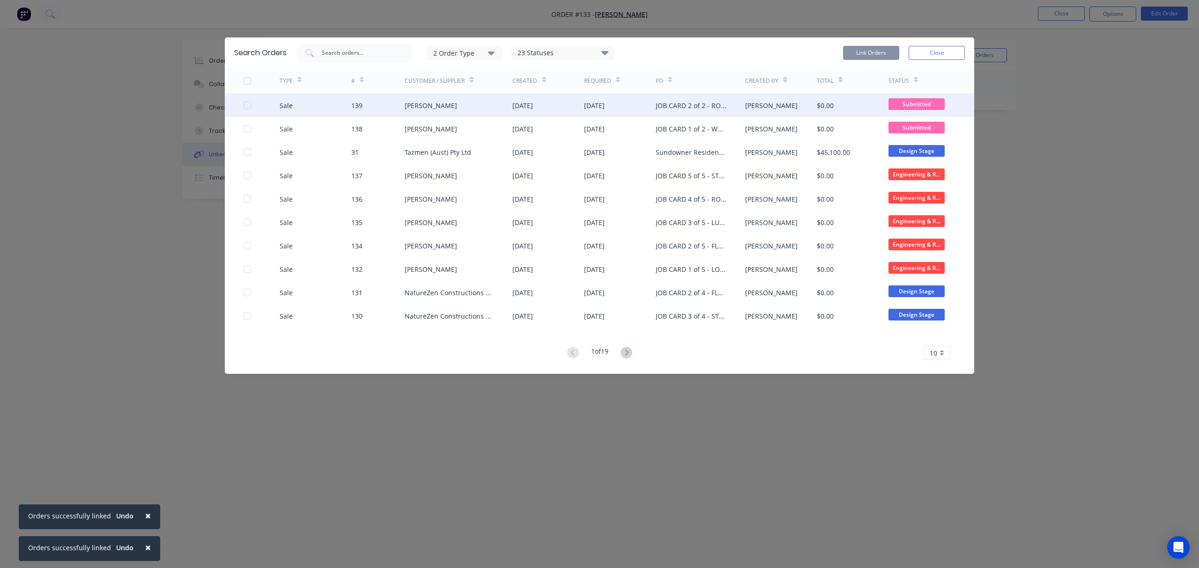
click at [247, 105] on div at bounding box center [247, 105] width 19 height 19
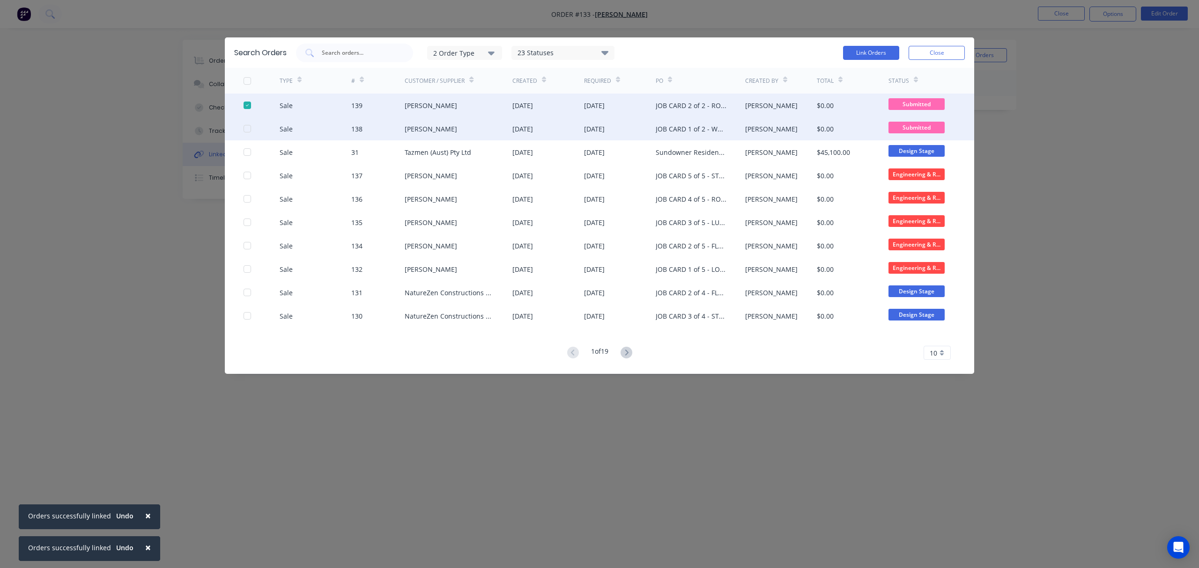
click at [246, 120] on div at bounding box center [261, 128] width 36 height 23
click at [248, 131] on div at bounding box center [247, 128] width 19 height 19
click at [865, 51] on button "Link Orders" at bounding box center [871, 53] width 56 height 14
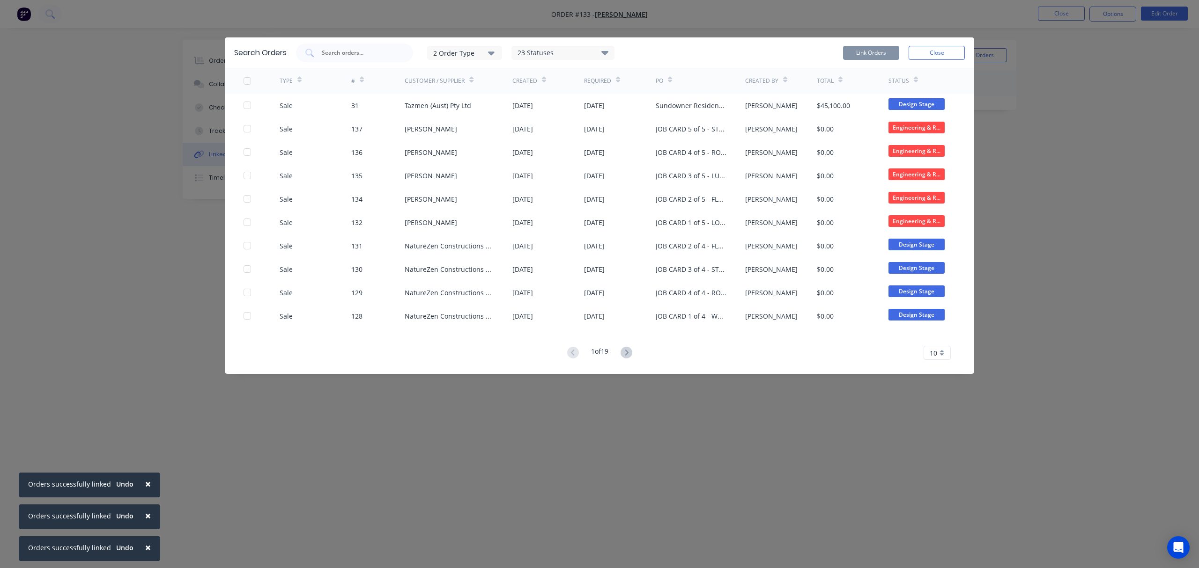
click at [1100, 187] on div "Search Orders 2 Order Type 23 Statuses Sales Order Status All Archived Draft Qu…" at bounding box center [599, 284] width 1199 height 568
click at [923, 52] on button "Close" at bounding box center [936, 53] width 56 height 14
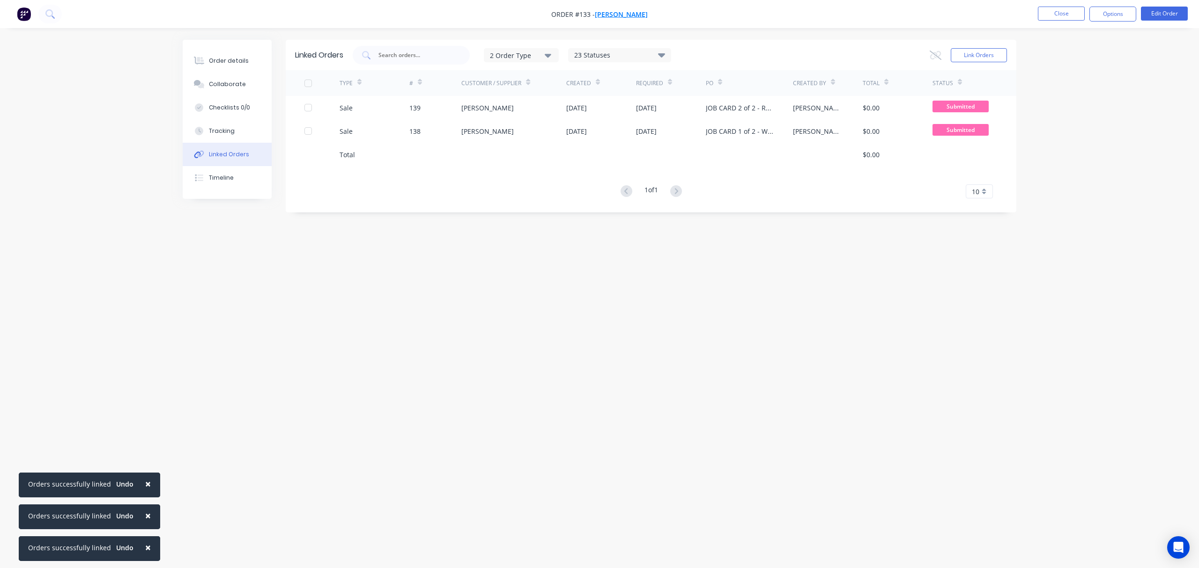
click at [604, 11] on span "[PERSON_NAME]" at bounding box center [621, 14] width 53 height 9
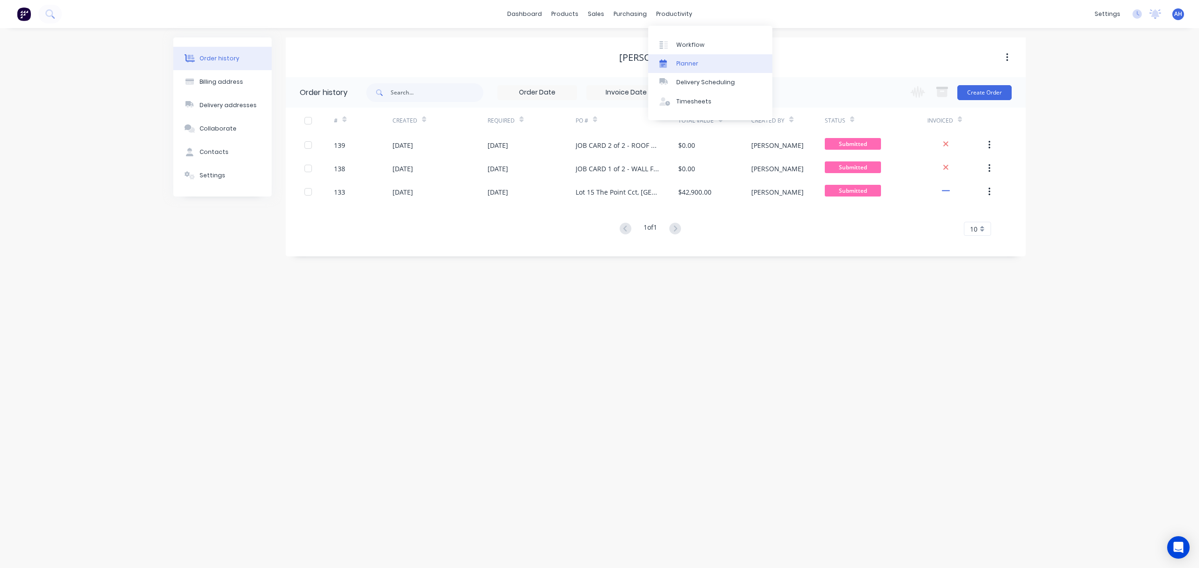
click at [687, 65] on div "Planner" at bounding box center [687, 63] width 22 height 8
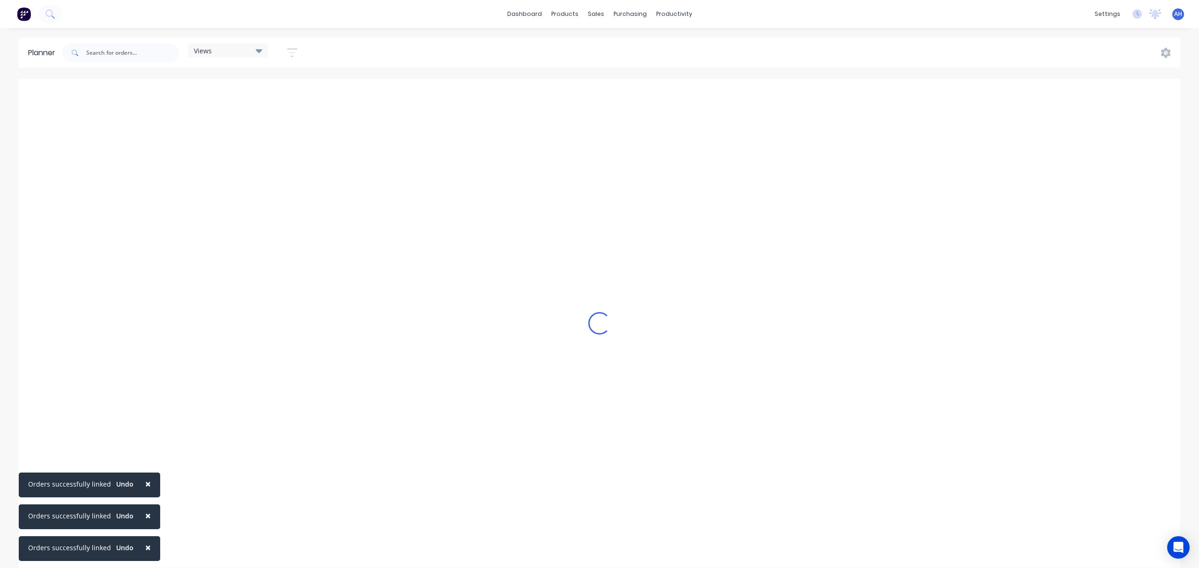
scroll to position [0, 150]
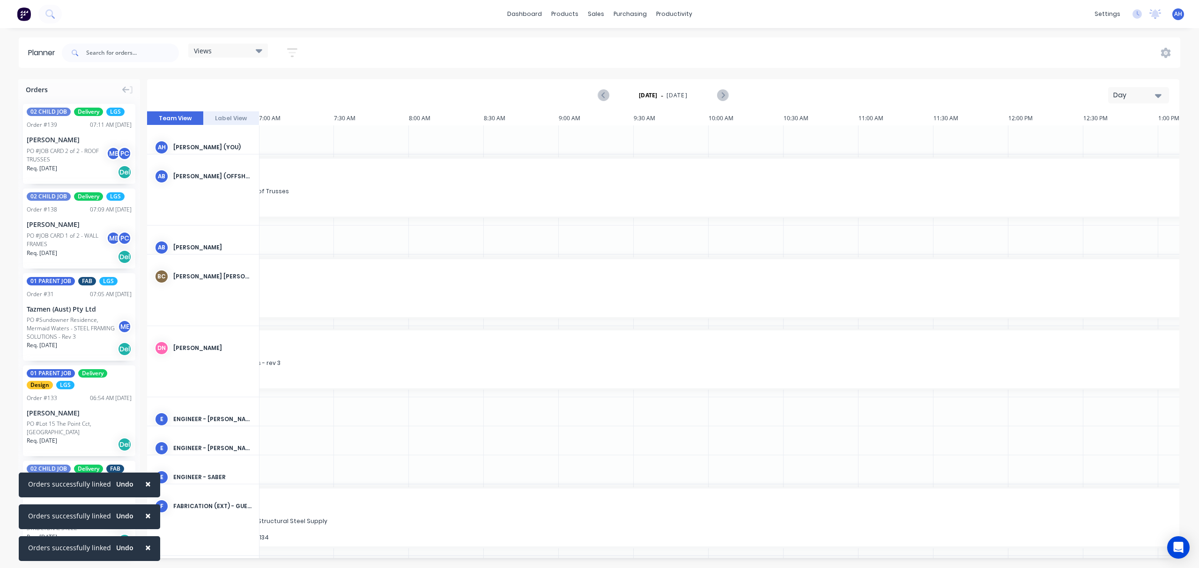
click at [228, 53] on div "Views" at bounding box center [228, 50] width 68 height 8
click at [221, 178] on button "FACTORY PRODUCTION" at bounding box center [245, 176] width 100 height 11
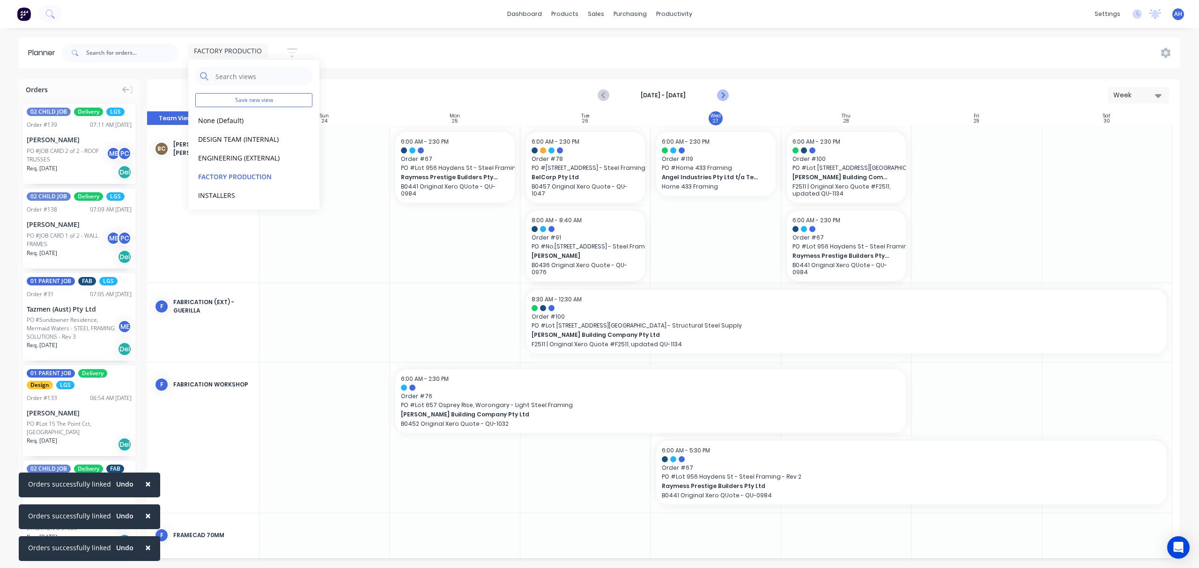
click at [723, 94] on icon "Next page" at bounding box center [722, 95] width 4 height 7
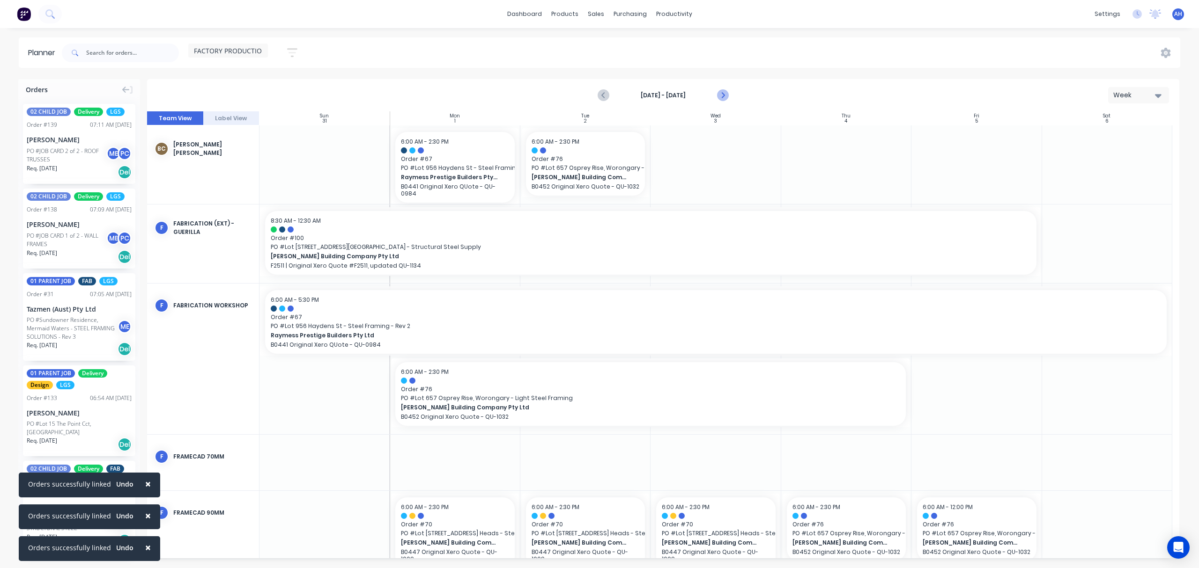
click at [723, 94] on icon "Next page" at bounding box center [722, 95] width 4 height 7
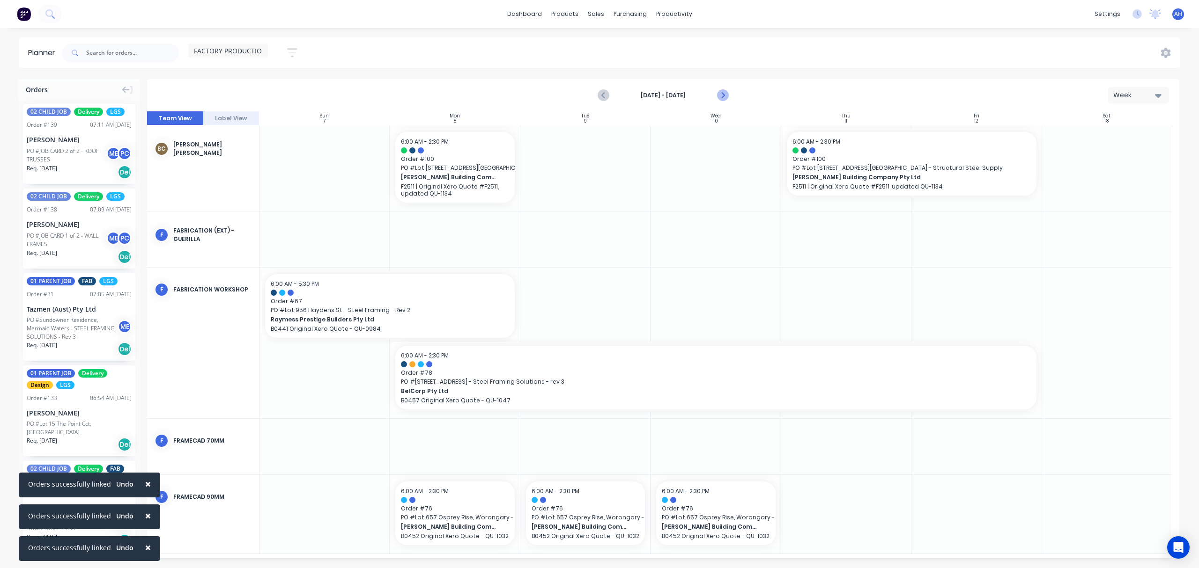
click at [723, 94] on icon "Next page" at bounding box center [722, 95] width 4 height 7
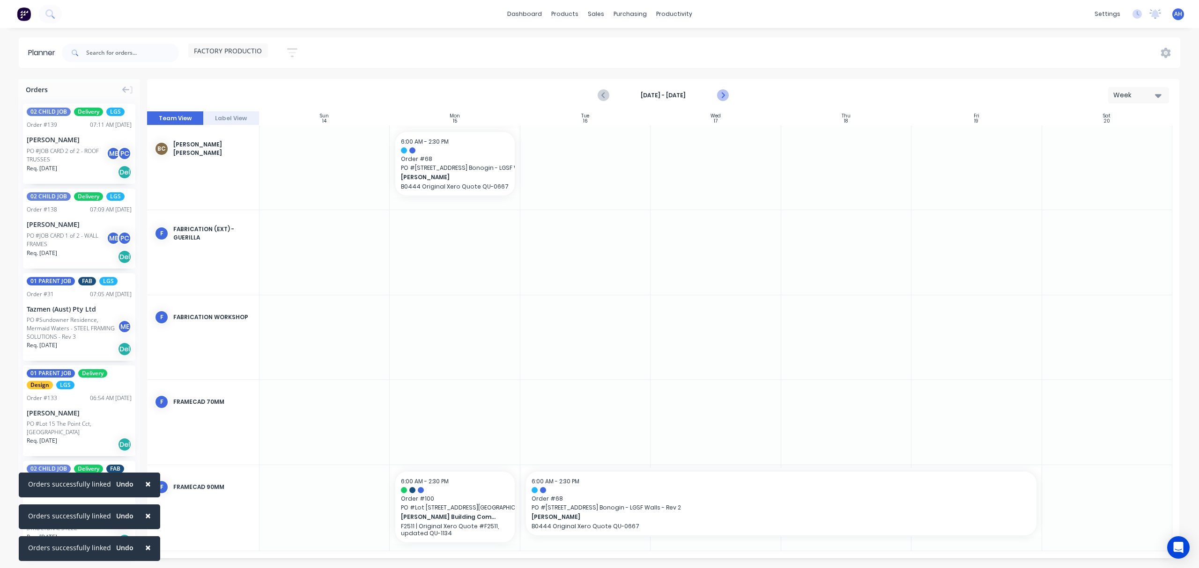
click at [723, 94] on icon "Next page" at bounding box center [722, 95] width 4 height 7
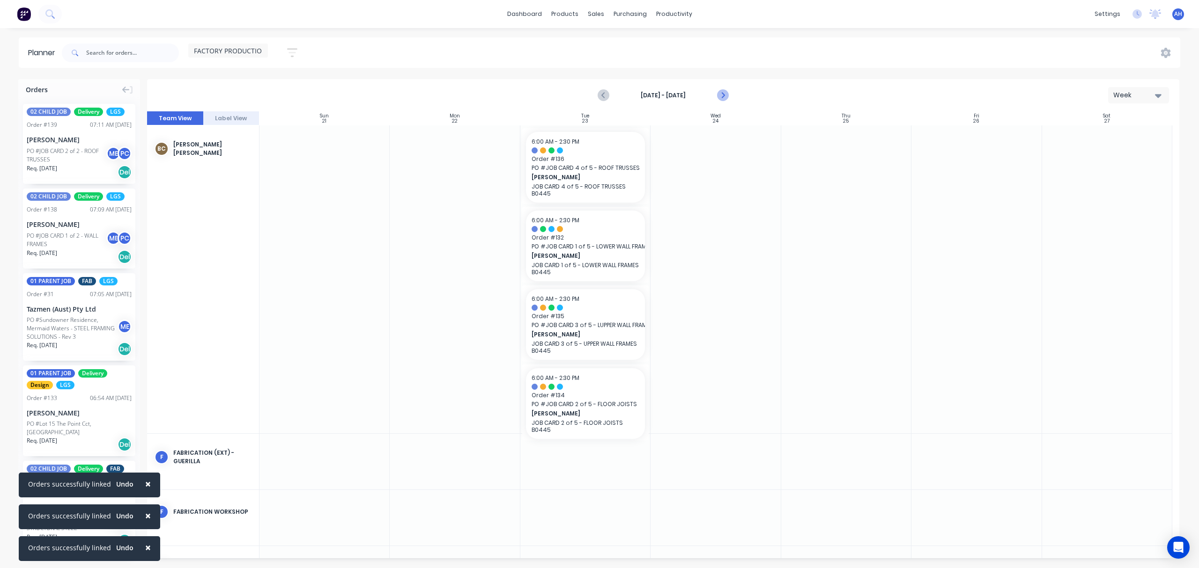
click at [723, 94] on icon "Next page" at bounding box center [722, 95] width 4 height 7
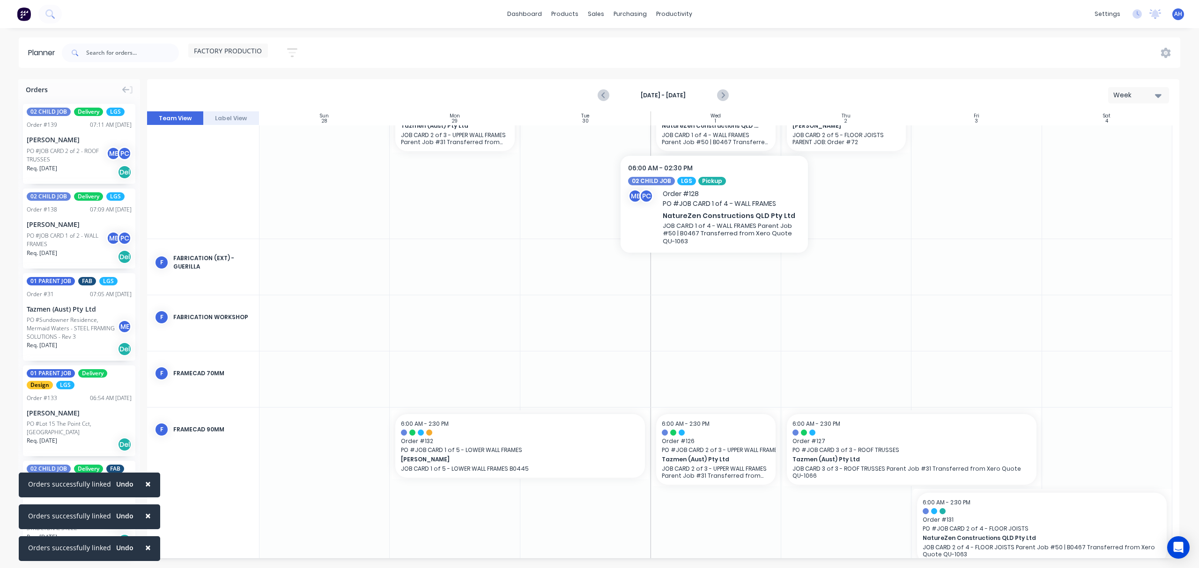
scroll to position [131, 0]
click at [724, 97] on icon "Next page" at bounding box center [722, 95] width 11 height 11
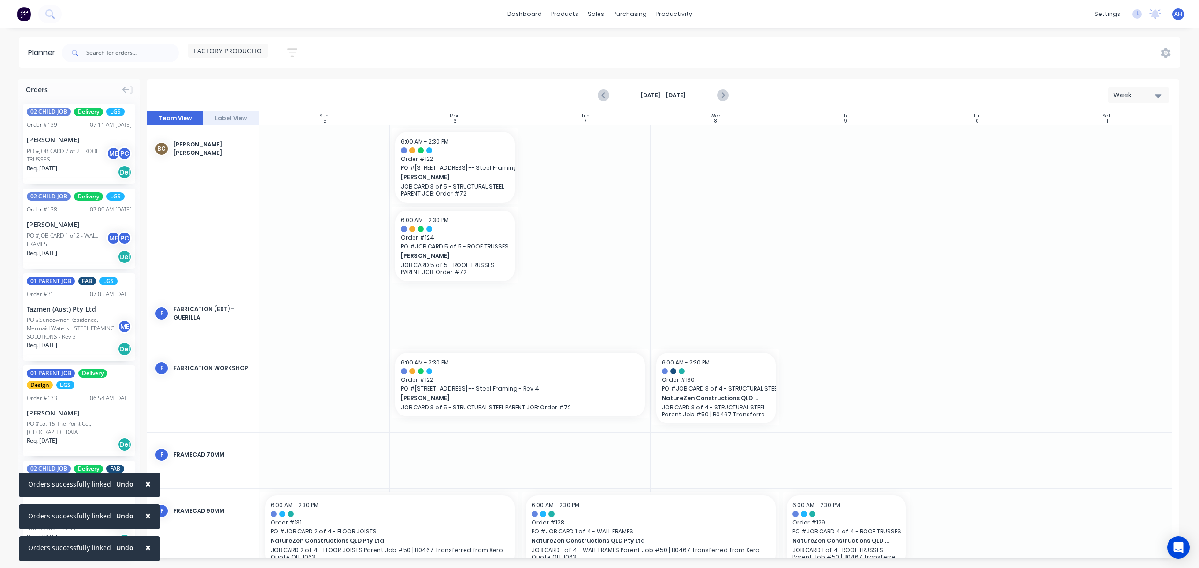
scroll to position [95, 0]
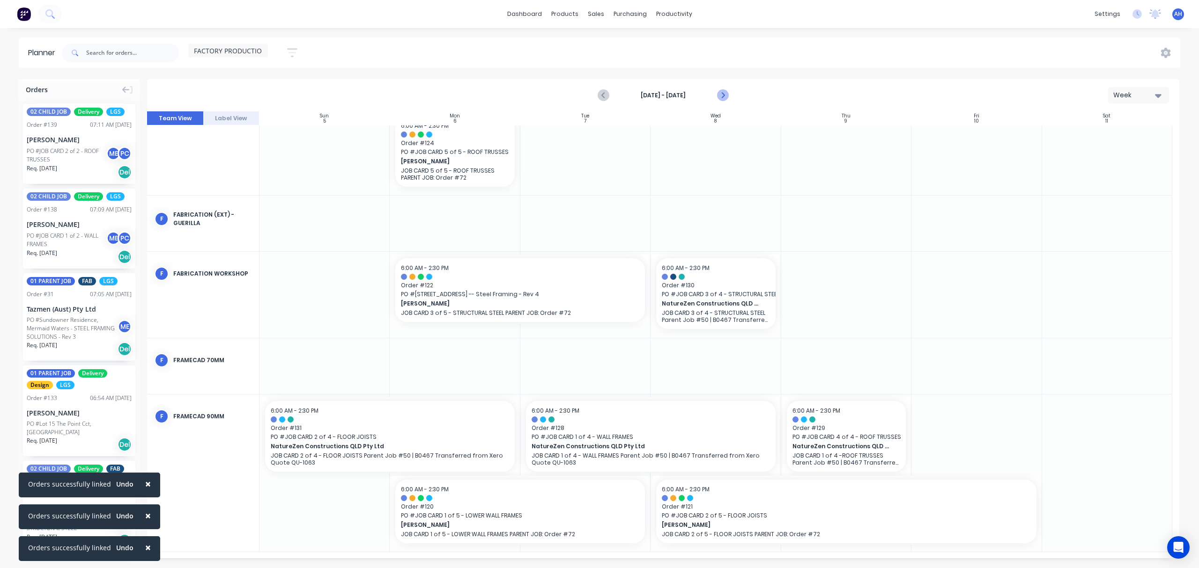
click at [725, 96] on icon "Next page" at bounding box center [722, 95] width 11 height 11
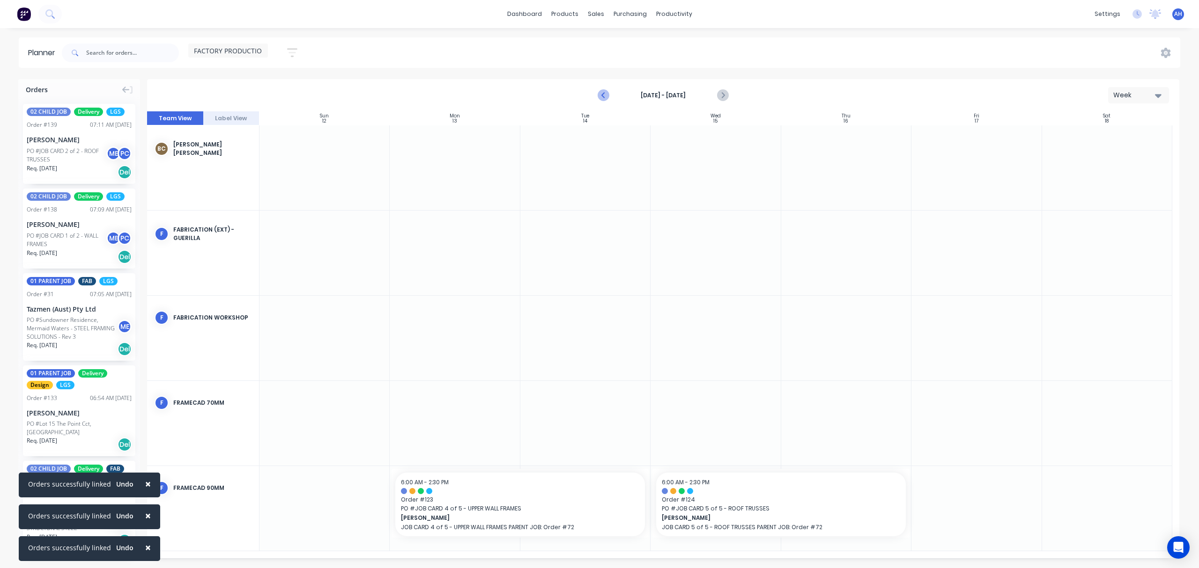
click at [603, 93] on icon "Previous page" at bounding box center [603, 95] width 11 height 11
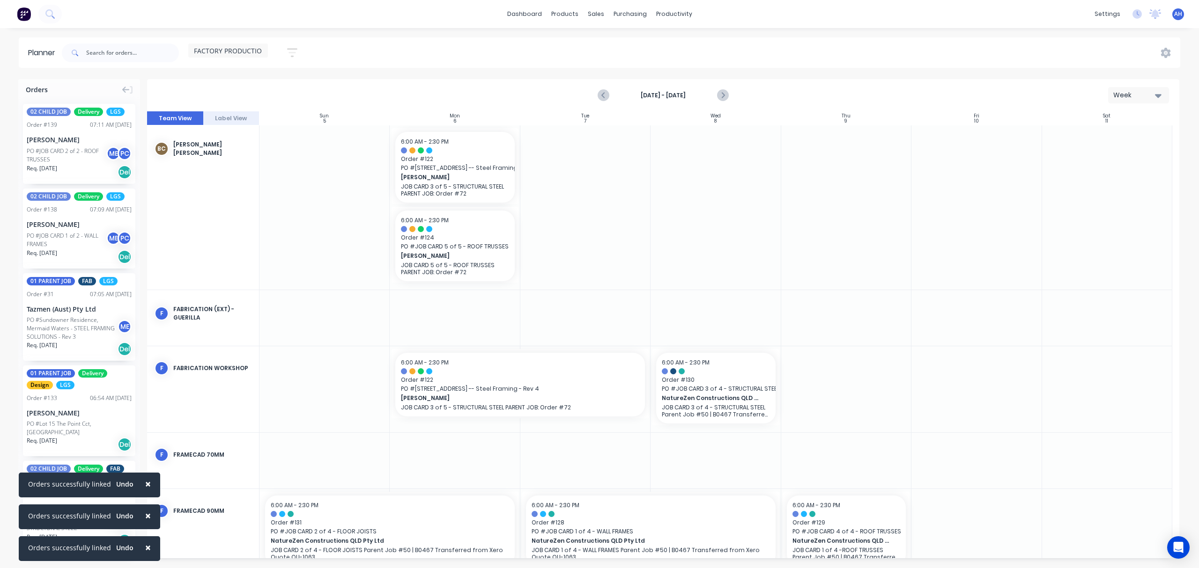
scroll to position [95, 0]
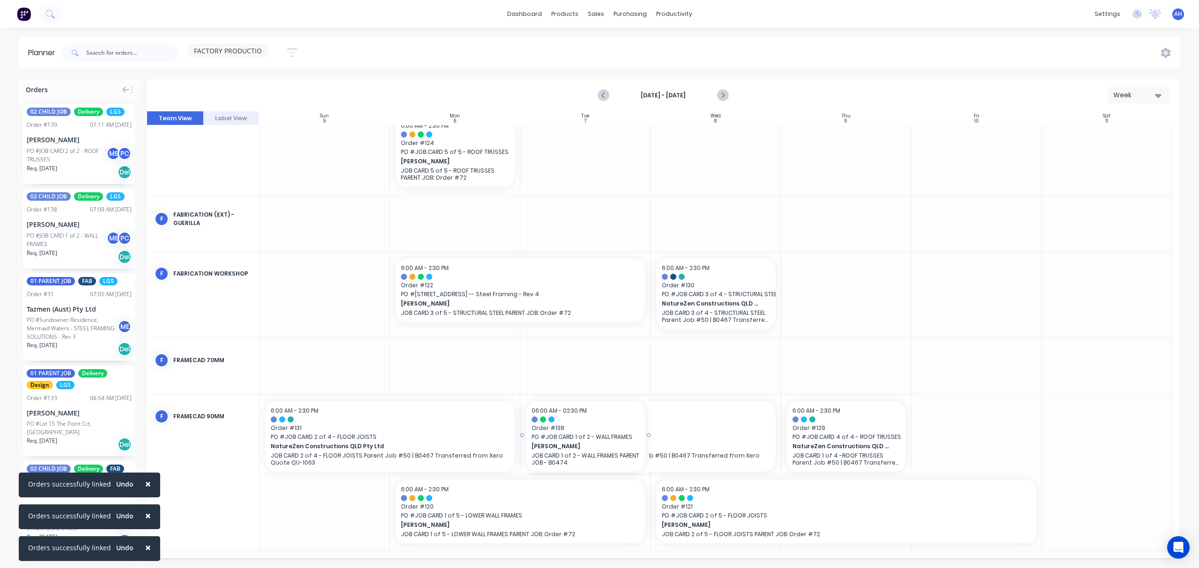
drag, startPoint x: 67, startPoint y: 221, endPoint x: 577, endPoint y: 527, distance: 594.1
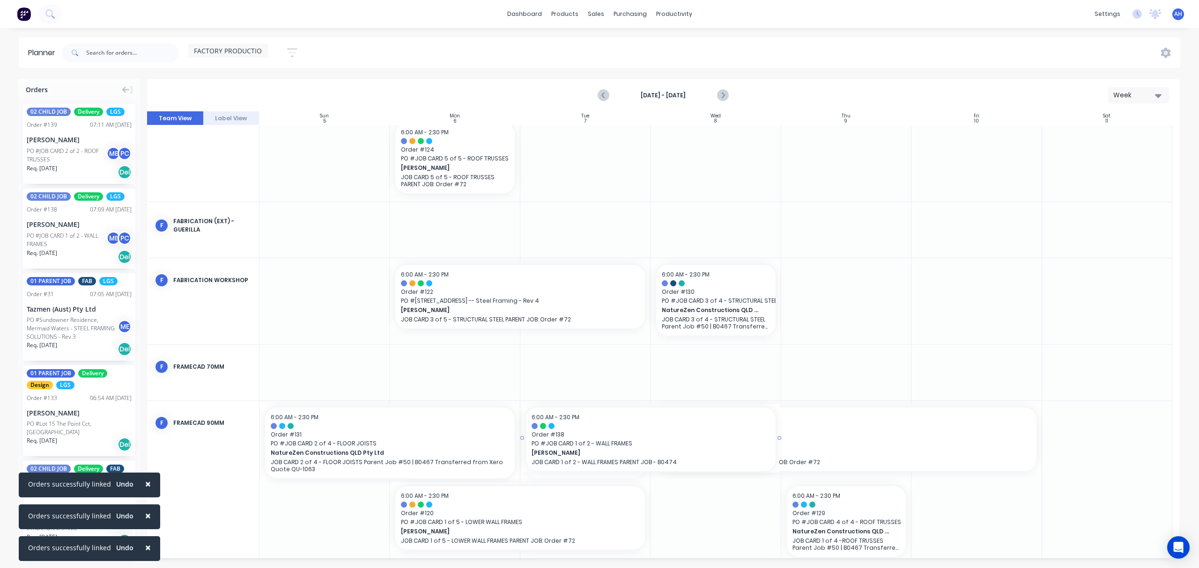
drag, startPoint x: 647, startPoint y: 442, endPoint x: 673, endPoint y: 442, distance: 26.2
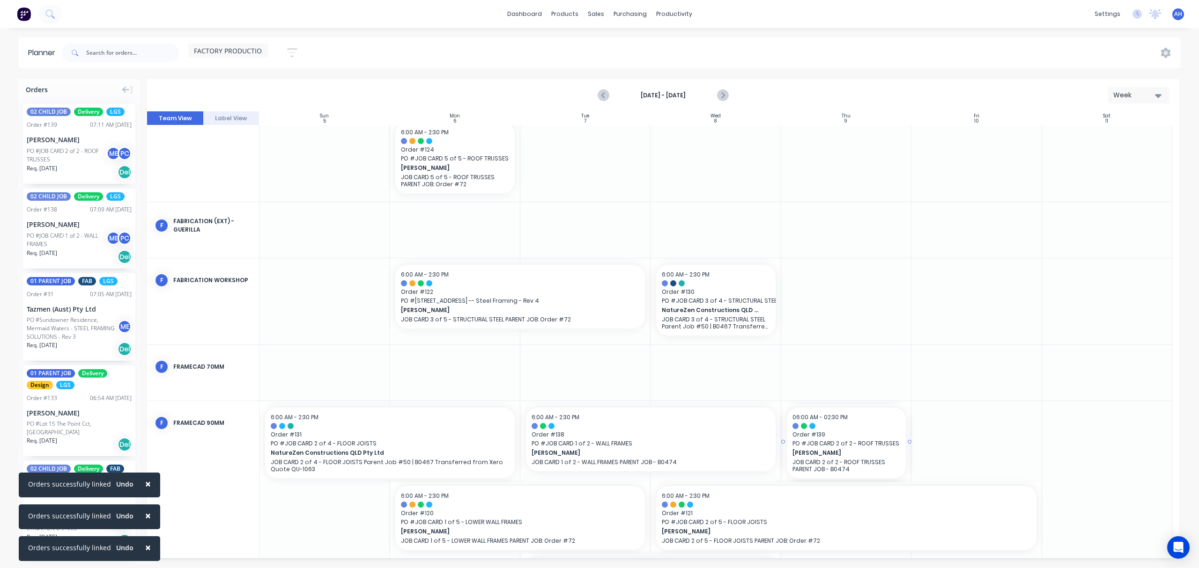
drag, startPoint x: 70, startPoint y: 150, endPoint x: 802, endPoint y: 466, distance: 796.7
drag, startPoint x: 908, startPoint y: 441, endPoint x: 965, endPoint y: 432, distance: 57.9
click at [678, 87] on link "Delivery Scheduling" at bounding box center [710, 82] width 124 height 19
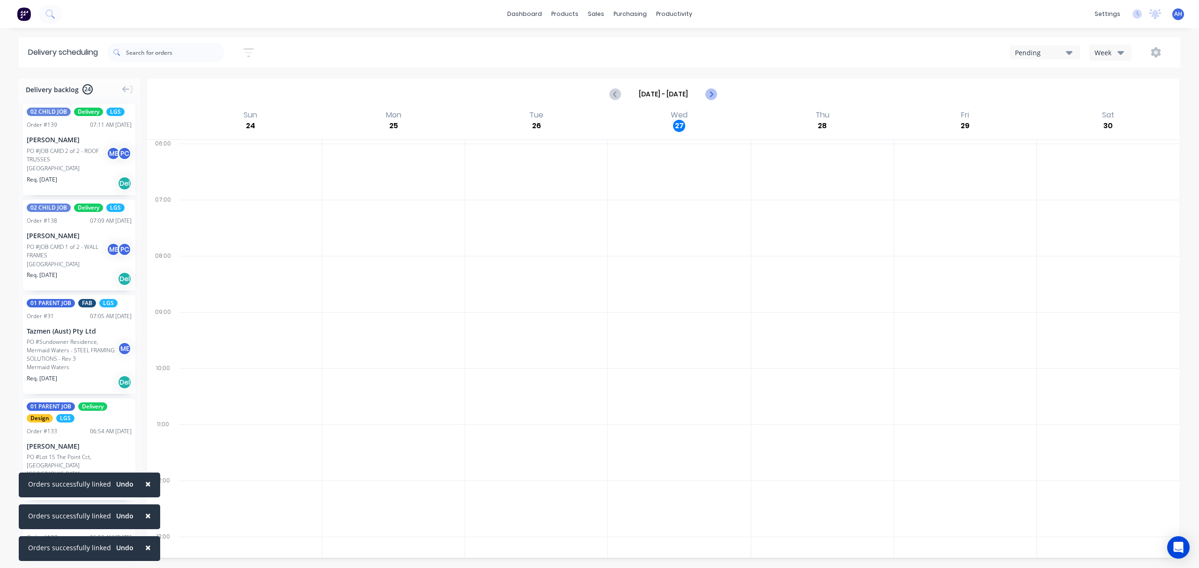
click at [710, 96] on icon "Next page" at bounding box center [710, 93] width 4 height 7
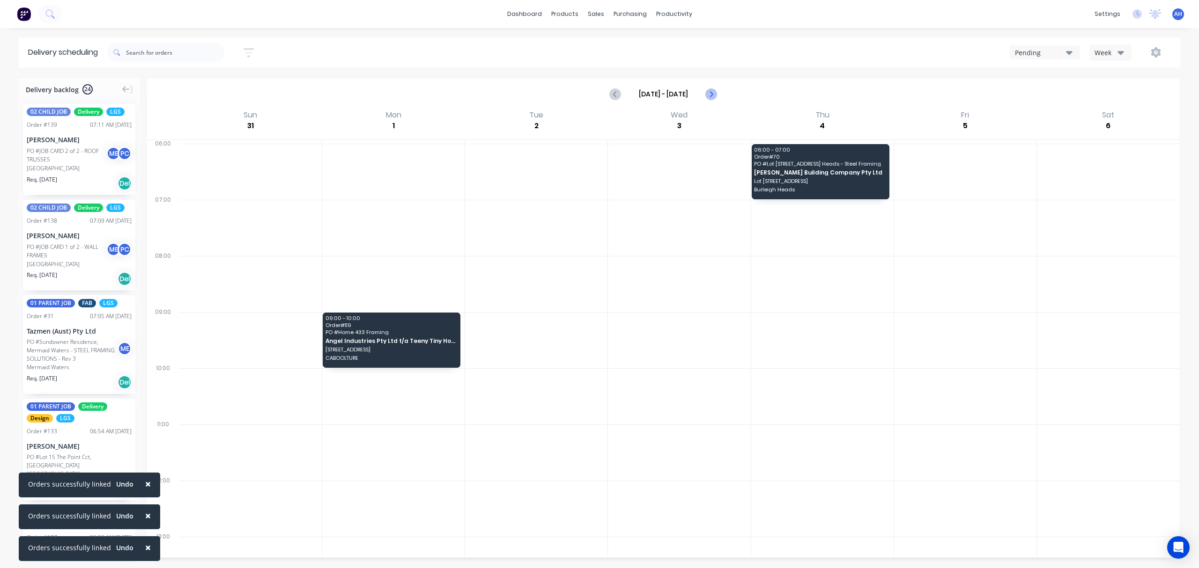
click at [710, 96] on icon "Next page" at bounding box center [710, 93] width 4 height 7
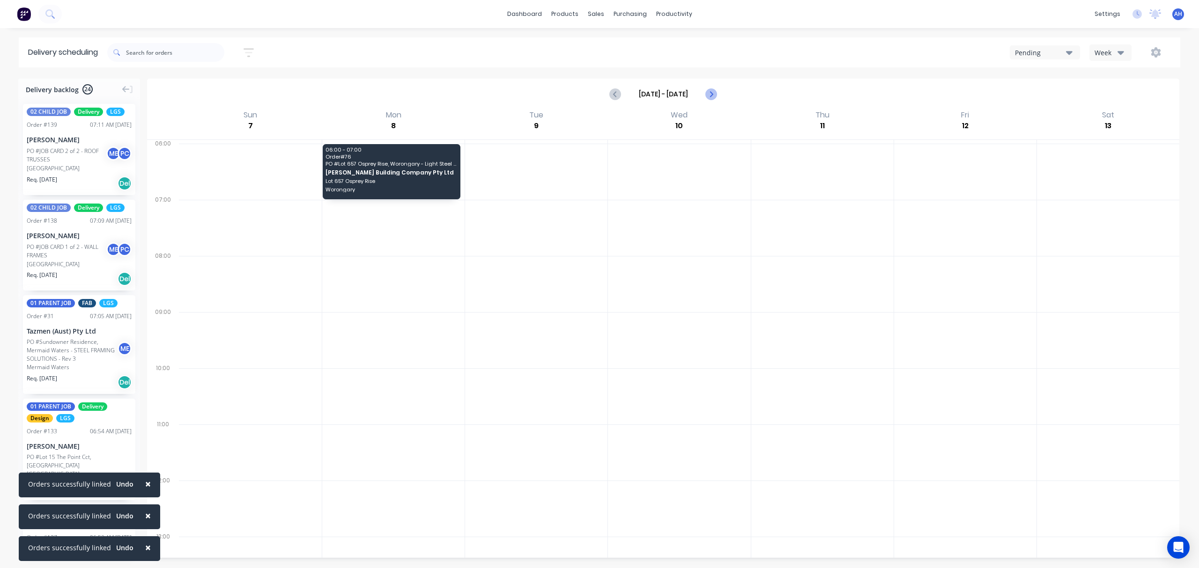
click at [710, 96] on icon "Next page" at bounding box center [710, 93] width 4 height 7
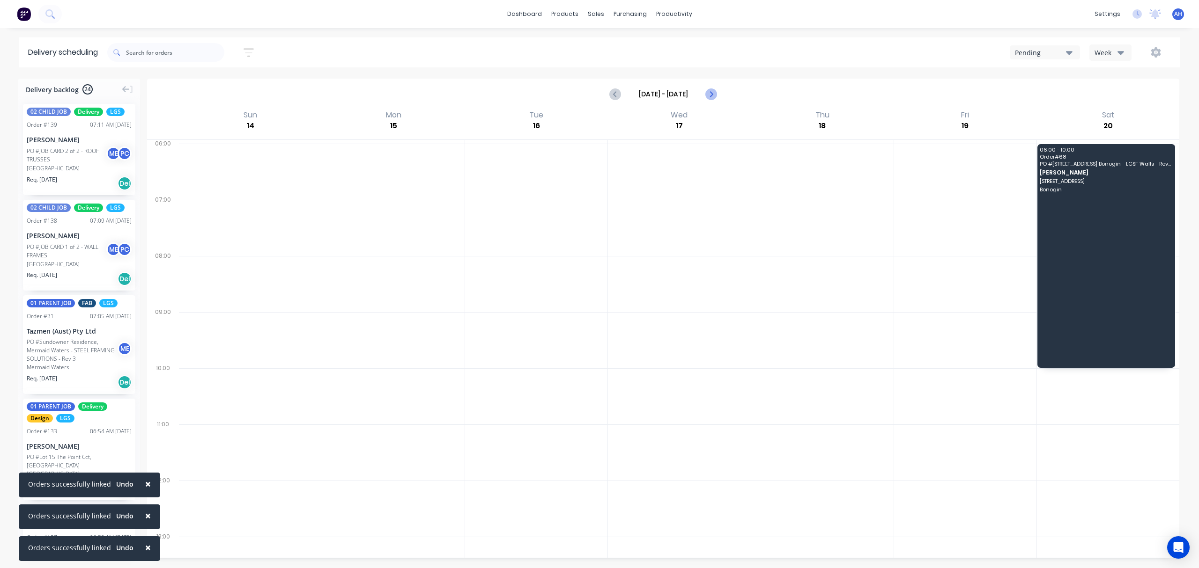
click at [710, 96] on icon "Next page" at bounding box center [710, 93] width 4 height 7
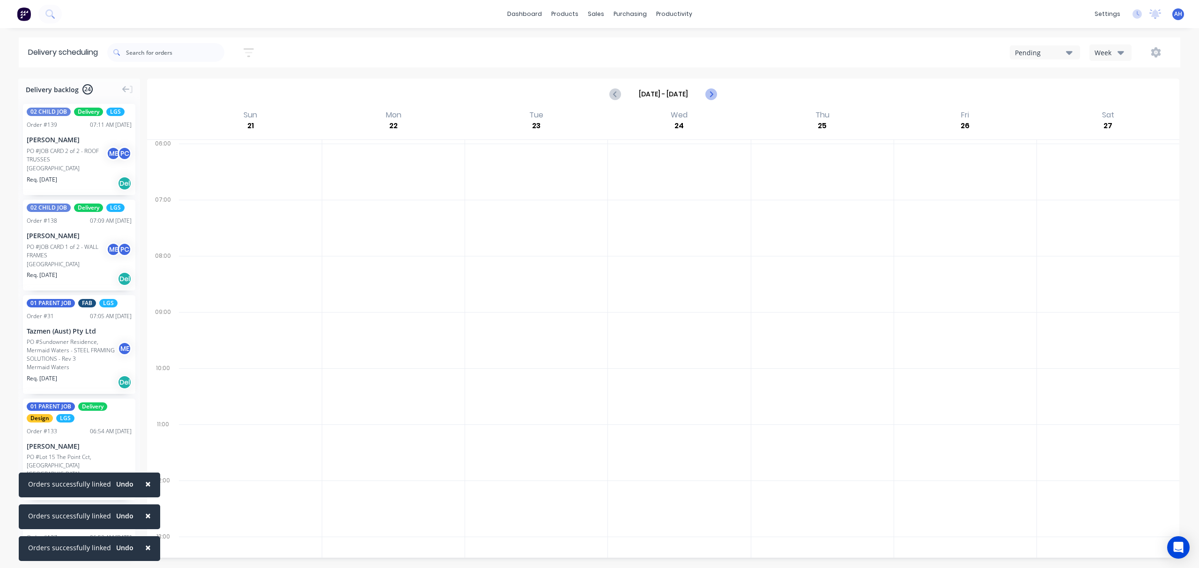
click at [710, 96] on icon "Next page" at bounding box center [710, 93] width 4 height 7
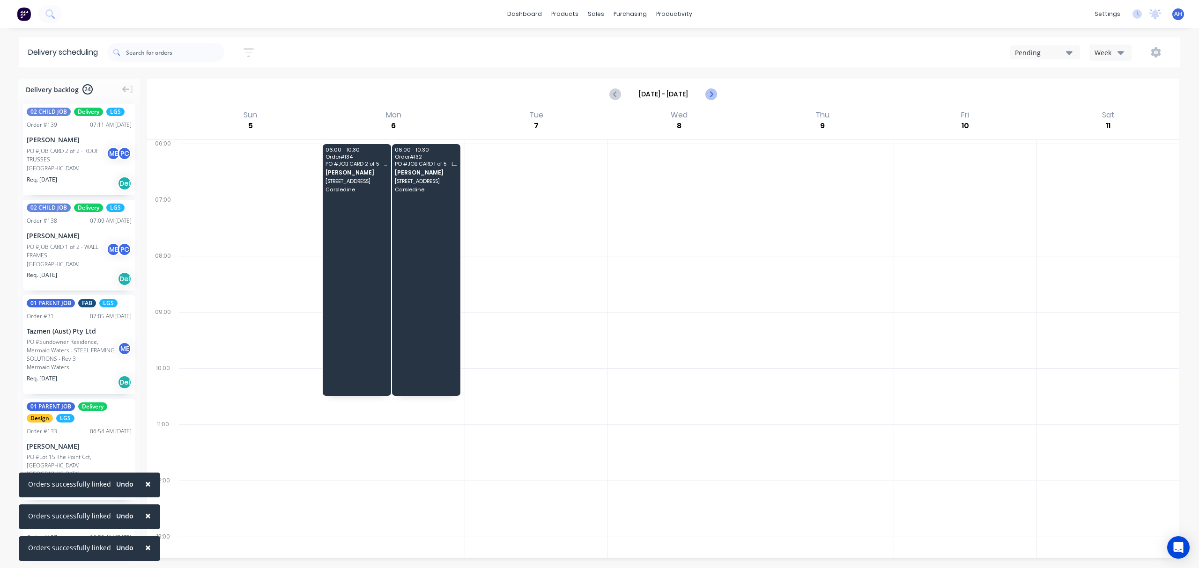
click at [712, 93] on icon "Next page" at bounding box center [710, 93] width 11 height 11
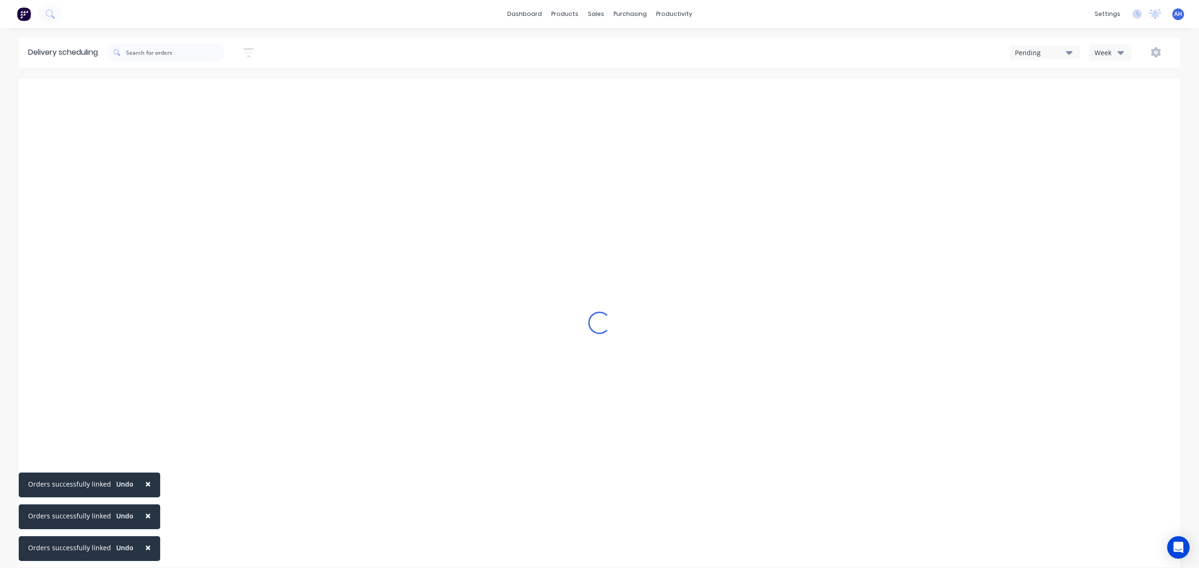
type input "Oct 12 - Oct 18"
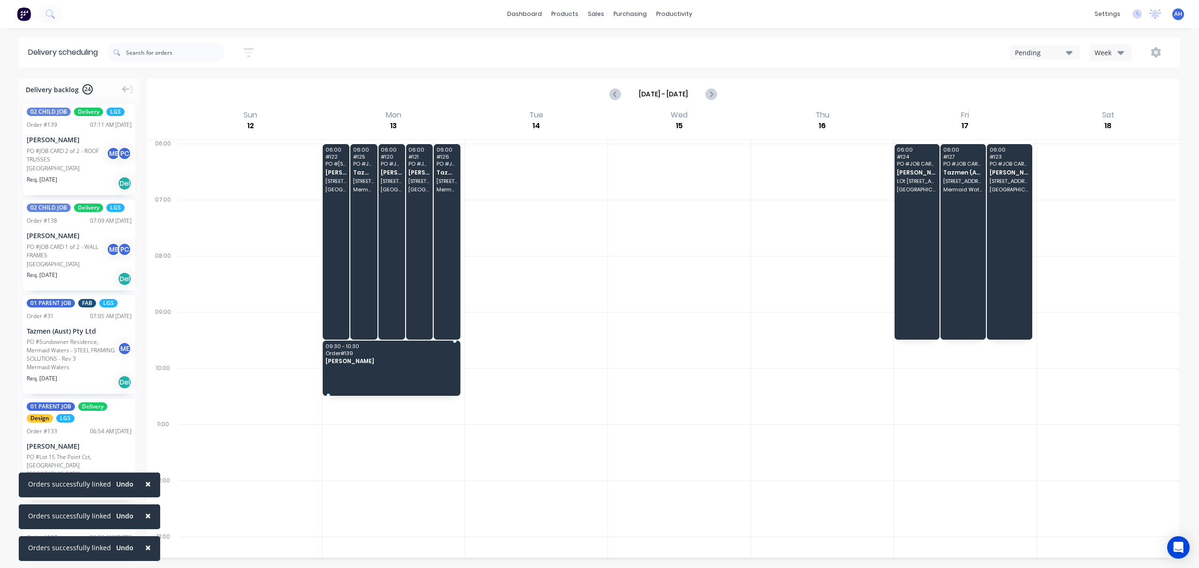
drag, startPoint x: 67, startPoint y: 150, endPoint x: 339, endPoint y: 355, distance: 340.3
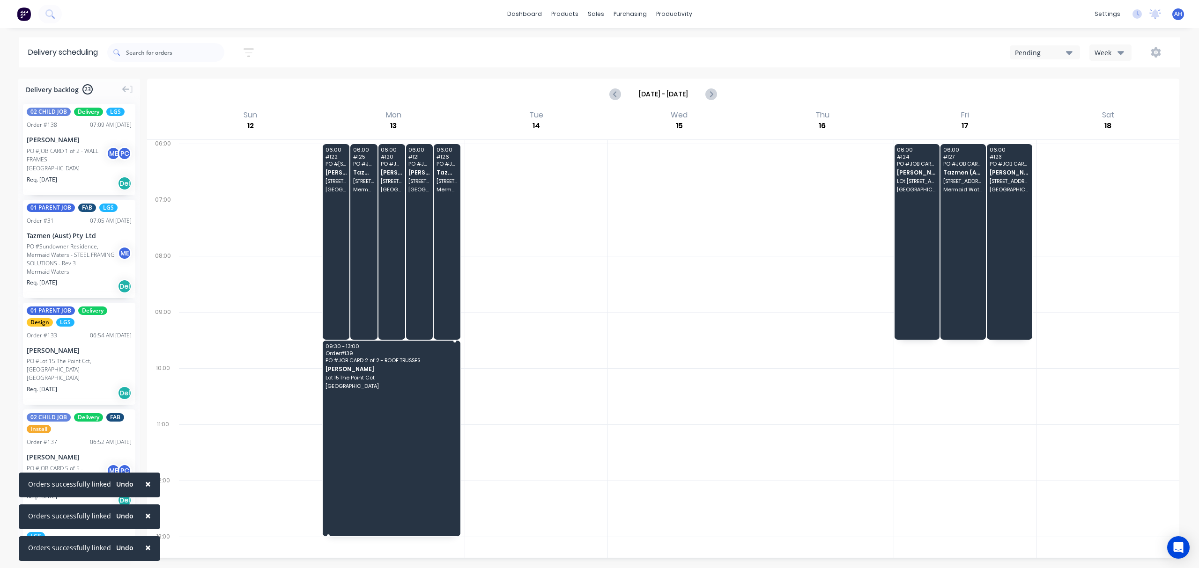
drag, startPoint x: 330, startPoint y: 394, endPoint x: 329, endPoint y: 525, distance: 131.6
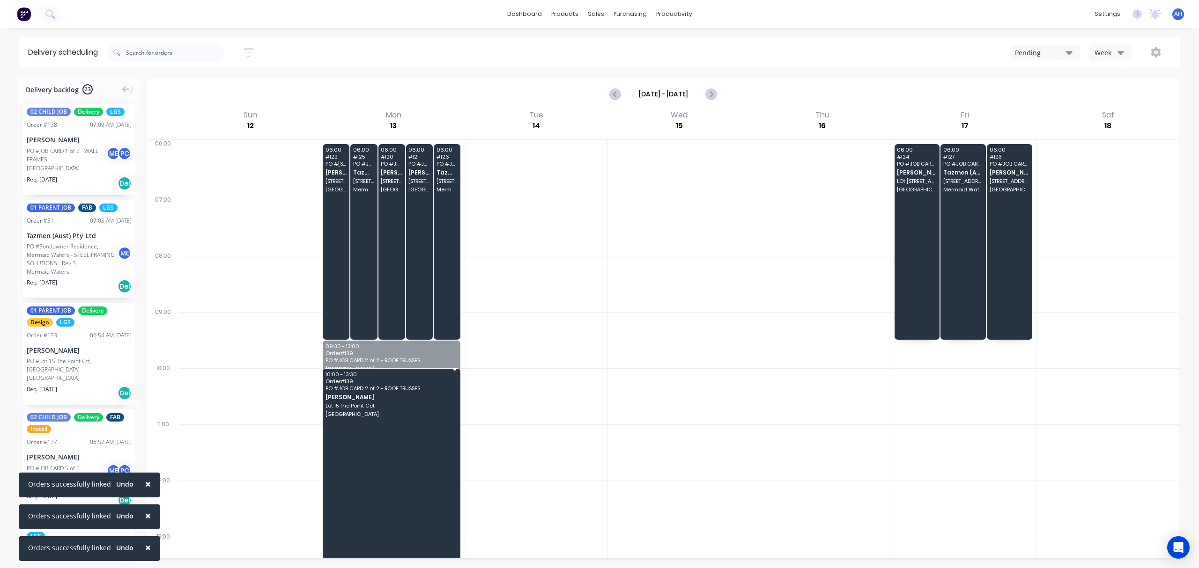
drag, startPoint x: 356, startPoint y: 436, endPoint x: 353, endPoint y: 461, distance: 25.0
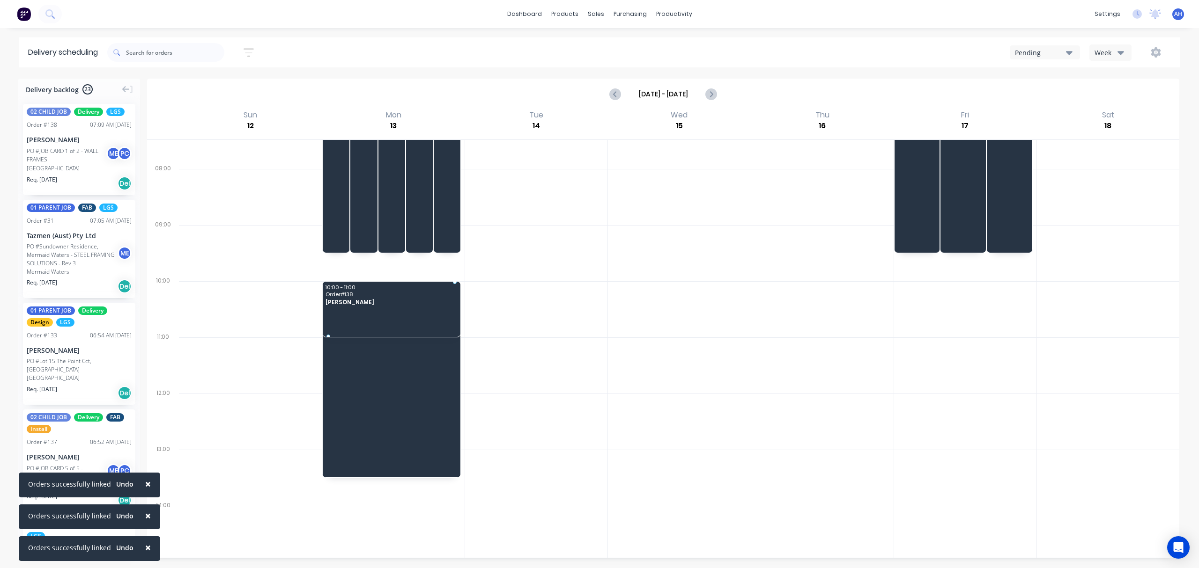
drag, startPoint x: 72, startPoint y: 156, endPoint x: 363, endPoint y: 300, distance: 324.8
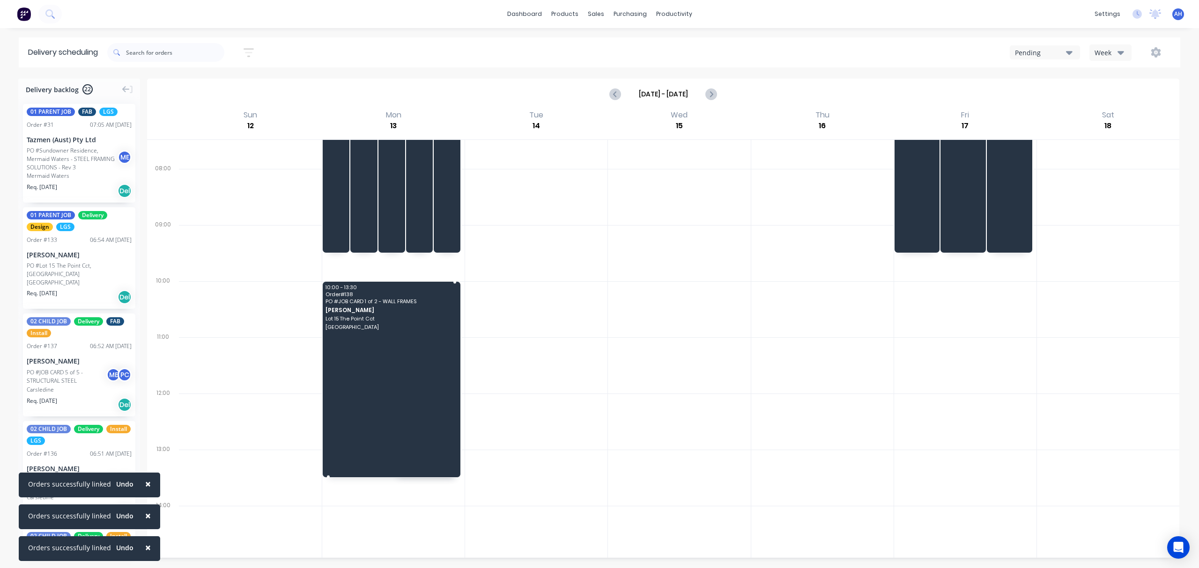
drag, startPoint x: 328, startPoint y: 334, endPoint x: 321, endPoint y: 472, distance: 138.3
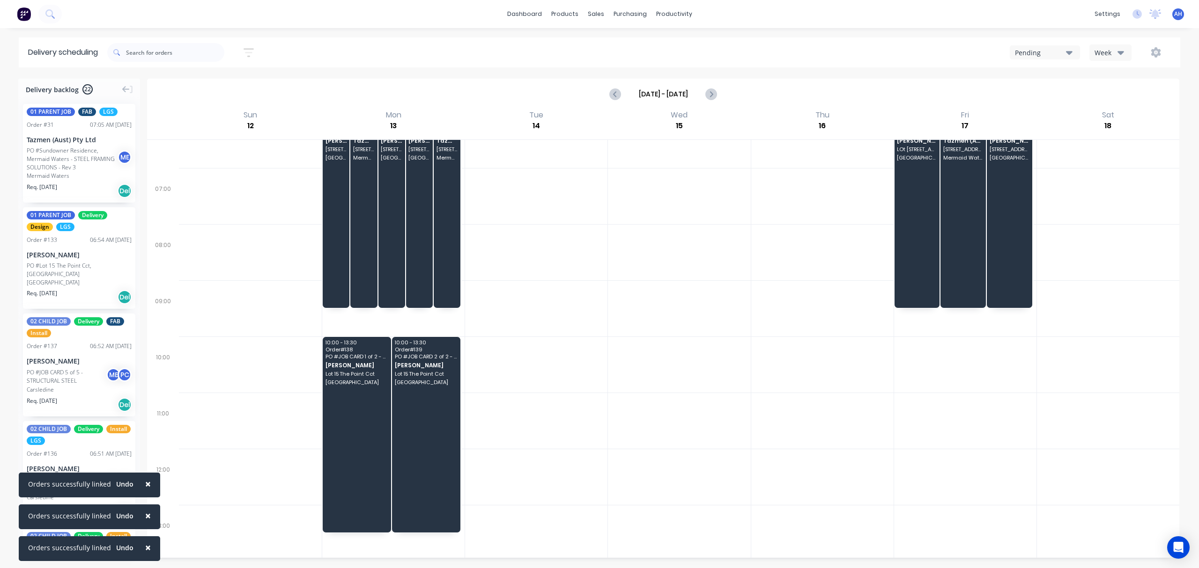
scroll to position [0, 0]
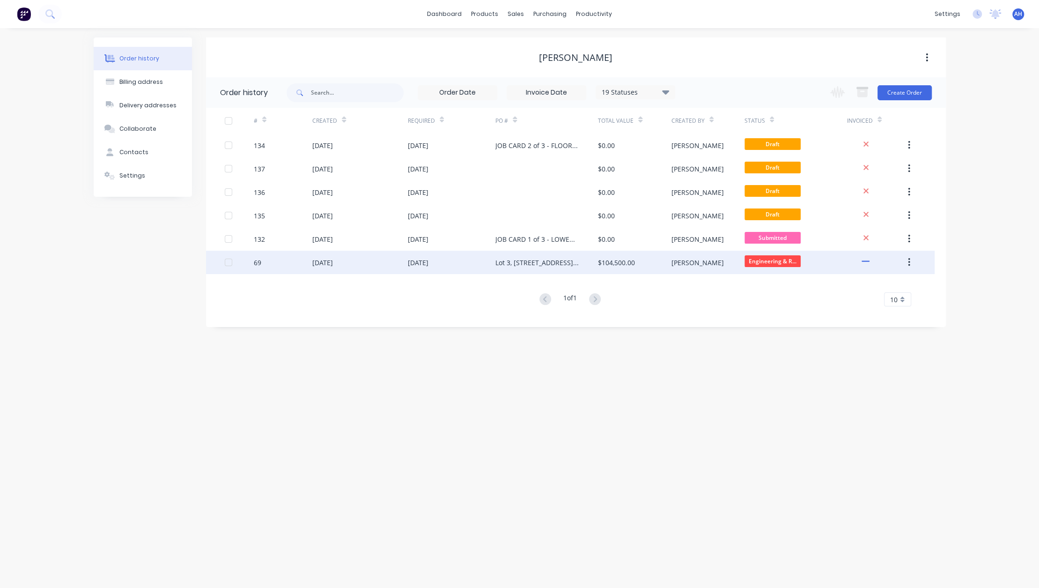
click at [333, 258] on div "[DATE]" at bounding box center [322, 263] width 21 height 10
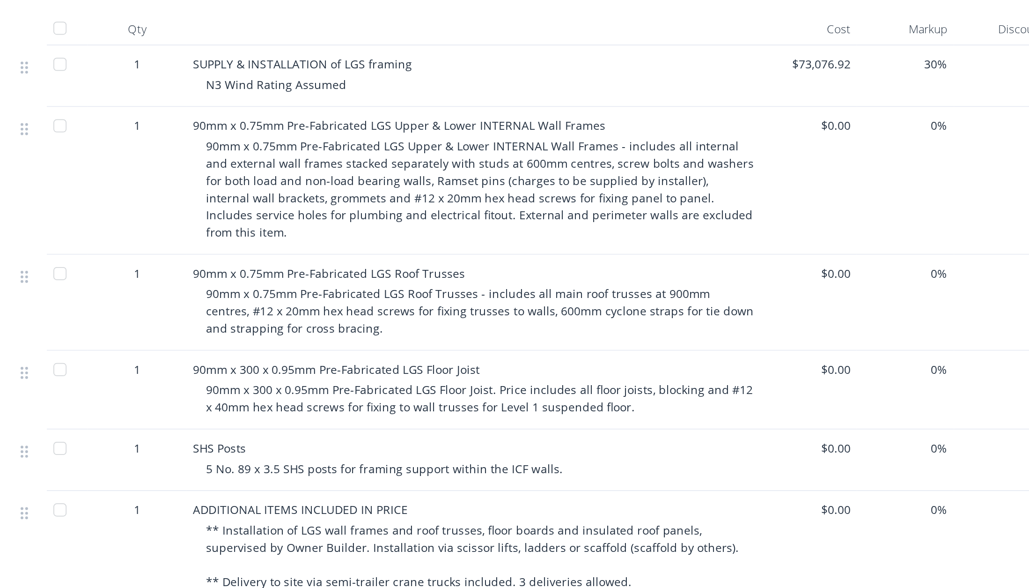
scroll to position [248, 0]
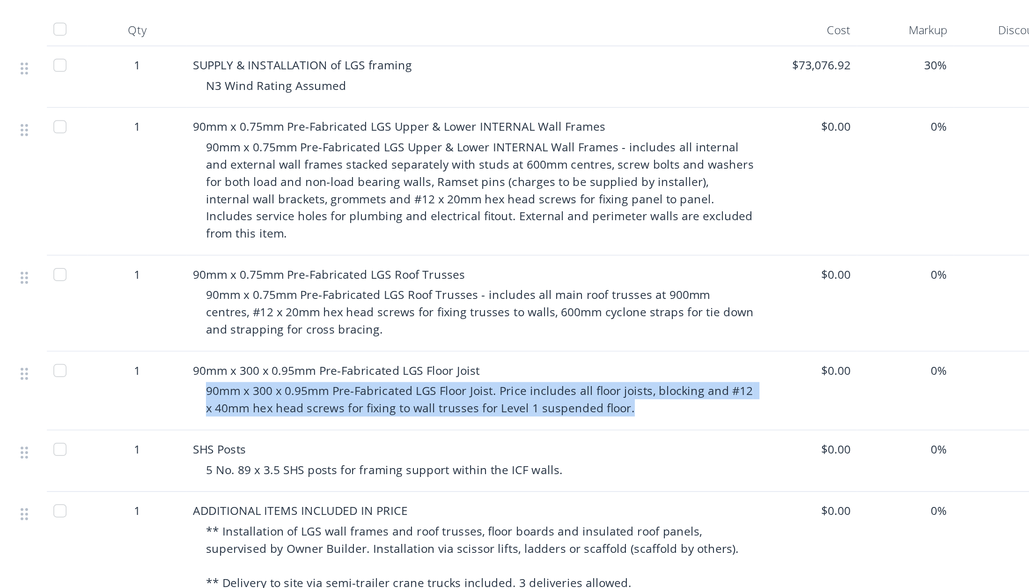
drag, startPoint x: 560, startPoint y: 340, endPoint x: 324, endPoint y: 329, distance: 235.8
click at [324, 354] on div "90mm x 300 x 0.95mm Pre-Fabricated LGS Floor Joist. Price includes all floor jo…" at bounding box center [480, 364] width 313 height 20
copy span "90mm x 300 x 0.95mm Pre-Fabricated LGS Floor Joist. Price includes all floor jo…"
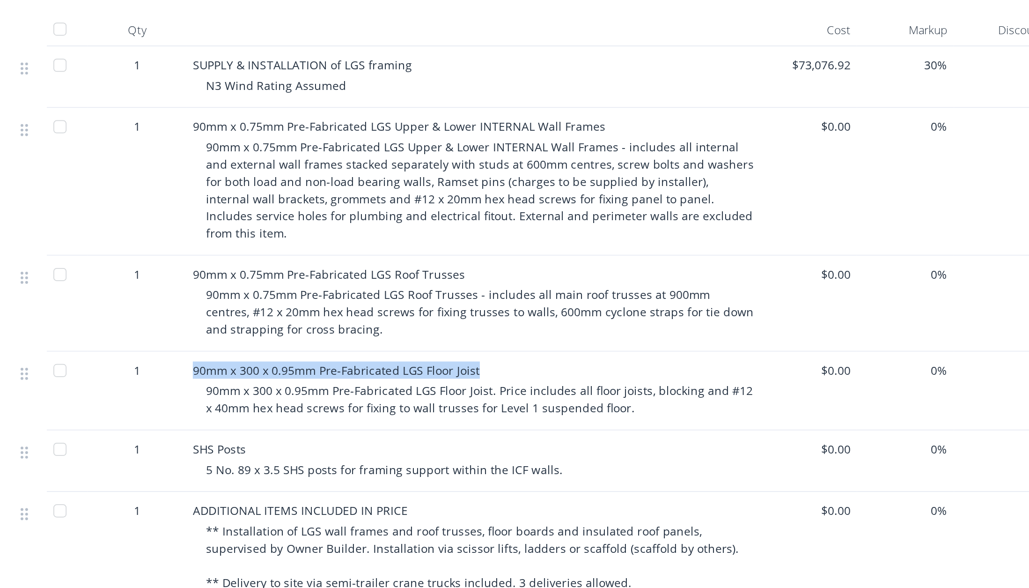
drag, startPoint x: 479, startPoint y: 317, endPoint x: 315, endPoint y: 319, distance: 163.4
click at [315, 337] on div "90mm x 300 x 0.95mm Pre-Fabricated LGS Floor Joist 90mm x 300 x 0.95mm Pre-Fabr…" at bounding box center [477, 359] width 328 height 45
copy span "90mm x 300 x 0.95mm Pre-Fabricated LGS Floor Joist"
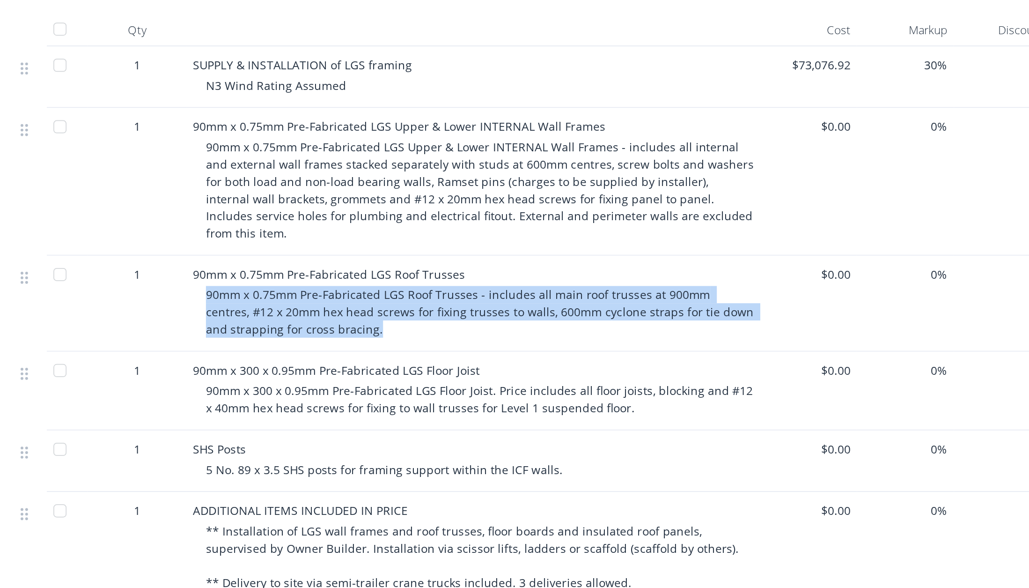
drag, startPoint x: 412, startPoint y: 296, endPoint x: 324, endPoint y: 275, distance: 90.4
click at [324, 300] on div "90mm x 0.75mm Pre-Fabricated LGS Roof Trusses - includes all main roof trusses …" at bounding box center [480, 314] width 313 height 29
copy span "90mm x 0.75mm Pre-Fabricated LGS Roof Trusses - includes all main roof trusses …"
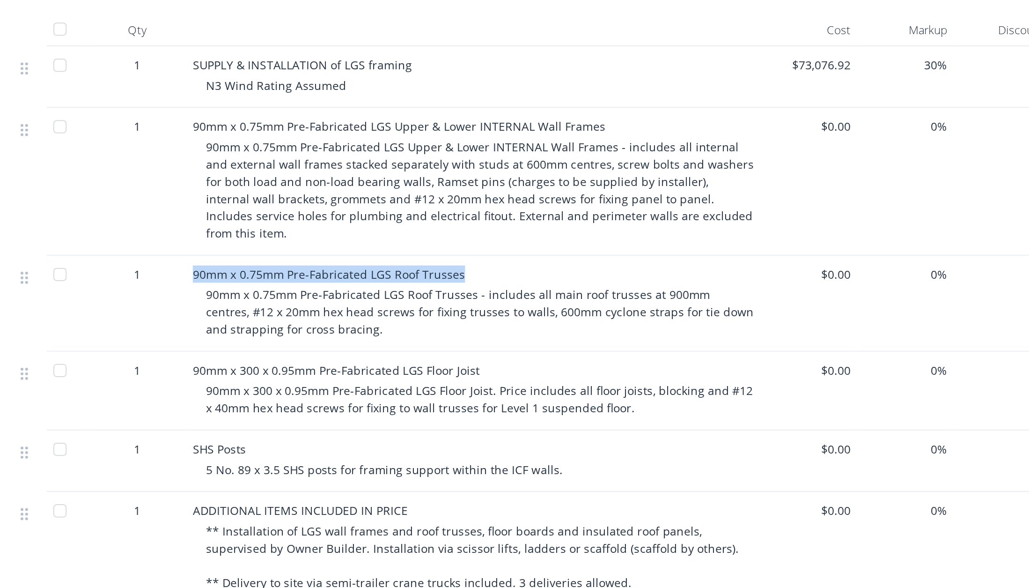
drag, startPoint x: 471, startPoint y: 262, endPoint x: 317, endPoint y: 265, distance: 154.5
click at [317, 288] on div "90mm x 0.75mm Pre-Fabricated LGS Roof Trusses" at bounding box center [477, 293] width 320 height 10
copy span "90mm x 0.75mm Pre-Fabricated LGS Roof Trusses"
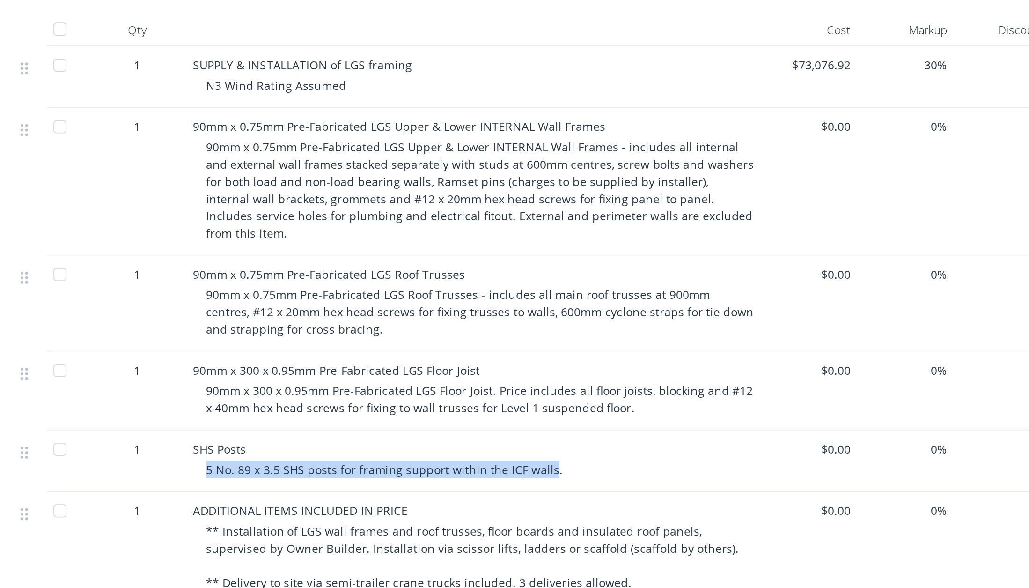
drag, startPoint x: 520, startPoint y: 376, endPoint x: 324, endPoint y: 381, distance: 195.3
click at [324, 382] on div "SHS Posts 5 No. 89 x 3.5 SHS posts for framing support within the ICF walls." at bounding box center [477, 399] width 328 height 35
copy span "5 No. 89 x 3.5 SHS posts for framing support within the ICF walls"
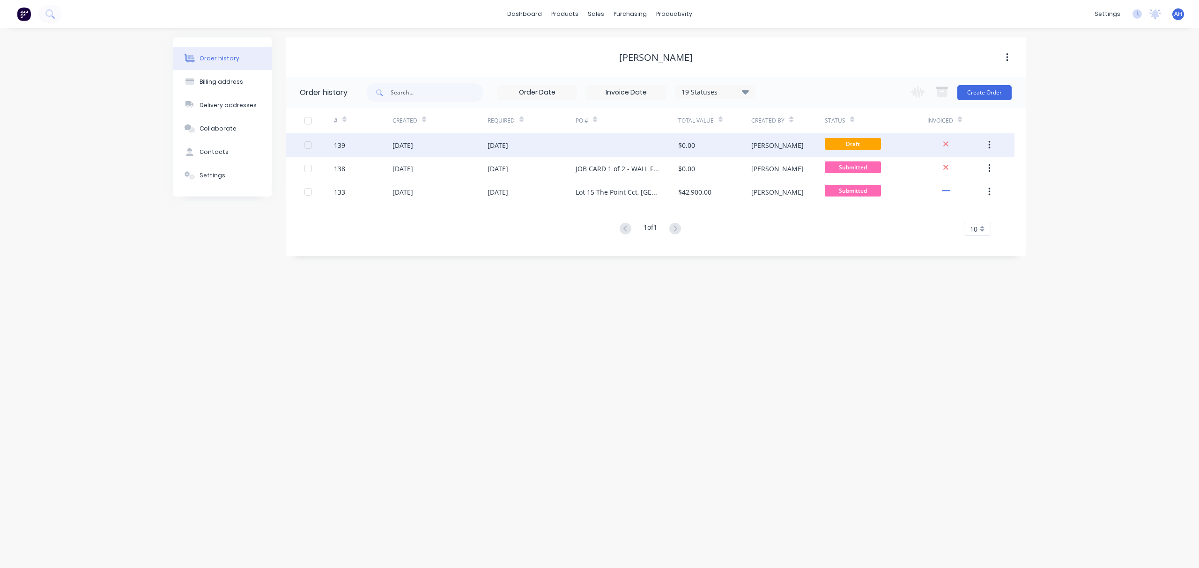
click at [607, 145] on div at bounding box center [626, 144] width 103 height 23
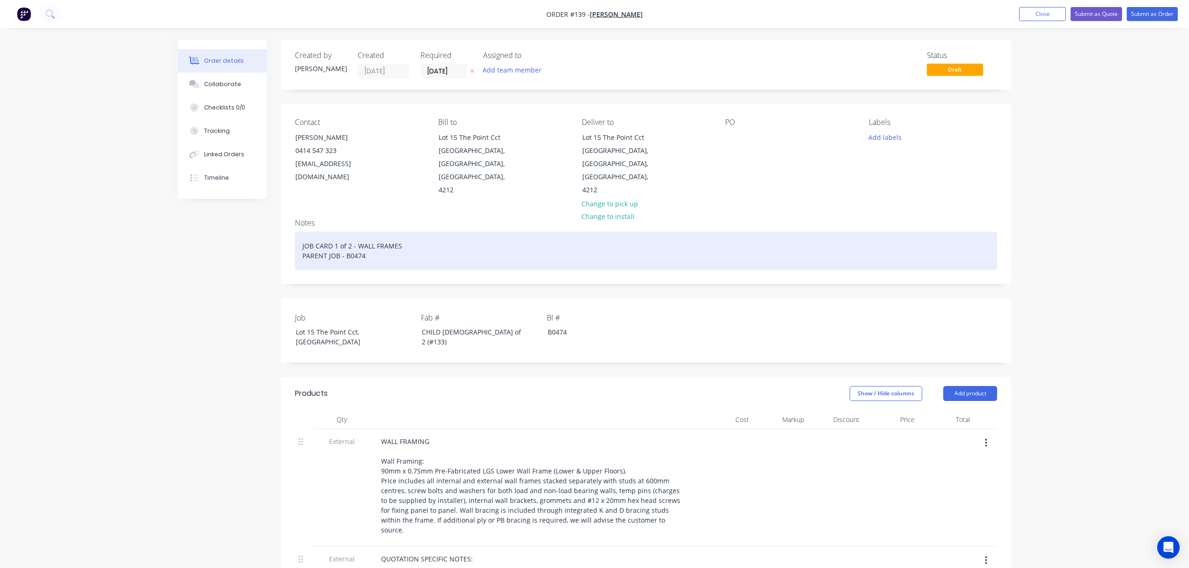
click at [337, 232] on div "JOB CARD 1 of 2 - WALL FRAMES PARENT JOB - B0474" at bounding box center [646, 251] width 702 height 38
click at [411, 232] on div "JOB CARD 2 of 2 - WALL FRAMES PARENT JOB - B0474" at bounding box center [646, 251] width 702 height 38
drag, startPoint x: 411, startPoint y: 229, endPoint x: 361, endPoint y: 235, distance: 49.9
click at [361, 235] on div "JOB CARD 2 of 2 - WALL FRAMES PARENT JOB - B0474" at bounding box center [646, 251] width 702 height 38
click at [418, 232] on div "JOB CARD 2 of 2 - ROOF TRUSSES PARENT JOB - B0474" at bounding box center [646, 251] width 702 height 38
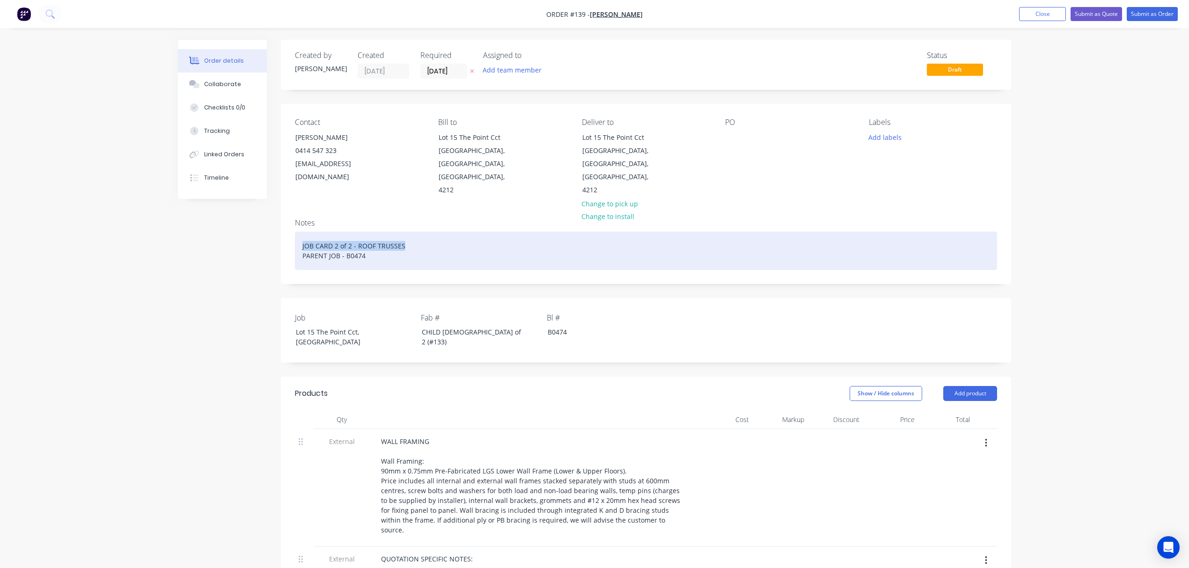
drag, startPoint x: 418, startPoint y: 227, endPoint x: 302, endPoint y: 234, distance: 115.4
click at [302, 234] on div "JOB CARD 2 of 2 - ROOF TRUSSES PARENT JOB - B0474" at bounding box center [646, 251] width 702 height 38
copy div "JOB CARD 2 of 2 - ROOF TRUSSES"
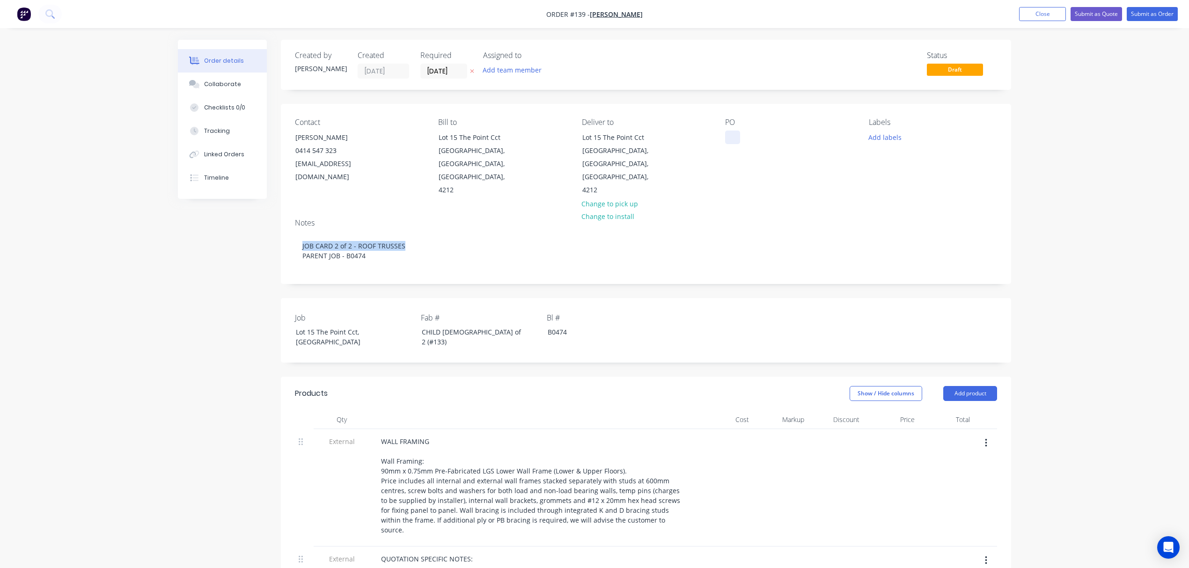
click at [727, 138] on div at bounding box center [732, 138] width 15 height 14
paste div
click at [442, 325] on div "CHILD [DEMOGRAPHIC_DATA] of 2 (#133)" at bounding box center [472, 336] width 117 height 23
click at [885, 135] on button "Add labels" at bounding box center [884, 137] width 43 height 13
click at [888, 240] on div at bounding box center [885, 239] width 19 height 19
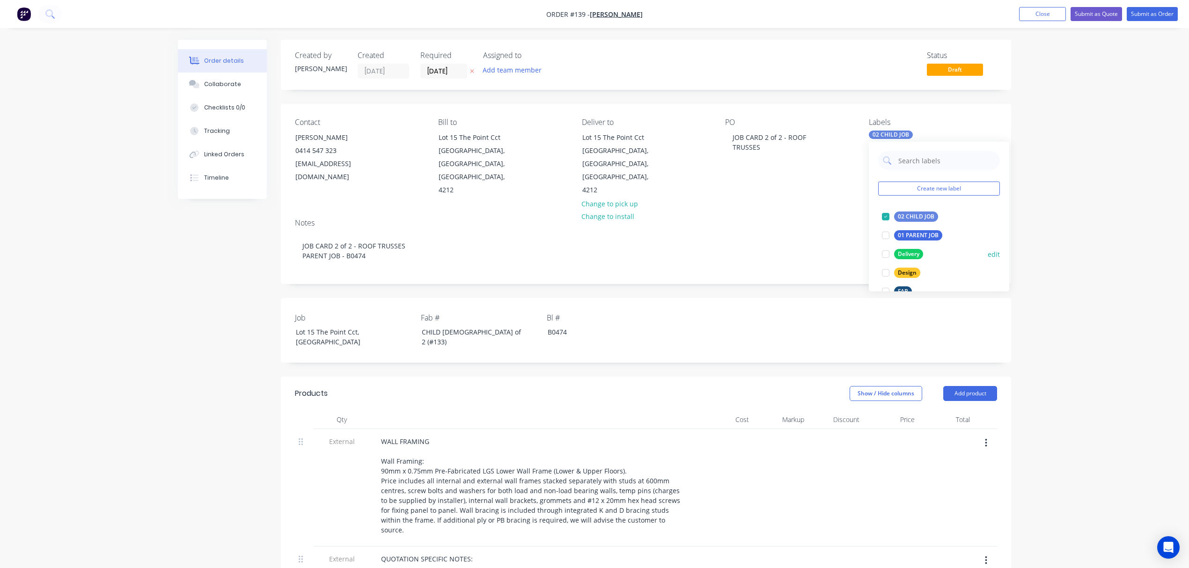
click at [888, 253] on div at bounding box center [885, 254] width 19 height 19
click at [884, 269] on div at bounding box center [885, 272] width 19 height 19
click at [1067, 263] on div "Order details Collaborate Checklists 0/0 Tracking Linked Orders Timeline Order …" at bounding box center [594, 521] width 1189 height 1042
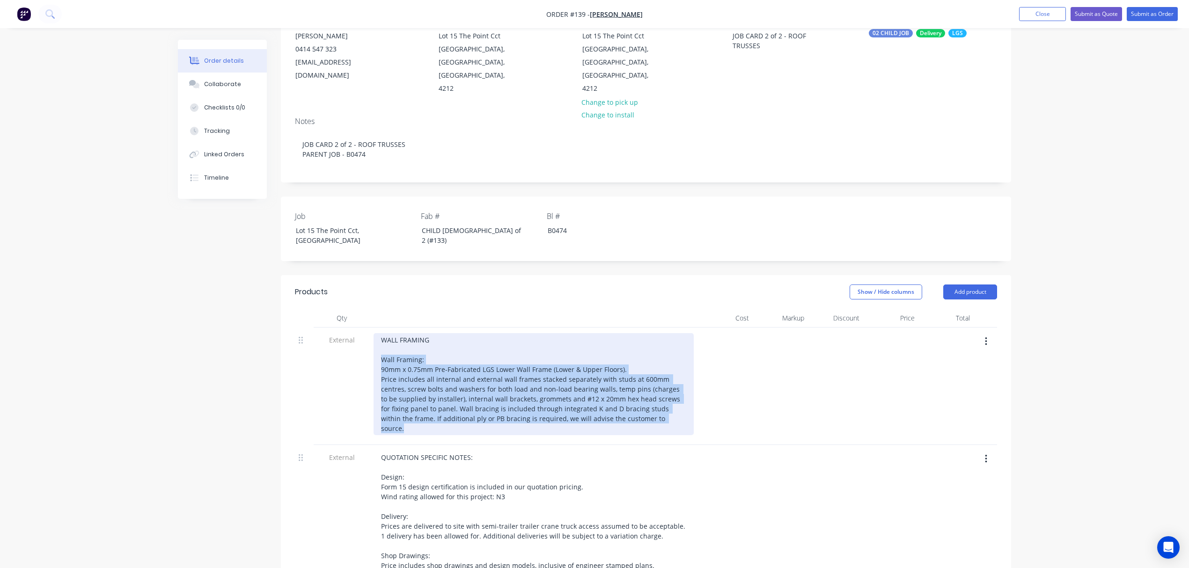
drag, startPoint x: 645, startPoint y: 392, endPoint x: 371, endPoint y: 341, distance: 278.7
click at [371, 341] on div "WALL FRAMING Wall Framing: 90mm x 0.75mm Pre-Fabricated LGS Lower Wall Frame (L…" at bounding box center [534, 387] width 328 height 118
paste div
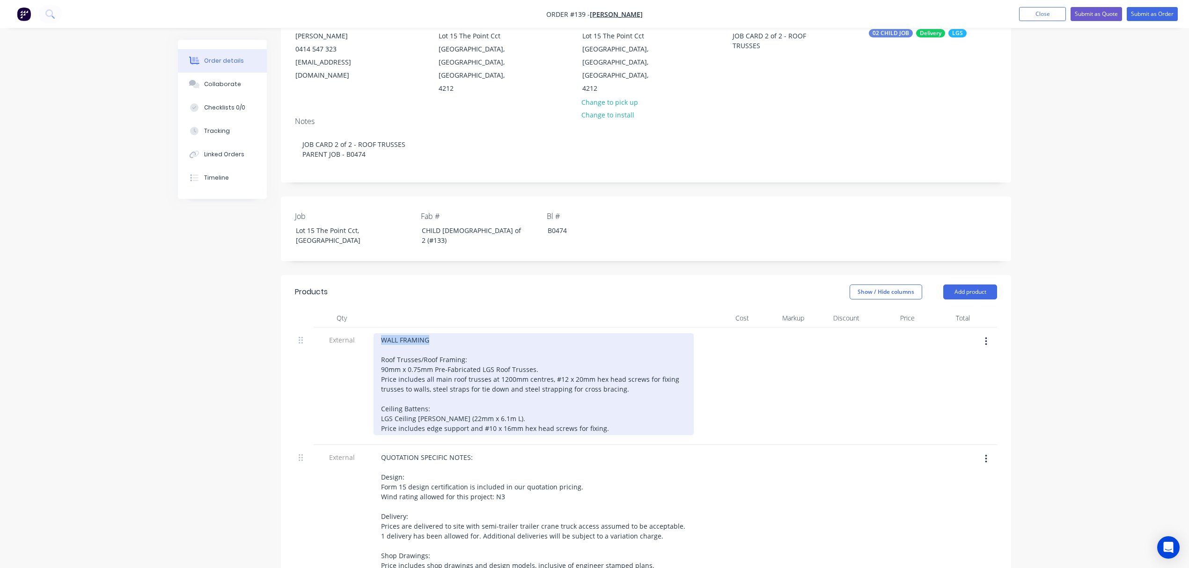
drag, startPoint x: 435, startPoint y: 318, endPoint x: 363, endPoint y: 319, distance: 71.6
click at [363, 328] on div "External WALL FRAMING Roof Trusses/Roof Framing: 90mm x 0.75mm Pre-Fabricated L…" at bounding box center [646, 387] width 702 height 118
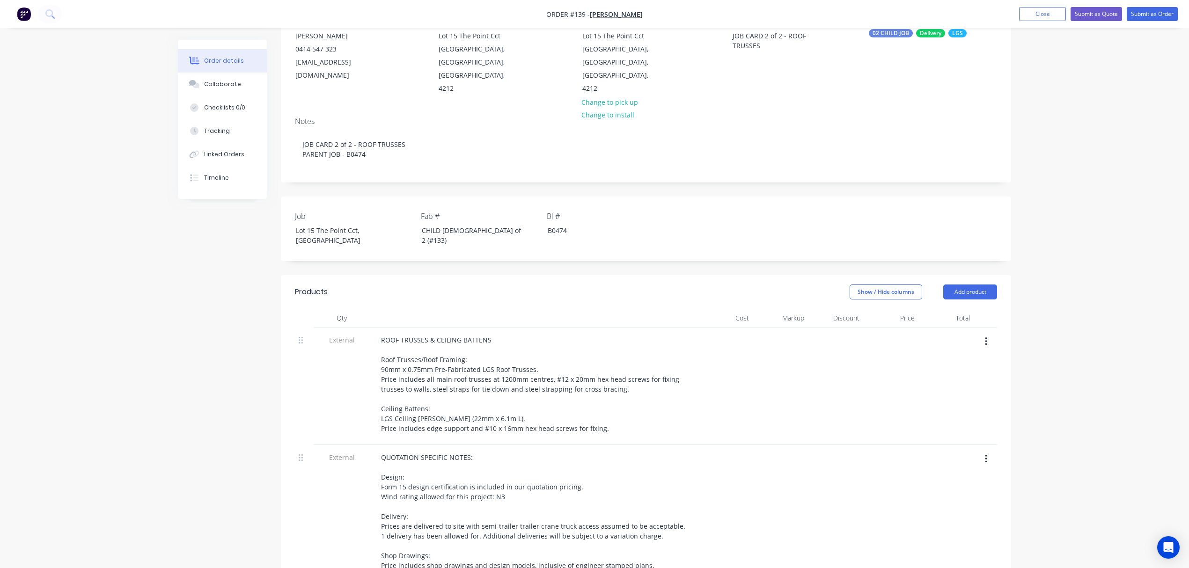
click at [1068, 328] on div "Order details Collaborate Checklists 0/0 Tracking Linked Orders Timeline Order …" at bounding box center [594, 419] width 1189 height 1042
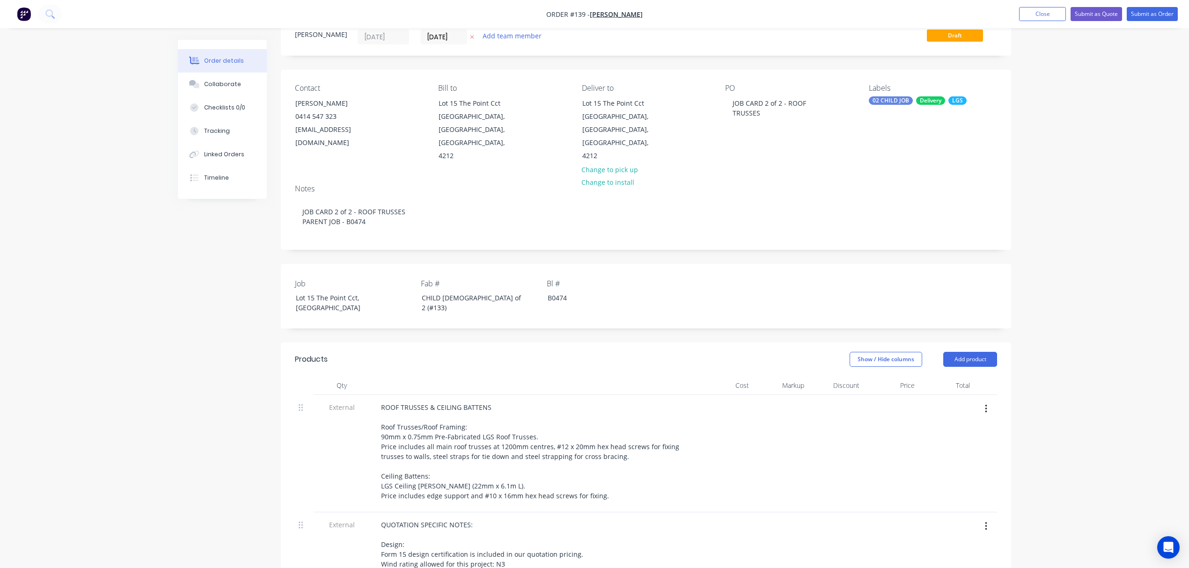
scroll to position [0, 0]
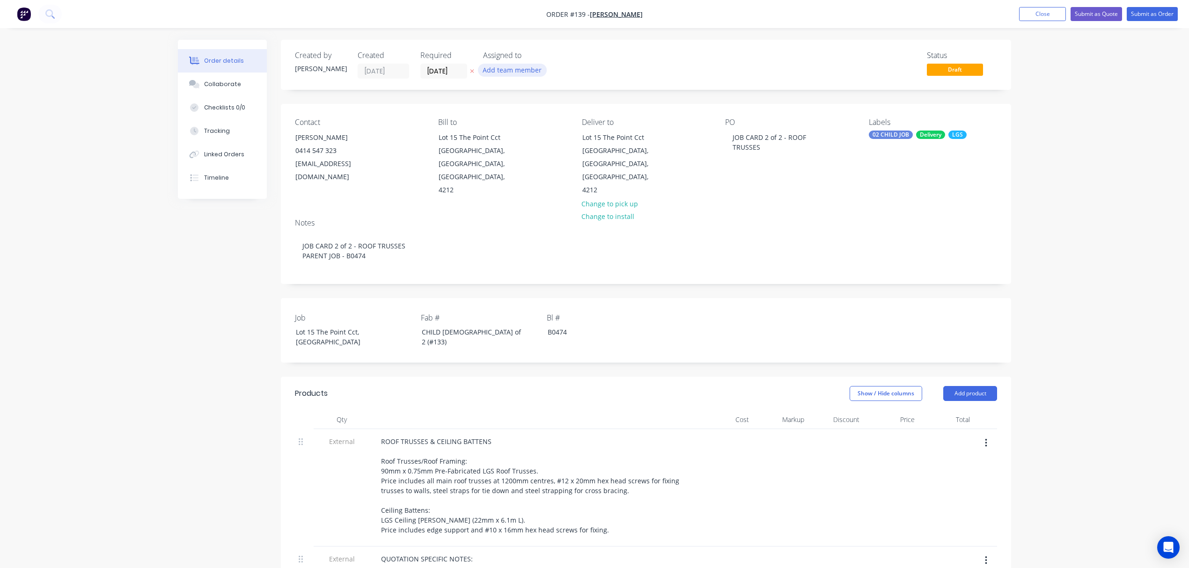
click at [508, 72] on button "Add team member" at bounding box center [512, 70] width 69 height 13
click at [534, 116] on button "[PERSON_NAME]" at bounding box center [553, 122] width 140 height 19
drag, startPoint x: 534, startPoint y: 103, endPoint x: 480, endPoint y: 105, distance: 53.9
click at [480, 105] on body "Order #139 - [PERSON_NAME] Add product Close Submit as Quote Submit as Order Or…" at bounding box center [594, 521] width 1189 height 1042
drag, startPoint x: 552, startPoint y: 98, endPoint x: 461, endPoint y: 97, distance: 91.3
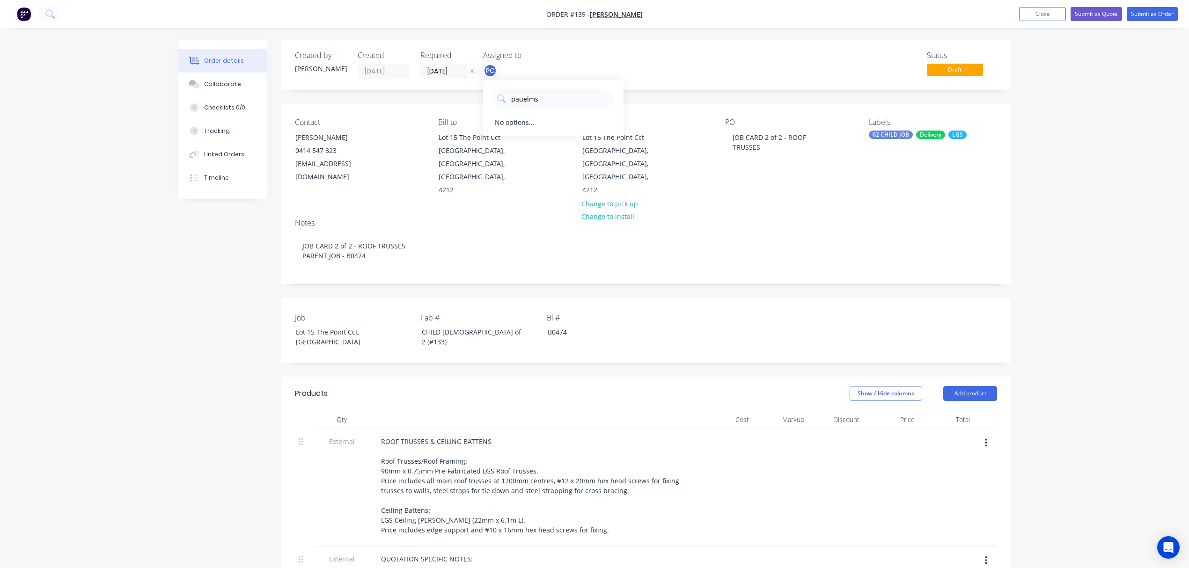
click at [461, 97] on body "Order #139 - [PERSON_NAME] Add product Close Submit as Quote Submit as Order Or…" at bounding box center [594, 521] width 1189 height 1042
type input "p"
type input "elms"
click at [519, 118] on div "[PERSON_NAME]" at bounding box center [559, 122] width 94 height 10
click at [1055, 115] on div "Order details Collaborate Checklists 0/0 Tracking Linked Orders Timeline Order …" at bounding box center [594, 521] width 1189 height 1042
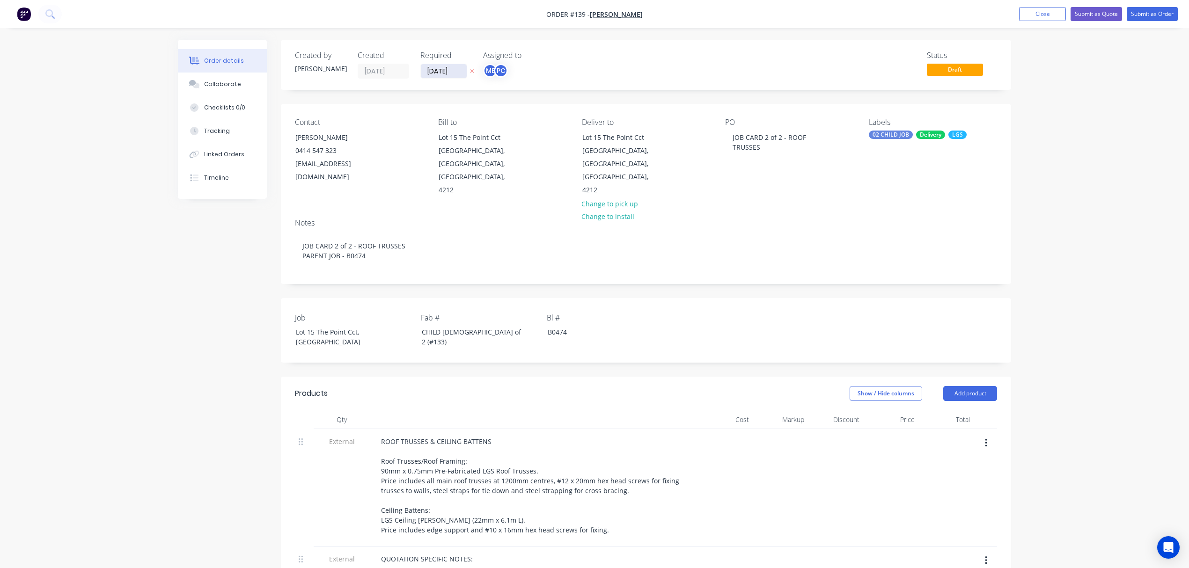
click at [452, 69] on input "[DATE]" at bounding box center [444, 71] width 46 height 14
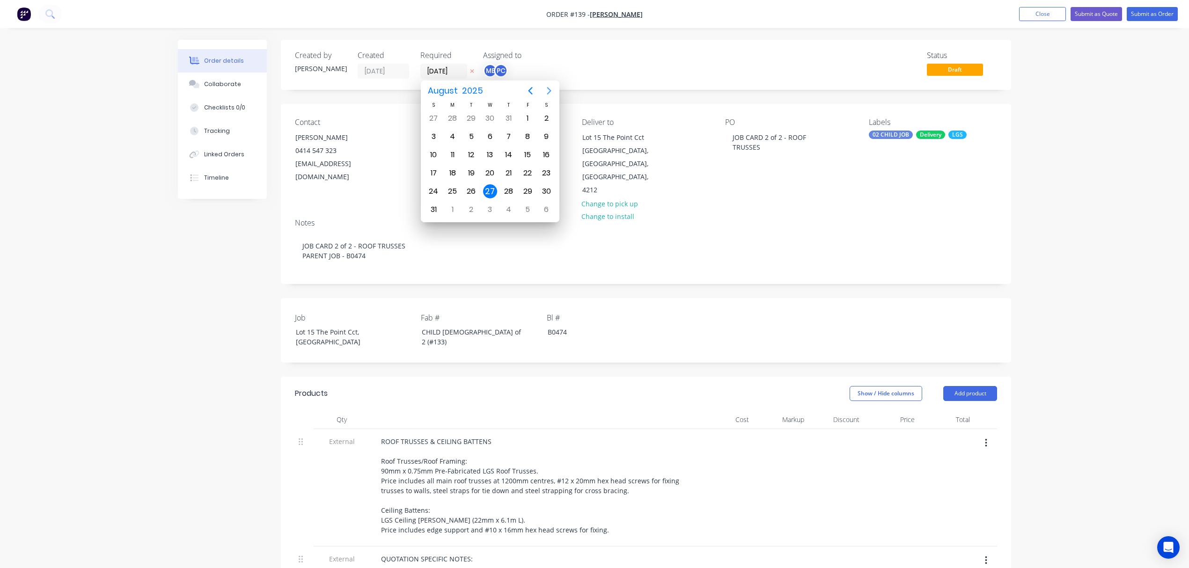
click at [550, 89] on icon "Next page" at bounding box center [549, 90] width 4 height 7
click at [452, 153] on div "13" at bounding box center [453, 155] width 14 height 14
type input "[DATE]"
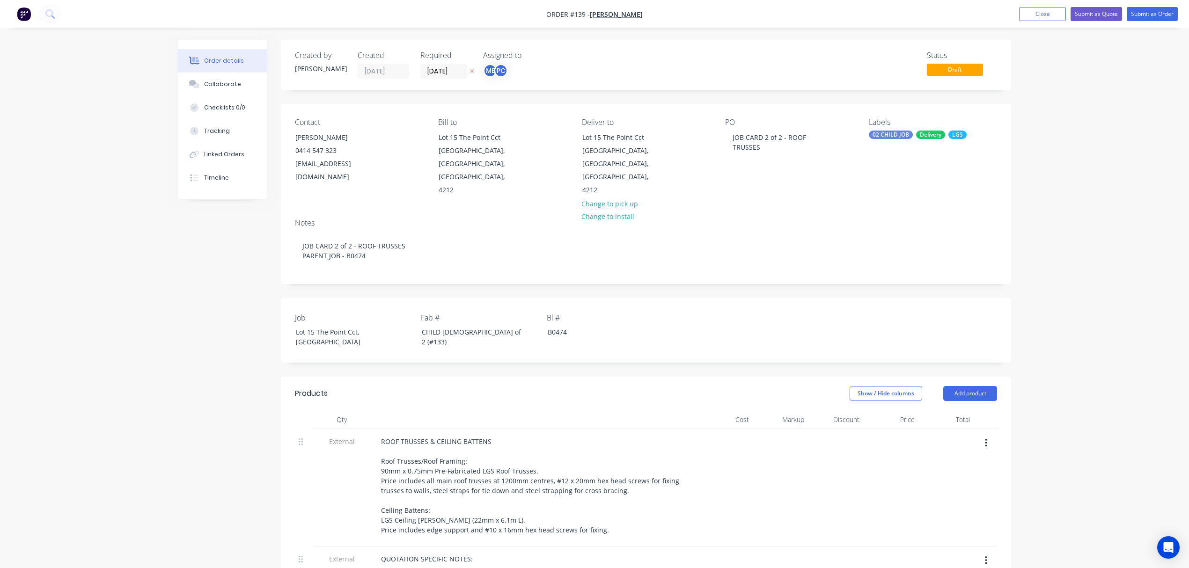
click at [1038, 221] on div "Order details Collaborate Checklists 0/0 Tracking Linked Orders Timeline Order …" at bounding box center [594, 521] width 1189 height 1042
click at [1149, 16] on button "Submit as Order" at bounding box center [1152, 14] width 51 height 14
